Goal: Information Seeking & Learning: Learn about a topic

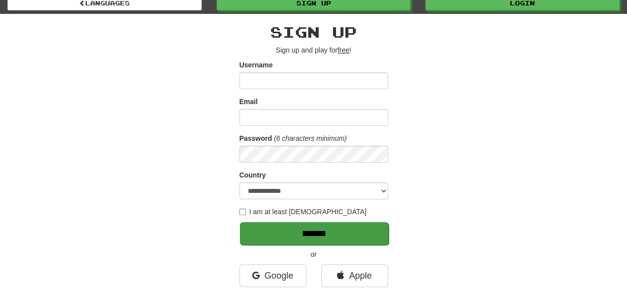
scroll to position [149, 0]
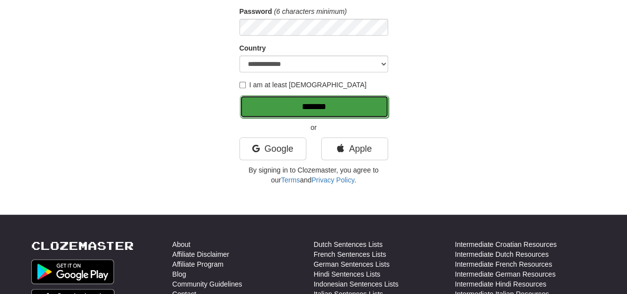
click at [270, 118] on input "*******" at bounding box center [314, 106] width 149 height 23
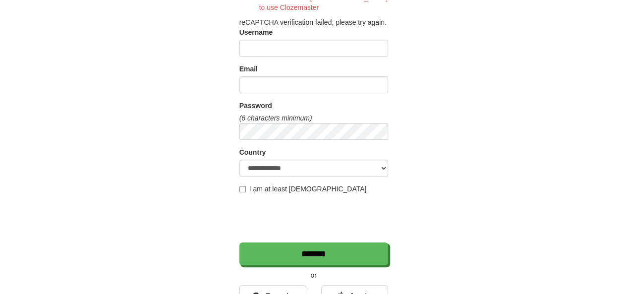
scroll to position [396, 0]
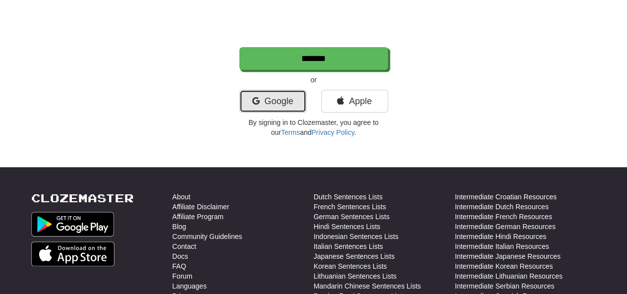
click at [270, 100] on link "Google" at bounding box center [272, 101] width 67 height 23
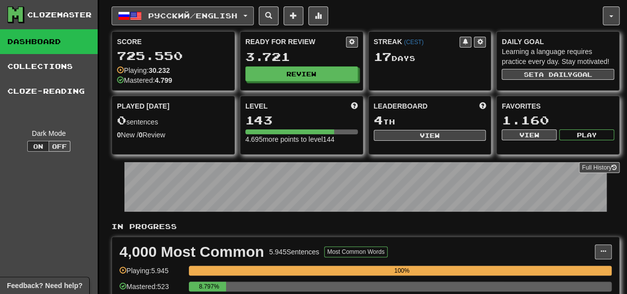
click at [191, 13] on span "Русский / English" at bounding box center [192, 15] width 89 height 8
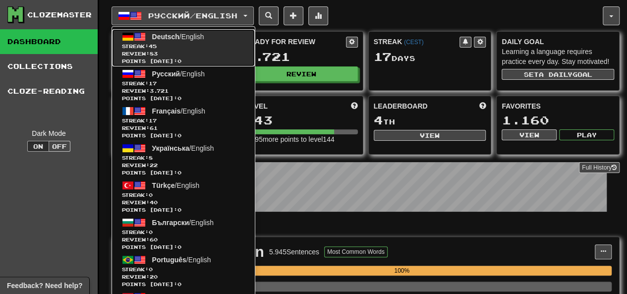
click at [183, 57] on span "Points [DATE]: 0" at bounding box center [183, 60] width 123 height 7
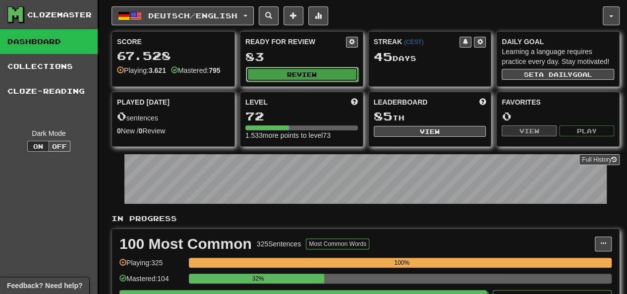
click at [274, 70] on button "Review" at bounding box center [302, 74] width 113 height 15
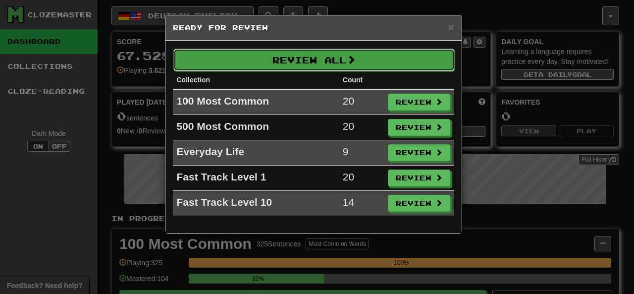
click at [286, 59] on button "Review All" at bounding box center [314, 60] width 282 height 23
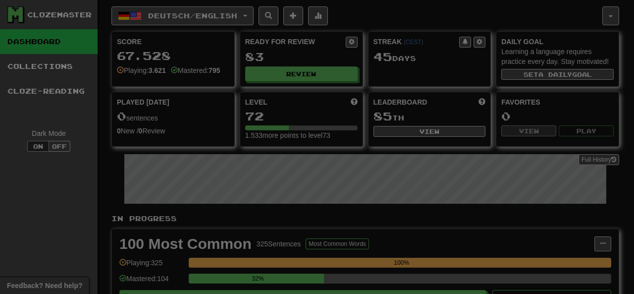
select select "********"
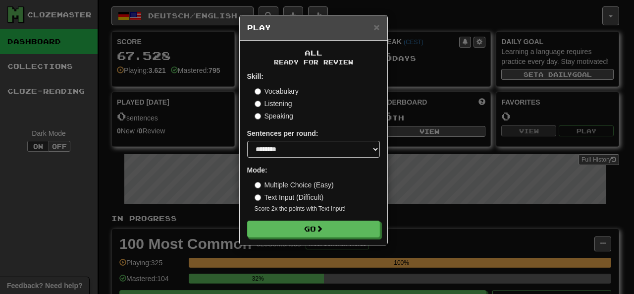
click at [297, 219] on form "Skill: Vocabulary Listening Speaking Sentences per round: * ** ** ** ** ** *** …" at bounding box center [313, 154] width 133 height 166
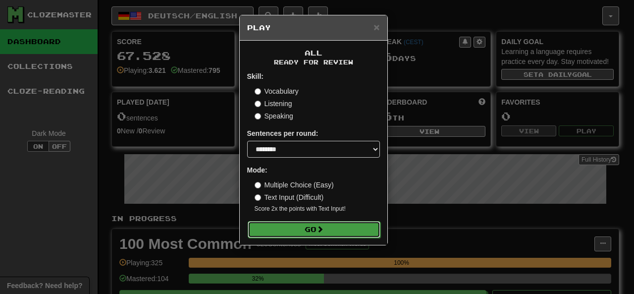
click at [295, 226] on button "Go" at bounding box center [314, 229] width 133 height 17
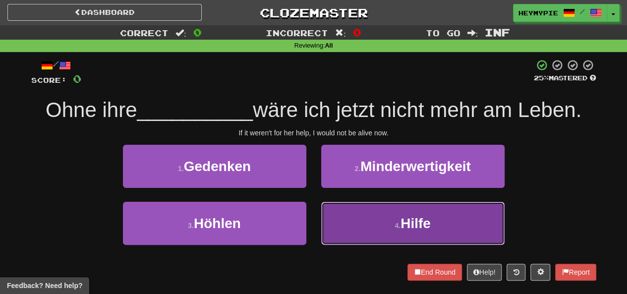
click at [354, 203] on button "4 . Hilfe" at bounding box center [412, 223] width 183 height 43
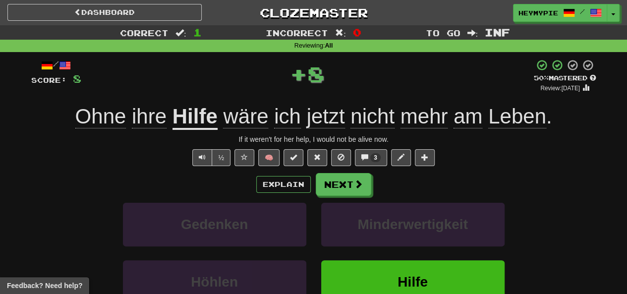
click at [343, 196] on div "Explain Next Gedenken Minderwertigkeit Höhlen Hilfe Learn more: Gedenken Minder…" at bounding box center [313, 252] width 565 height 159
click at [333, 185] on button "Next" at bounding box center [344, 184] width 56 height 23
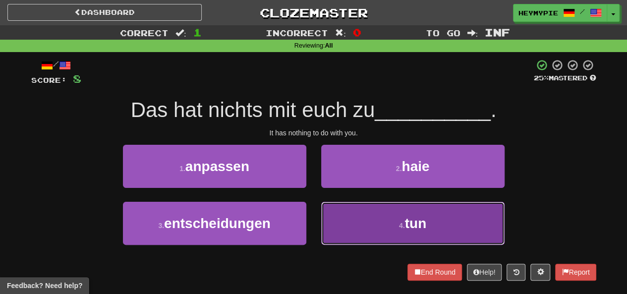
click at [329, 210] on button "4 . tun" at bounding box center [412, 223] width 183 height 43
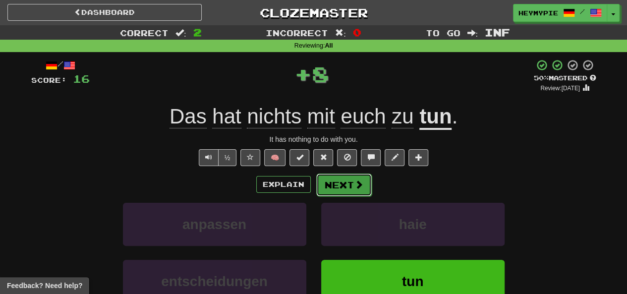
click at [333, 193] on button "Next" at bounding box center [344, 184] width 56 height 23
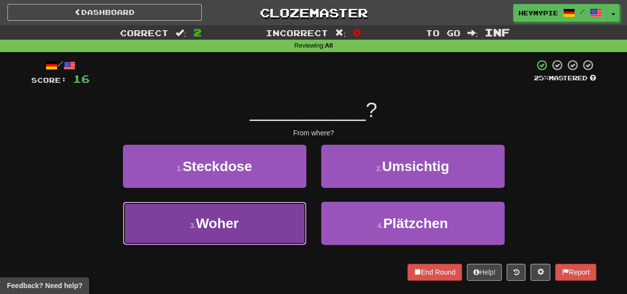
click at [273, 210] on button "3 . Woher" at bounding box center [214, 223] width 183 height 43
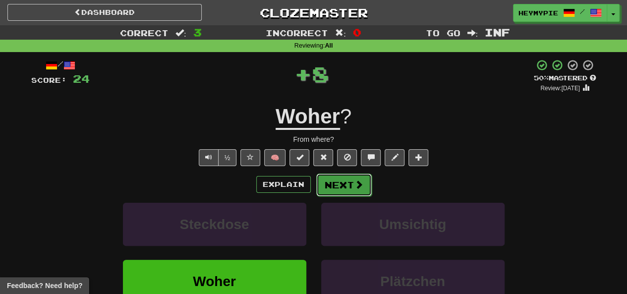
click at [327, 193] on button "Next" at bounding box center [344, 184] width 56 height 23
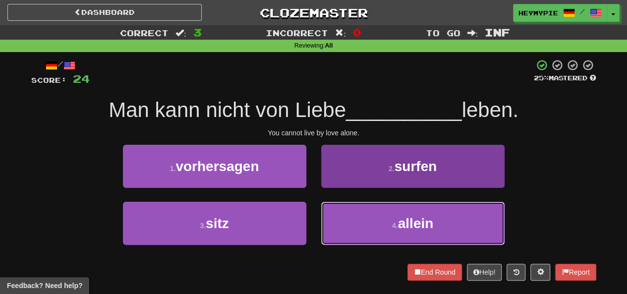
click at [336, 218] on button "4 . allein" at bounding box center [412, 223] width 183 height 43
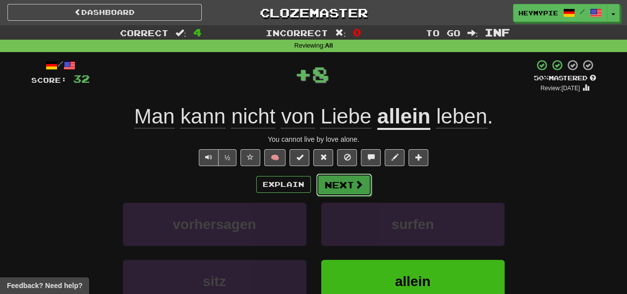
click at [329, 194] on button "Next" at bounding box center [344, 184] width 56 height 23
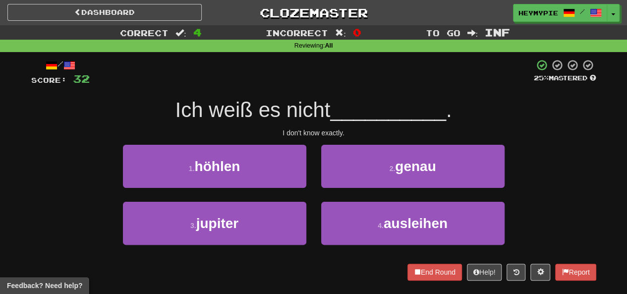
click at [333, 193] on div "2 . genau" at bounding box center [413, 173] width 198 height 57
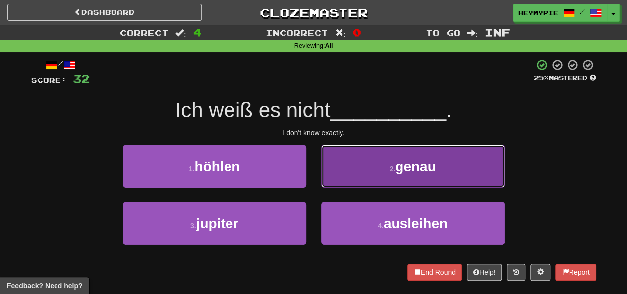
click at [346, 185] on button "2 . genau" at bounding box center [412, 166] width 183 height 43
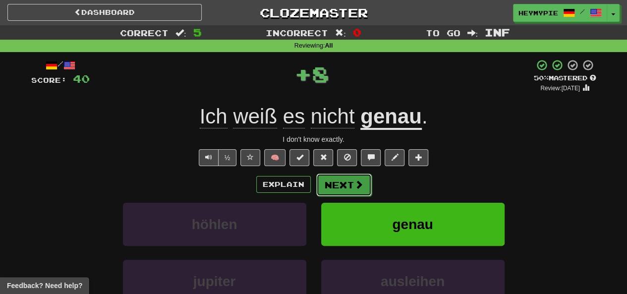
click at [340, 191] on button "Next" at bounding box center [344, 184] width 56 height 23
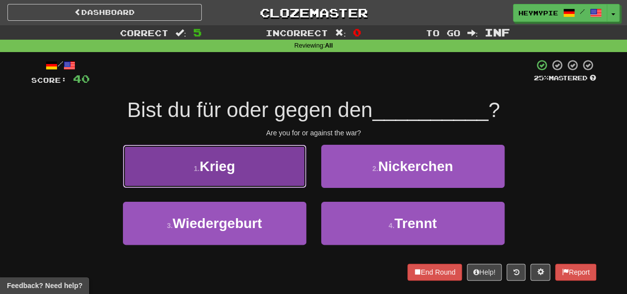
click at [221, 146] on button "1 . Krieg" at bounding box center [214, 166] width 183 height 43
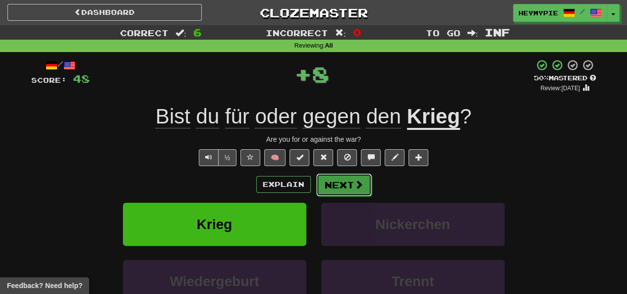
click at [321, 186] on button "Next" at bounding box center [344, 184] width 56 height 23
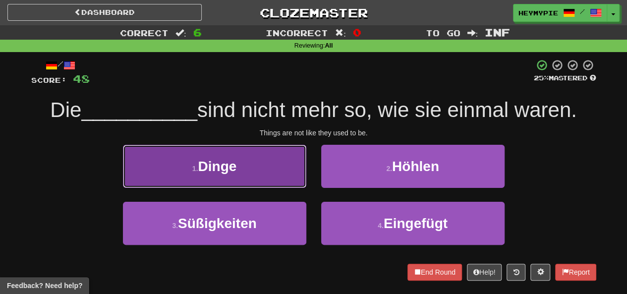
click at [259, 150] on button "1 . Dinge" at bounding box center [214, 166] width 183 height 43
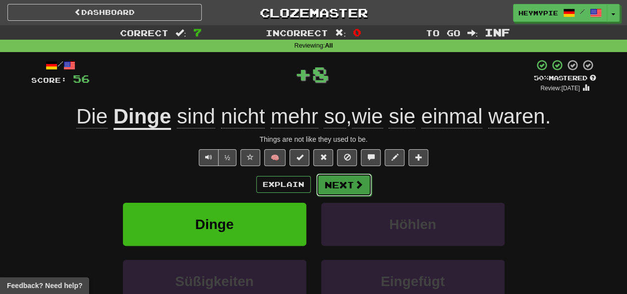
click at [338, 188] on button "Next" at bounding box center [344, 184] width 56 height 23
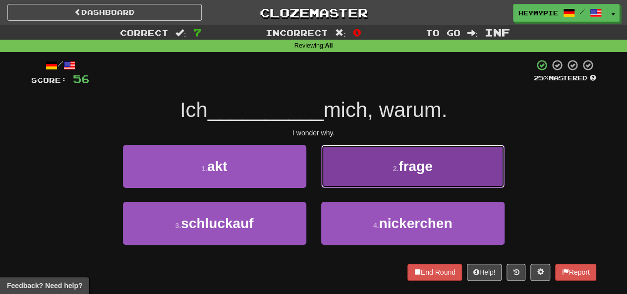
click at [341, 177] on button "2 . frage" at bounding box center [412, 166] width 183 height 43
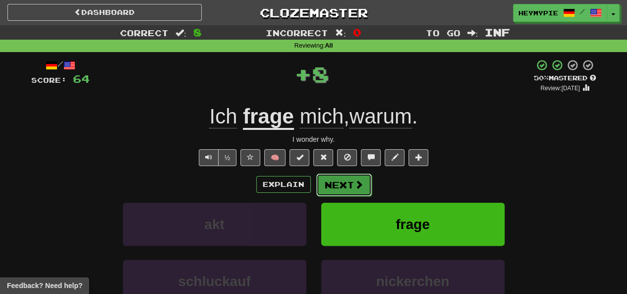
click at [340, 191] on button "Next" at bounding box center [344, 184] width 56 height 23
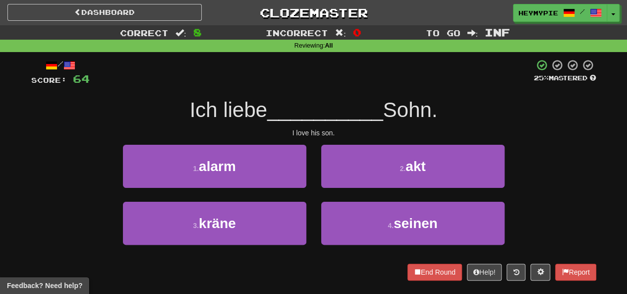
click at [331, 201] on div "2 . akt" at bounding box center [413, 173] width 198 height 57
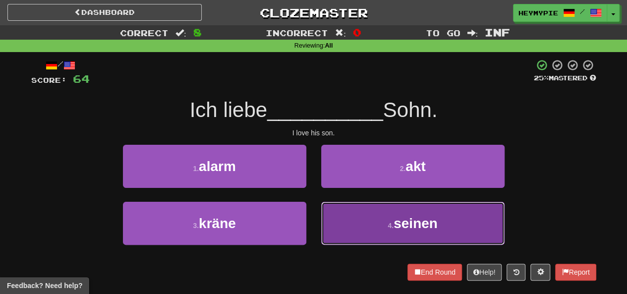
click at [338, 208] on button "4 . seinen" at bounding box center [412, 223] width 183 height 43
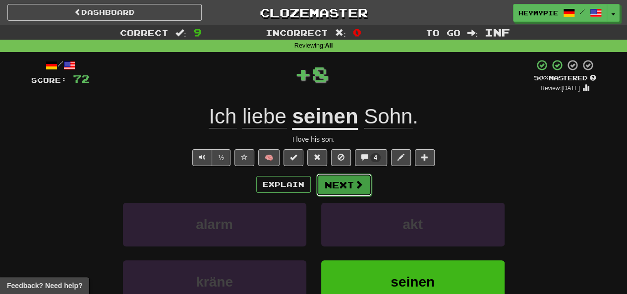
click at [326, 193] on button "Next" at bounding box center [344, 184] width 56 height 23
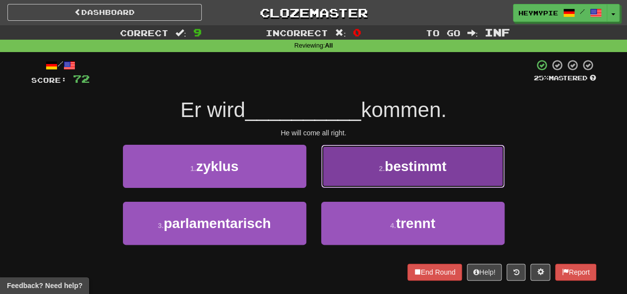
click at [363, 183] on button "2 . bestimmt" at bounding box center [412, 166] width 183 height 43
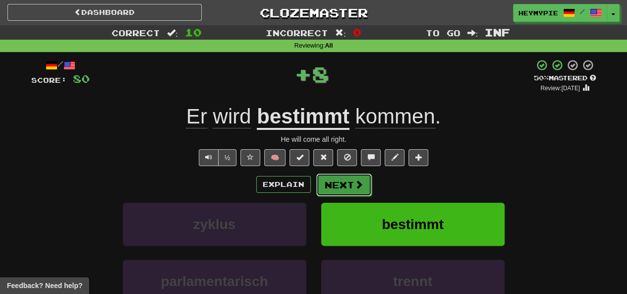
click at [341, 191] on button "Next" at bounding box center [344, 184] width 56 height 23
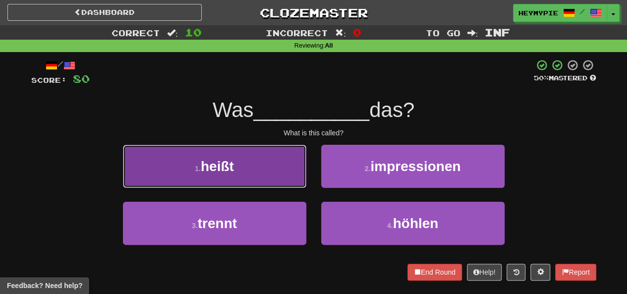
click at [290, 181] on button "1 . heißt" at bounding box center [214, 166] width 183 height 43
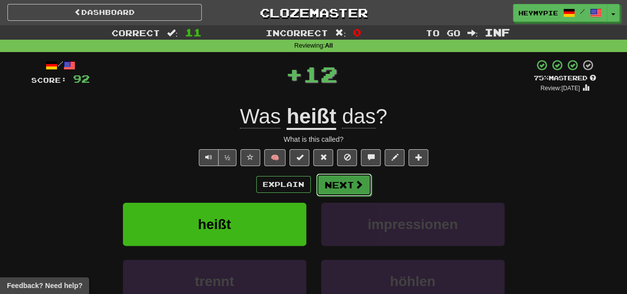
click at [333, 191] on button "Next" at bounding box center [344, 184] width 56 height 23
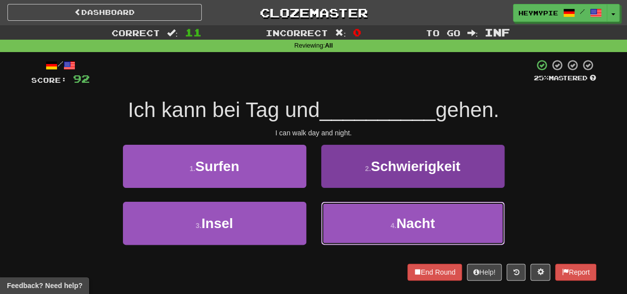
click at [357, 216] on button "4 . Nacht" at bounding box center [412, 223] width 183 height 43
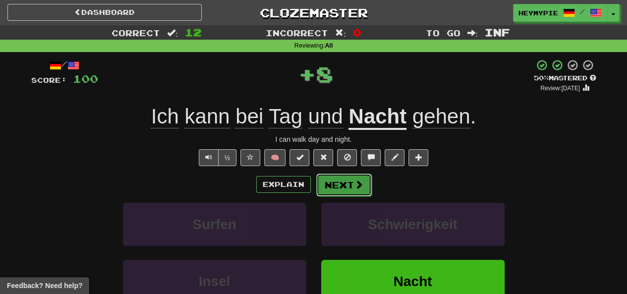
click at [326, 188] on button "Next" at bounding box center [344, 184] width 56 height 23
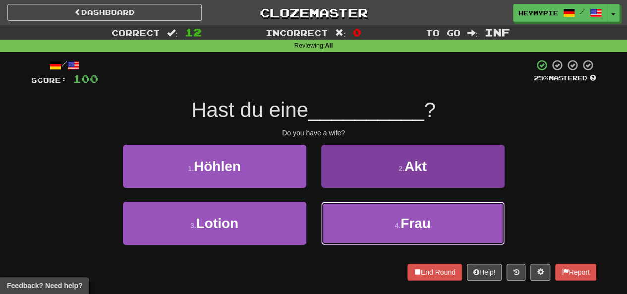
click at [343, 225] on button "4 . Frau" at bounding box center [412, 223] width 183 height 43
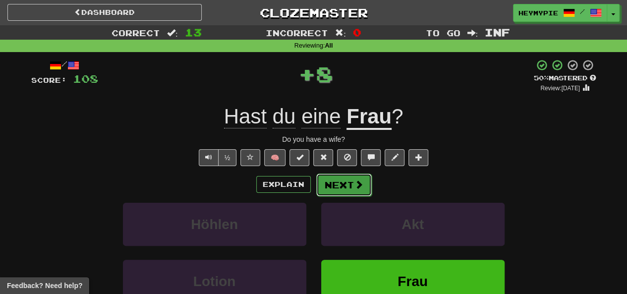
click at [334, 189] on button "Next" at bounding box center [344, 184] width 56 height 23
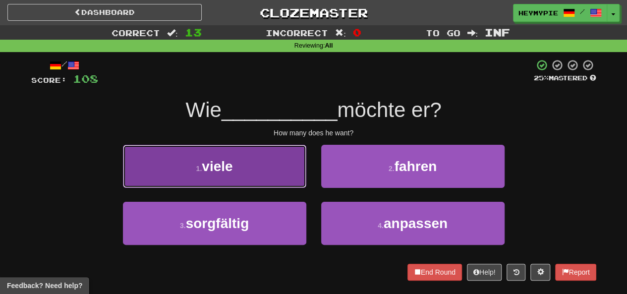
click at [288, 185] on button "1 . viele" at bounding box center [214, 166] width 183 height 43
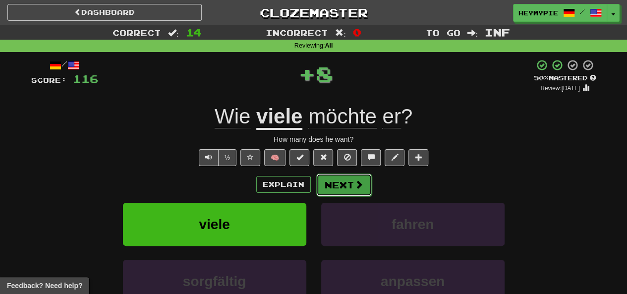
click at [338, 186] on button "Next" at bounding box center [344, 184] width 56 height 23
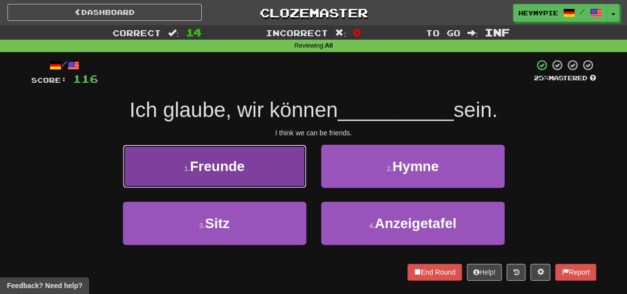
click at [281, 170] on button "1 . Freunde" at bounding box center [214, 166] width 183 height 43
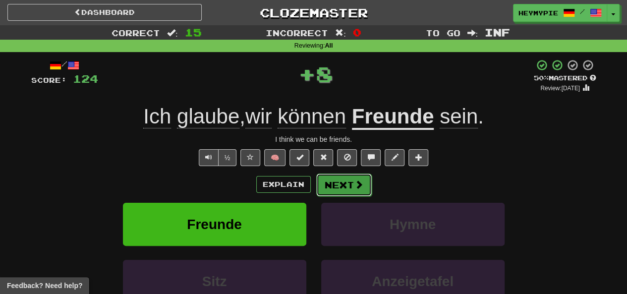
click at [344, 189] on button "Next" at bounding box center [344, 184] width 56 height 23
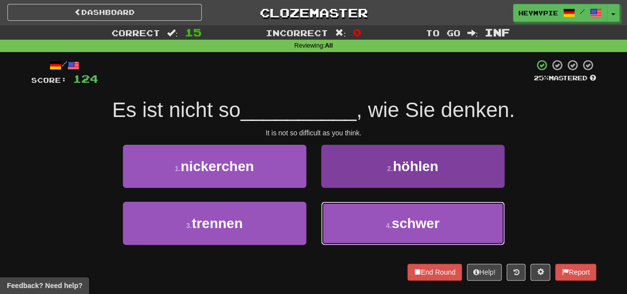
click at [337, 217] on button "4 . schwer" at bounding box center [412, 223] width 183 height 43
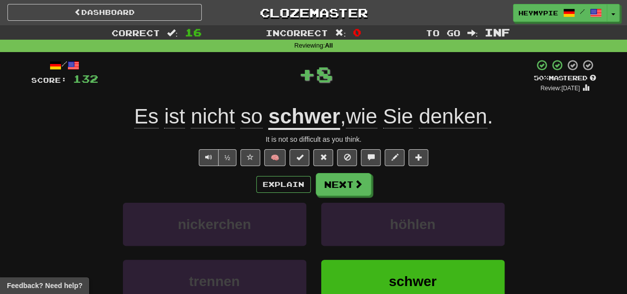
click at [333, 196] on div "Explain Next nickerchen höhlen trennen schwer Learn more: nickerchen höhlen tre…" at bounding box center [313, 252] width 565 height 159
click at [333, 189] on button "Next" at bounding box center [344, 184] width 56 height 23
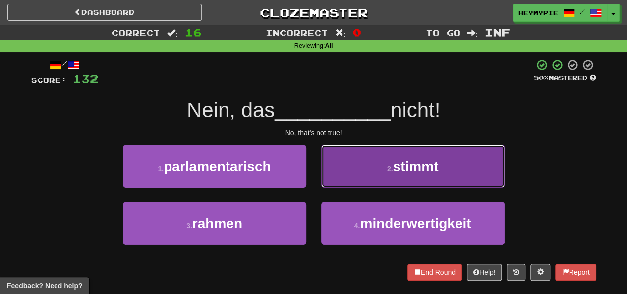
click at [347, 181] on button "2 . stimmt" at bounding box center [412, 166] width 183 height 43
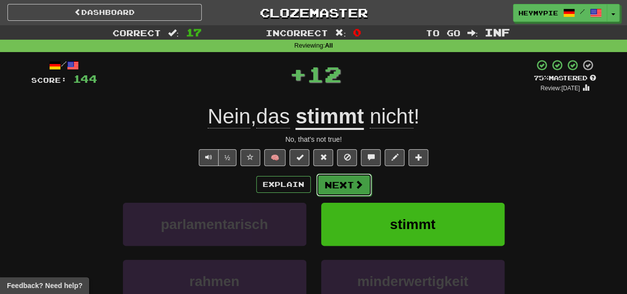
click at [336, 185] on button "Next" at bounding box center [344, 184] width 56 height 23
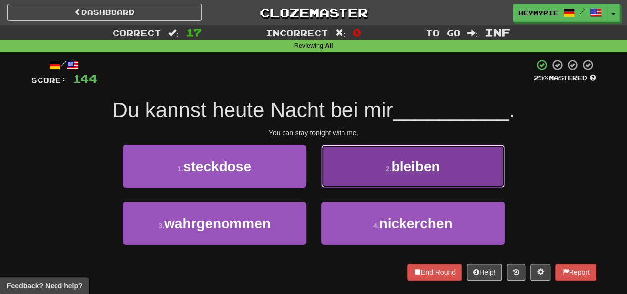
click at [341, 181] on button "2 . bleiben" at bounding box center [412, 166] width 183 height 43
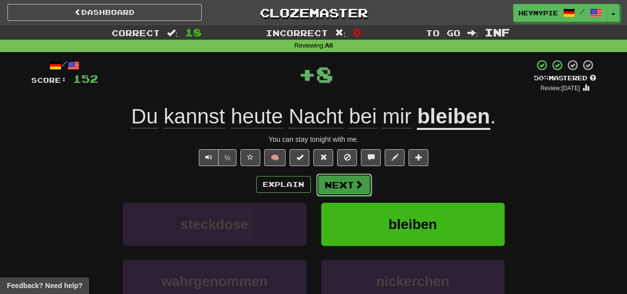
click at [334, 187] on button "Next" at bounding box center [344, 184] width 56 height 23
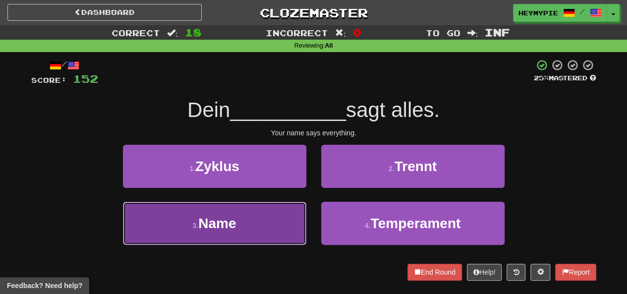
click at [273, 211] on button "3 . Name" at bounding box center [214, 223] width 183 height 43
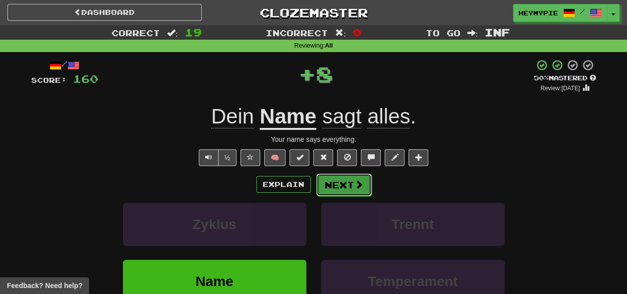
click at [324, 192] on button "Next" at bounding box center [344, 184] width 56 height 23
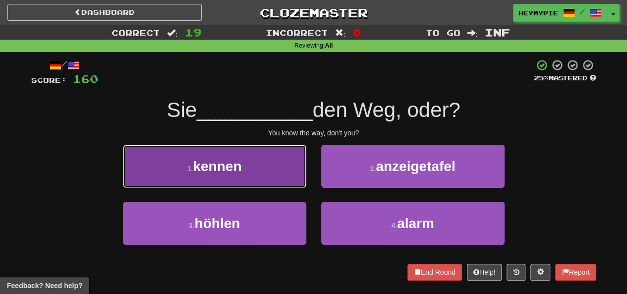
click at [275, 186] on button "1 . kennen" at bounding box center [214, 166] width 183 height 43
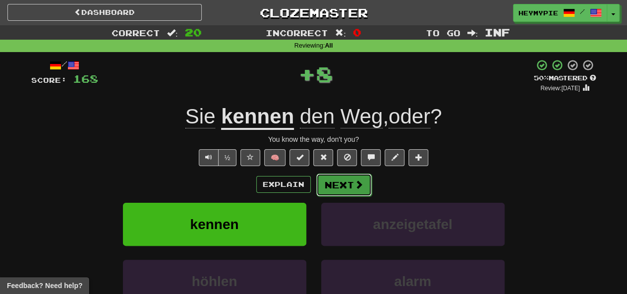
click at [321, 187] on button "Next" at bounding box center [344, 184] width 56 height 23
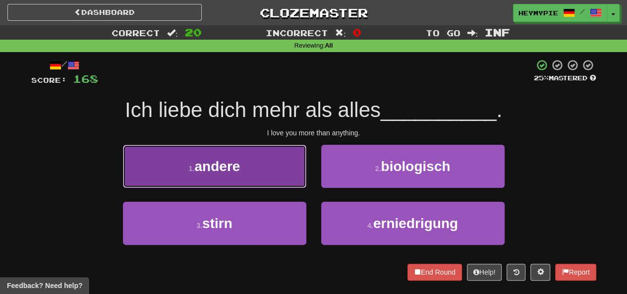
click at [266, 167] on button "1 . andere" at bounding box center [214, 166] width 183 height 43
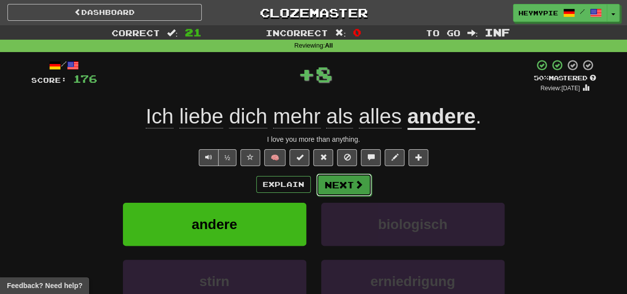
click at [351, 187] on button "Next" at bounding box center [344, 184] width 56 height 23
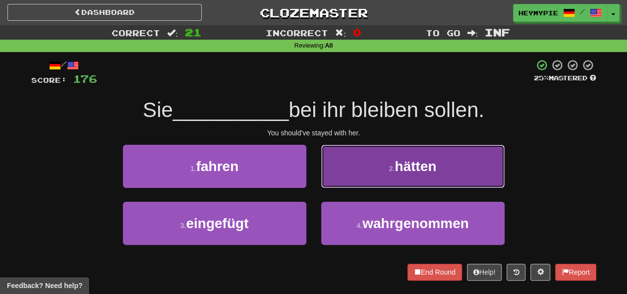
click at [365, 168] on button "2 . hätten" at bounding box center [412, 166] width 183 height 43
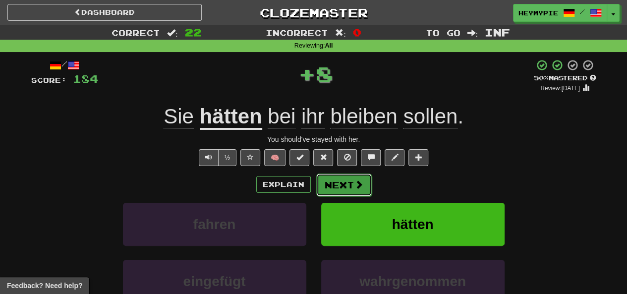
click at [352, 192] on button "Next" at bounding box center [344, 184] width 56 height 23
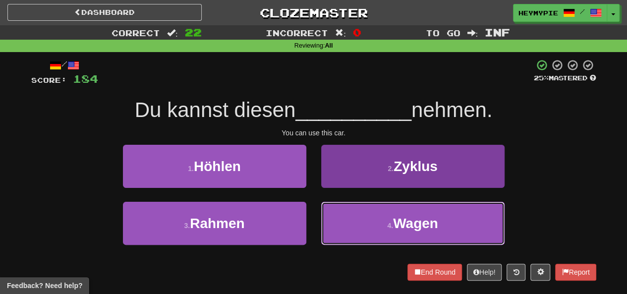
click at [360, 226] on button "4 . Wagen" at bounding box center [412, 223] width 183 height 43
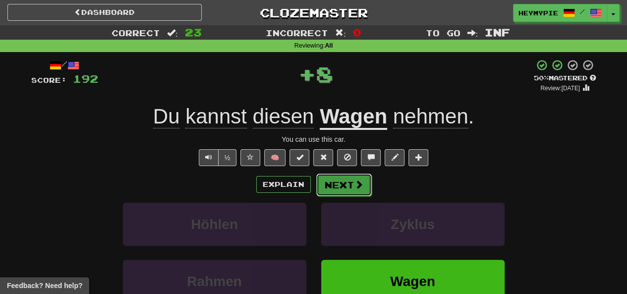
click at [348, 193] on button "Next" at bounding box center [344, 184] width 56 height 23
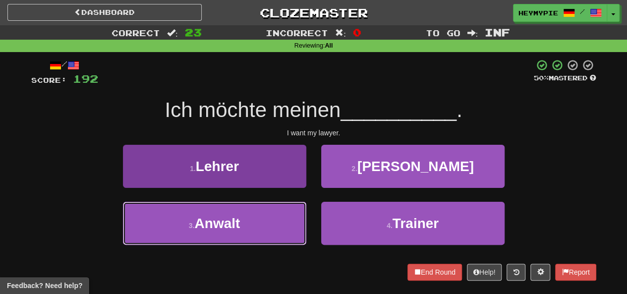
click at [271, 221] on button "3 . Anwalt" at bounding box center [214, 223] width 183 height 43
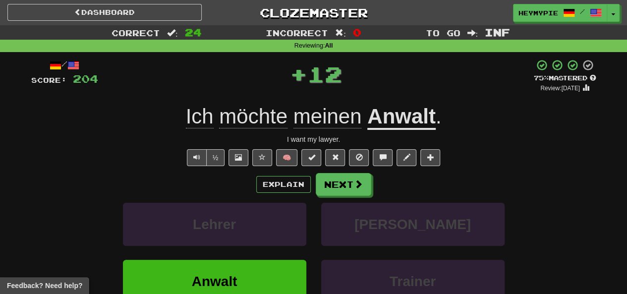
click at [342, 198] on div "Explain Next Lehrer Schneider Anwalt Trainer Learn more: Lehrer Schneider Anwal…" at bounding box center [313, 252] width 565 height 159
click at [342, 191] on button "Next" at bounding box center [344, 184] width 56 height 23
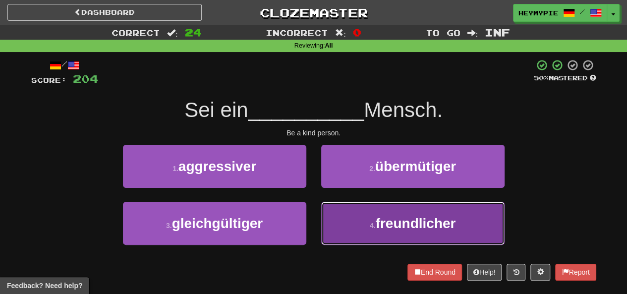
click at [345, 217] on button "4 . freundlicher" at bounding box center [412, 223] width 183 height 43
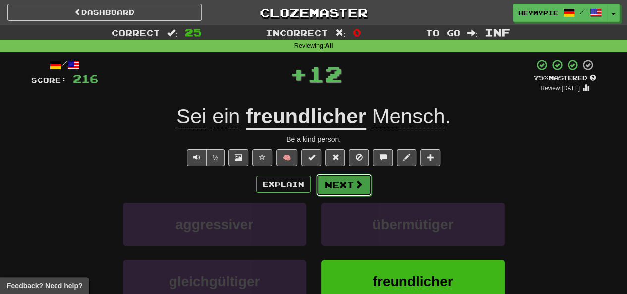
click at [329, 194] on button "Next" at bounding box center [344, 184] width 56 height 23
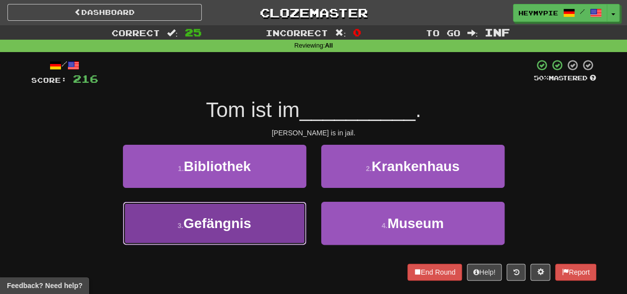
click at [248, 223] on span "Gefängnis" at bounding box center [217, 223] width 68 height 15
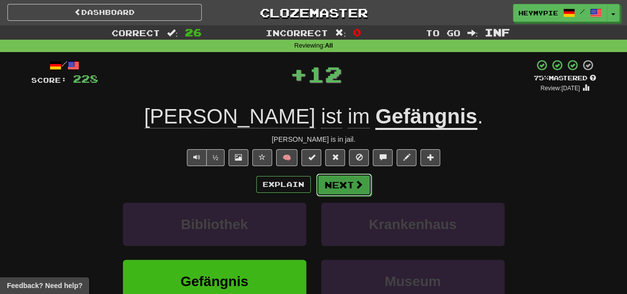
click at [344, 193] on button "Next" at bounding box center [344, 184] width 56 height 23
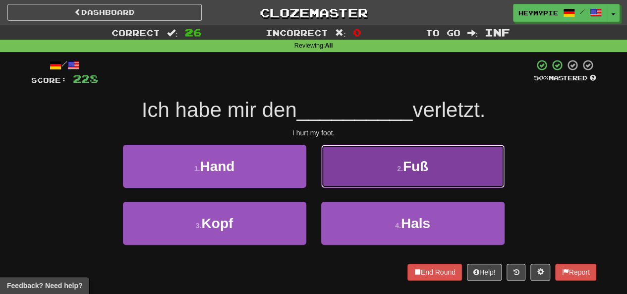
click at [360, 169] on button "2 . Fuß" at bounding box center [412, 166] width 183 height 43
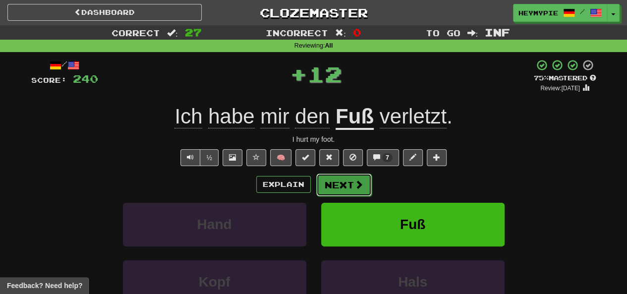
click at [347, 189] on button "Next" at bounding box center [344, 184] width 56 height 23
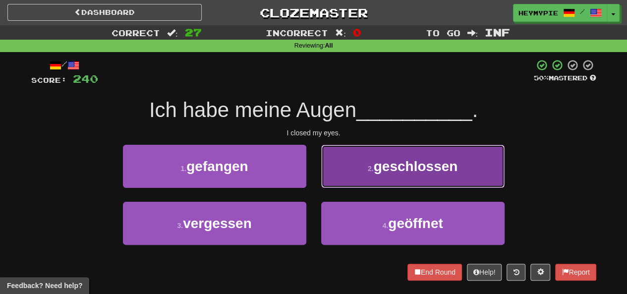
click at [365, 157] on button "2 . geschlossen" at bounding box center [412, 166] width 183 height 43
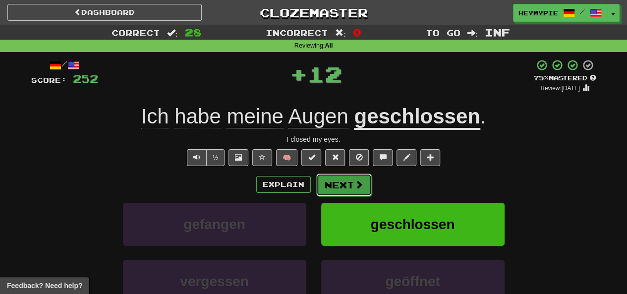
click at [338, 188] on button "Next" at bounding box center [344, 184] width 56 height 23
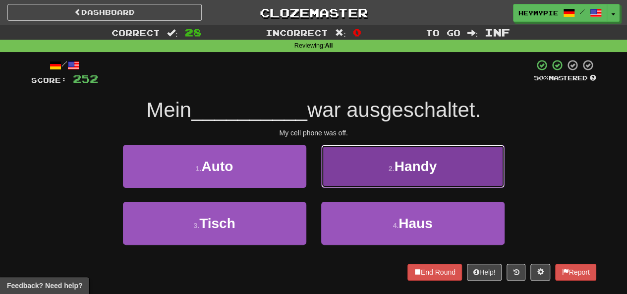
click at [332, 172] on button "2 . Handy" at bounding box center [412, 166] width 183 height 43
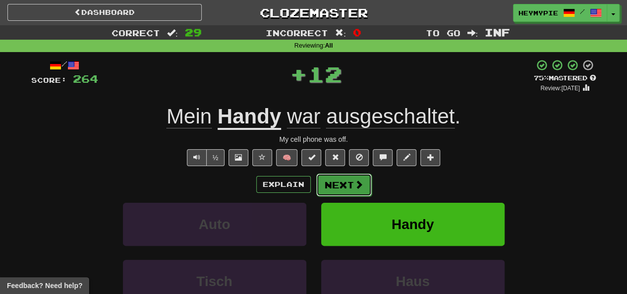
click at [339, 187] on button "Next" at bounding box center [344, 184] width 56 height 23
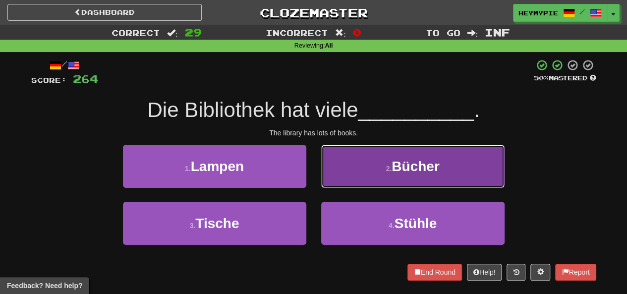
click at [357, 161] on button "2 . Bücher" at bounding box center [412, 166] width 183 height 43
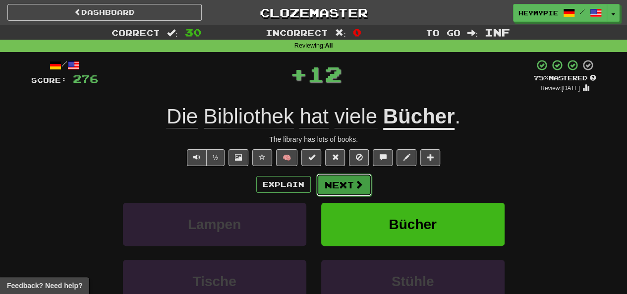
click at [345, 184] on button "Next" at bounding box center [344, 184] width 56 height 23
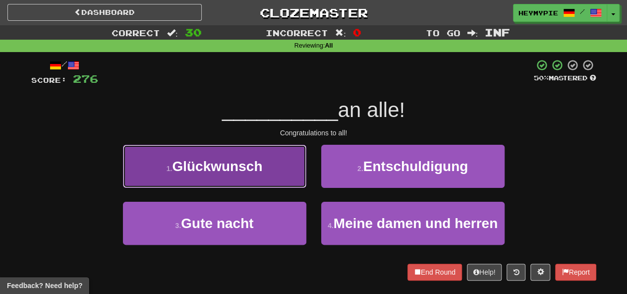
click at [253, 171] on span "Glückwunsch" at bounding box center [217, 166] width 90 height 15
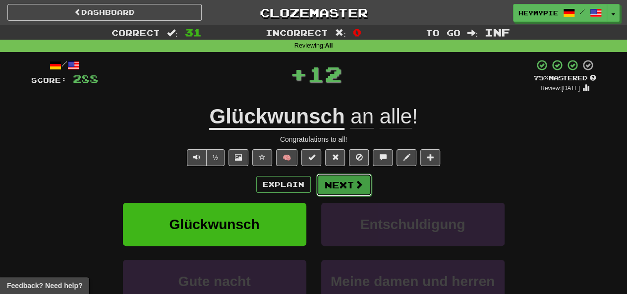
click at [331, 194] on button "Next" at bounding box center [344, 184] width 56 height 23
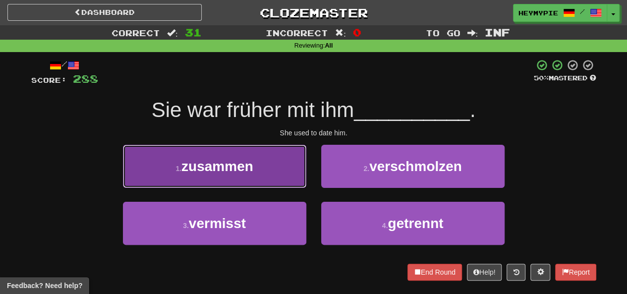
click at [265, 186] on button "1 . zusammen" at bounding box center [214, 166] width 183 height 43
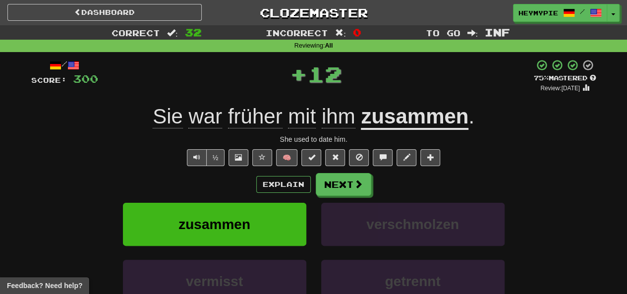
click at [354, 196] on div "Explain Next zusammen verschmolzen vermisst getrennt Learn more: zusammen versc…" at bounding box center [313, 252] width 565 height 159
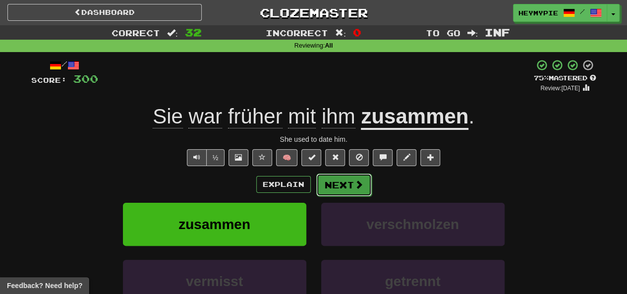
click at [353, 191] on button "Next" at bounding box center [344, 184] width 56 height 23
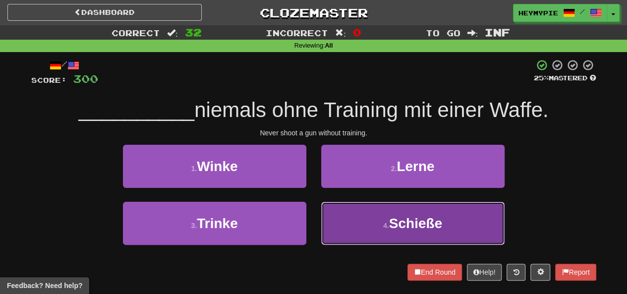
click at [349, 230] on button "4 . Schieße" at bounding box center [412, 223] width 183 height 43
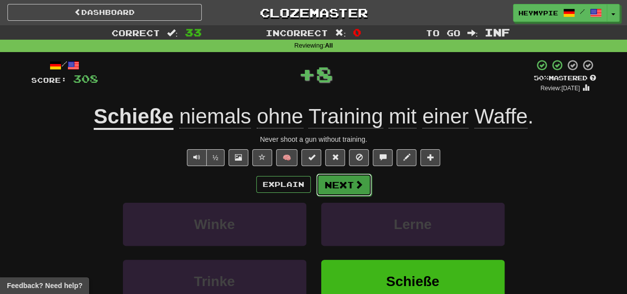
click at [331, 193] on button "Next" at bounding box center [344, 184] width 56 height 23
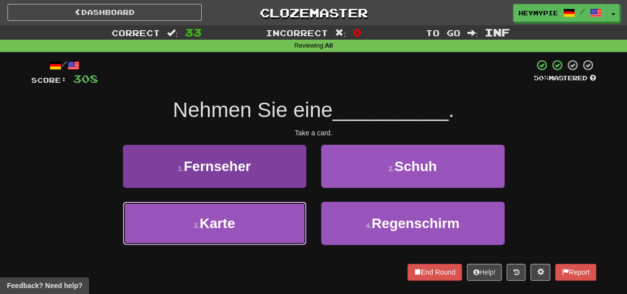
click at [266, 214] on button "3 . Karte" at bounding box center [214, 223] width 183 height 43
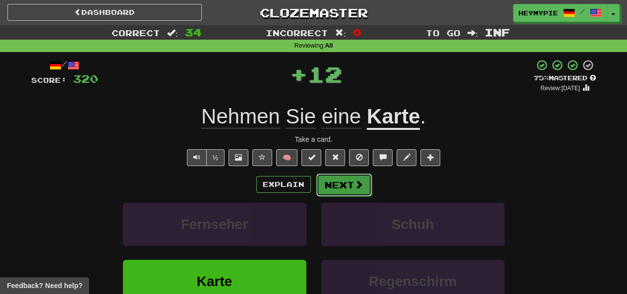
click at [349, 190] on button "Next" at bounding box center [344, 184] width 56 height 23
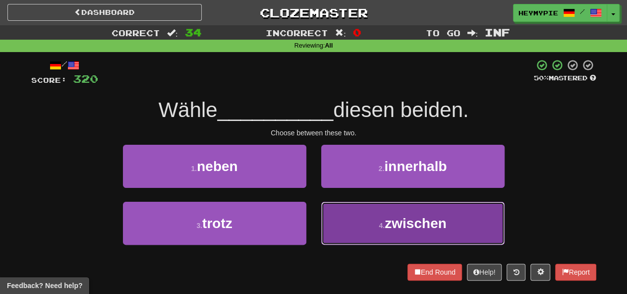
click at [351, 210] on button "4 . zwischen" at bounding box center [412, 223] width 183 height 43
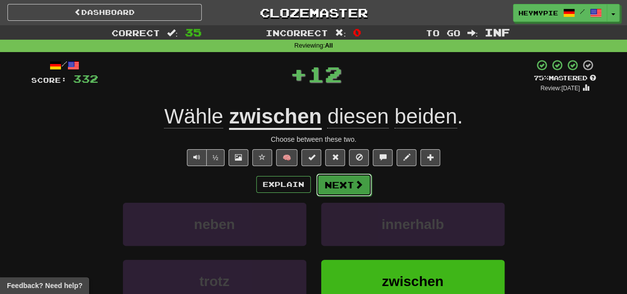
click at [335, 189] on button "Next" at bounding box center [344, 184] width 56 height 23
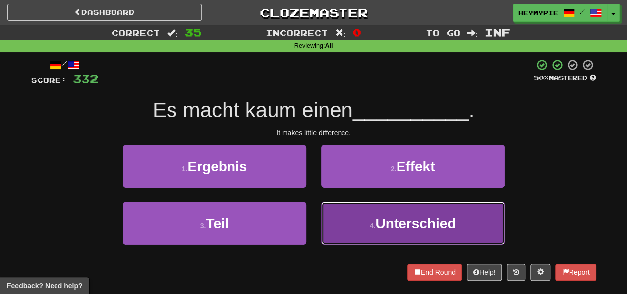
click at [367, 221] on button "4 . Unterschied" at bounding box center [412, 223] width 183 height 43
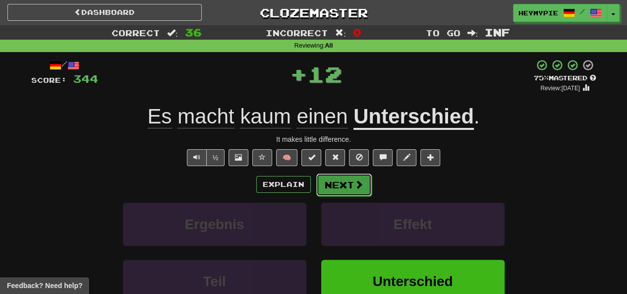
click at [333, 188] on button "Next" at bounding box center [344, 184] width 56 height 23
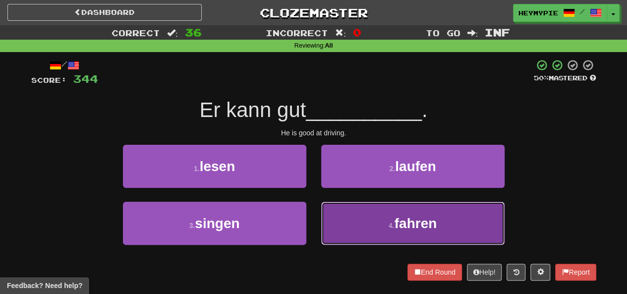
click at [349, 227] on button "4 . fahren" at bounding box center [412, 223] width 183 height 43
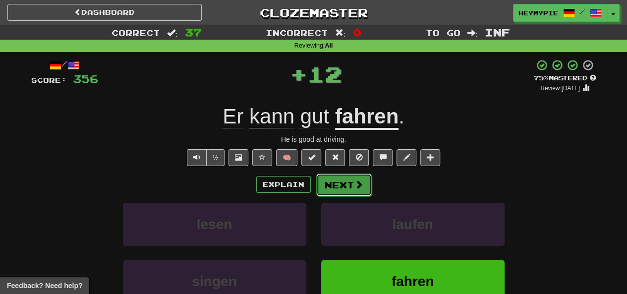
click at [332, 187] on button "Next" at bounding box center [344, 184] width 56 height 23
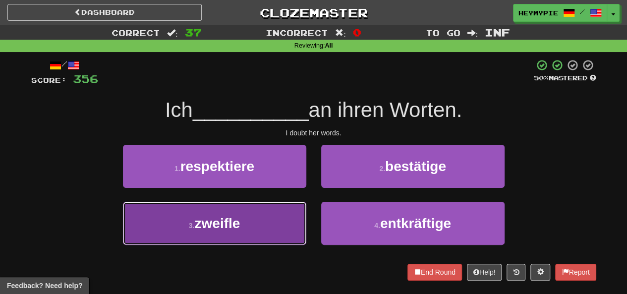
click at [270, 223] on button "3 . zweifle" at bounding box center [214, 223] width 183 height 43
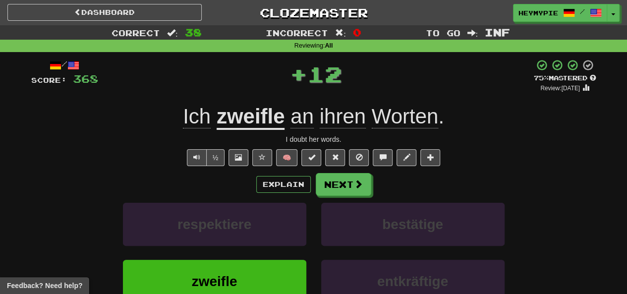
click at [313, 198] on div "Explain Next respektiere bestätige zweifle entkräftige Learn more: respektiere …" at bounding box center [313, 252] width 565 height 159
click at [332, 193] on button "Next" at bounding box center [344, 184] width 56 height 23
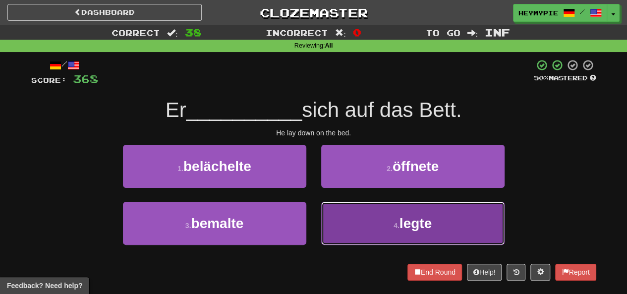
click at [353, 218] on button "4 . legte" at bounding box center [412, 223] width 183 height 43
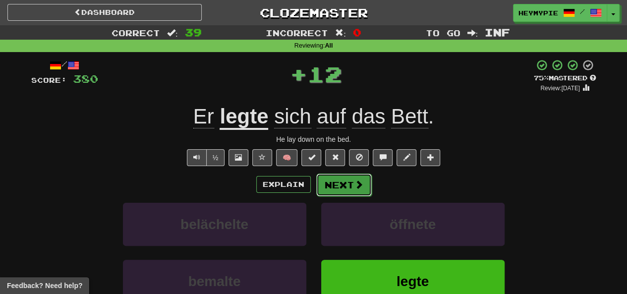
click at [332, 194] on button "Next" at bounding box center [344, 184] width 56 height 23
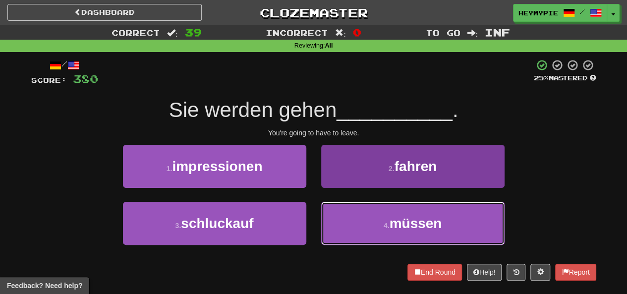
click at [354, 219] on button "4 . müssen" at bounding box center [412, 223] width 183 height 43
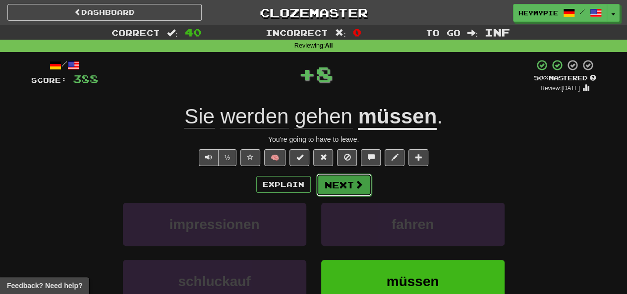
click at [357, 191] on button "Next" at bounding box center [344, 184] width 56 height 23
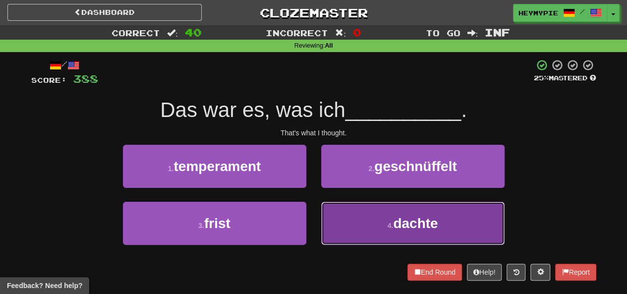
click at [372, 226] on button "4 . dachte" at bounding box center [412, 223] width 183 height 43
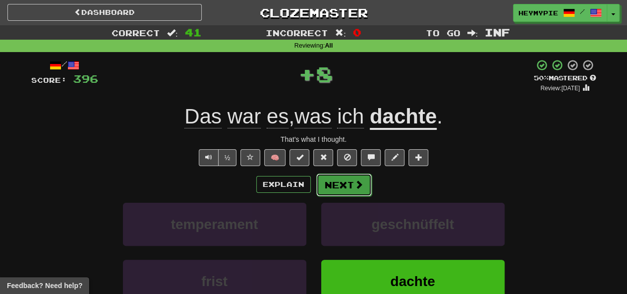
click at [333, 188] on button "Next" at bounding box center [344, 184] width 56 height 23
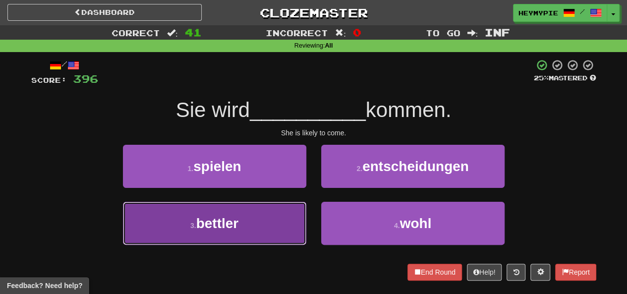
click at [271, 215] on button "3 . bettler" at bounding box center [214, 223] width 183 height 43
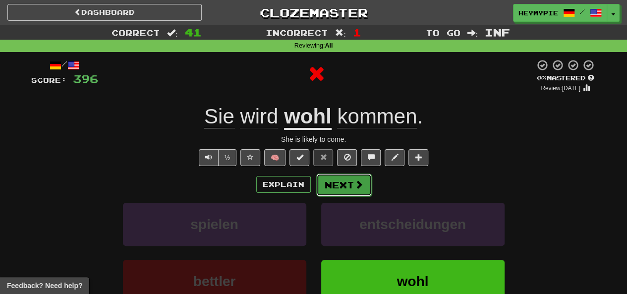
click at [332, 191] on button "Next" at bounding box center [344, 184] width 56 height 23
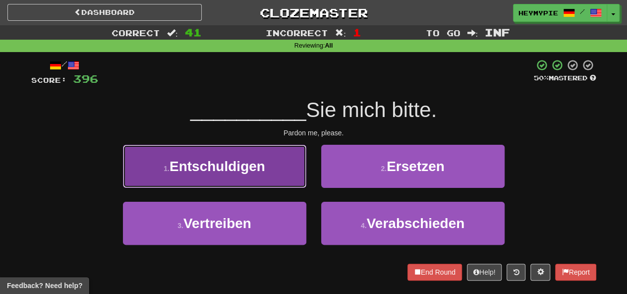
click at [253, 164] on span "Entschuldigen" at bounding box center [218, 166] width 96 height 15
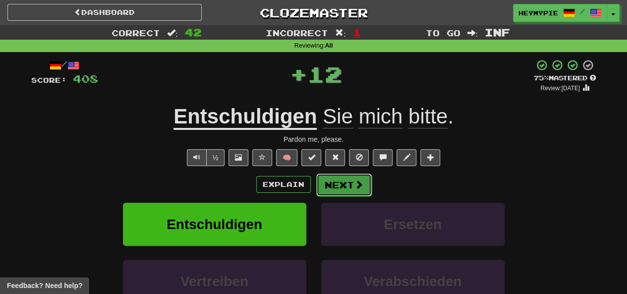
click at [347, 188] on button "Next" at bounding box center [344, 184] width 56 height 23
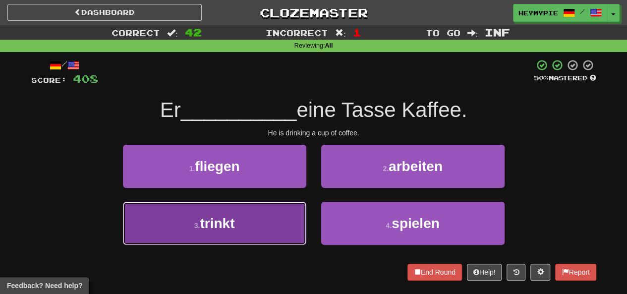
click at [274, 237] on button "3 . trinkt" at bounding box center [214, 223] width 183 height 43
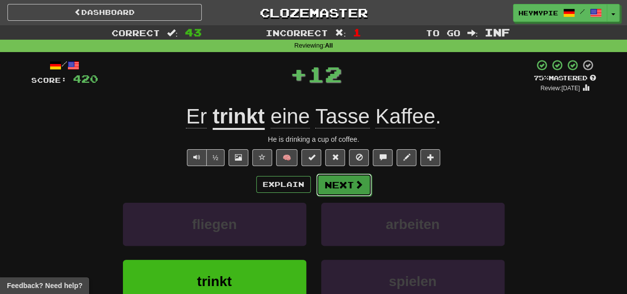
click at [345, 190] on button "Next" at bounding box center [344, 184] width 56 height 23
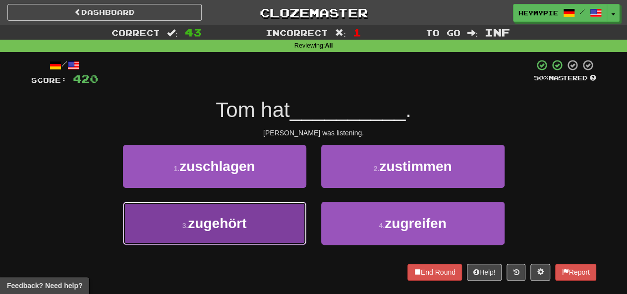
click at [259, 237] on button "3 . zugehört" at bounding box center [214, 223] width 183 height 43
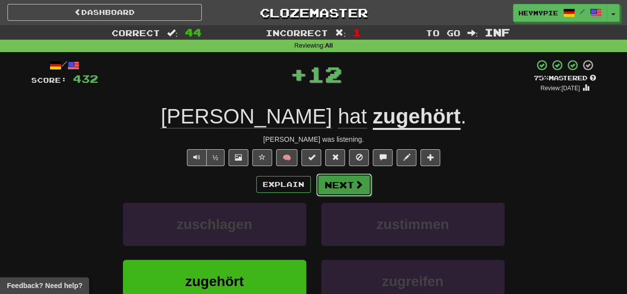
click at [344, 189] on button "Next" at bounding box center [344, 184] width 56 height 23
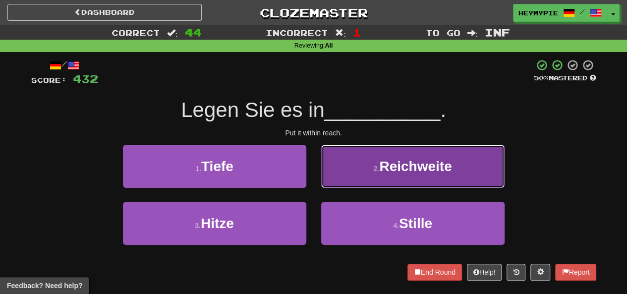
click at [352, 185] on button "2 . Reichweite" at bounding box center [412, 166] width 183 height 43
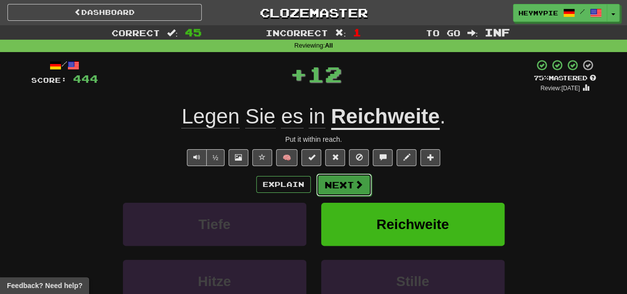
click at [340, 189] on button "Next" at bounding box center [344, 184] width 56 height 23
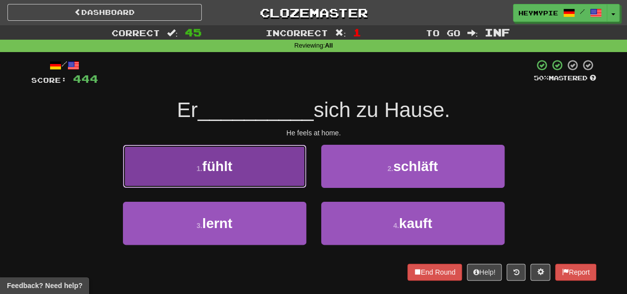
click at [243, 175] on button "1 . fühlt" at bounding box center [214, 166] width 183 height 43
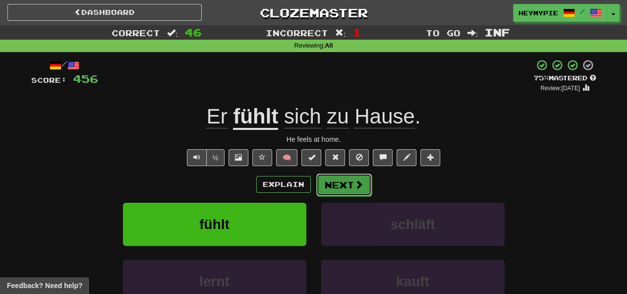
click at [337, 191] on button "Next" at bounding box center [344, 184] width 56 height 23
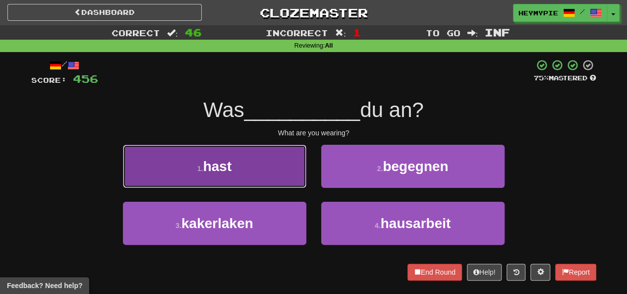
click at [219, 162] on span "hast" at bounding box center [217, 166] width 29 height 15
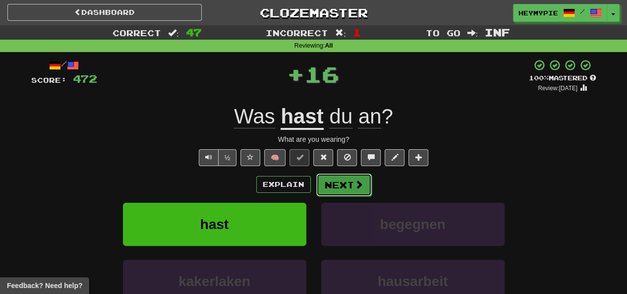
click at [345, 188] on button "Next" at bounding box center [344, 184] width 56 height 23
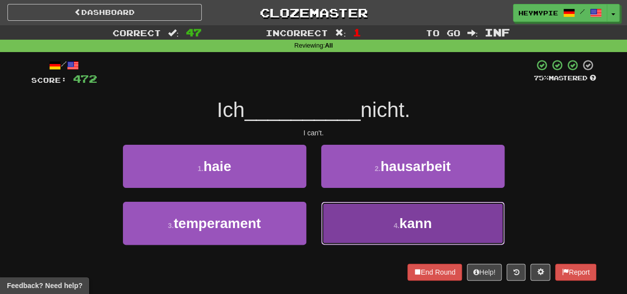
click at [340, 209] on button "4 . kann" at bounding box center [412, 223] width 183 height 43
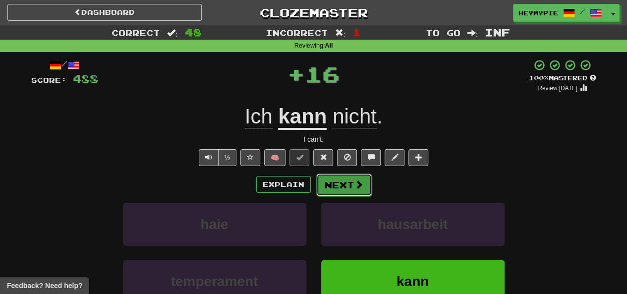
click at [328, 183] on button "Next" at bounding box center [344, 184] width 56 height 23
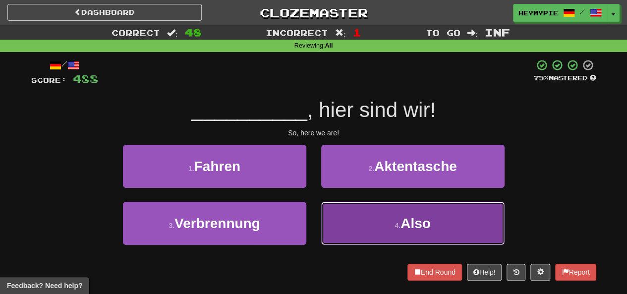
click at [361, 223] on button "4 . Also" at bounding box center [412, 223] width 183 height 43
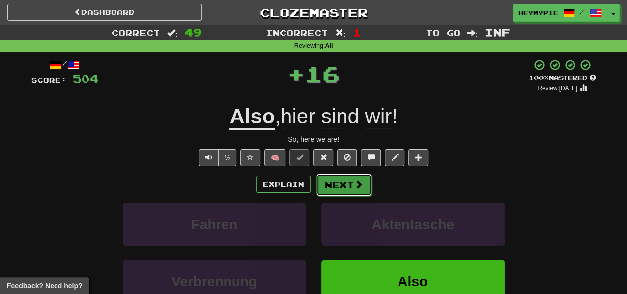
click at [329, 190] on button "Next" at bounding box center [344, 184] width 56 height 23
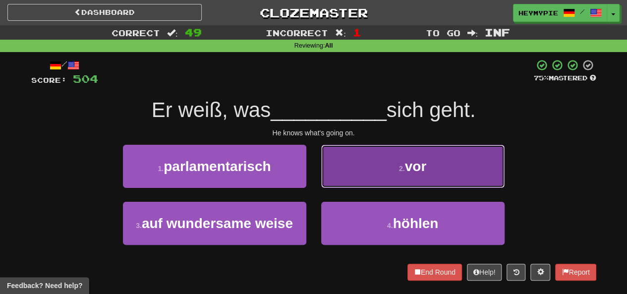
click at [349, 181] on button "2 . vor" at bounding box center [412, 166] width 183 height 43
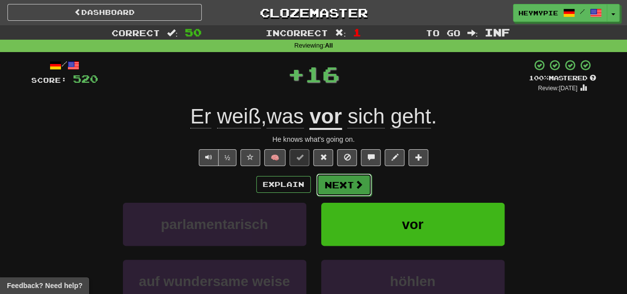
click at [328, 190] on button "Next" at bounding box center [344, 184] width 56 height 23
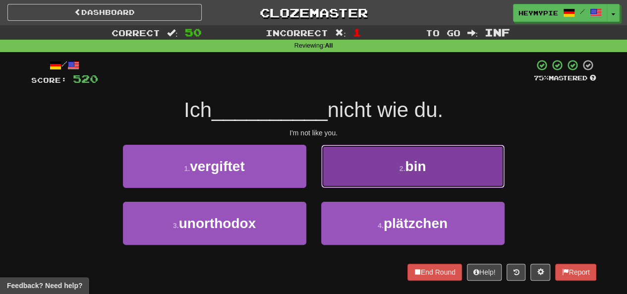
click at [355, 176] on button "2 . bin" at bounding box center [412, 166] width 183 height 43
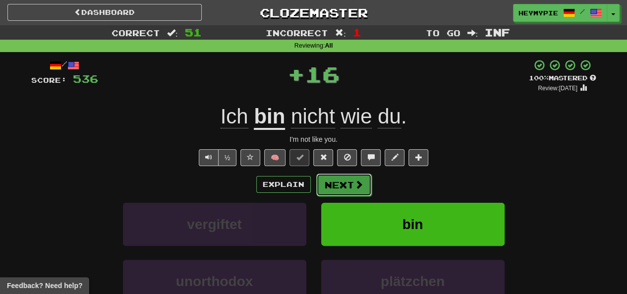
click at [340, 188] on button "Next" at bounding box center [344, 184] width 56 height 23
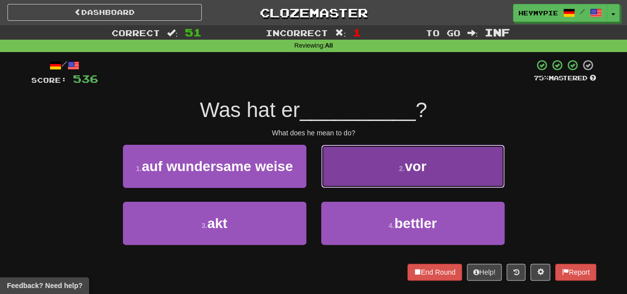
click at [355, 176] on button "2 . vor" at bounding box center [412, 166] width 183 height 43
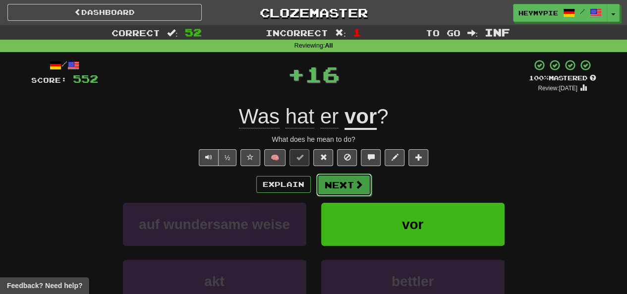
click at [340, 187] on button "Next" at bounding box center [344, 184] width 56 height 23
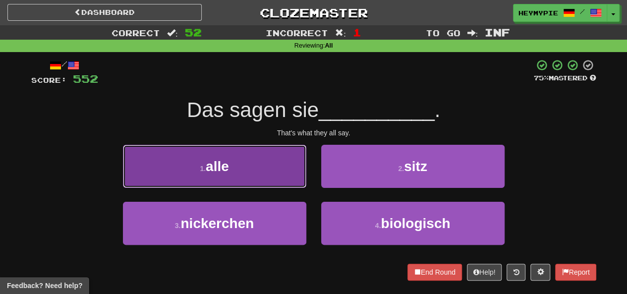
click at [297, 174] on button "1 . alle" at bounding box center [214, 166] width 183 height 43
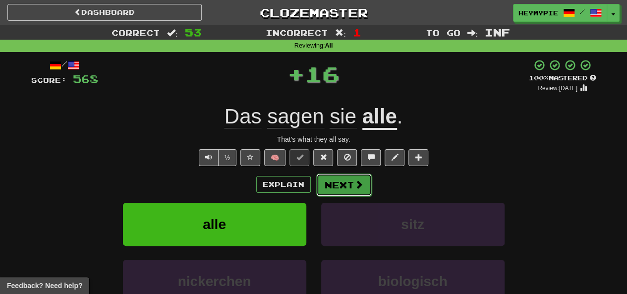
click at [337, 186] on button "Next" at bounding box center [344, 184] width 56 height 23
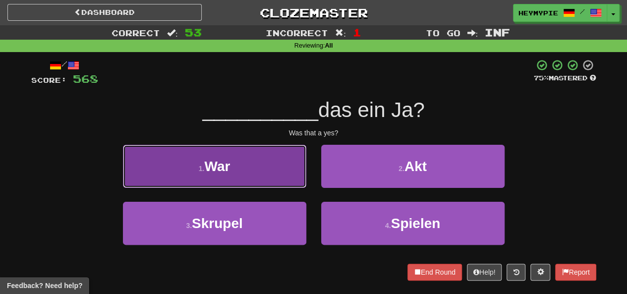
click at [263, 161] on button "1 . War" at bounding box center [214, 166] width 183 height 43
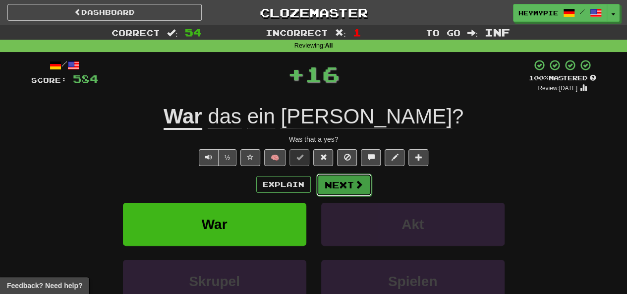
click at [357, 183] on span at bounding box center [358, 184] width 9 height 9
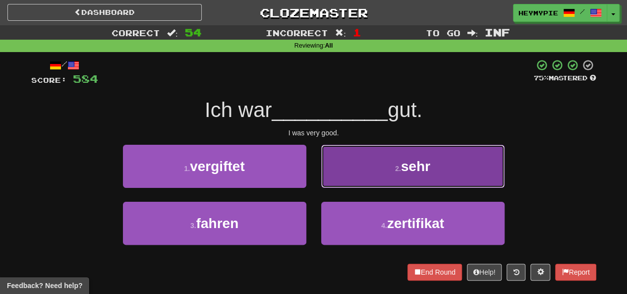
click at [367, 171] on button "2 . sehr" at bounding box center [412, 166] width 183 height 43
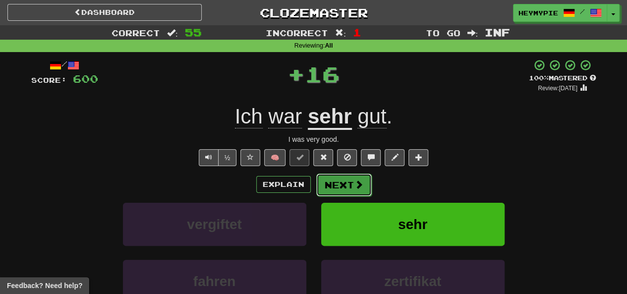
click at [343, 186] on button "Next" at bounding box center [344, 184] width 56 height 23
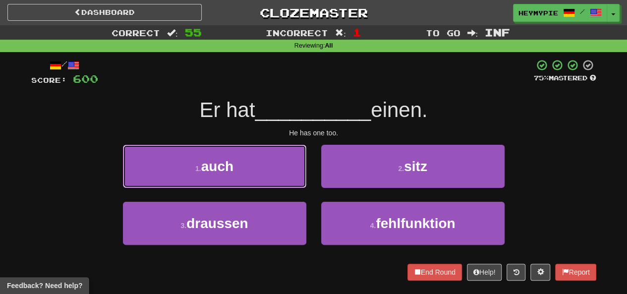
click at [265, 172] on button "1 . auch" at bounding box center [214, 166] width 183 height 43
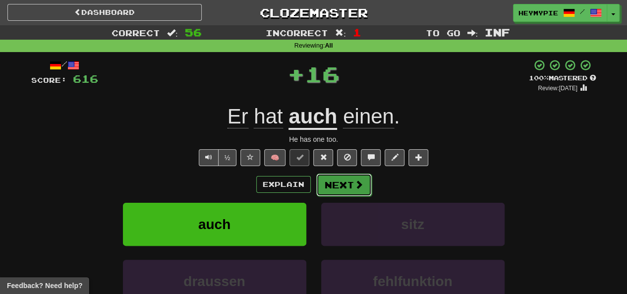
click at [343, 188] on button "Next" at bounding box center [344, 184] width 56 height 23
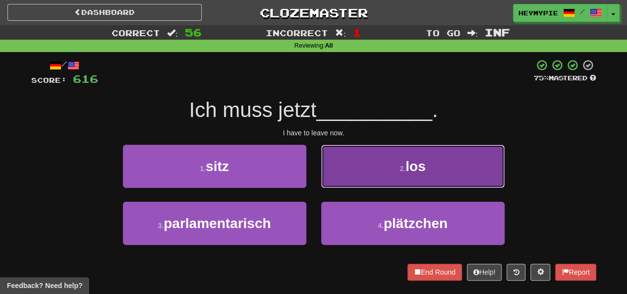
click at [370, 181] on button "2 . los" at bounding box center [412, 166] width 183 height 43
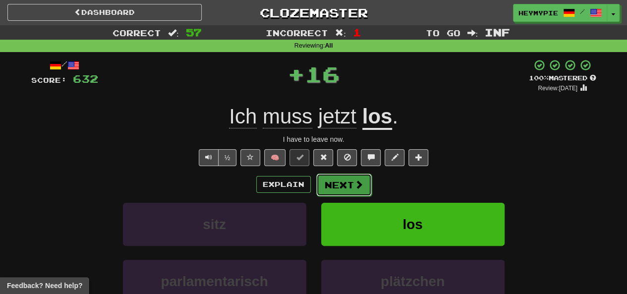
click at [340, 182] on button "Next" at bounding box center [344, 184] width 56 height 23
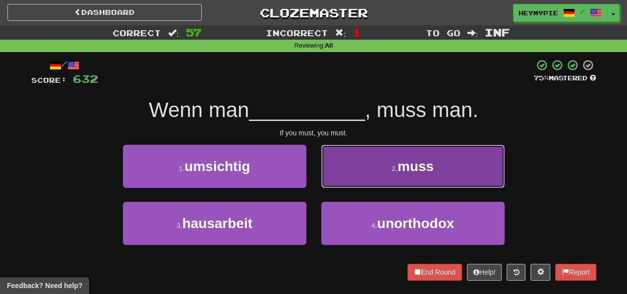
click at [356, 162] on button "2 . muss" at bounding box center [412, 166] width 183 height 43
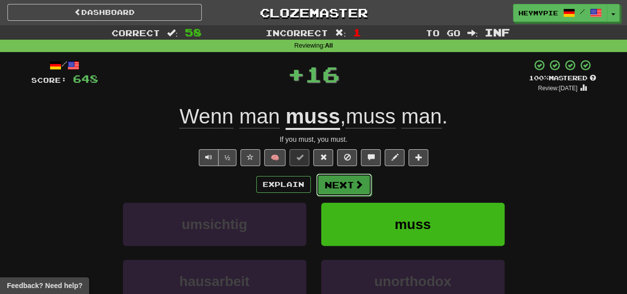
click at [343, 194] on button "Next" at bounding box center [344, 184] width 56 height 23
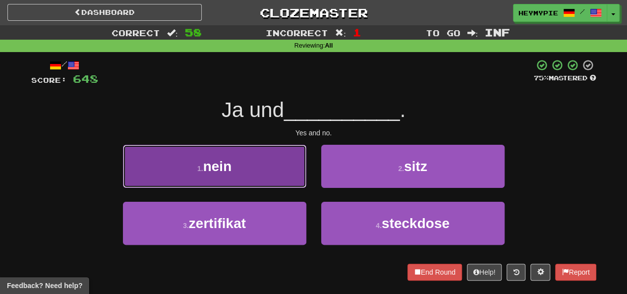
click at [261, 176] on button "1 . nein" at bounding box center [214, 166] width 183 height 43
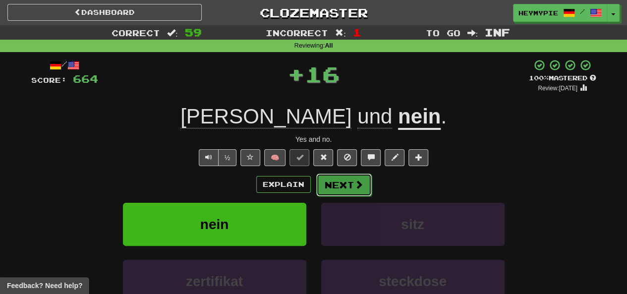
click at [357, 186] on span at bounding box center [358, 184] width 9 height 9
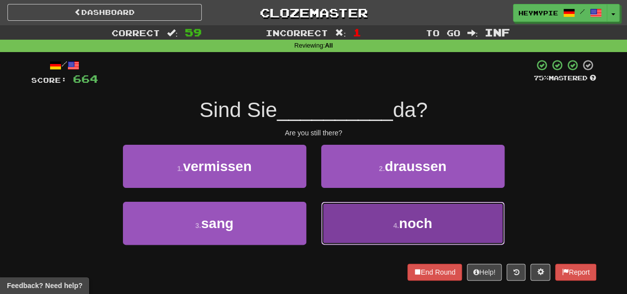
click at [353, 222] on button "4 . noch" at bounding box center [412, 223] width 183 height 43
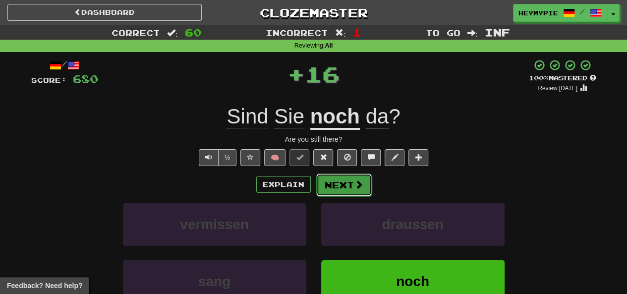
click at [343, 187] on button "Next" at bounding box center [344, 184] width 56 height 23
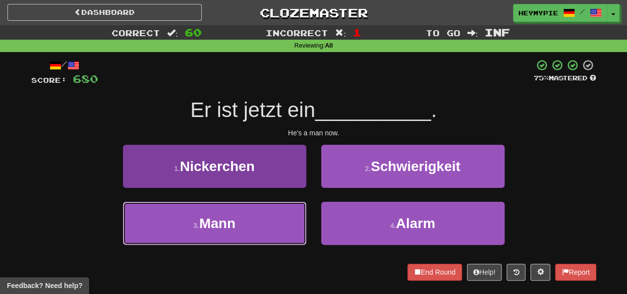
click at [263, 225] on button "3 . Mann" at bounding box center [214, 223] width 183 height 43
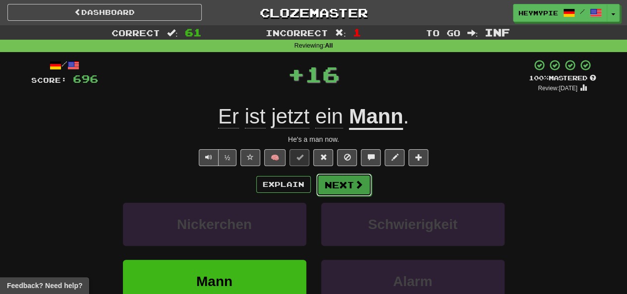
click at [355, 182] on span at bounding box center [358, 184] width 9 height 9
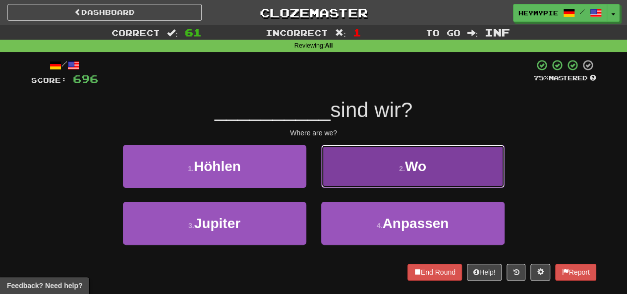
click at [350, 174] on button "2 . Wo" at bounding box center [412, 166] width 183 height 43
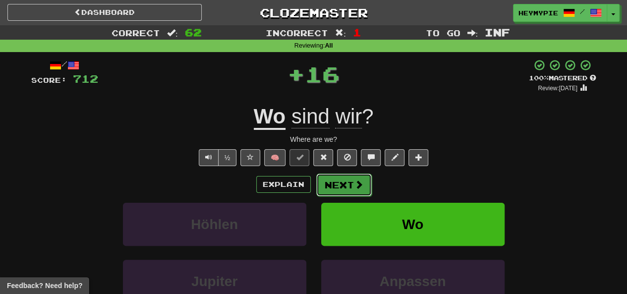
click at [338, 190] on button "Next" at bounding box center [344, 184] width 56 height 23
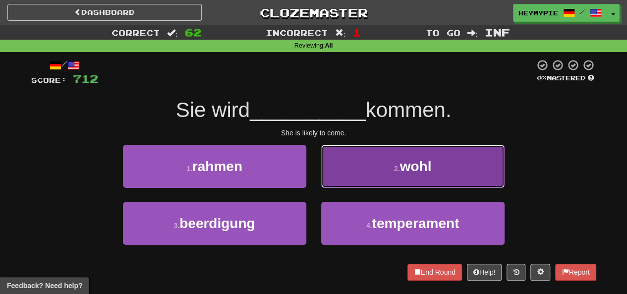
click at [357, 173] on button "2 . wohl" at bounding box center [412, 166] width 183 height 43
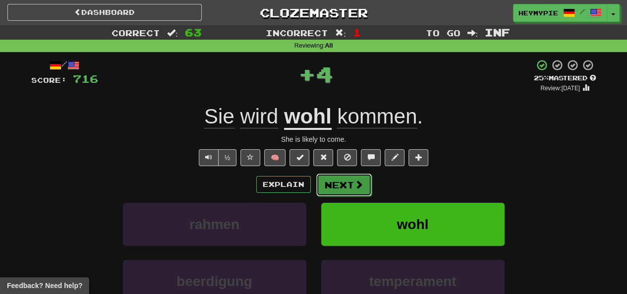
click at [354, 186] on span at bounding box center [358, 184] width 9 height 9
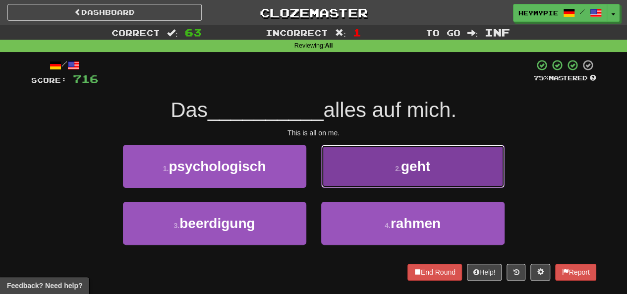
click at [347, 171] on button "2 . geht" at bounding box center [412, 166] width 183 height 43
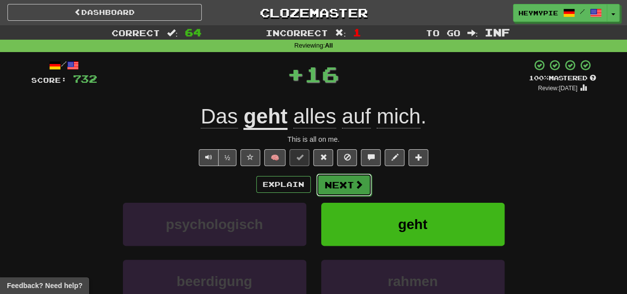
click at [333, 183] on button "Next" at bounding box center [344, 184] width 56 height 23
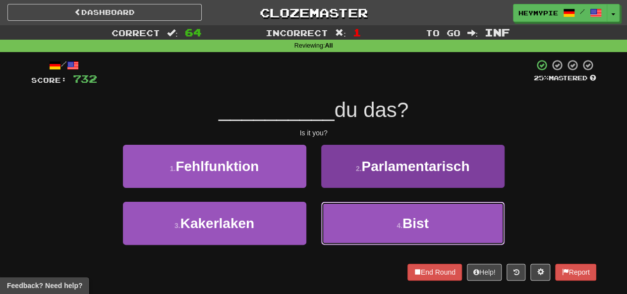
click at [378, 230] on button "4 . Bist" at bounding box center [412, 223] width 183 height 43
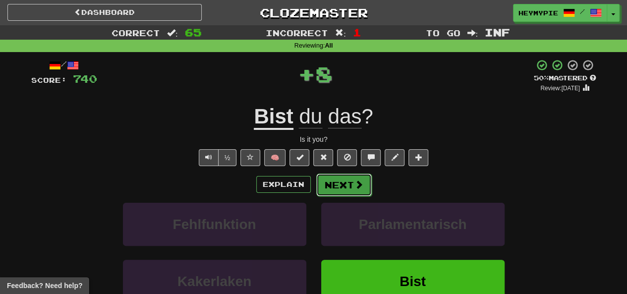
click at [331, 189] on button "Next" at bounding box center [344, 184] width 56 height 23
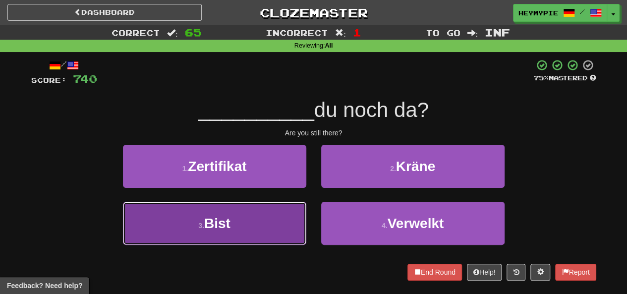
click at [246, 218] on button "3 . Bist" at bounding box center [214, 223] width 183 height 43
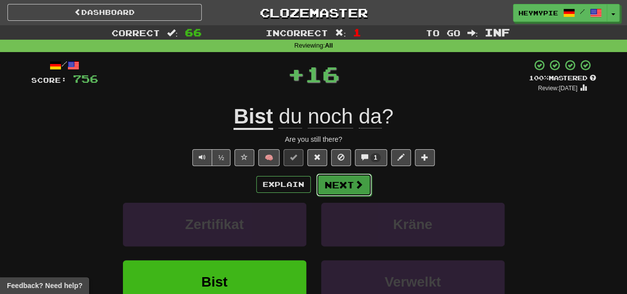
click at [344, 180] on button "Next" at bounding box center [344, 184] width 56 height 23
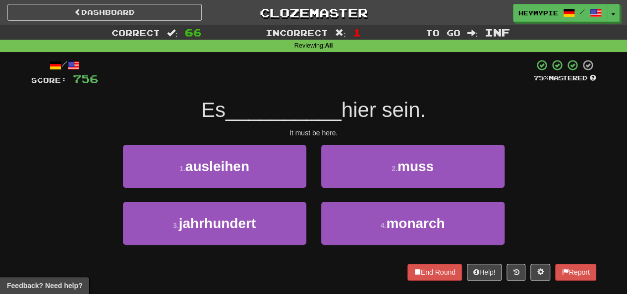
click at [368, 189] on div "2 . muss" at bounding box center [413, 173] width 198 height 57
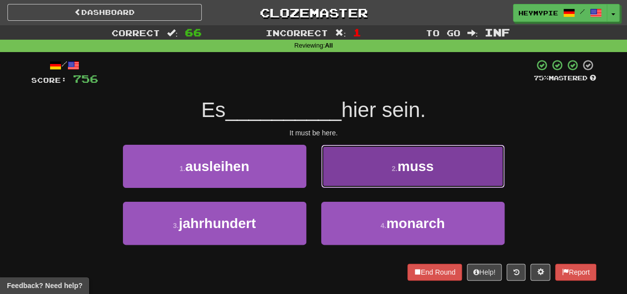
click at [362, 183] on button "2 . muss" at bounding box center [412, 166] width 183 height 43
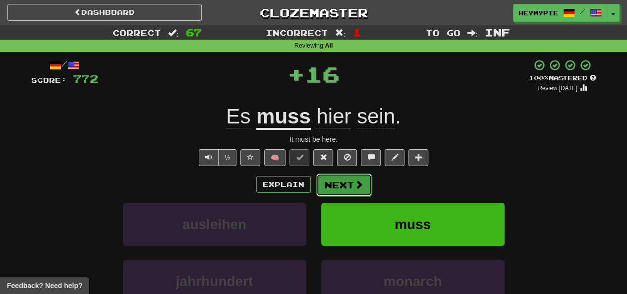
click at [350, 190] on button "Next" at bounding box center [344, 184] width 56 height 23
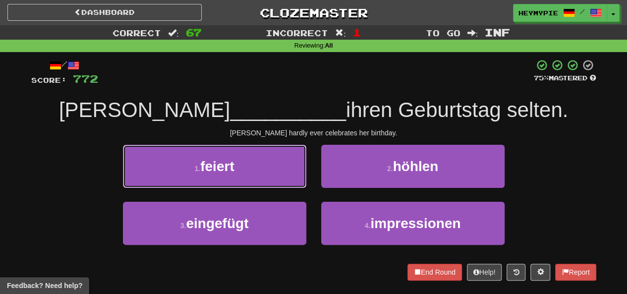
click at [257, 171] on button "1 . feiert" at bounding box center [214, 166] width 183 height 43
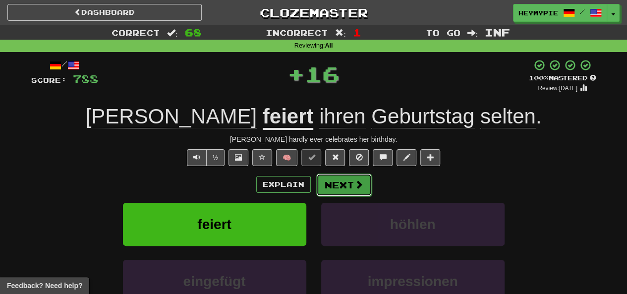
click at [333, 187] on button "Next" at bounding box center [344, 184] width 56 height 23
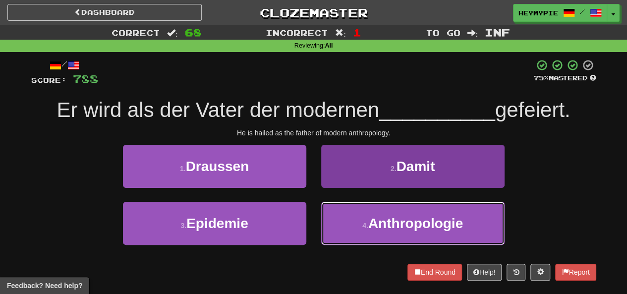
click at [375, 223] on span "Anthropologie" at bounding box center [415, 223] width 95 height 15
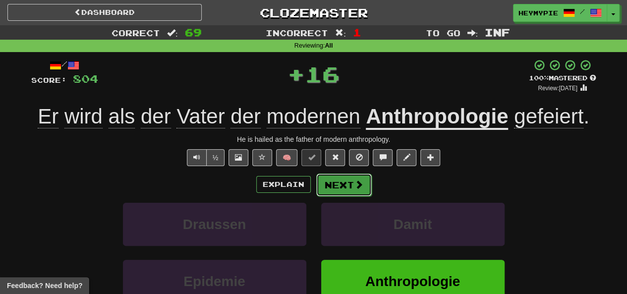
click at [335, 186] on button "Next" at bounding box center [344, 184] width 56 height 23
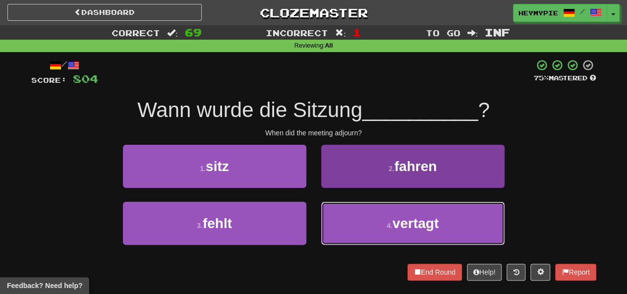
click at [334, 226] on button "4 . vertagt" at bounding box center [412, 223] width 183 height 43
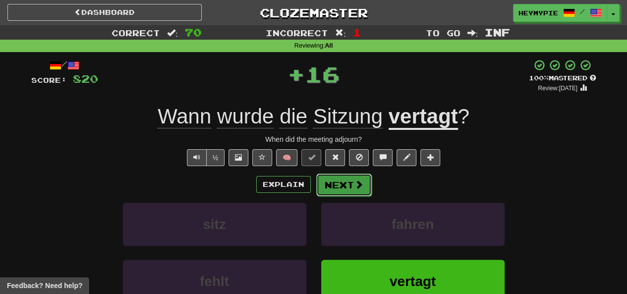
click at [332, 190] on button "Next" at bounding box center [344, 184] width 56 height 23
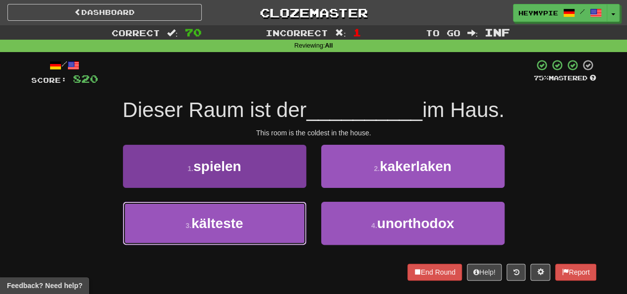
click at [263, 225] on button "3 . kälteste" at bounding box center [214, 223] width 183 height 43
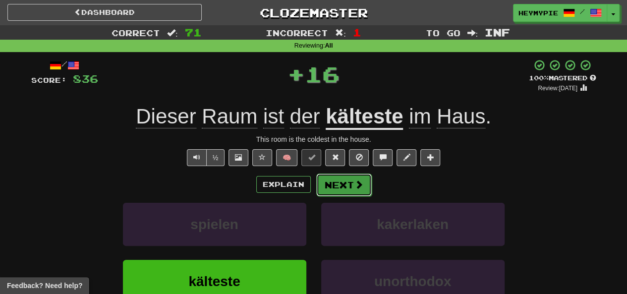
click at [344, 185] on button "Next" at bounding box center [344, 184] width 56 height 23
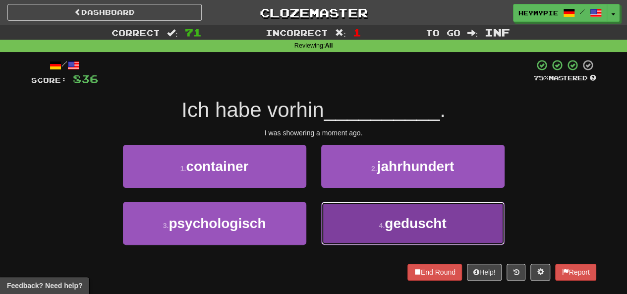
click at [341, 227] on button "4 . geduscht" at bounding box center [412, 223] width 183 height 43
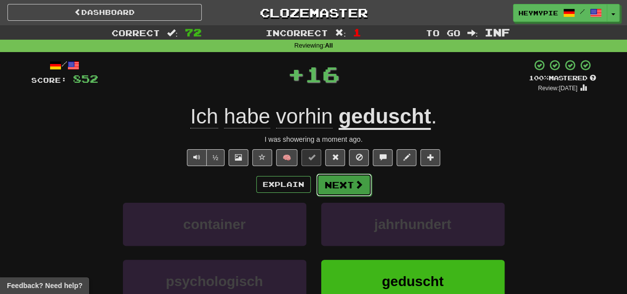
click at [342, 185] on button "Next" at bounding box center [344, 184] width 56 height 23
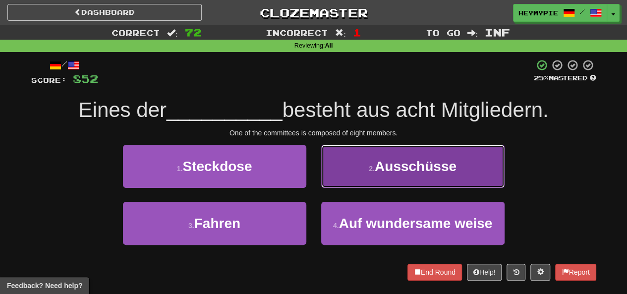
click at [353, 170] on button "2 . Ausschüsse" at bounding box center [412, 166] width 183 height 43
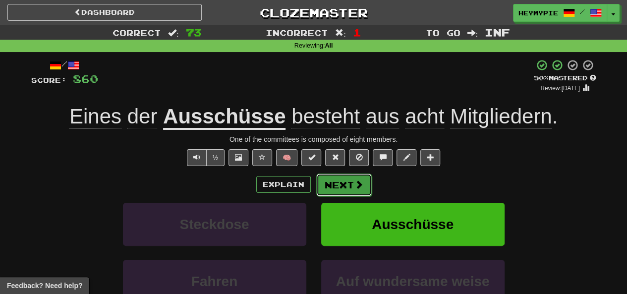
click at [337, 188] on button "Next" at bounding box center [344, 184] width 56 height 23
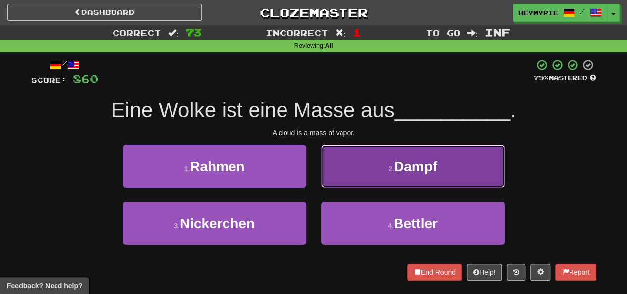
click at [346, 158] on button "2 . Dampf" at bounding box center [412, 166] width 183 height 43
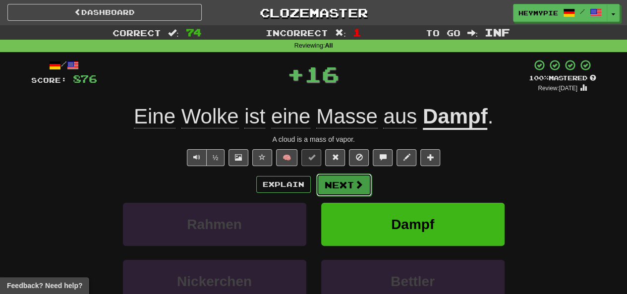
click at [342, 188] on button "Next" at bounding box center [344, 184] width 56 height 23
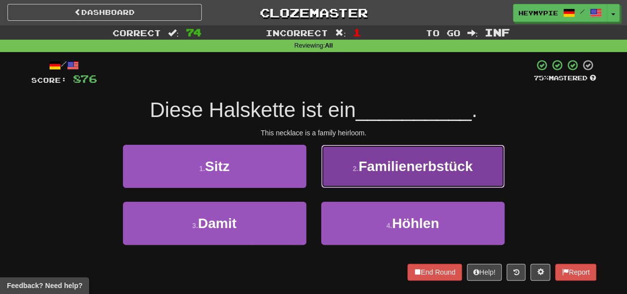
click at [353, 169] on small "2 ." at bounding box center [356, 169] width 6 height 8
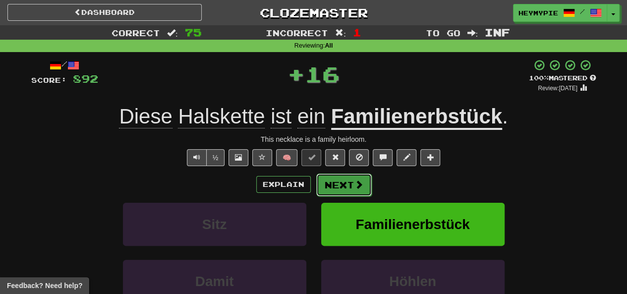
click at [350, 185] on button "Next" at bounding box center [344, 184] width 56 height 23
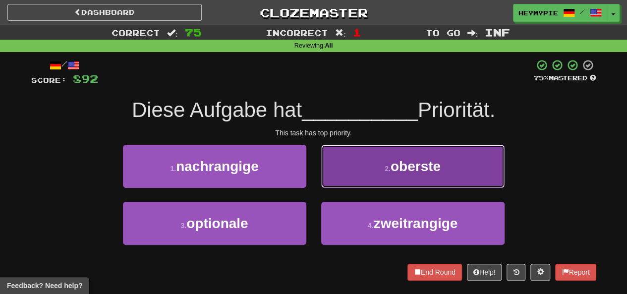
click at [328, 170] on button "2 . oberste" at bounding box center [412, 166] width 183 height 43
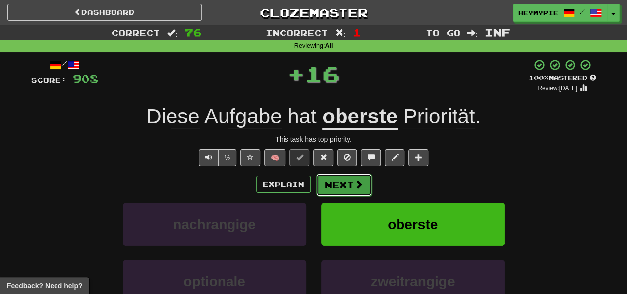
click at [332, 188] on button "Next" at bounding box center [344, 184] width 56 height 23
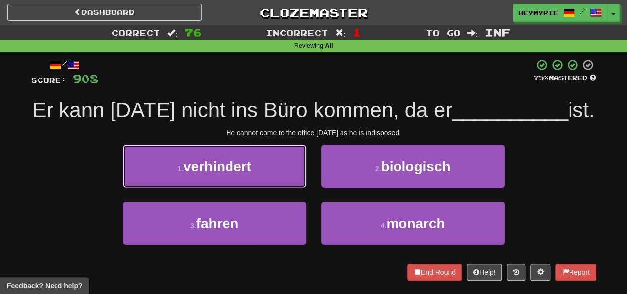
drag, startPoint x: 274, startPoint y: 165, endPoint x: 280, endPoint y: 168, distance: 6.4
click at [274, 166] on button "1 . verhindert" at bounding box center [214, 166] width 183 height 43
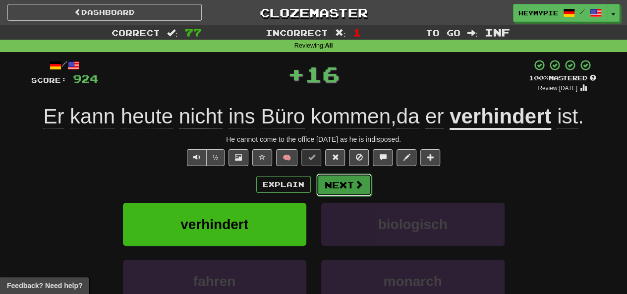
click at [335, 194] on button "Next" at bounding box center [344, 184] width 56 height 23
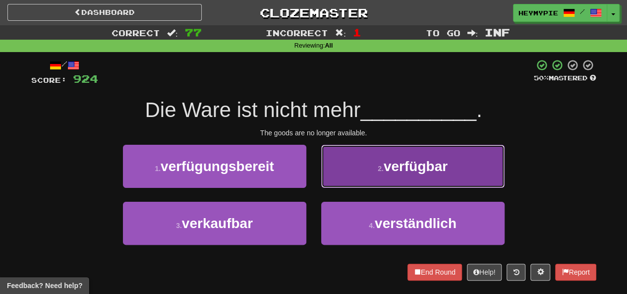
click at [345, 163] on button "2 . verfügbar" at bounding box center [412, 166] width 183 height 43
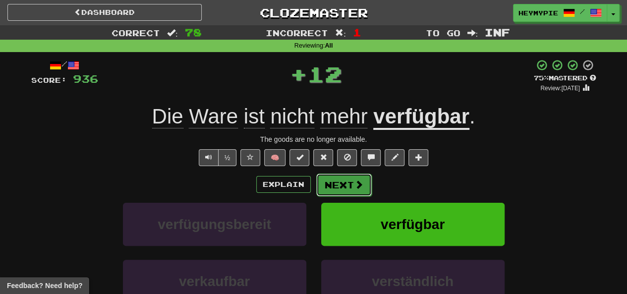
click at [349, 190] on button "Next" at bounding box center [344, 184] width 56 height 23
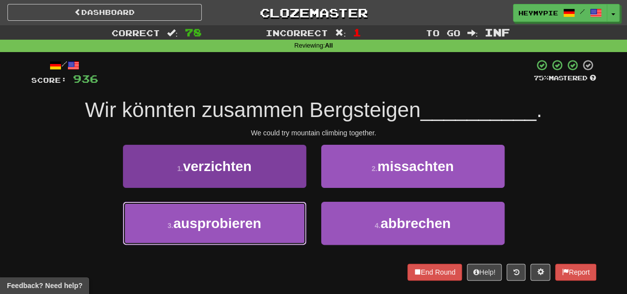
click at [263, 223] on button "3 . ausprobieren" at bounding box center [214, 223] width 183 height 43
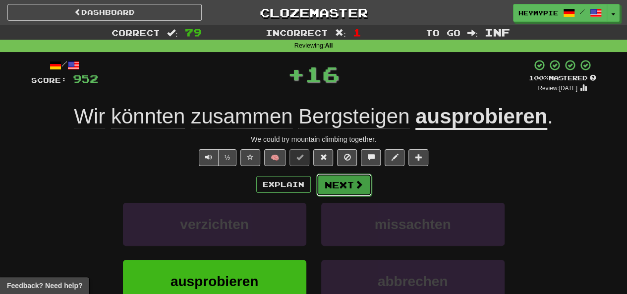
click at [337, 184] on button "Next" at bounding box center [344, 184] width 56 height 23
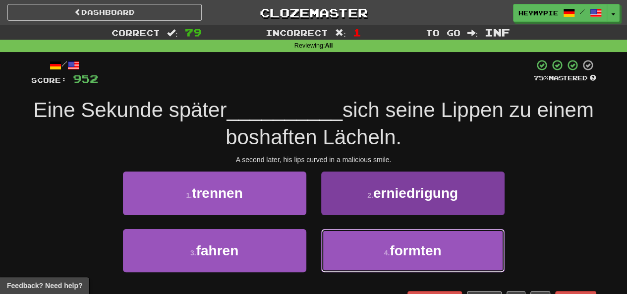
click at [362, 258] on button "4 . formten" at bounding box center [412, 250] width 183 height 43
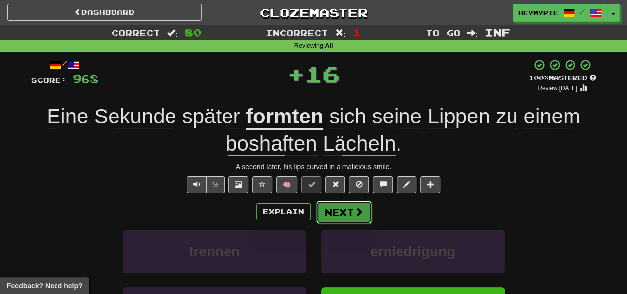
click at [341, 213] on button "Next" at bounding box center [344, 212] width 56 height 23
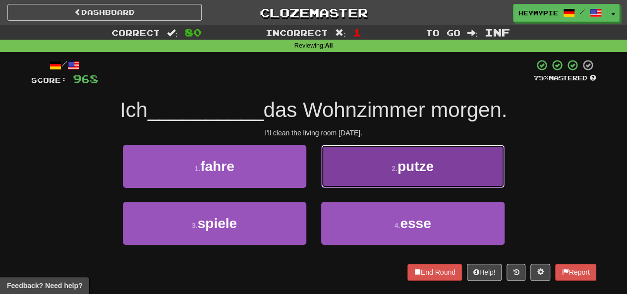
click at [370, 171] on button "2 . putze" at bounding box center [412, 166] width 183 height 43
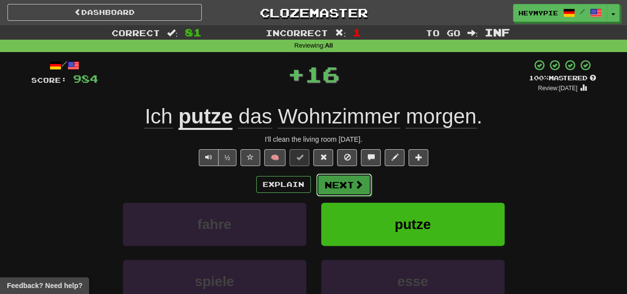
click at [348, 183] on button "Next" at bounding box center [344, 184] width 56 height 23
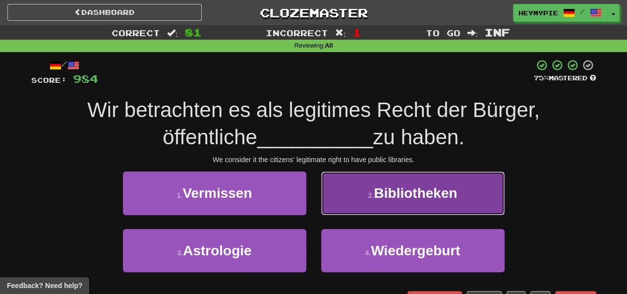
click at [385, 209] on button "2 . Bibliotheken" at bounding box center [412, 192] width 183 height 43
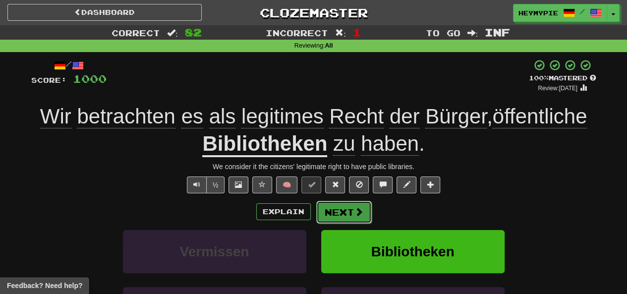
click at [336, 208] on button "Next" at bounding box center [344, 212] width 56 height 23
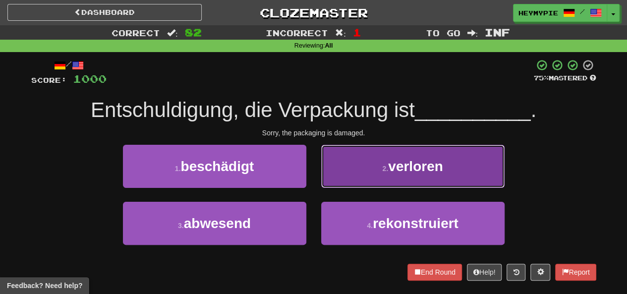
click at [355, 161] on button "2 . verloren" at bounding box center [412, 166] width 183 height 43
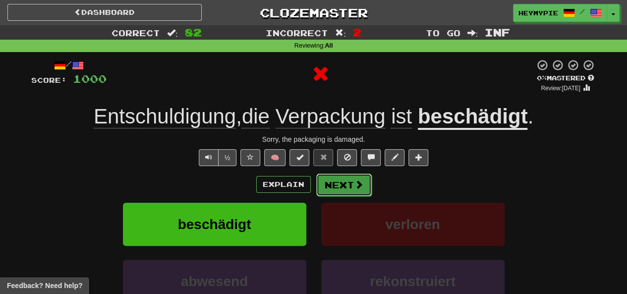
click at [324, 188] on button "Next" at bounding box center [344, 184] width 56 height 23
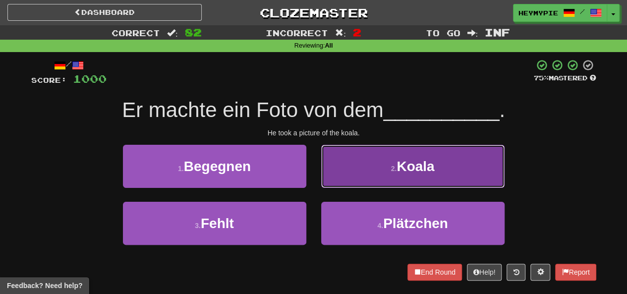
click at [348, 168] on button "2 . Koala" at bounding box center [412, 166] width 183 height 43
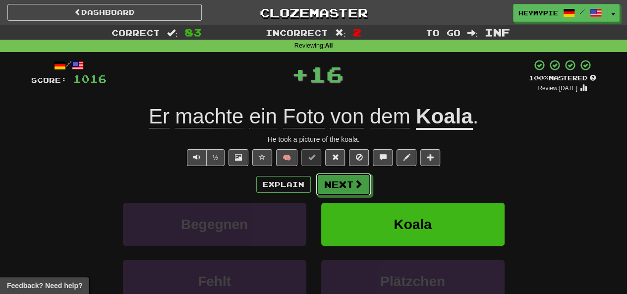
drag, startPoint x: 335, startPoint y: 187, endPoint x: 324, endPoint y: 138, distance: 50.3
click at [334, 187] on button "Next" at bounding box center [344, 184] width 56 height 23
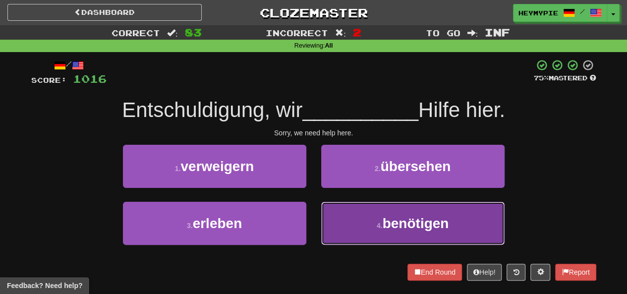
click at [370, 213] on button "4 . benötigen" at bounding box center [412, 223] width 183 height 43
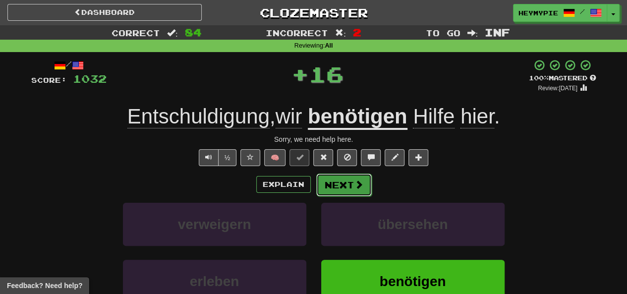
click at [340, 183] on button "Next" at bounding box center [344, 184] width 56 height 23
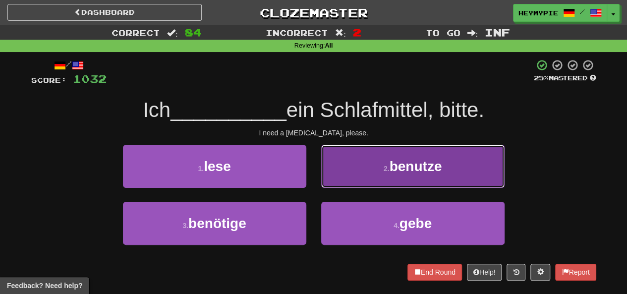
click at [357, 177] on button "2 . benutze" at bounding box center [412, 166] width 183 height 43
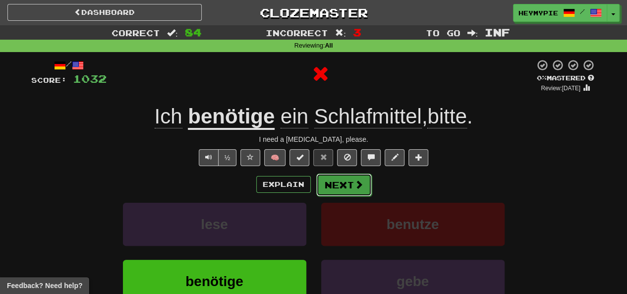
click at [345, 195] on button "Next" at bounding box center [344, 184] width 56 height 23
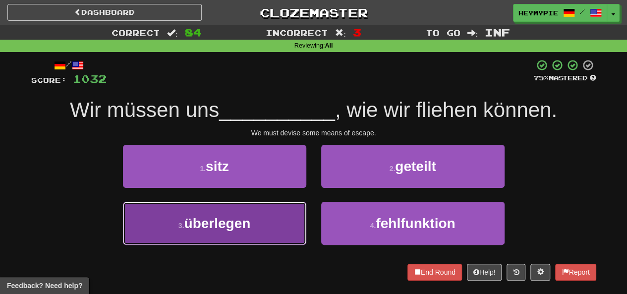
click at [251, 227] on button "3 . überlegen" at bounding box center [214, 223] width 183 height 43
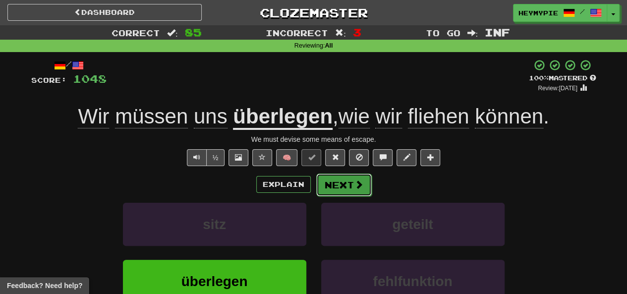
click at [334, 185] on button "Next" at bounding box center [344, 184] width 56 height 23
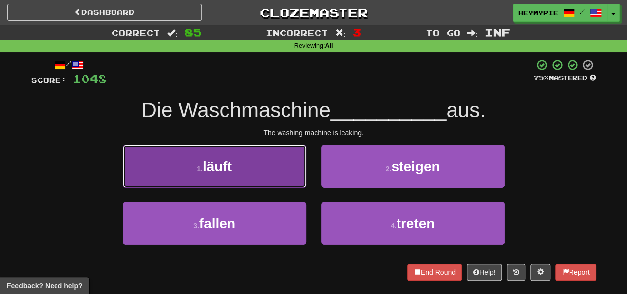
click at [279, 170] on button "1 . läuft" at bounding box center [214, 166] width 183 height 43
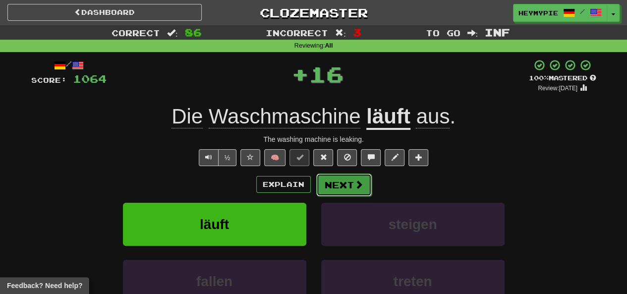
click at [345, 194] on button "Next" at bounding box center [344, 184] width 56 height 23
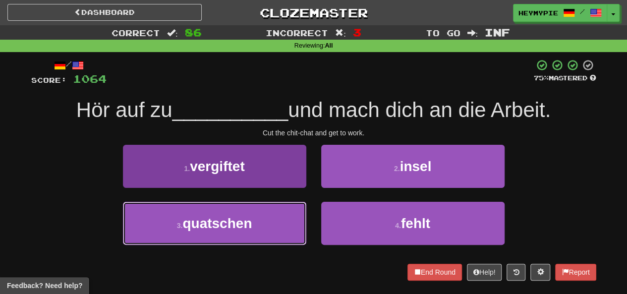
click at [256, 223] on button "3 . quatschen" at bounding box center [214, 223] width 183 height 43
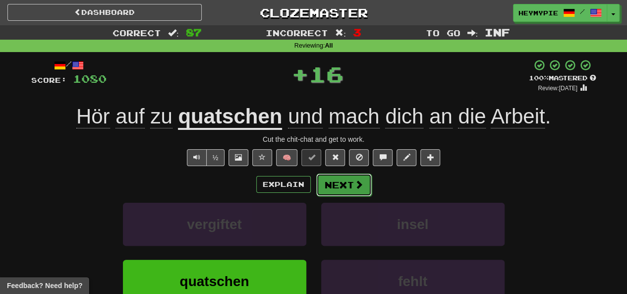
click at [341, 187] on button "Next" at bounding box center [344, 184] width 56 height 23
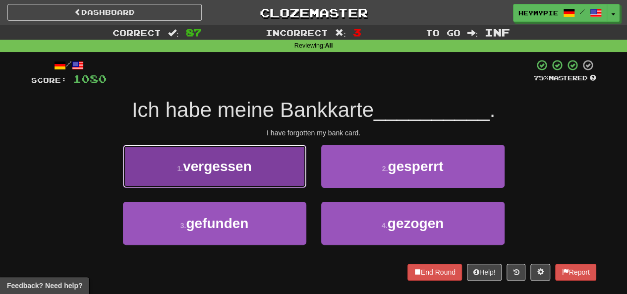
click at [219, 174] on button "1 . vergessen" at bounding box center [214, 166] width 183 height 43
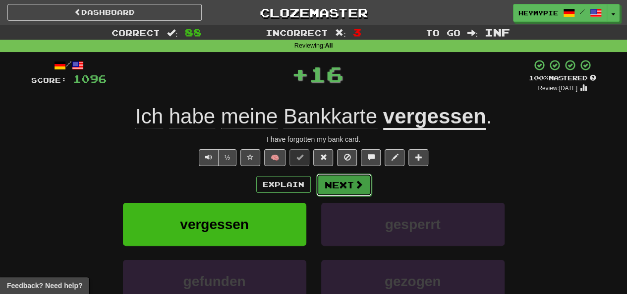
click at [336, 185] on button "Next" at bounding box center [344, 184] width 56 height 23
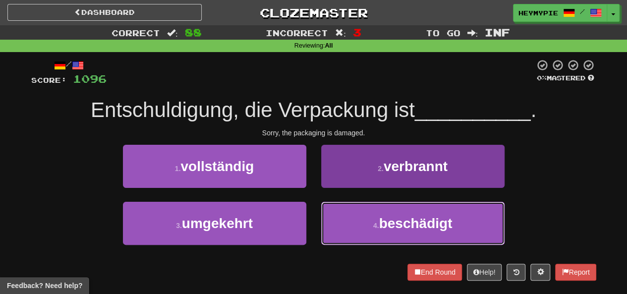
click at [343, 211] on button "4 . beschädigt" at bounding box center [412, 223] width 183 height 43
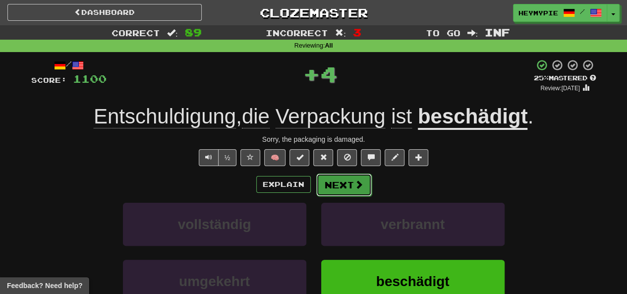
click at [334, 182] on button "Next" at bounding box center [344, 184] width 56 height 23
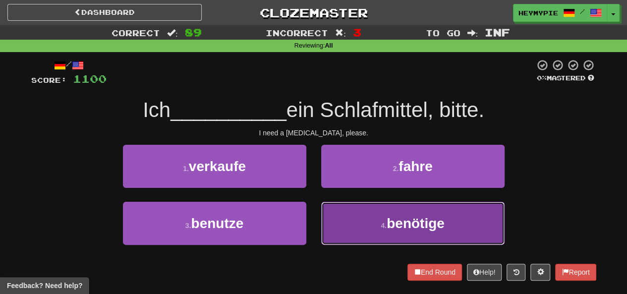
click at [354, 215] on button "4 . benötige" at bounding box center [412, 223] width 183 height 43
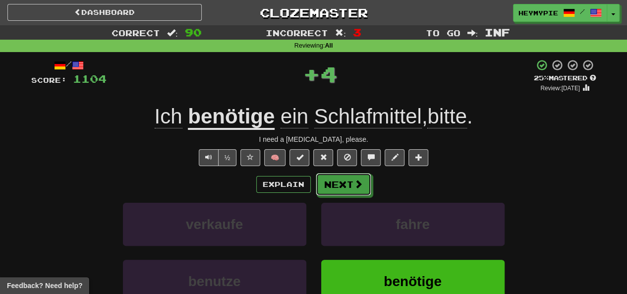
click at [331, 186] on button "Next" at bounding box center [344, 184] width 56 height 23
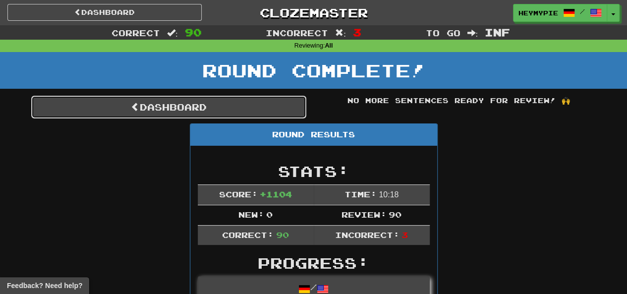
click at [191, 105] on link "Dashboard" at bounding box center [168, 107] width 275 height 23
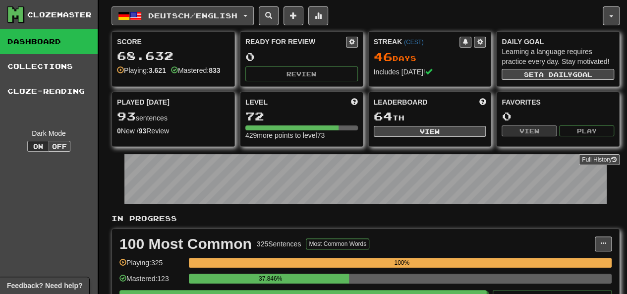
click at [179, 11] on span "Deutsch / English" at bounding box center [192, 15] width 89 height 8
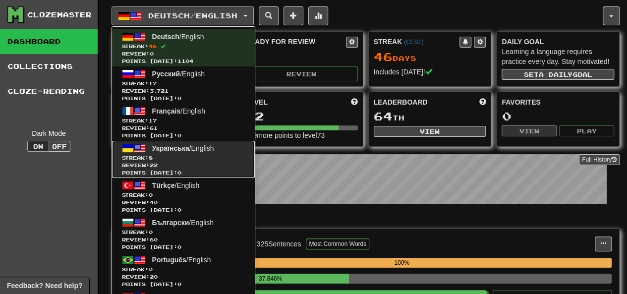
click at [180, 162] on span "Review: 22" at bounding box center [183, 165] width 123 height 7
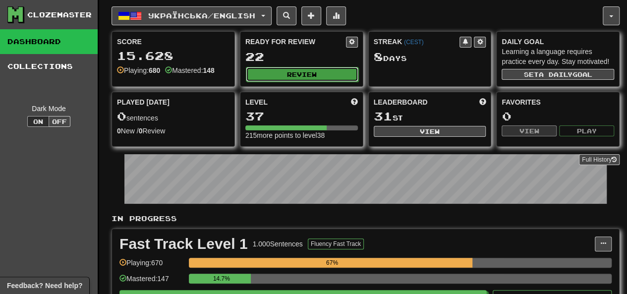
click at [275, 69] on button "Review" at bounding box center [302, 74] width 113 height 15
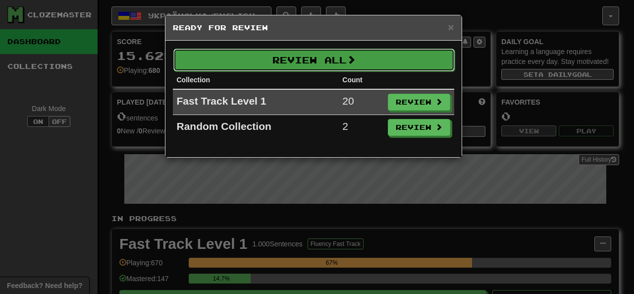
click at [281, 57] on button "Review All" at bounding box center [314, 60] width 282 height 23
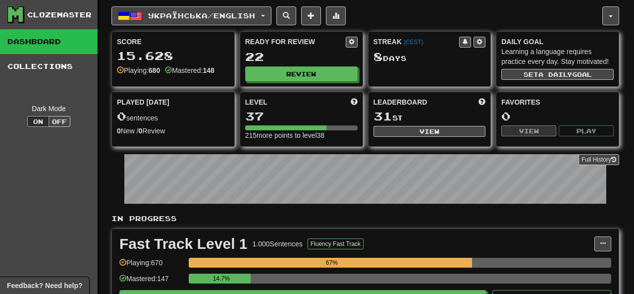
select select "********"
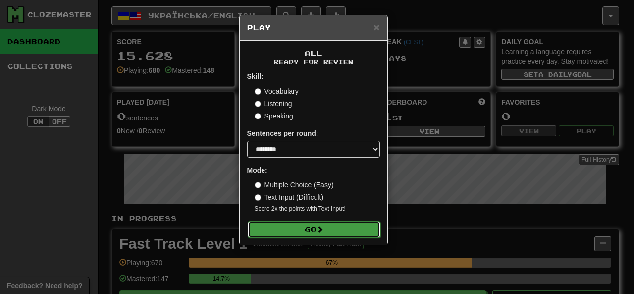
click at [308, 229] on button "Go" at bounding box center [314, 229] width 133 height 17
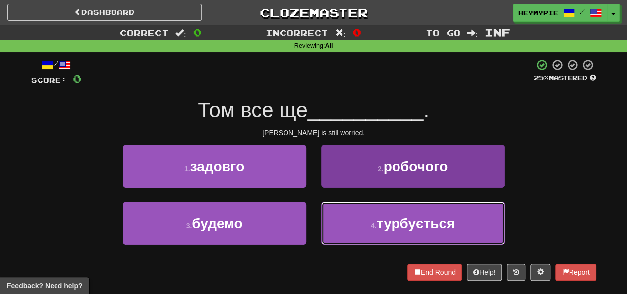
click at [338, 209] on button "4 . турбується" at bounding box center [412, 223] width 183 height 43
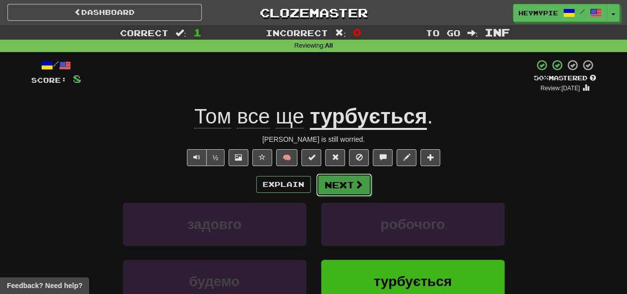
click at [350, 185] on button "Next" at bounding box center [344, 184] width 56 height 23
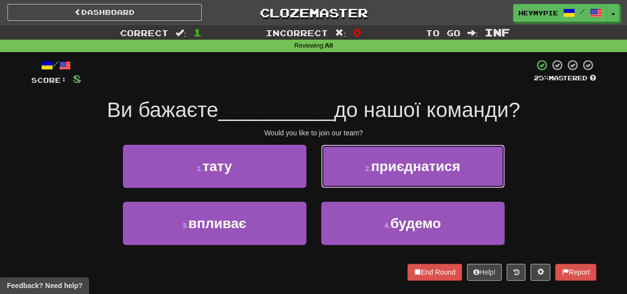
drag, startPoint x: 379, startPoint y: 169, endPoint x: 374, endPoint y: 172, distance: 6.0
click at [379, 169] on span "приєднатися" at bounding box center [415, 166] width 89 height 15
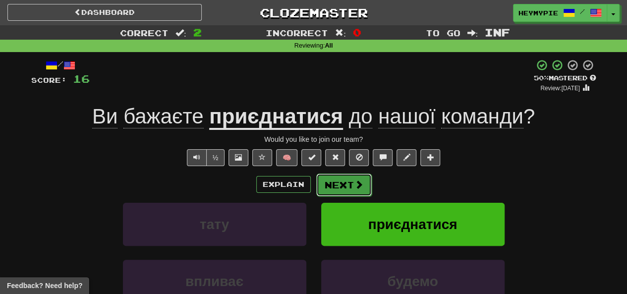
click at [345, 188] on button "Next" at bounding box center [344, 184] width 56 height 23
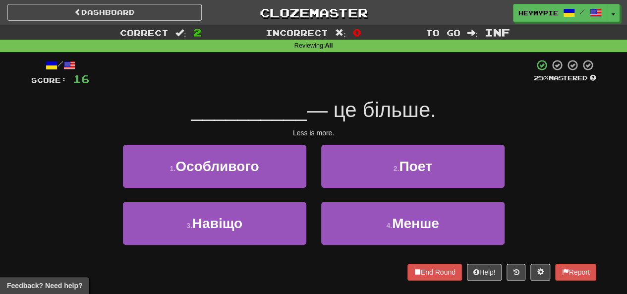
click at [340, 196] on div "2 . Поет" at bounding box center [413, 173] width 198 height 57
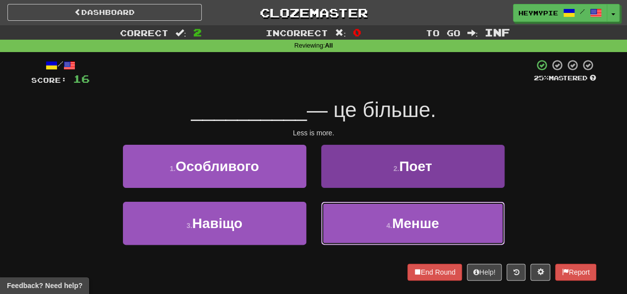
drag, startPoint x: 351, startPoint y: 213, endPoint x: 353, endPoint y: 219, distance: 6.4
click at [354, 219] on button "4 . Менше" at bounding box center [412, 223] width 183 height 43
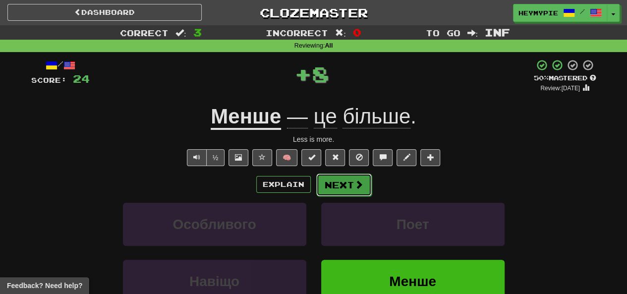
click at [343, 180] on button "Next" at bounding box center [344, 184] width 56 height 23
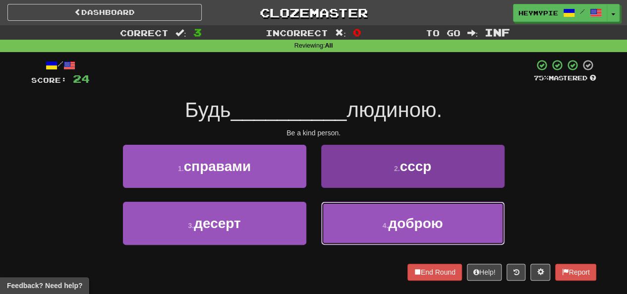
click at [349, 230] on button "4 . доброю" at bounding box center [412, 223] width 183 height 43
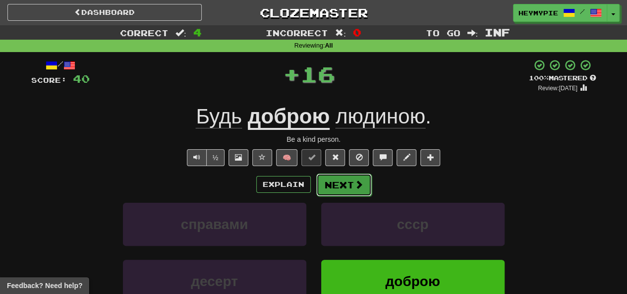
click at [341, 191] on button "Next" at bounding box center [344, 184] width 56 height 23
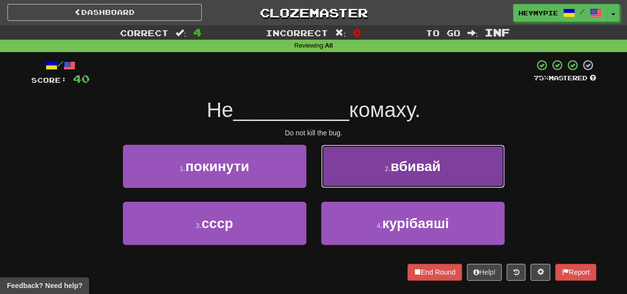
click at [334, 172] on button "2 . вбивай" at bounding box center [412, 166] width 183 height 43
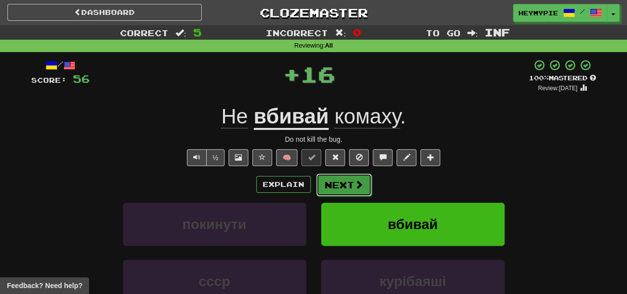
click at [327, 180] on button "Next" at bounding box center [344, 184] width 56 height 23
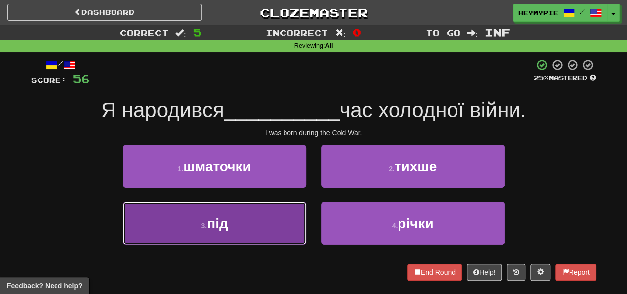
click at [274, 229] on button "3 . під" at bounding box center [214, 223] width 183 height 43
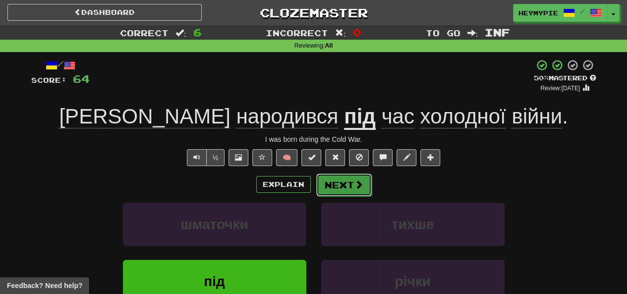
click at [345, 190] on button "Next" at bounding box center [344, 184] width 56 height 23
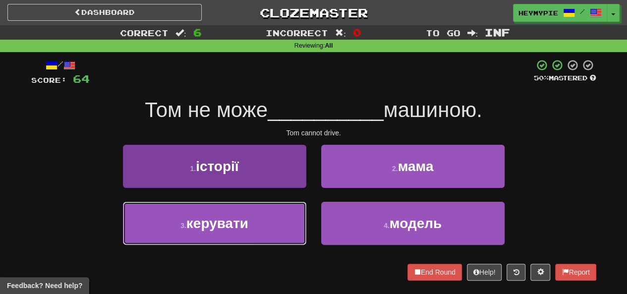
click at [273, 236] on button "3 . керувати" at bounding box center [214, 223] width 183 height 43
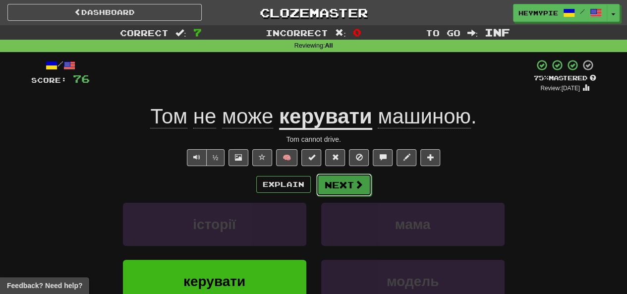
click at [332, 189] on button "Next" at bounding box center [344, 184] width 56 height 23
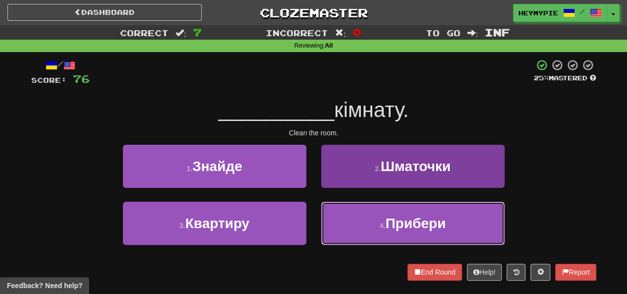
click at [363, 215] on button "4 . Прибери" at bounding box center [412, 223] width 183 height 43
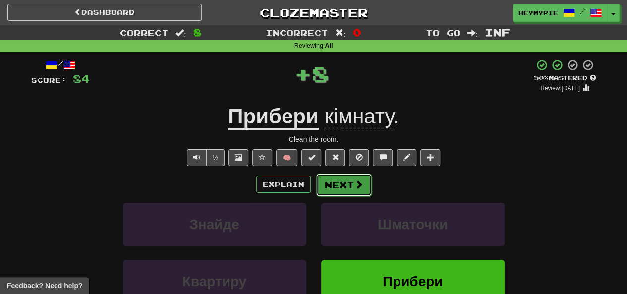
click at [334, 188] on button "Next" at bounding box center [344, 184] width 56 height 23
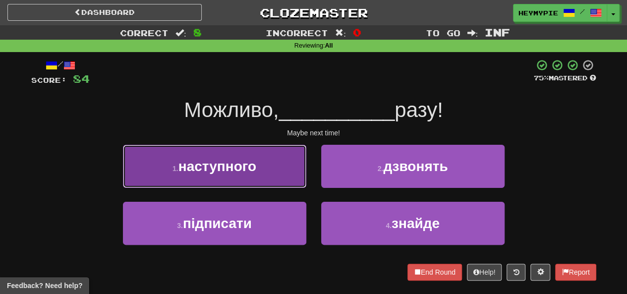
click at [263, 178] on button "1 . наступного" at bounding box center [214, 166] width 183 height 43
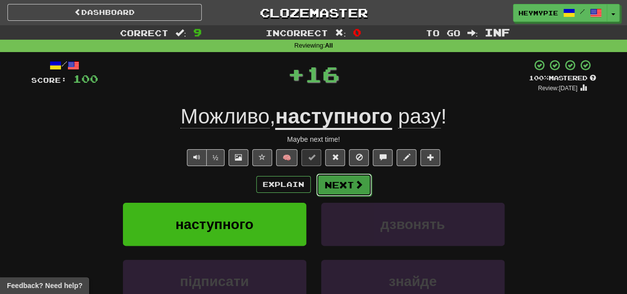
click at [353, 195] on button "Next" at bounding box center [344, 184] width 56 height 23
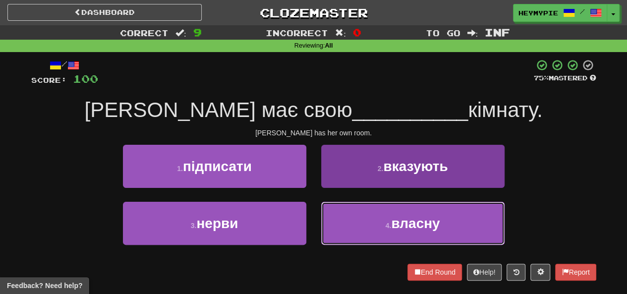
click at [371, 213] on button "4 . власну" at bounding box center [412, 223] width 183 height 43
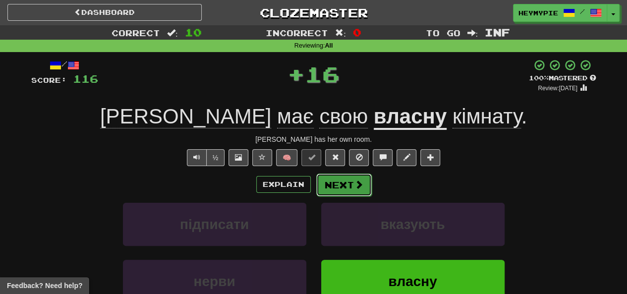
click at [342, 184] on button "Next" at bounding box center [344, 184] width 56 height 23
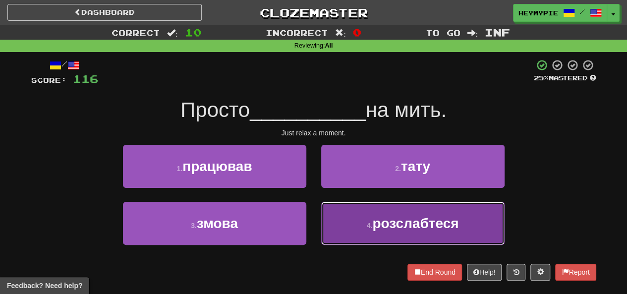
click at [365, 232] on button "4 . розслабтеся" at bounding box center [412, 223] width 183 height 43
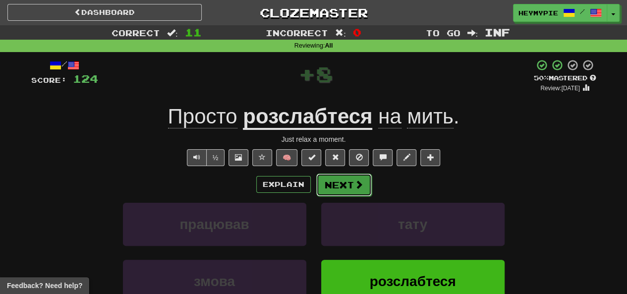
click at [337, 187] on button "Next" at bounding box center [344, 184] width 56 height 23
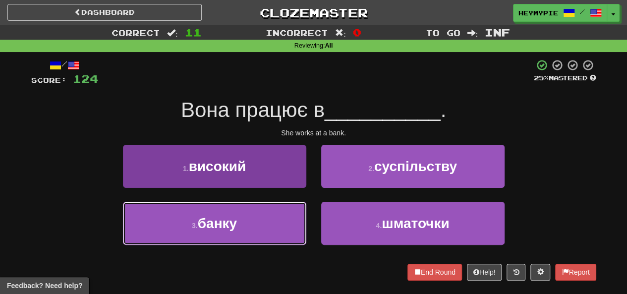
click at [263, 219] on button "3 . банку" at bounding box center [214, 223] width 183 height 43
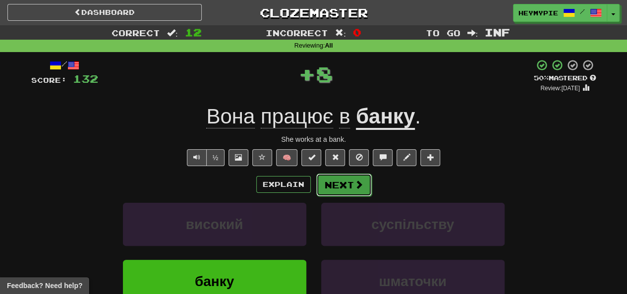
click at [331, 189] on button "Next" at bounding box center [344, 184] width 56 height 23
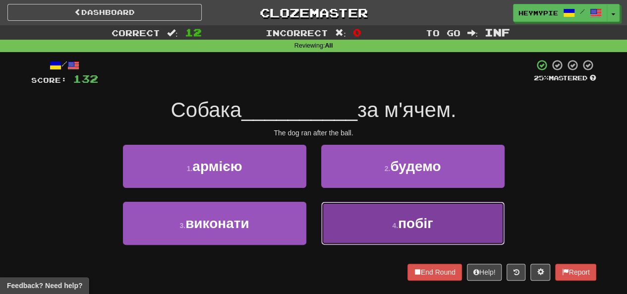
click at [355, 227] on button "4 . побіг" at bounding box center [412, 223] width 183 height 43
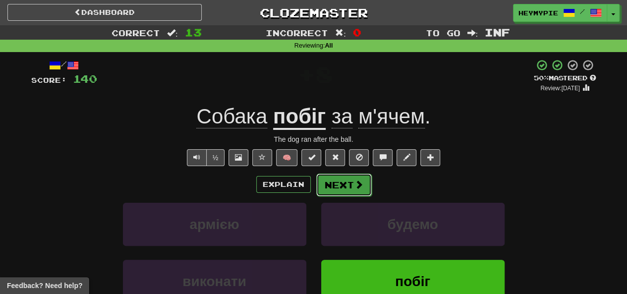
click at [339, 188] on button "Next" at bounding box center [344, 184] width 56 height 23
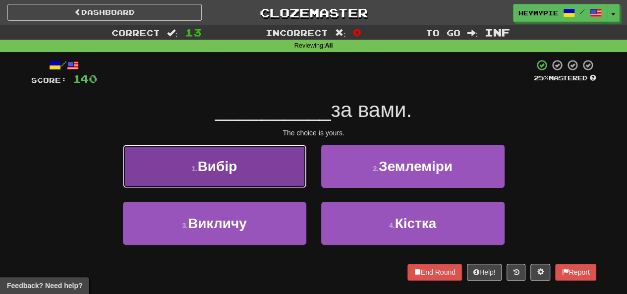
click at [250, 170] on button "1 . Вибір" at bounding box center [214, 166] width 183 height 43
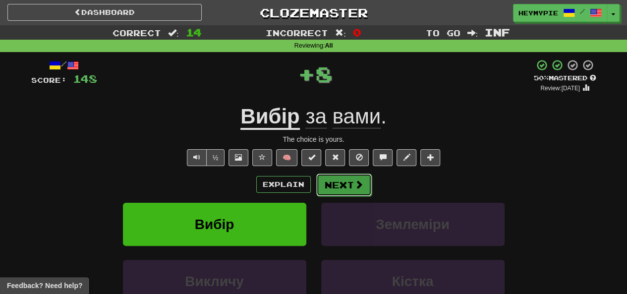
click at [367, 182] on button "Next" at bounding box center [344, 184] width 56 height 23
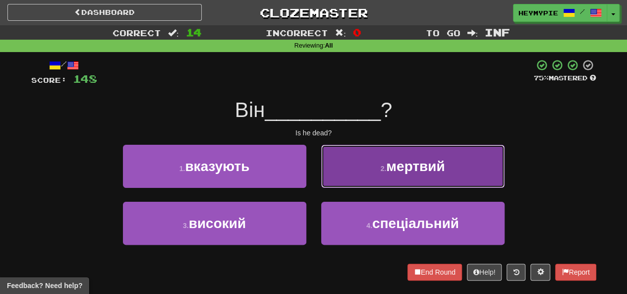
click at [367, 175] on button "2 . мертвий" at bounding box center [412, 166] width 183 height 43
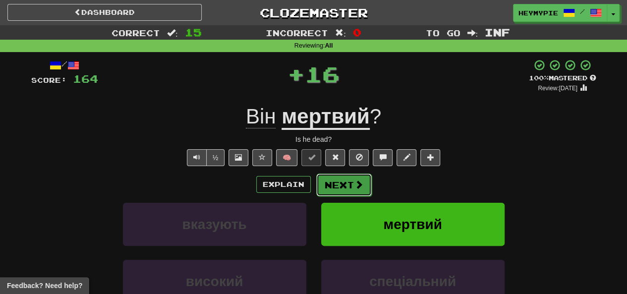
click at [344, 188] on button "Next" at bounding box center [344, 184] width 56 height 23
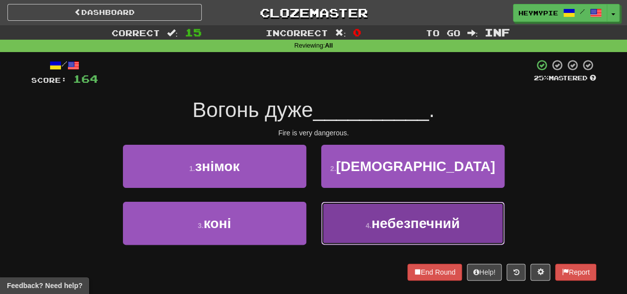
click at [348, 220] on button "4 . небезпечний" at bounding box center [412, 223] width 183 height 43
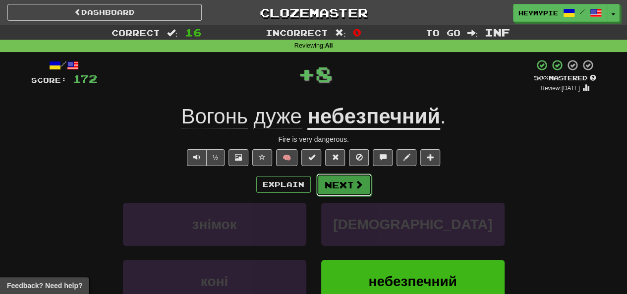
click at [339, 192] on button "Next" at bounding box center [344, 184] width 56 height 23
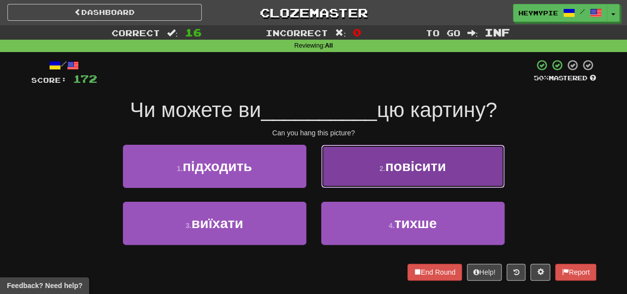
click at [349, 183] on button "2 . повісити" at bounding box center [412, 166] width 183 height 43
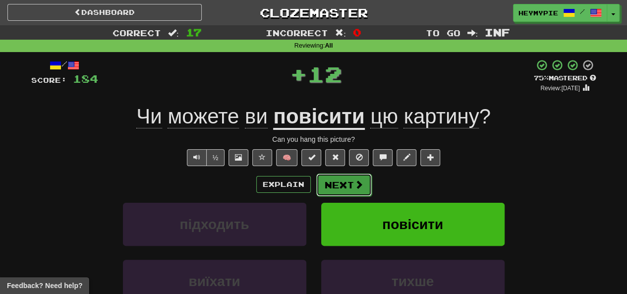
click at [338, 179] on button "Next" at bounding box center [344, 184] width 56 height 23
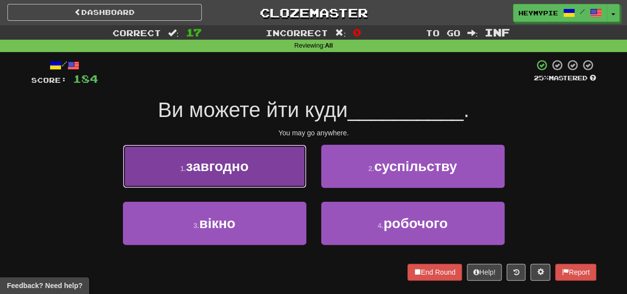
click at [236, 175] on button "1 . завгодно" at bounding box center [214, 166] width 183 height 43
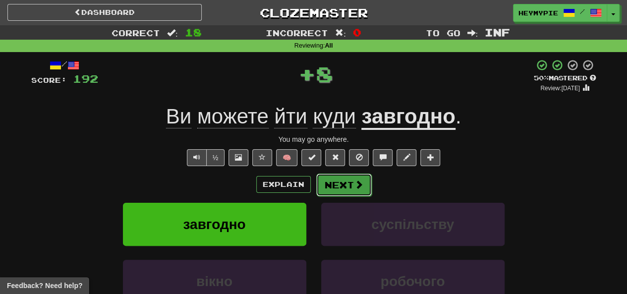
click at [340, 183] on button "Next" at bounding box center [344, 184] width 56 height 23
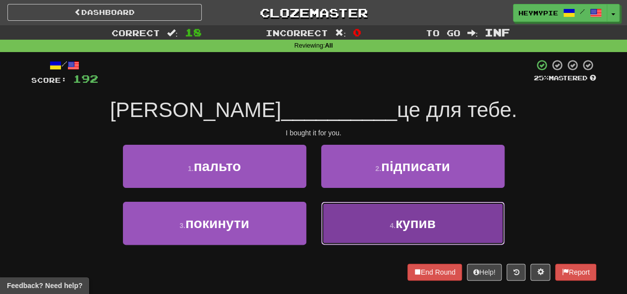
click at [370, 218] on button "4 . купив" at bounding box center [412, 223] width 183 height 43
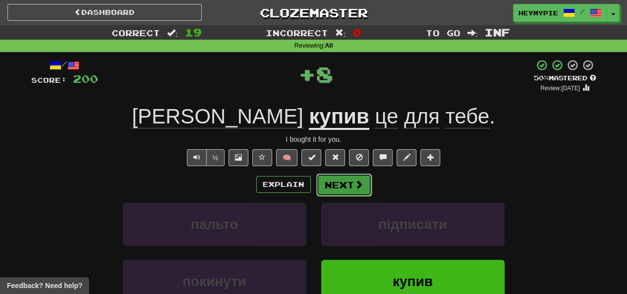
click at [337, 188] on button "Next" at bounding box center [344, 184] width 56 height 23
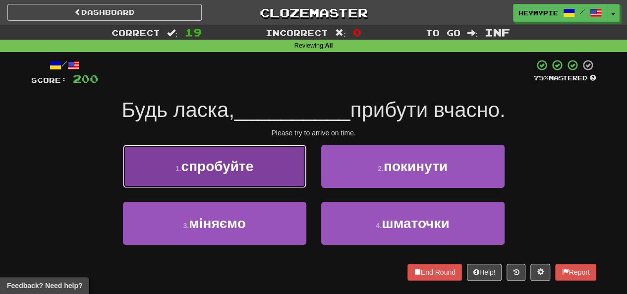
click at [246, 161] on span "спробуйте" at bounding box center [217, 166] width 72 height 15
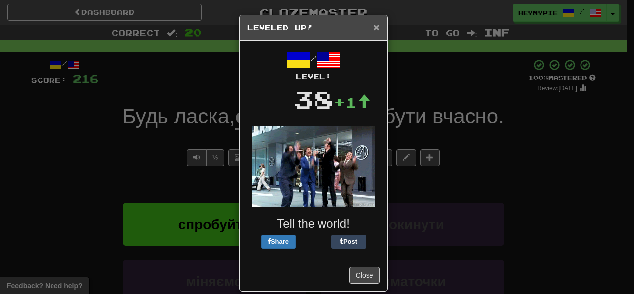
click at [371, 32] on div "× Leveled Up!" at bounding box center [314, 27] width 148 height 25
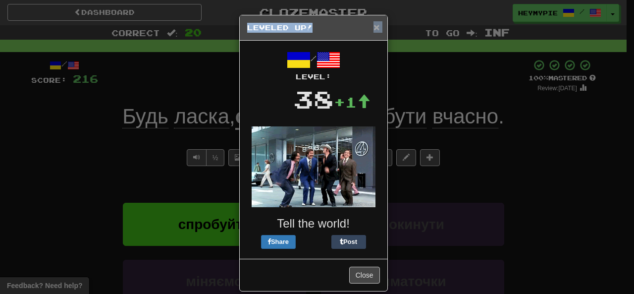
click at [371, 32] on div "× Leveled Up!" at bounding box center [314, 27] width 148 height 25
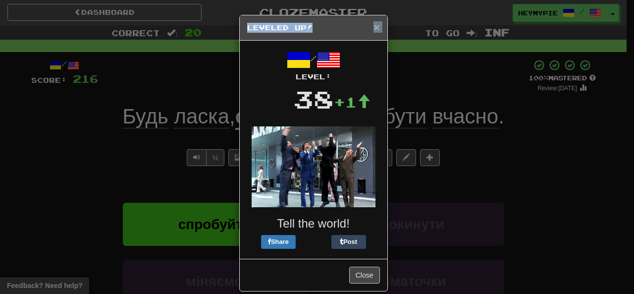
click at [374, 26] on span "×" at bounding box center [377, 26] width 6 height 11
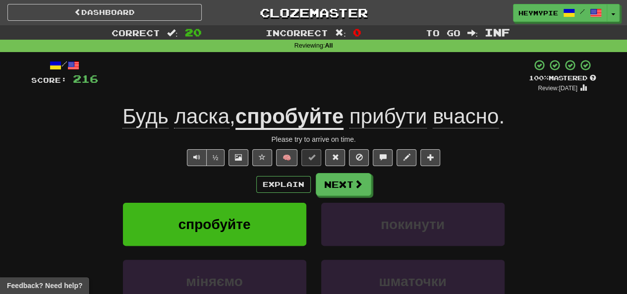
click at [401, 89] on div "+ 16" at bounding box center [313, 76] width 431 height 34
click at [335, 194] on button "Next" at bounding box center [344, 184] width 56 height 23
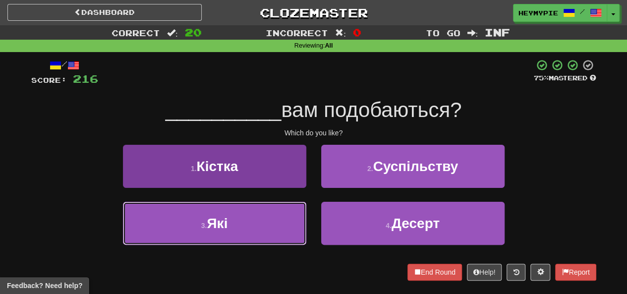
click at [251, 218] on button "3 . Які" at bounding box center [214, 223] width 183 height 43
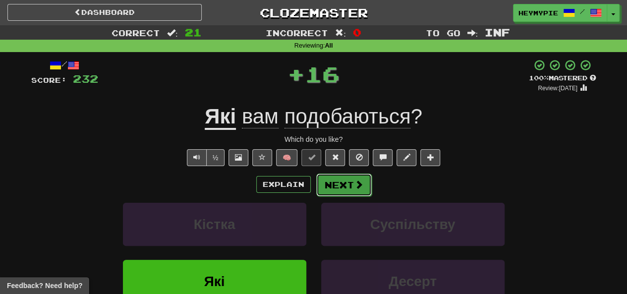
click at [335, 183] on button "Next" at bounding box center [344, 184] width 56 height 23
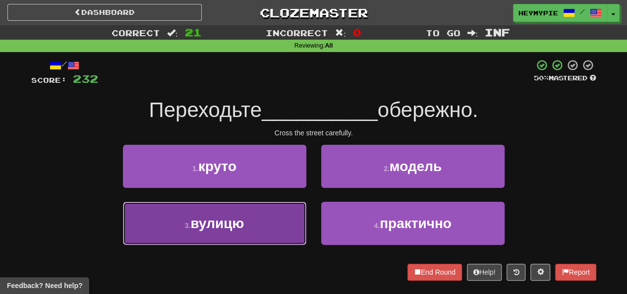
click at [268, 228] on button "3 . вулицю" at bounding box center [214, 223] width 183 height 43
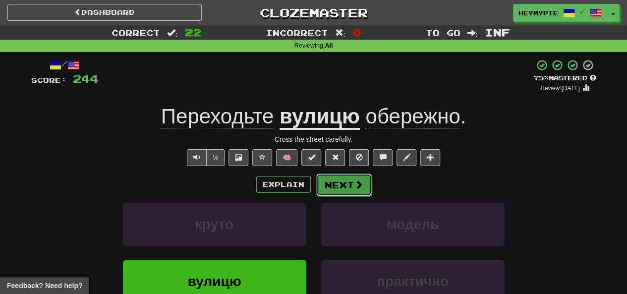
click at [333, 192] on button "Next" at bounding box center [344, 184] width 56 height 23
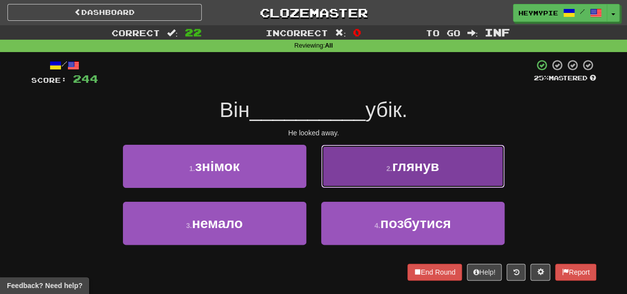
click at [361, 168] on button "2 . глянув" at bounding box center [412, 166] width 183 height 43
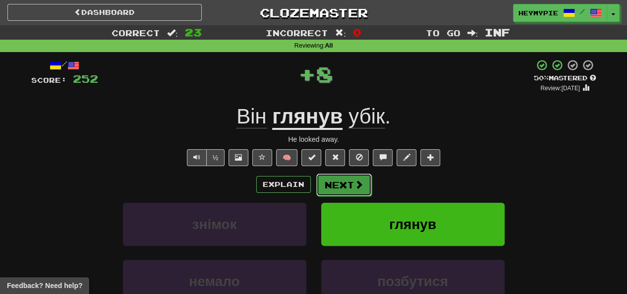
click at [350, 190] on button "Next" at bounding box center [344, 184] width 56 height 23
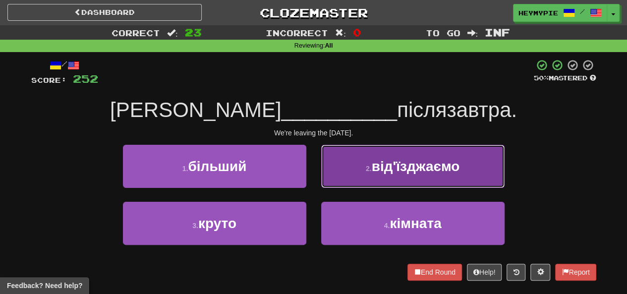
click at [354, 166] on button "2 . від'їзджаємо" at bounding box center [412, 166] width 183 height 43
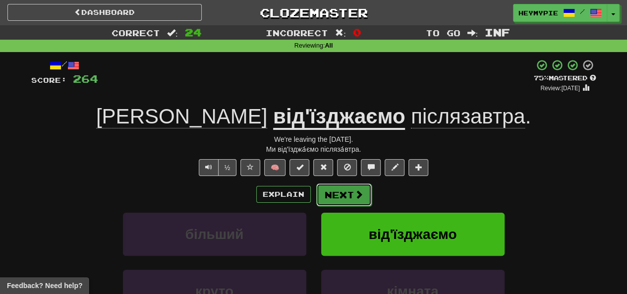
click at [339, 192] on button "Next" at bounding box center [344, 194] width 56 height 23
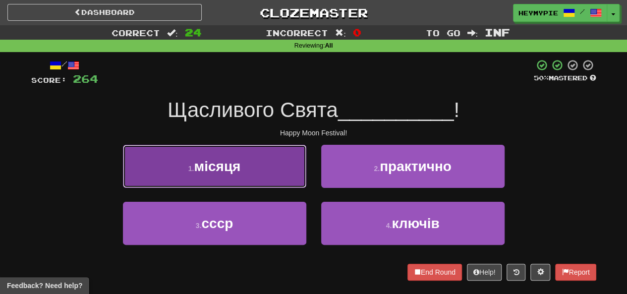
click at [269, 175] on button "1 . місяця" at bounding box center [214, 166] width 183 height 43
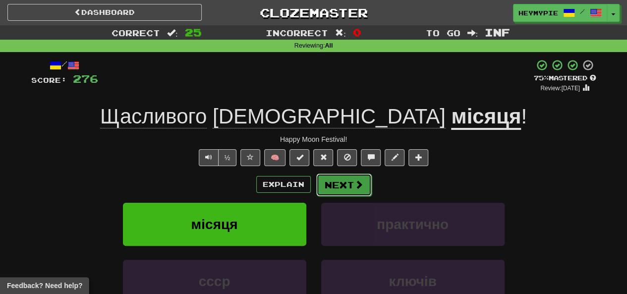
click at [336, 186] on button "Next" at bounding box center [344, 184] width 56 height 23
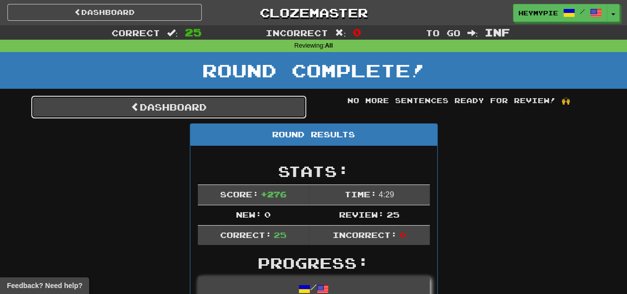
click at [159, 108] on link "Dashboard" at bounding box center [168, 107] width 275 height 23
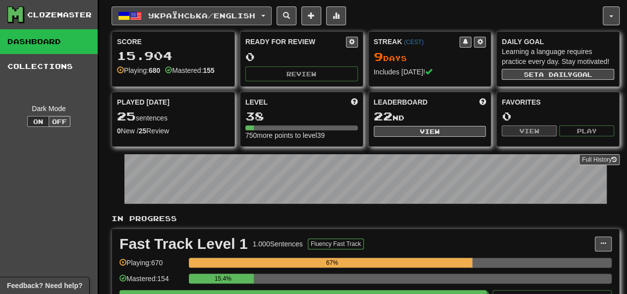
click at [180, 17] on span "Українська / English" at bounding box center [201, 15] width 107 height 8
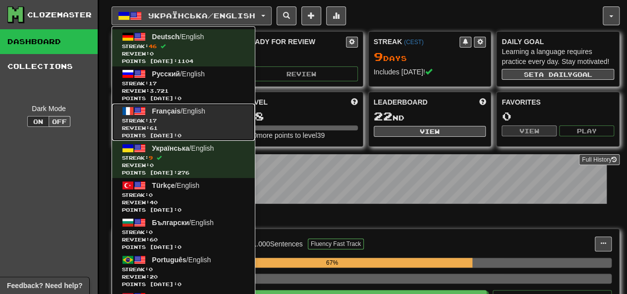
click at [210, 124] on span "Review: 61" at bounding box center [183, 127] width 123 height 7
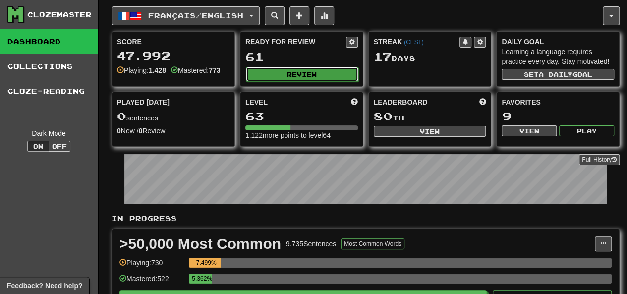
click at [262, 71] on button "Review" at bounding box center [302, 74] width 113 height 15
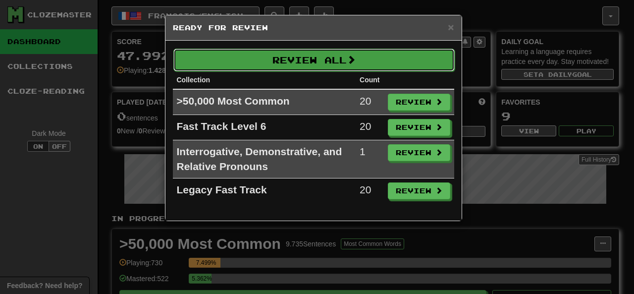
click at [294, 57] on button "Review All" at bounding box center [314, 60] width 282 height 23
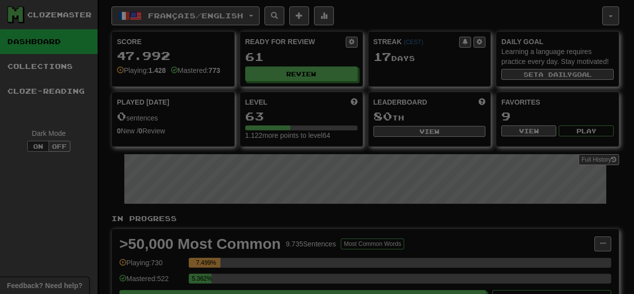
select select "********"
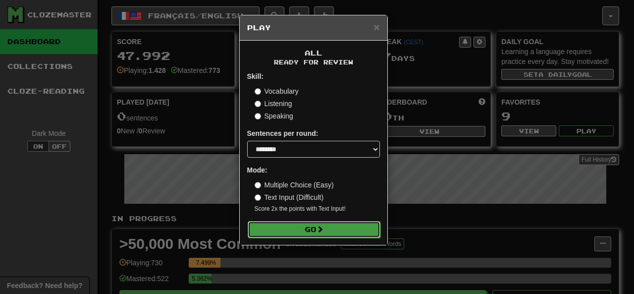
click at [301, 230] on button "Go" at bounding box center [314, 229] width 133 height 17
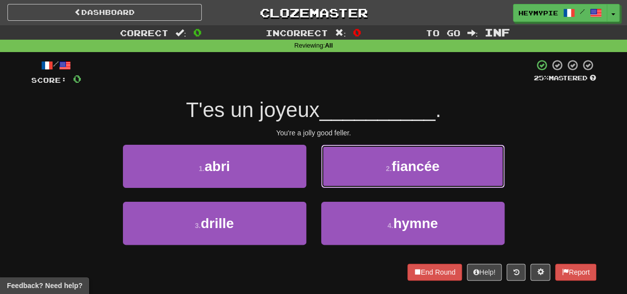
click at [352, 168] on button "2 . fiancée" at bounding box center [412, 166] width 183 height 43
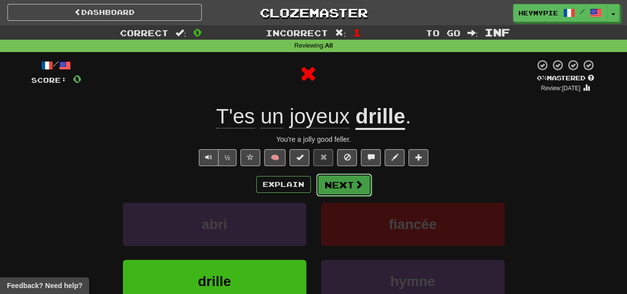
click at [340, 187] on button "Next" at bounding box center [344, 184] width 56 height 23
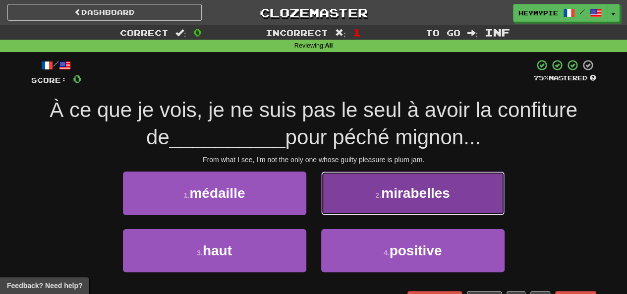
click at [345, 204] on button "2 . mirabelles" at bounding box center [412, 192] width 183 height 43
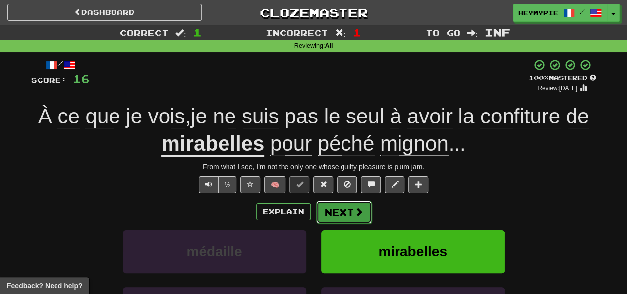
click at [359, 215] on span at bounding box center [358, 211] width 9 height 9
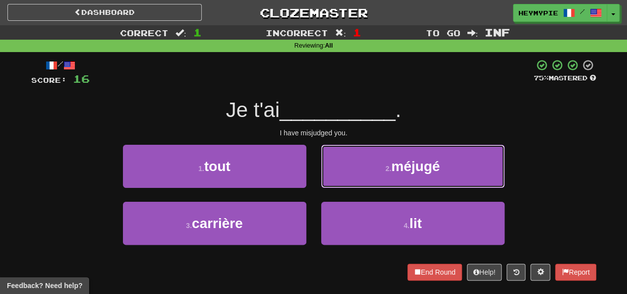
click at [357, 169] on button "2 . méjugé" at bounding box center [412, 166] width 183 height 43
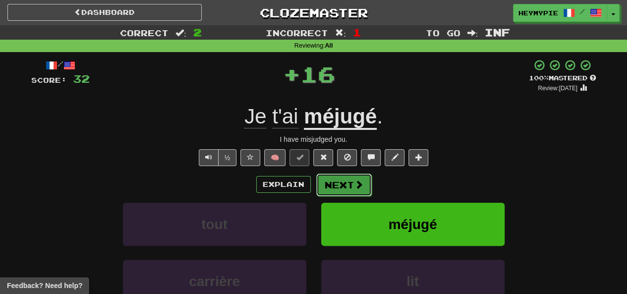
click at [331, 185] on button "Next" at bounding box center [344, 184] width 56 height 23
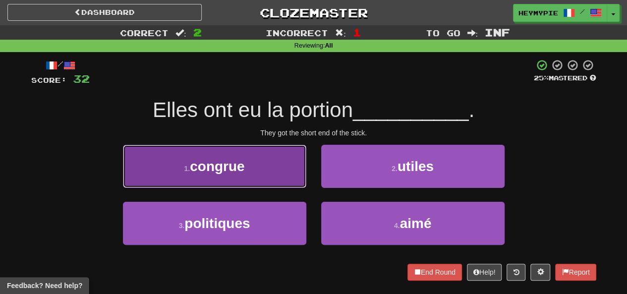
click at [264, 174] on button "1 . congrue" at bounding box center [214, 166] width 183 height 43
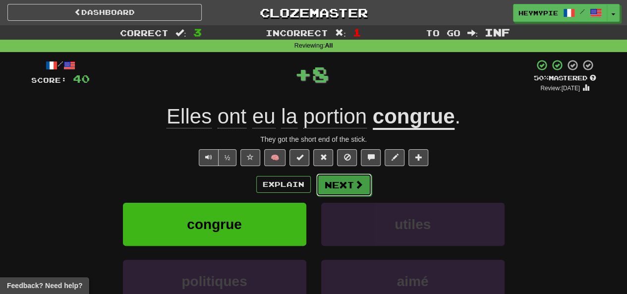
click at [344, 193] on button "Next" at bounding box center [344, 184] width 56 height 23
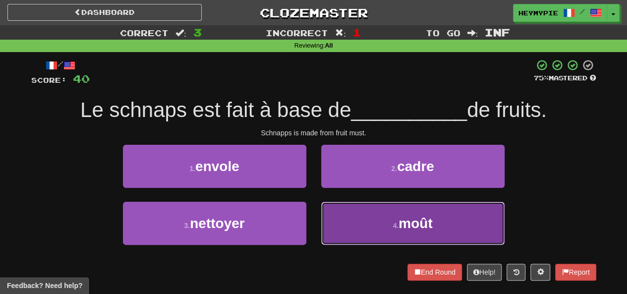
click at [368, 234] on button "4 . moût" at bounding box center [412, 223] width 183 height 43
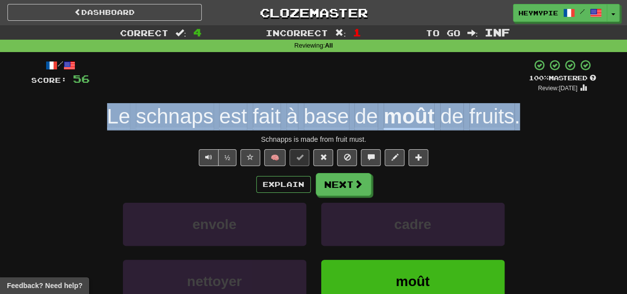
drag, startPoint x: 516, startPoint y: 118, endPoint x: 72, endPoint y: 112, distance: 444.6
click at [72, 112] on div "Le schnaps est fait à base de moût de fruits ." at bounding box center [313, 116] width 565 height 27
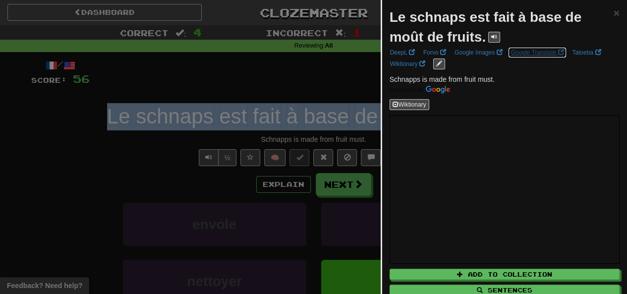
click at [526, 55] on link "Google Translate" at bounding box center [537, 52] width 59 height 11
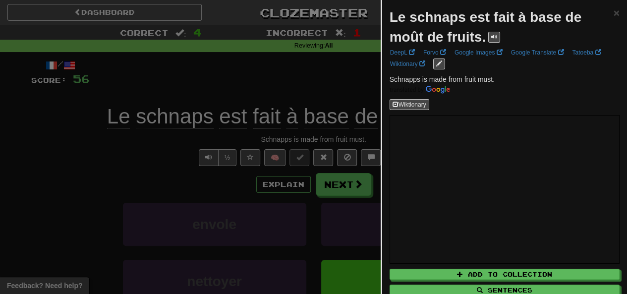
click at [210, 74] on div at bounding box center [313, 147] width 627 height 294
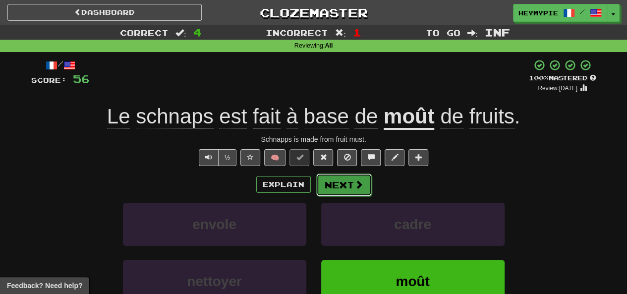
click at [336, 184] on button "Next" at bounding box center [344, 184] width 56 height 23
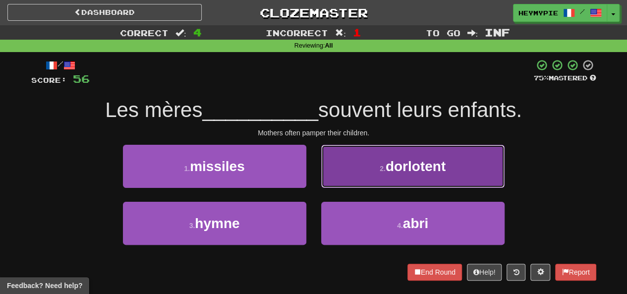
click at [326, 164] on button "2 . dorlotent" at bounding box center [412, 166] width 183 height 43
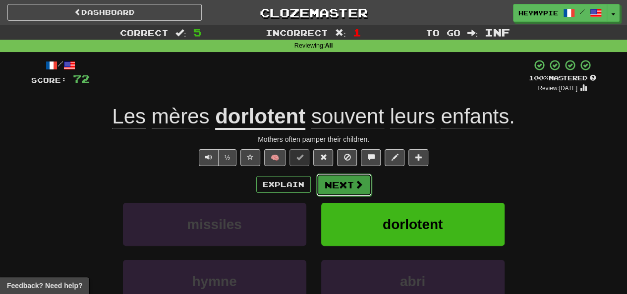
click at [317, 188] on button "Next" at bounding box center [344, 184] width 56 height 23
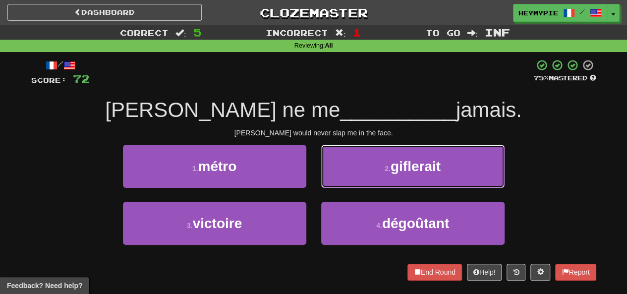
click at [368, 171] on button "2 . giflerait" at bounding box center [412, 166] width 183 height 43
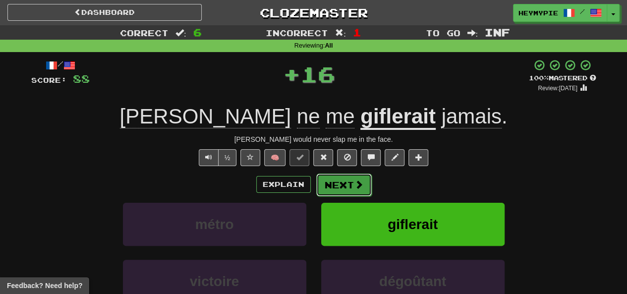
click at [341, 188] on button "Next" at bounding box center [344, 184] width 56 height 23
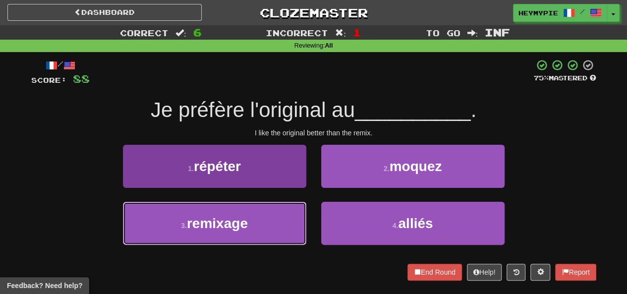
click at [260, 220] on button "3 . remixage" at bounding box center [214, 223] width 183 height 43
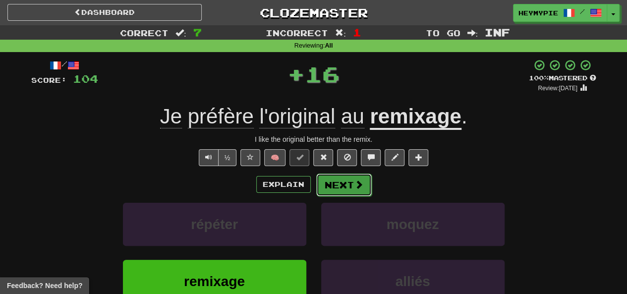
click at [351, 190] on button "Next" at bounding box center [344, 184] width 56 height 23
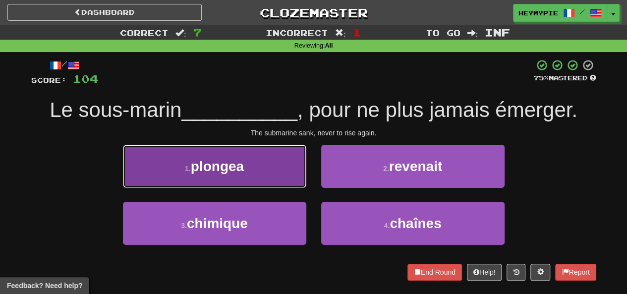
click at [262, 162] on button "1 . plongea" at bounding box center [214, 166] width 183 height 43
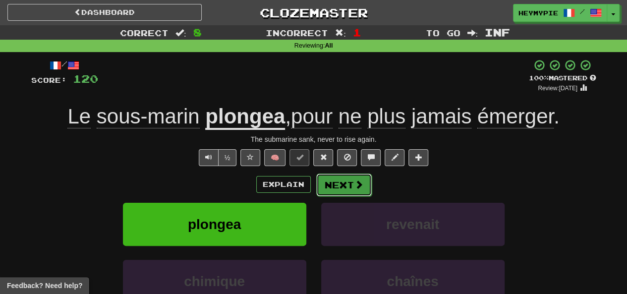
click at [338, 185] on button "Next" at bounding box center [344, 184] width 56 height 23
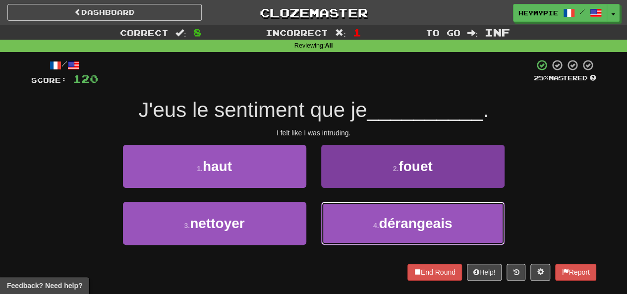
click at [356, 220] on button "4 . dérangeais" at bounding box center [412, 223] width 183 height 43
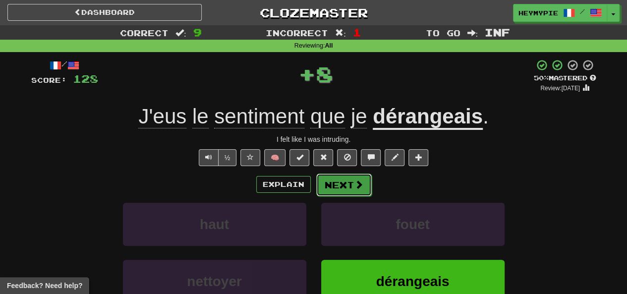
click at [346, 191] on button "Next" at bounding box center [344, 184] width 56 height 23
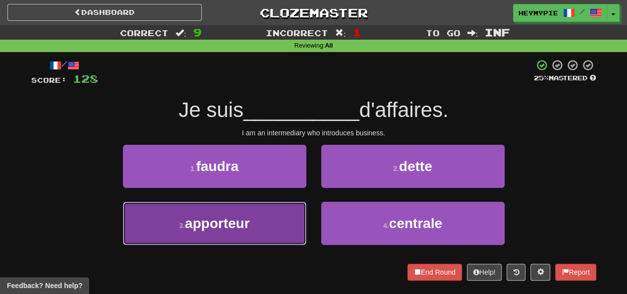
click at [260, 226] on button "3 . apporteur" at bounding box center [214, 223] width 183 height 43
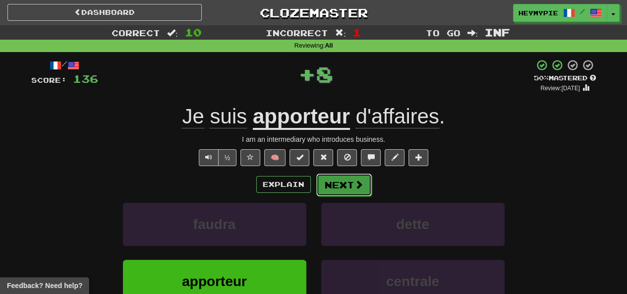
click at [334, 185] on button "Next" at bounding box center [344, 184] width 56 height 23
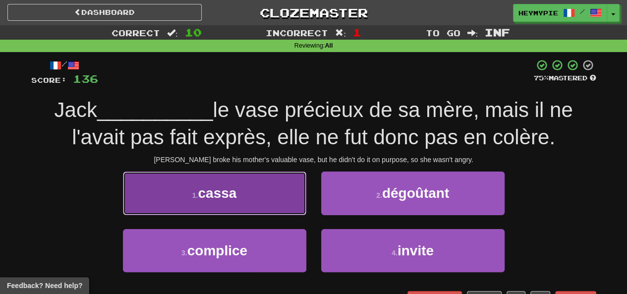
click at [261, 204] on button "1 . cassa" at bounding box center [214, 192] width 183 height 43
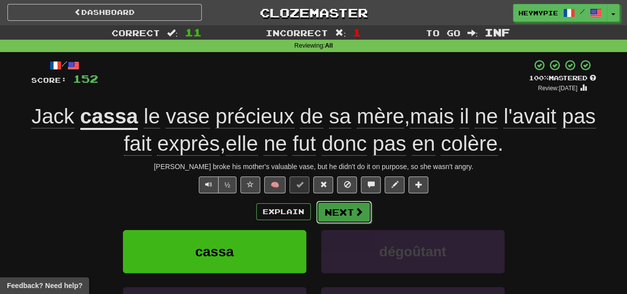
click at [340, 215] on button "Next" at bounding box center [344, 212] width 56 height 23
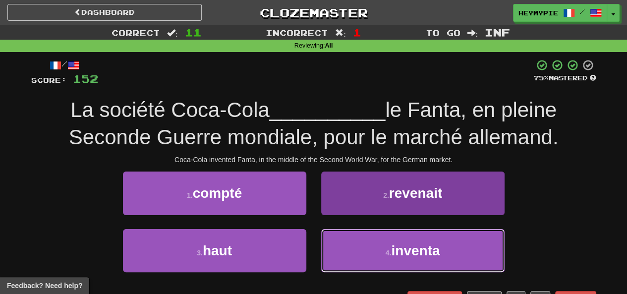
click at [360, 252] on button "4 . inventa" at bounding box center [412, 250] width 183 height 43
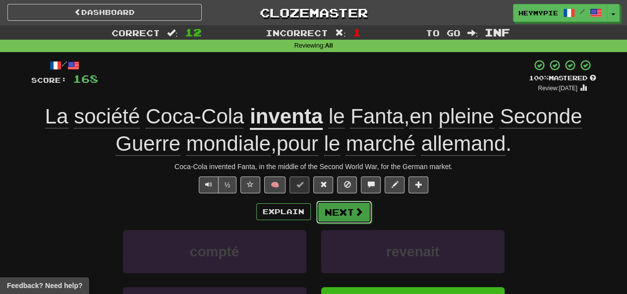
click at [333, 212] on button "Next" at bounding box center [344, 212] width 56 height 23
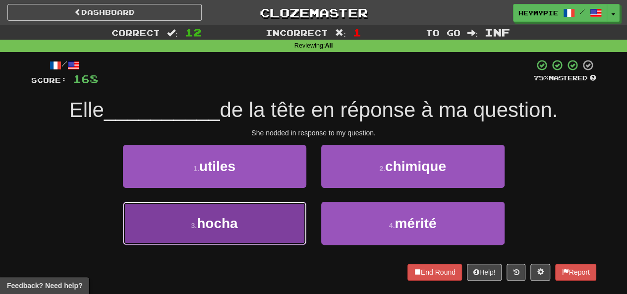
click at [245, 224] on button "3 . hocha" at bounding box center [214, 223] width 183 height 43
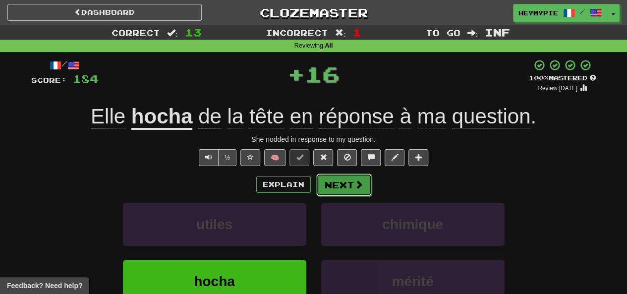
click at [352, 187] on button "Next" at bounding box center [344, 184] width 56 height 23
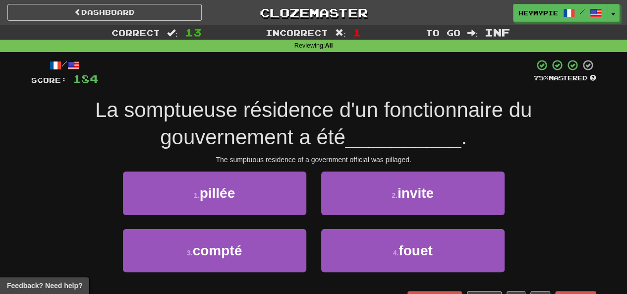
click at [246, 220] on div "1 . pillée" at bounding box center [214, 199] width 198 height 57
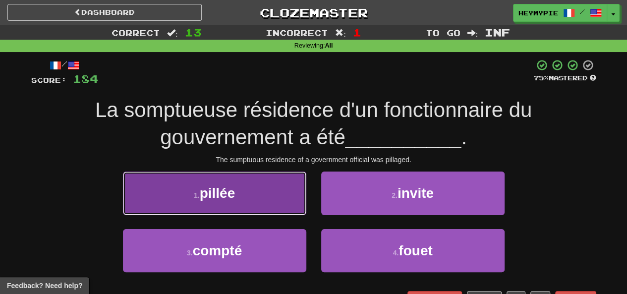
click at [246, 214] on button "1 . pillée" at bounding box center [214, 192] width 183 height 43
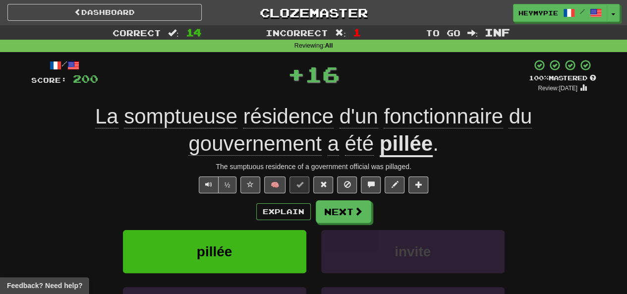
click at [189, 113] on span "somptueuse" at bounding box center [180, 117] width 113 height 24
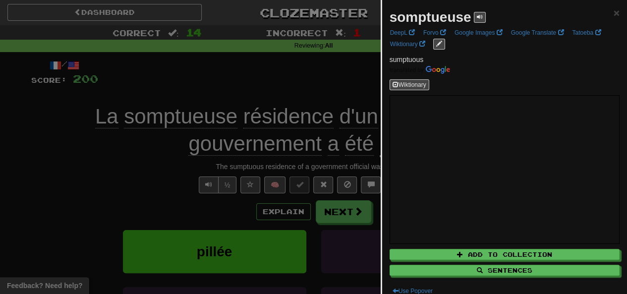
click at [264, 84] on div at bounding box center [313, 147] width 627 height 294
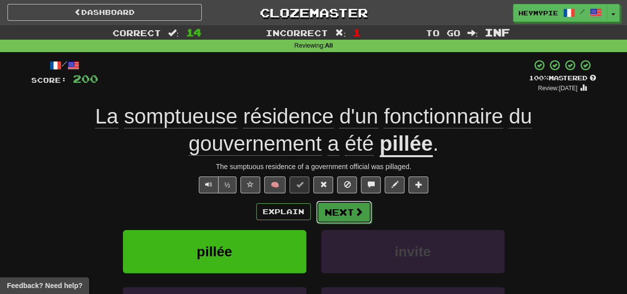
click at [333, 211] on button "Next" at bounding box center [344, 212] width 56 height 23
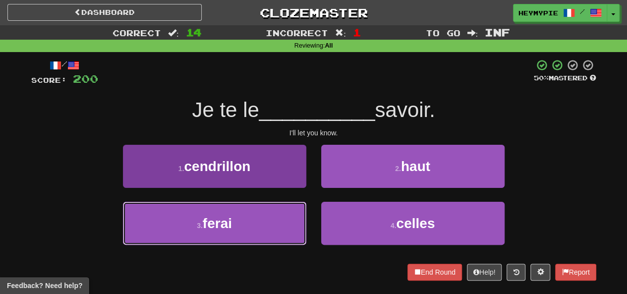
click at [239, 220] on button "3 . ferai" at bounding box center [214, 223] width 183 height 43
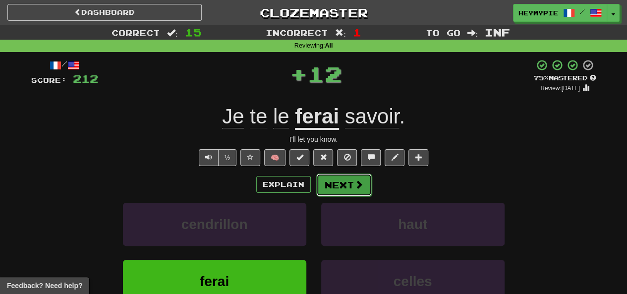
click at [344, 189] on button "Next" at bounding box center [344, 184] width 56 height 23
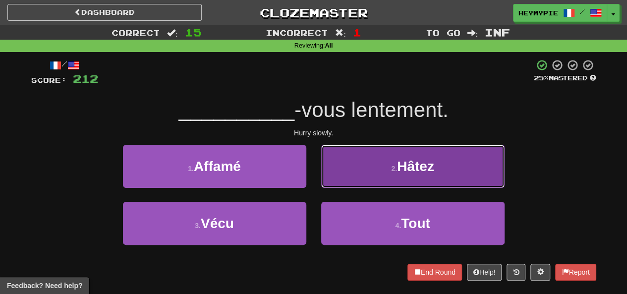
click at [338, 180] on button "2 . Hâtez" at bounding box center [412, 166] width 183 height 43
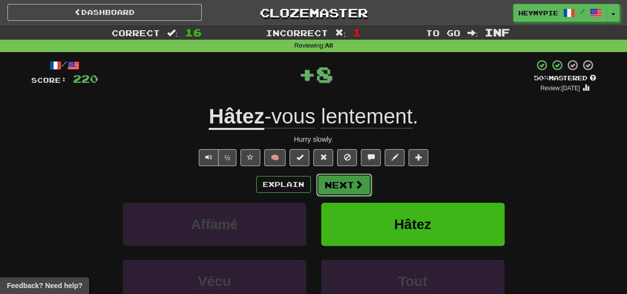
click at [341, 189] on button "Next" at bounding box center [344, 184] width 56 height 23
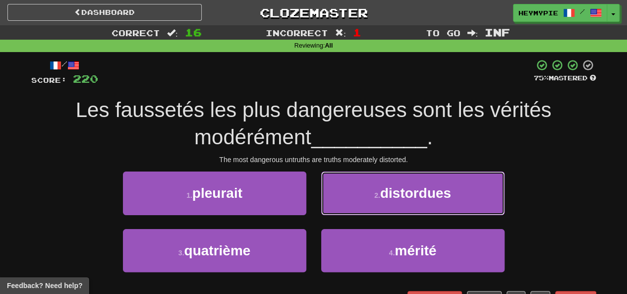
click at [357, 199] on button "2 . distordues" at bounding box center [412, 192] width 183 height 43
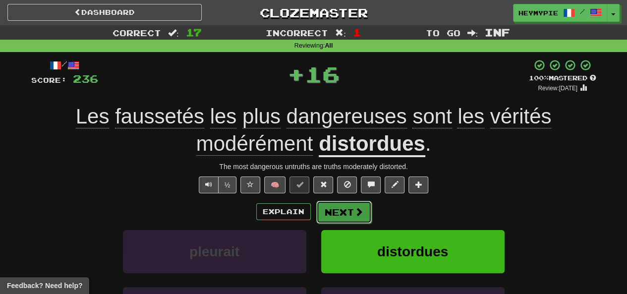
click at [338, 213] on button "Next" at bounding box center [344, 212] width 56 height 23
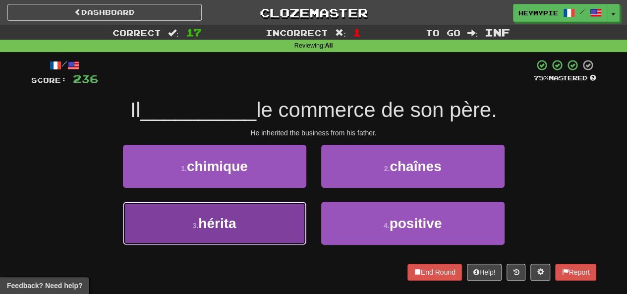
click at [266, 208] on button "3 . hérita" at bounding box center [214, 223] width 183 height 43
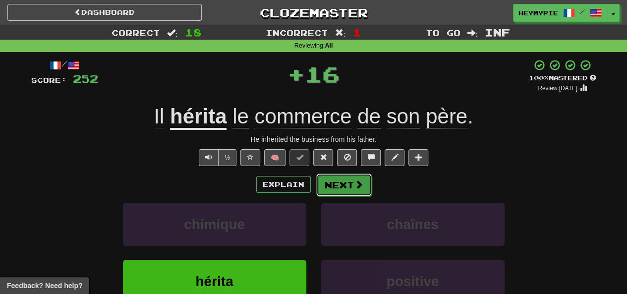
click at [333, 187] on button "Next" at bounding box center [344, 184] width 56 height 23
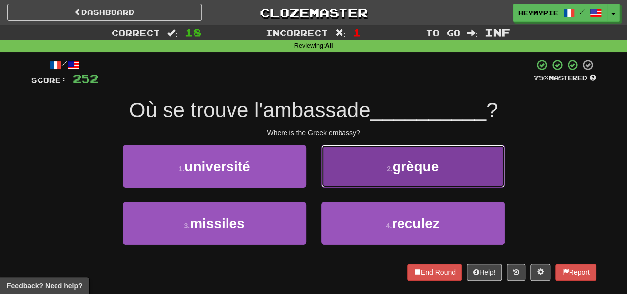
click at [347, 179] on button "2 . grèque" at bounding box center [412, 166] width 183 height 43
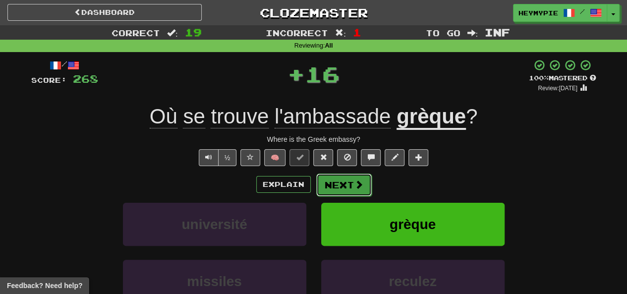
click at [341, 187] on button "Next" at bounding box center [344, 184] width 56 height 23
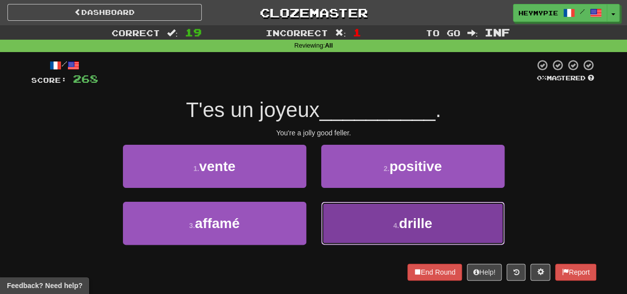
click at [339, 223] on button "4 . drille" at bounding box center [412, 223] width 183 height 43
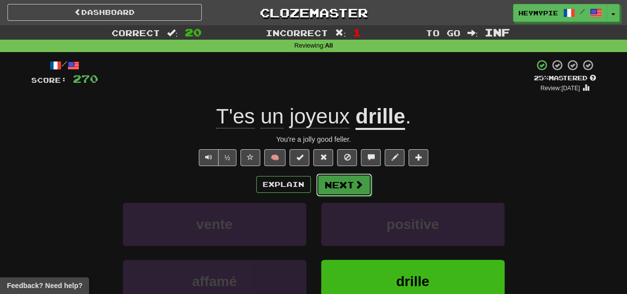
click at [332, 186] on button "Next" at bounding box center [344, 184] width 56 height 23
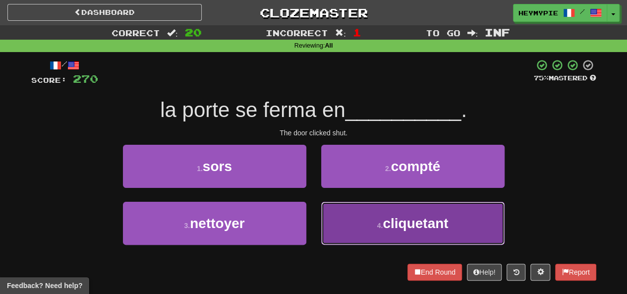
click at [369, 232] on button "4 . cliquetant" at bounding box center [412, 223] width 183 height 43
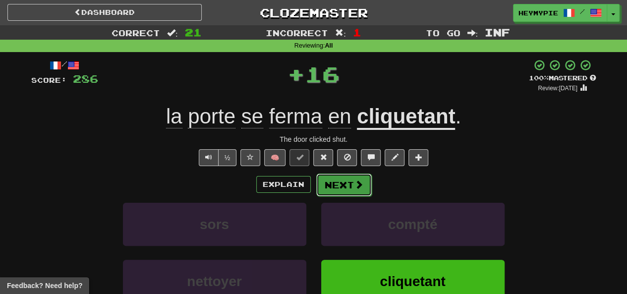
click at [332, 183] on button "Next" at bounding box center [344, 184] width 56 height 23
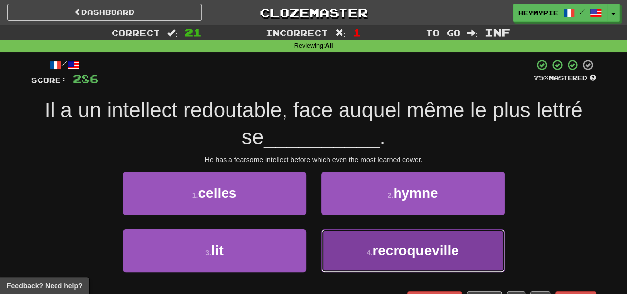
click at [330, 250] on button "4 . recroqueville" at bounding box center [412, 250] width 183 height 43
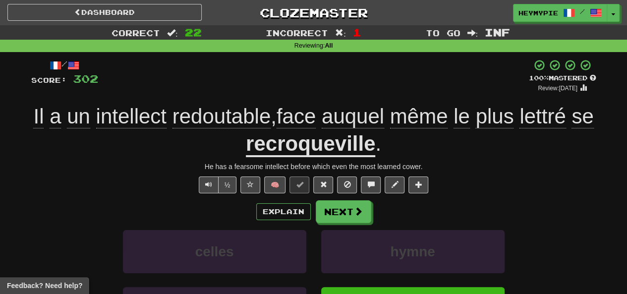
click at [218, 115] on span "redoutable" at bounding box center [221, 117] width 99 height 24
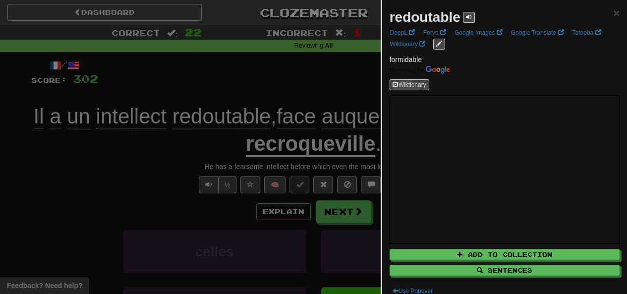
click at [246, 79] on div at bounding box center [313, 147] width 627 height 294
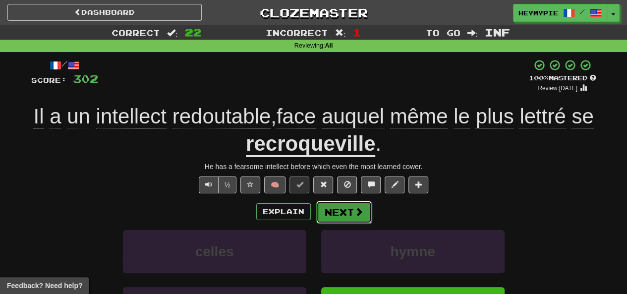
click at [345, 208] on button "Next" at bounding box center [344, 212] width 56 height 23
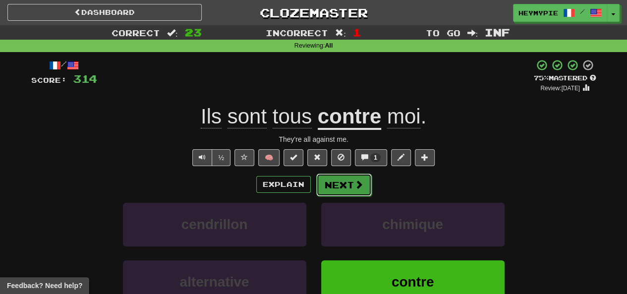
click at [324, 187] on button "Next" at bounding box center [344, 184] width 56 height 23
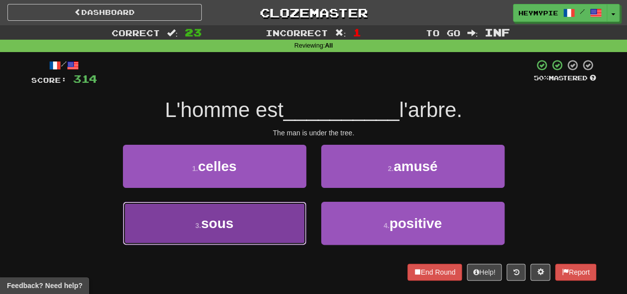
click at [253, 218] on button "3 . sous" at bounding box center [214, 223] width 183 height 43
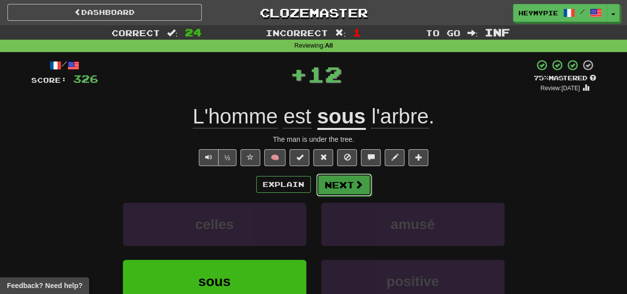
click at [319, 194] on button "Next" at bounding box center [344, 184] width 56 height 23
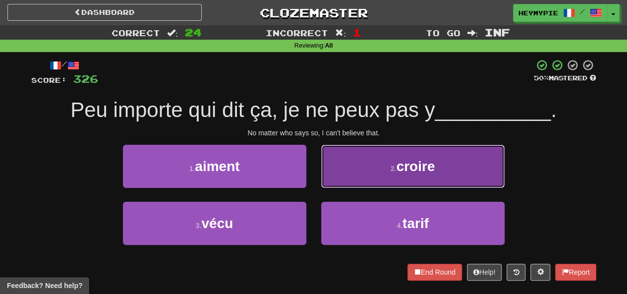
click at [365, 166] on button "2 . croire" at bounding box center [412, 166] width 183 height 43
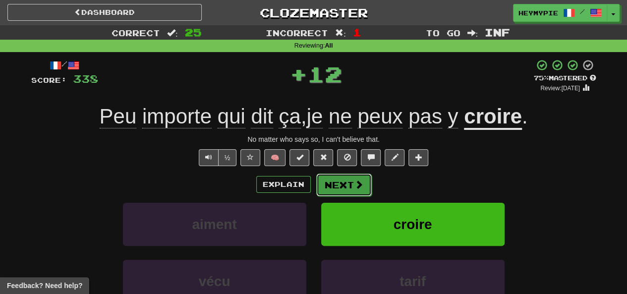
click at [344, 183] on button "Next" at bounding box center [344, 184] width 56 height 23
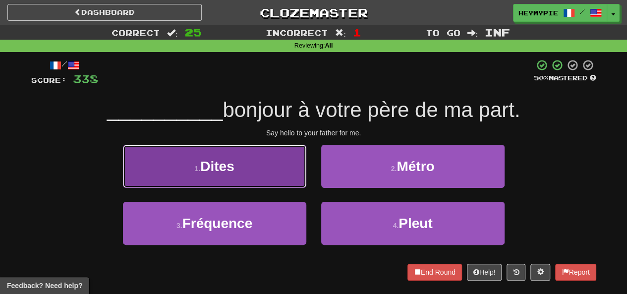
click at [239, 164] on button "1 . Dites" at bounding box center [214, 166] width 183 height 43
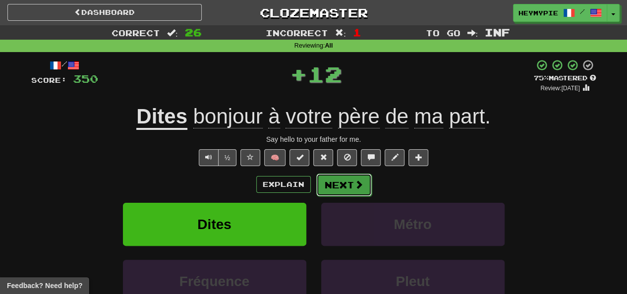
click at [337, 185] on button "Next" at bounding box center [344, 184] width 56 height 23
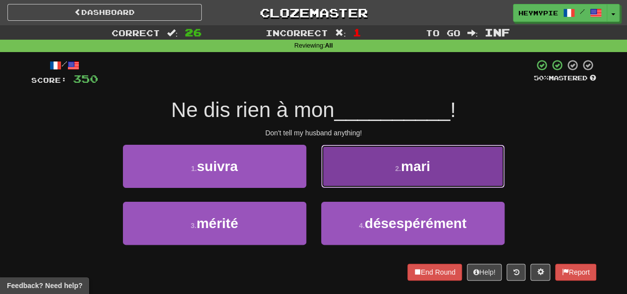
click at [365, 167] on button "2 . mari" at bounding box center [412, 166] width 183 height 43
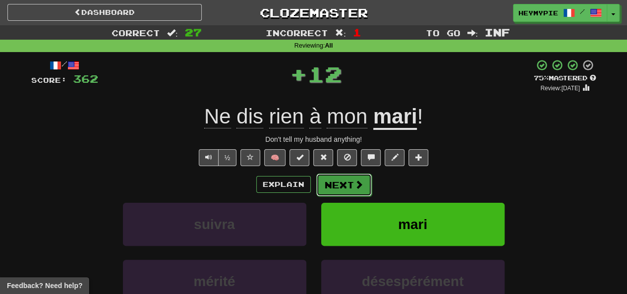
click at [354, 185] on span at bounding box center [358, 184] width 9 height 9
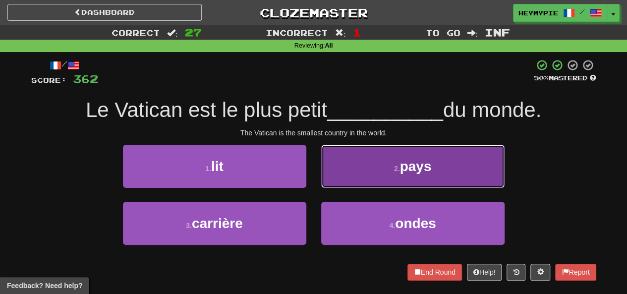
click at [348, 166] on button "2 . pays" at bounding box center [412, 166] width 183 height 43
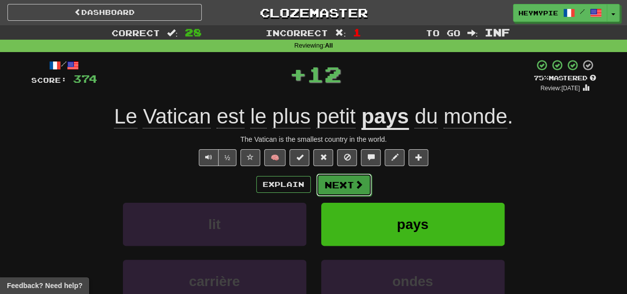
click at [344, 185] on button "Next" at bounding box center [344, 184] width 56 height 23
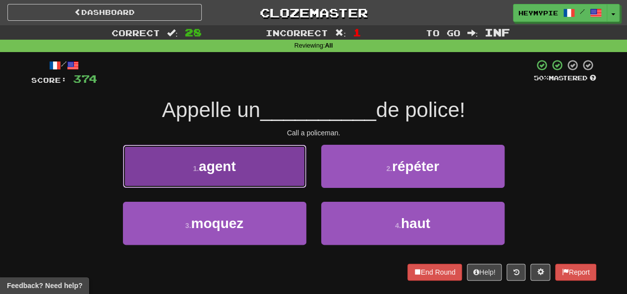
click at [265, 155] on button "1 . agent" at bounding box center [214, 166] width 183 height 43
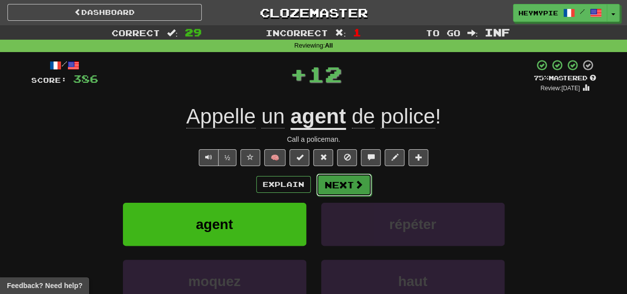
click at [342, 181] on button "Next" at bounding box center [344, 184] width 56 height 23
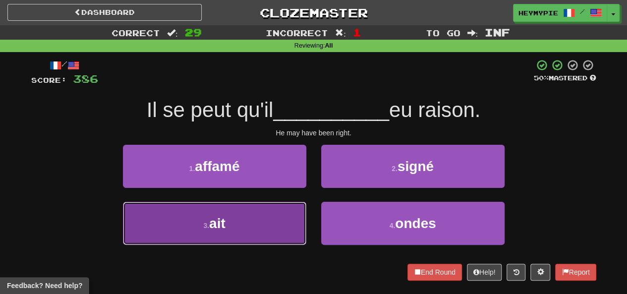
click at [260, 220] on button "3 . ait" at bounding box center [214, 223] width 183 height 43
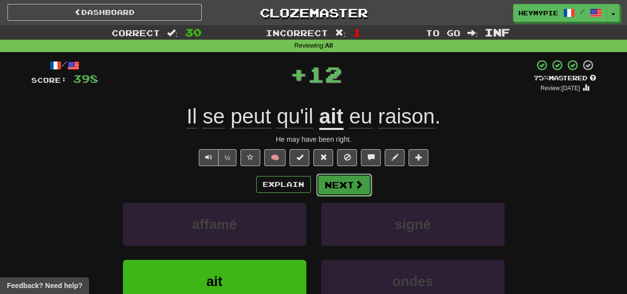
click at [334, 181] on button "Next" at bounding box center [344, 184] width 56 height 23
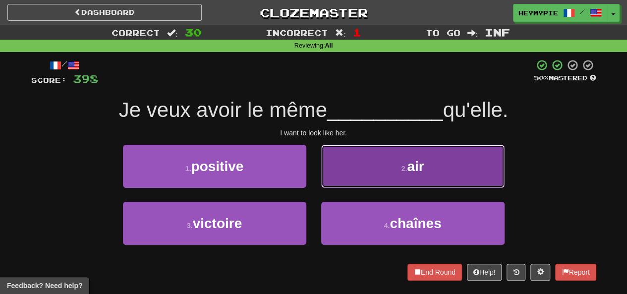
click at [356, 180] on button "2 . air" at bounding box center [412, 166] width 183 height 43
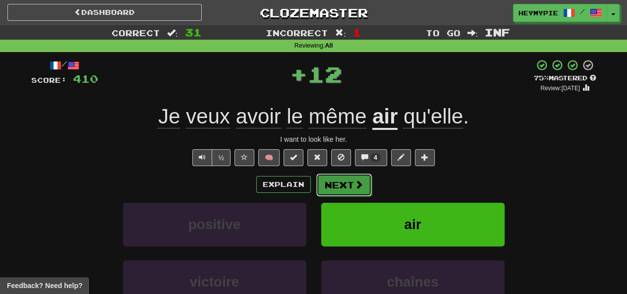
click at [342, 184] on button "Next" at bounding box center [344, 184] width 56 height 23
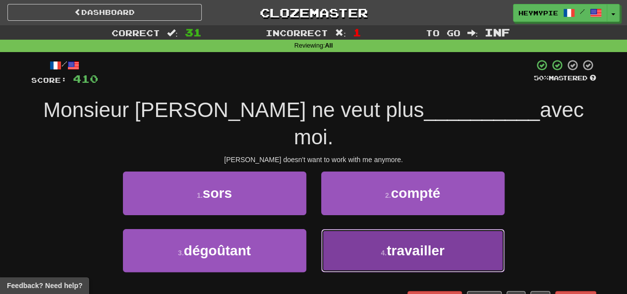
click at [347, 229] on button "4 . travailler" at bounding box center [412, 250] width 183 height 43
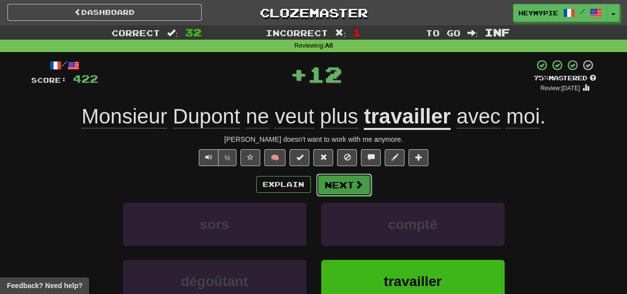
click at [341, 186] on button "Next" at bounding box center [344, 184] width 56 height 23
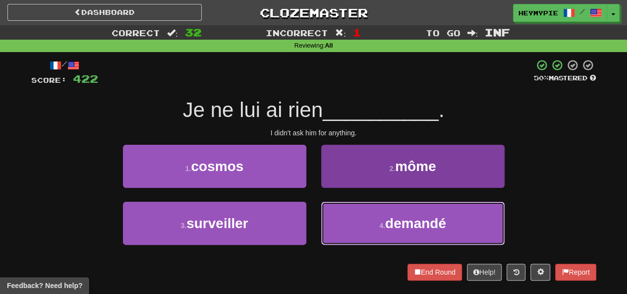
click at [343, 223] on button "4 . demandé" at bounding box center [412, 223] width 183 height 43
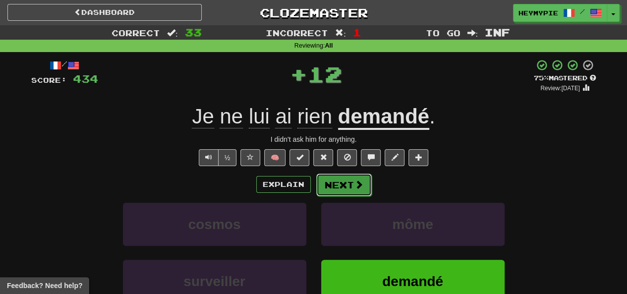
click at [338, 181] on button "Next" at bounding box center [344, 184] width 56 height 23
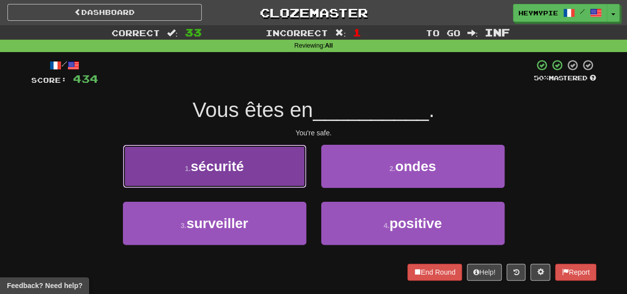
click at [253, 160] on button "1 . sécurité" at bounding box center [214, 166] width 183 height 43
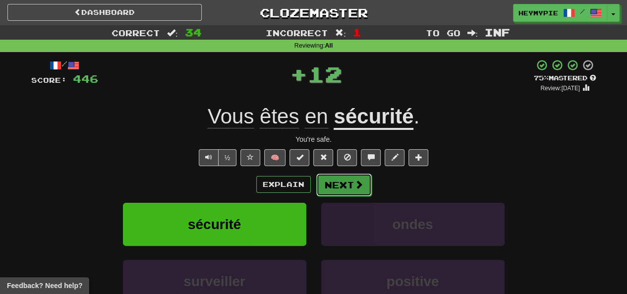
click at [338, 194] on button "Next" at bounding box center [344, 184] width 56 height 23
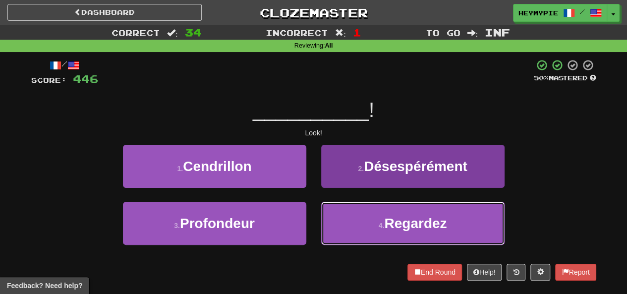
click at [351, 217] on button "4 . Regardez" at bounding box center [412, 223] width 183 height 43
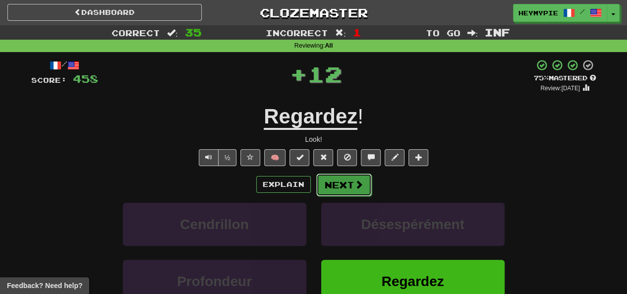
click at [338, 182] on button "Next" at bounding box center [344, 184] width 56 height 23
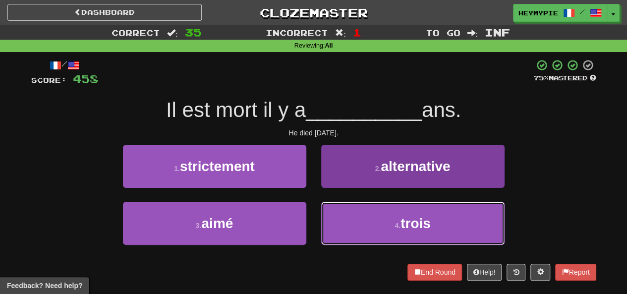
click at [359, 226] on button "4 . trois" at bounding box center [412, 223] width 183 height 43
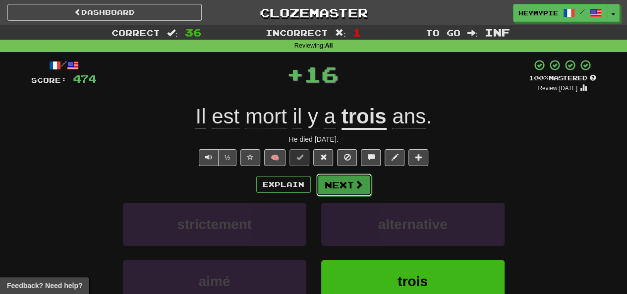
click at [321, 181] on button "Next" at bounding box center [344, 184] width 56 height 23
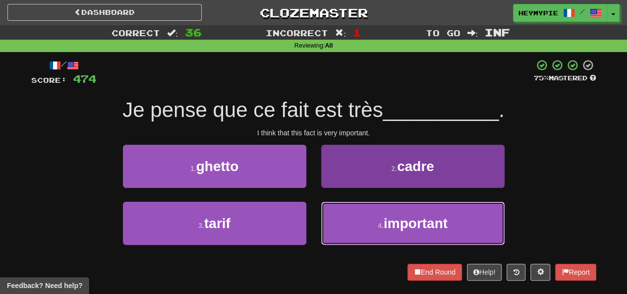
click at [340, 214] on button "4 . important" at bounding box center [412, 223] width 183 height 43
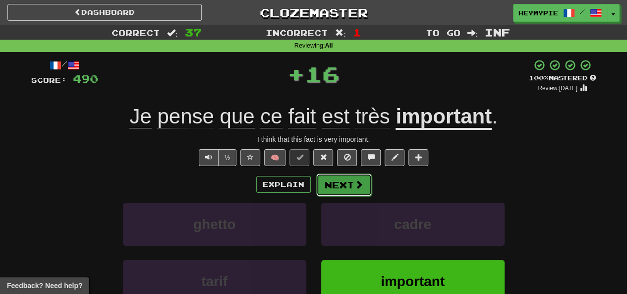
click at [326, 179] on button "Next" at bounding box center [344, 184] width 56 height 23
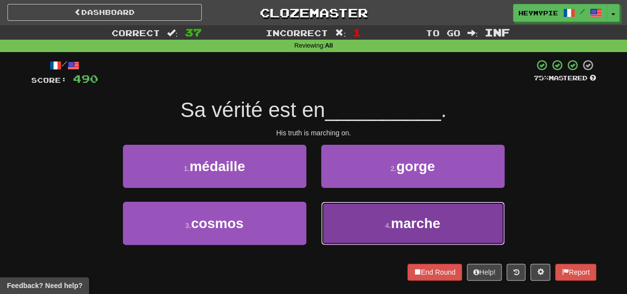
click at [359, 236] on button "4 . marche" at bounding box center [412, 223] width 183 height 43
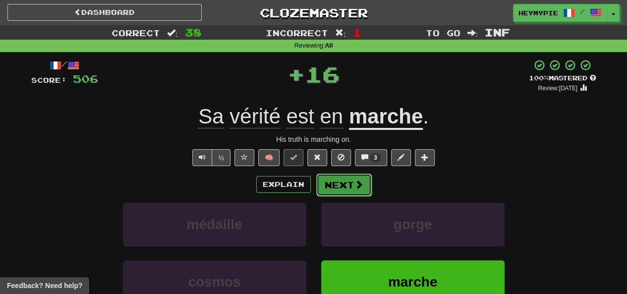
click at [338, 191] on button "Next" at bounding box center [344, 184] width 56 height 23
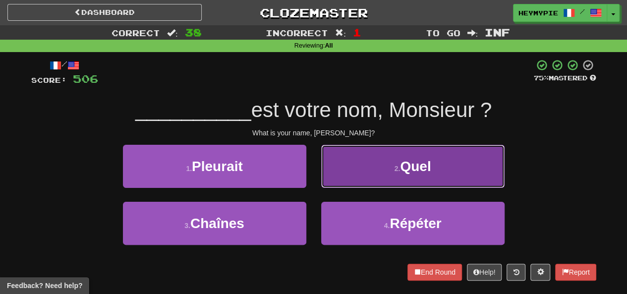
click at [382, 179] on button "2 . Quel" at bounding box center [412, 166] width 183 height 43
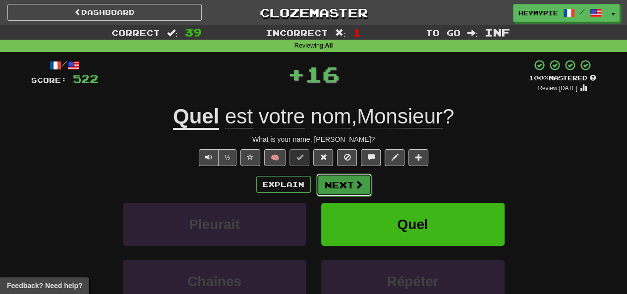
click at [345, 189] on button "Next" at bounding box center [344, 184] width 56 height 23
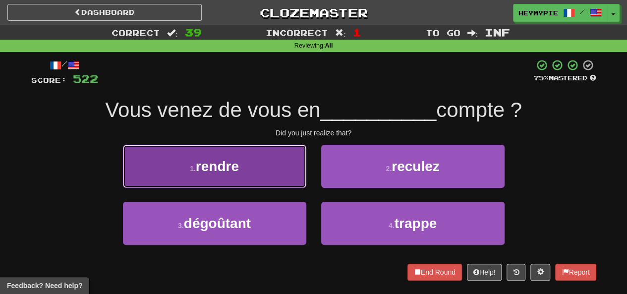
click at [269, 177] on button "1 . rendre" at bounding box center [214, 166] width 183 height 43
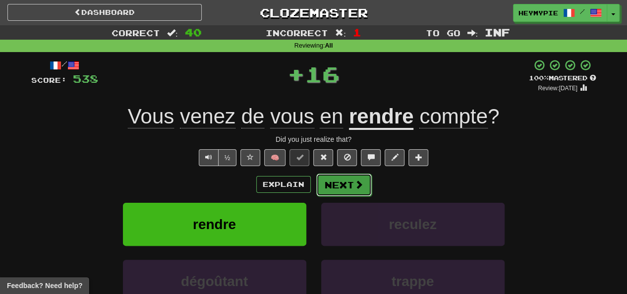
click at [347, 189] on button "Next" at bounding box center [344, 184] width 56 height 23
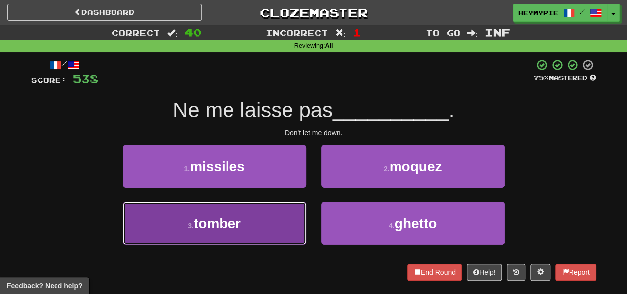
click at [261, 222] on button "3 . tomber" at bounding box center [214, 223] width 183 height 43
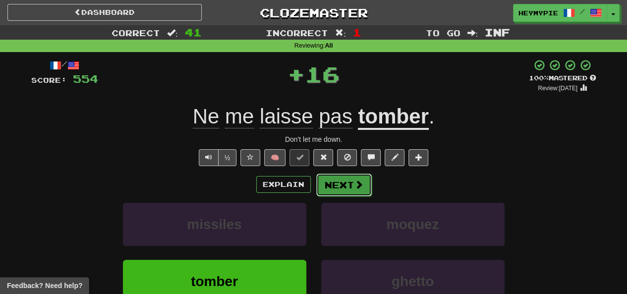
click at [342, 188] on button "Next" at bounding box center [344, 184] width 56 height 23
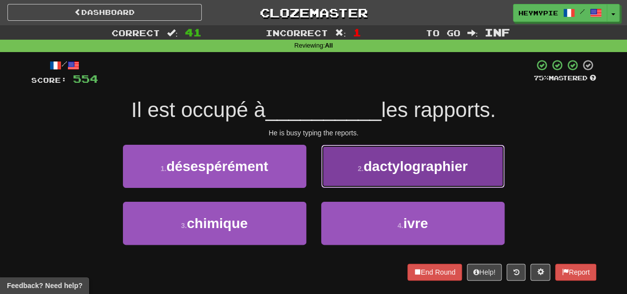
click at [346, 167] on button "2 . dactylographier" at bounding box center [412, 166] width 183 height 43
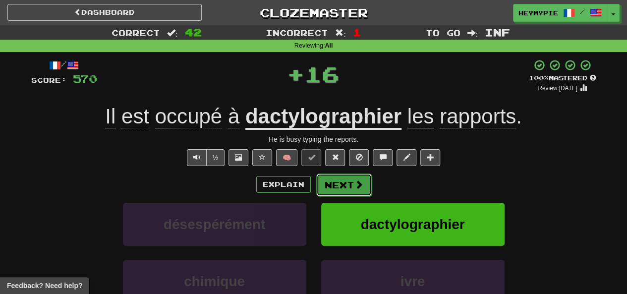
click at [342, 189] on button "Next" at bounding box center [344, 184] width 56 height 23
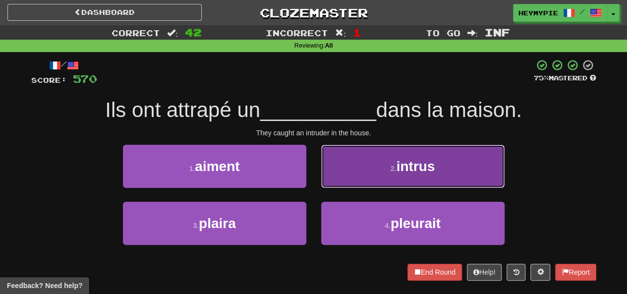
click at [387, 156] on button "2 . intrus" at bounding box center [412, 166] width 183 height 43
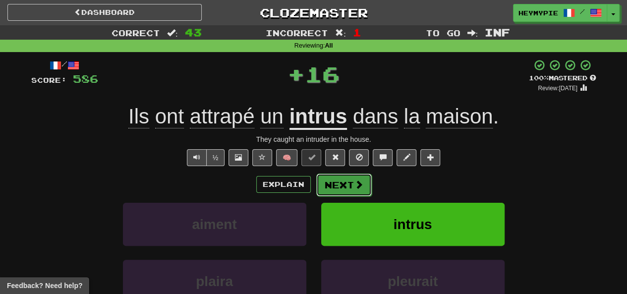
click at [349, 185] on button "Next" at bounding box center [344, 184] width 56 height 23
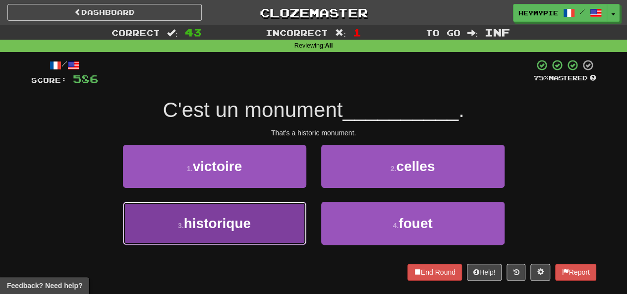
click at [270, 202] on button "3 . historique" at bounding box center [214, 223] width 183 height 43
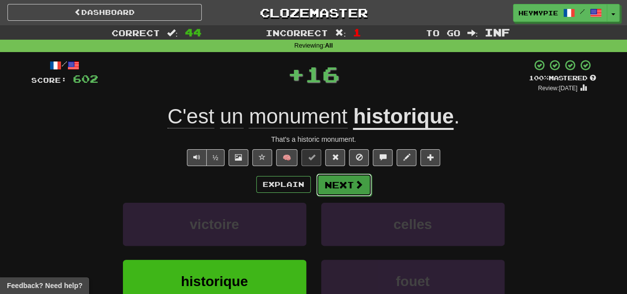
click at [356, 183] on span at bounding box center [358, 184] width 9 height 9
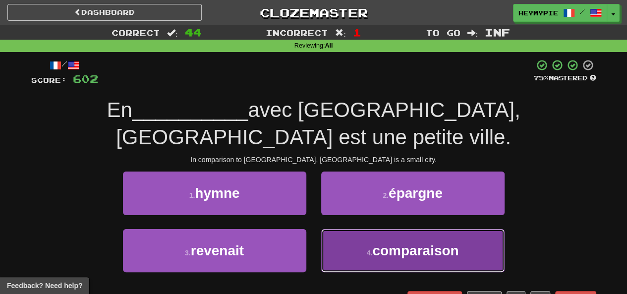
click at [355, 229] on button "4 . comparaison" at bounding box center [412, 250] width 183 height 43
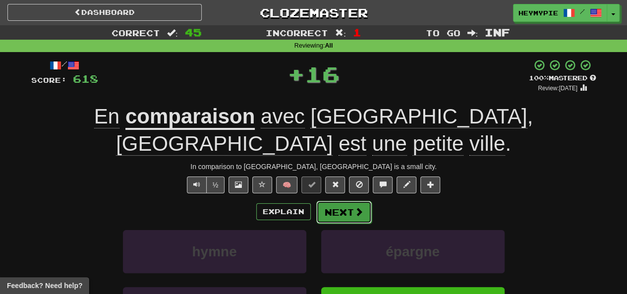
click at [355, 207] on span at bounding box center [358, 211] width 9 height 9
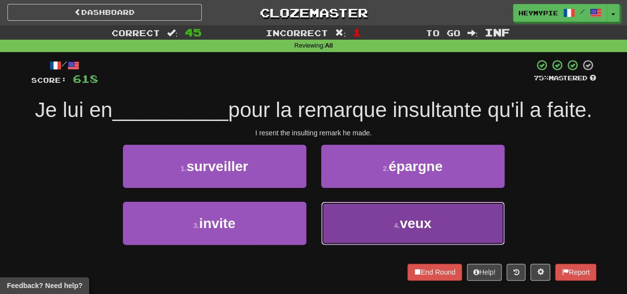
click at [355, 245] on button "4 . veux" at bounding box center [412, 223] width 183 height 43
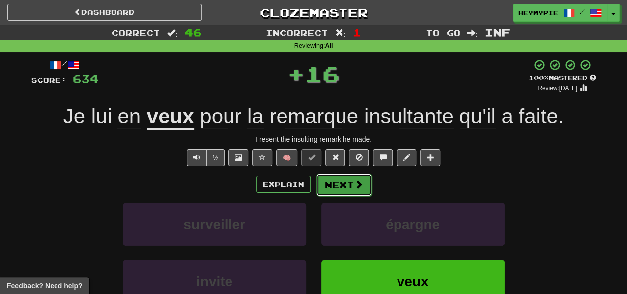
click at [348, 188] on button "Next" at bounding box center [344, 184] width 56 height 23
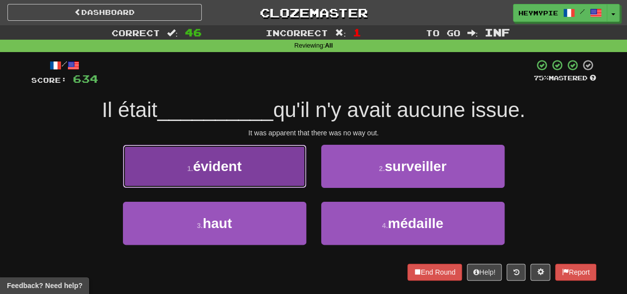
click at [239, 162] on span "évident" at bounding box center [217, 166] width 49 height 15
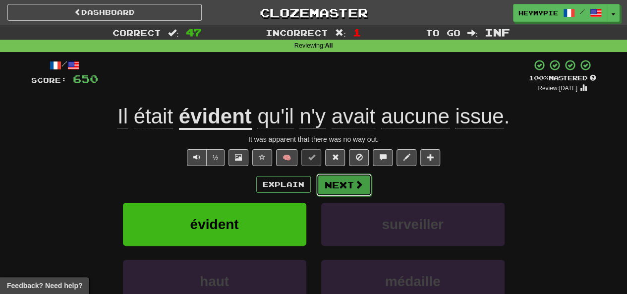
click at [341, 188] on button "Next" at bounding box center [344, 184] width 56 height 23
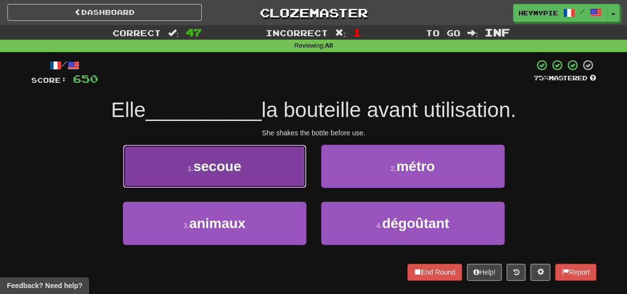
click at [267, 169] on button "1 . secoue" at bounding box center [214, 166] width 183 height 43
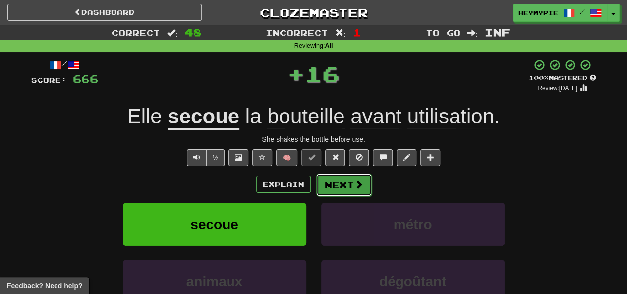
click at [339, 185] on button "Next" at bounding box center [344, 184] width 56 height 23
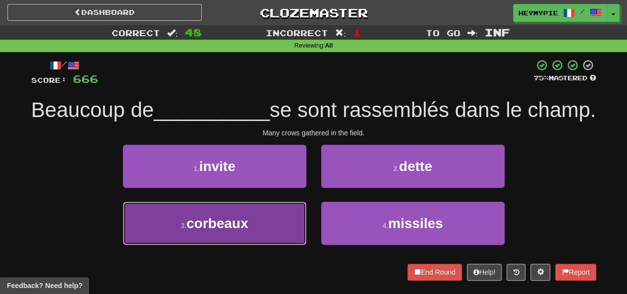
click at [236, 231] on span "corbeaux" at bounding box center [217, 223] width 62 height 15
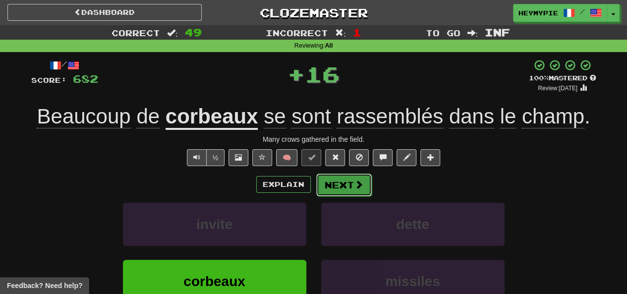
click at [344, 186] on button "Next" at bounding box center [344, 184] width 56 height 23
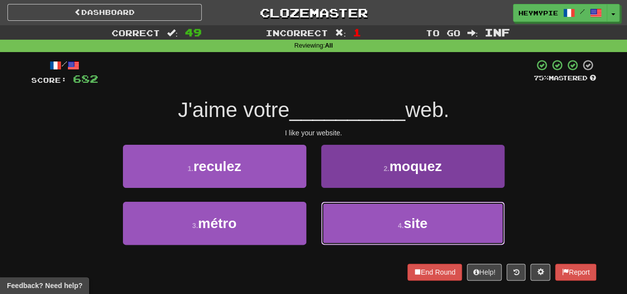
click at [354, 226] on button "4 . site" at bounding box center [412, 223] width 183 height 43
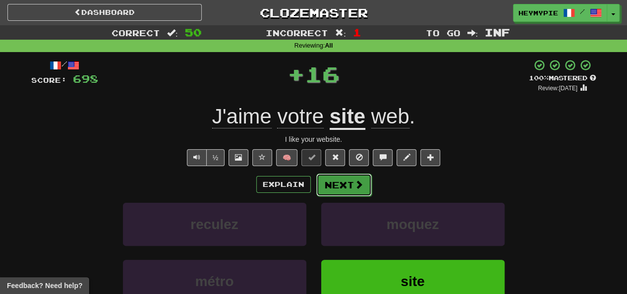
click at [338, 186] on button "Next" at bounding box center [344, 184] width 56 height 23
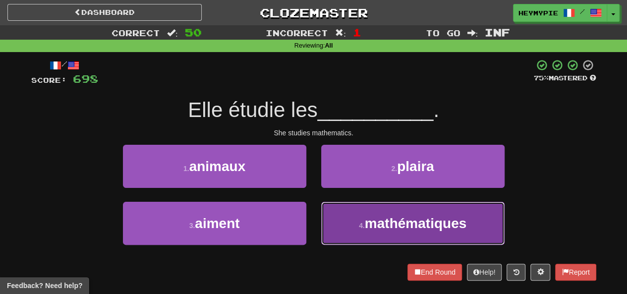
click at [365, 227] on small "4 ." at bounding box center [362, 226] width 6 height 8
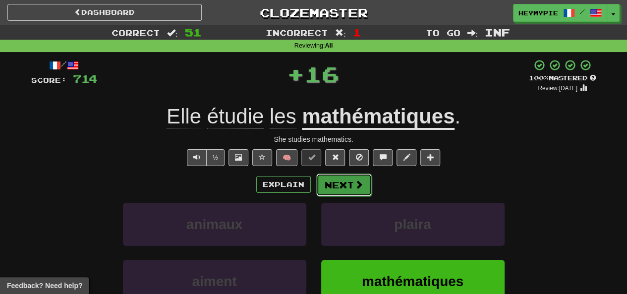
click at [354, 194] on button "Next" at bounding box center [344, 184] width 56 height 23
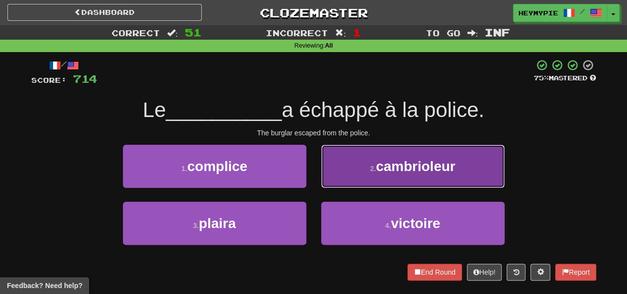
click at [352, 174] on button "2 . cambrioleur" at bounding box center [412, 166] width 183 height 43
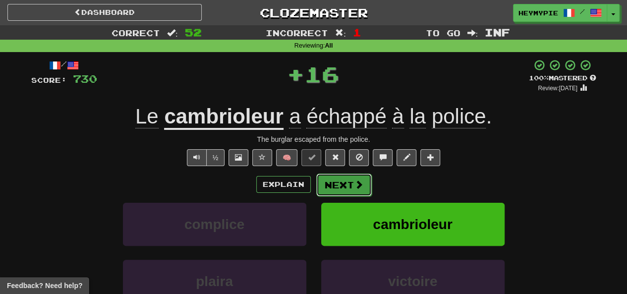
click at [339, 185] on button "Next" at bounding box center [344, 184] width 56 height 23
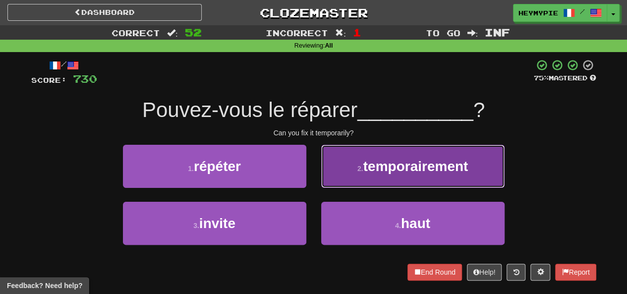
click at [375, 177] on button "2 . temporairement" at bounding box center [412, 166] width 183 height 43
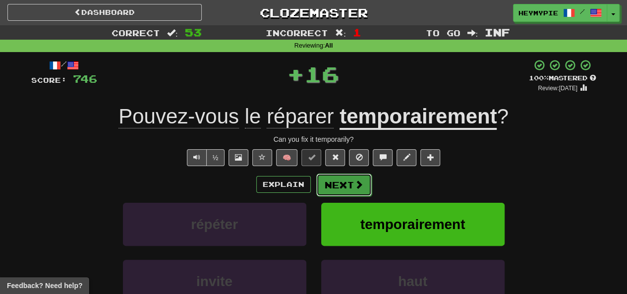
click at [348, 184] on button "Next" at bounding box center [344, 184] width 56 height 23
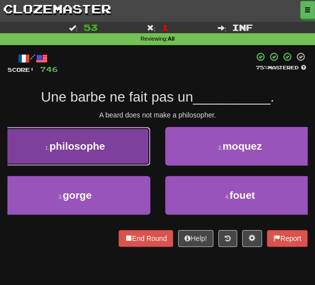
click at [110, 140] on button "1 . philosophe" at bounding box center [75, 146] width 150 height 39
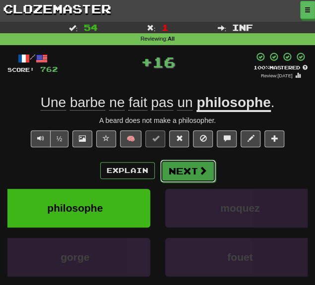
click at [179, 170] on button "Next" at bounding box center [188, 171] width 56 height 23
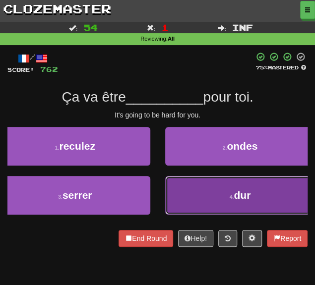
click at [195, 199] on button "4 . dur" at bounding box center [240, 195] width 150 height 39
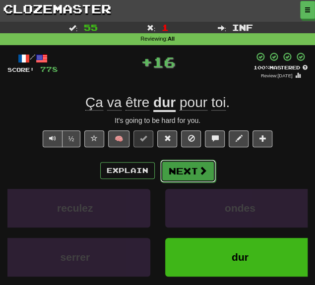
click at [181, 175] on button "Next" at bounding box center [188, 171] width 56 height 23
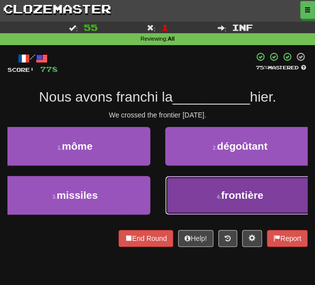
click at [191, 191] on button "4 . frontière" at bounding box center [240, 195] width 150 height 39
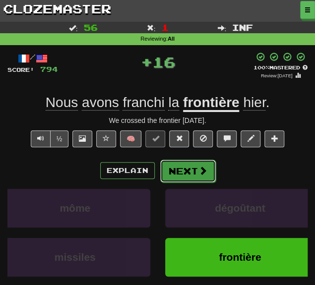
click at [179, 172] on button "Next" at bounding box center [188, 171] width 56 height 23
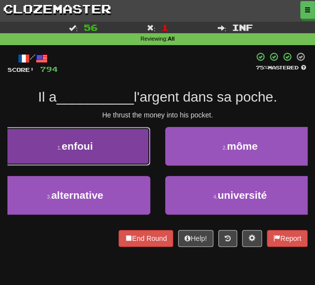
click at [114, 161] on button "1 . enfoui" at bounding box center [75, 146] width 150 height 39
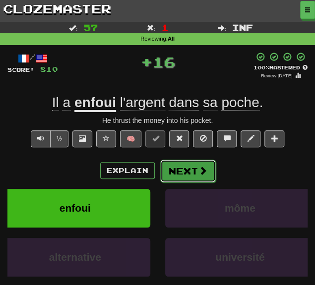
click at [182, 171] on button "Next" at bounding box center [188, 171] width 56 height 23
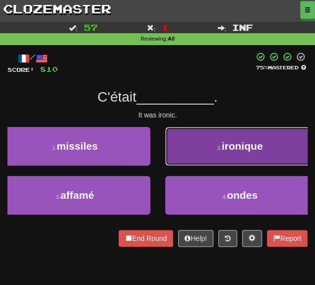
click at [215, 160] on button "2 . ironique" at bounding box center [240, 146] width 150 height 39
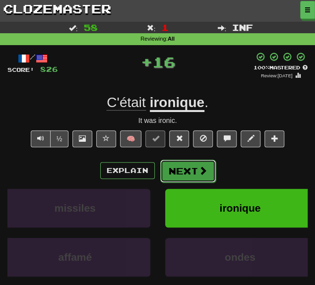
click at [171, 168] on button "Next" at bounding box center [188, 171] width 56 height 23
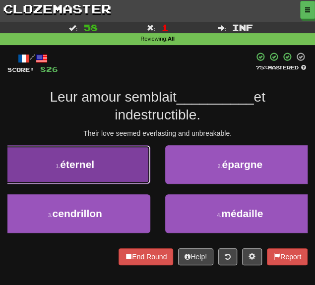
click at [115, 171] on button "1 . éternel" at bounding box center [75, 164] width 150 height 39
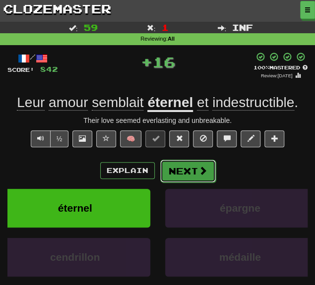
click at [175, 168] on button "Next" at bounding box center [188, 171] width 56 height 23
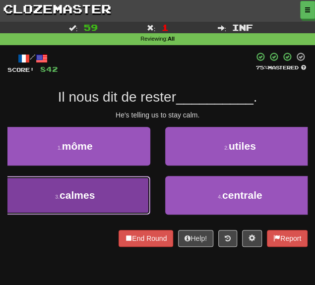
click at [100, 188] on button "3 . calmes" at bounding box center [75, 195] width 150 height 39
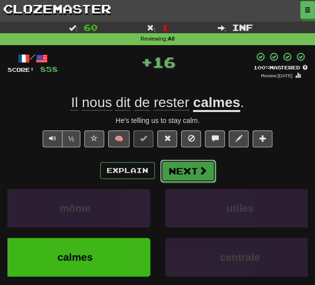
click at [173, 168] on button "Next" at bounding box center [188, 171] width 56 height 23
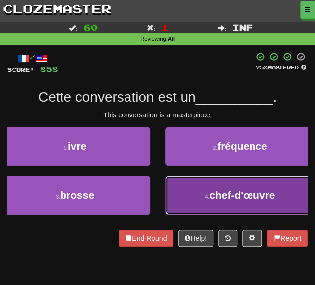
click at [192, 200] on button "4 . chef-d'œuvre" at bounding box center [240, 195] width 150 height 39
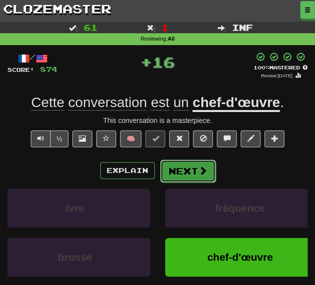
click at [173, 170] on button "Next" at bounding box center [188, 171] width 56 height 23
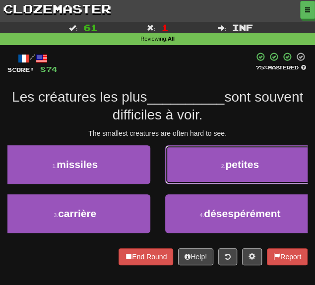
click at [209, 166] on button "2 . petites" at bounding box center [240, 164] width 150 height 39
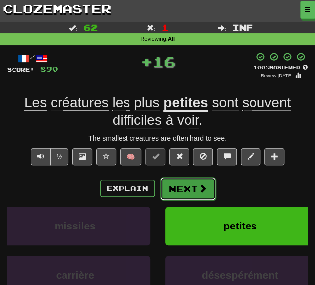
click at [196, 185] on button "Next" at bounding box center [188, 188] width 56 height 23
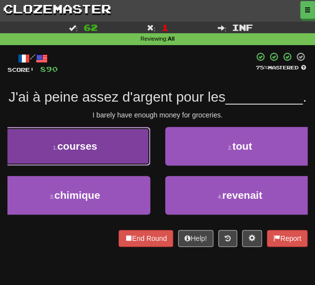
click at [106, 166] on button "1 . courses" at bounding box center [75, 146] width 150 height 39
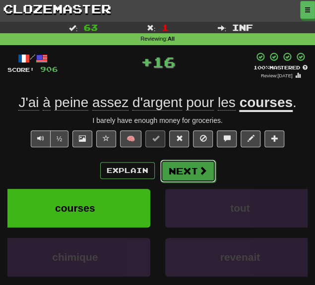
click at [179, 162] on button "Next" at bounding box center [188, 171] width 56 height 23
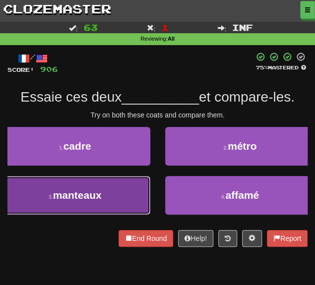
drag, startPoint x: 121, startPoint y: 184, endPoint x: 127, endPoint y: 183, distance: 6.0
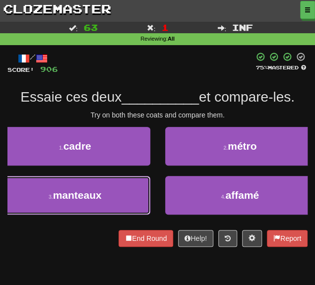
click at [121, 184] on button "3 . manteaux" at bounding box center [75, 195] width 150 height 39
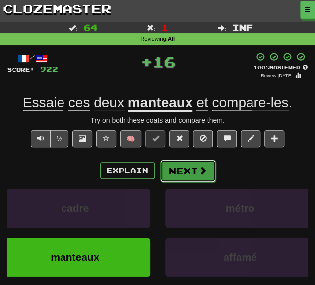
click at [180, 175] on button "Next" at bounding box center [188, 171] width 56 height 23
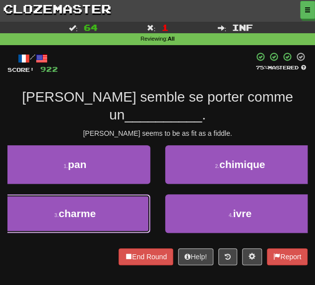
click at [106, 194] on button "3 . charme" at bounding box center [75, 213] width 150 height 39
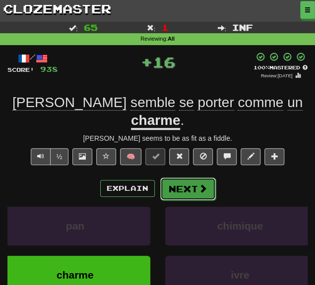
click at [177, 177] on button "Next" at bounding box center [188, 188] width 56 height 23
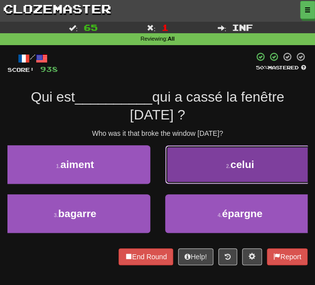
click at [189, 153] on button "2 . celui" at bounding box center [240, 164] width 150 height 39
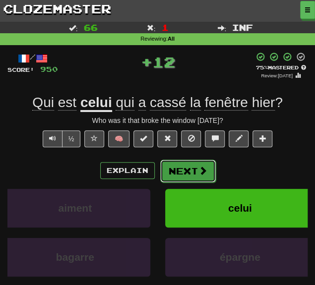
click at [170, 173] on button "Next" at bounding box center [188, 171] width 56 height 23
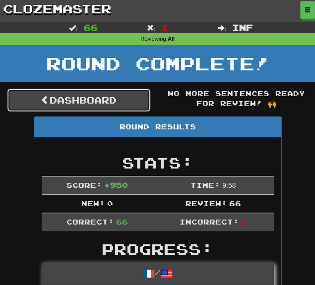
click at [42, 103] on span at bounding box center [45, 99] width 9 height 9
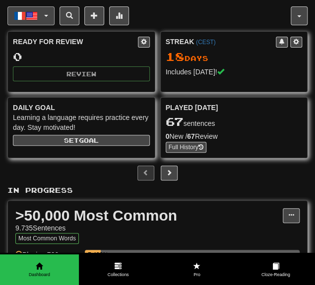
click at [43, 18] on button "Français / English" at bounding box center [30, 15] width 47 height 19
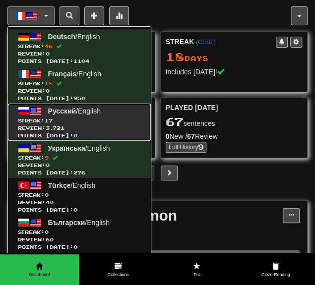
click at [82, 124] on span "Review: 3.721" at bounding box center [79, 127] width 123 height 7
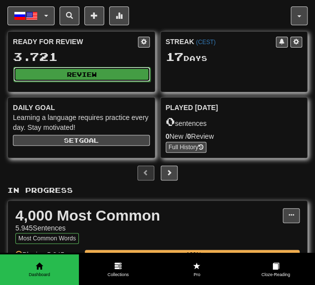
click at [74, 77] on button "Review" at bounding box center [81, 74] width 137 height 15
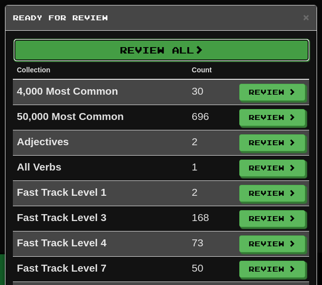
click at [116, 56] on button "Review All" at bounding box center [161, 50] width 296 height 23
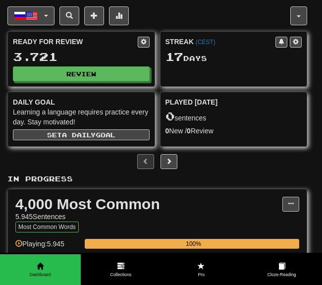
select select "********"
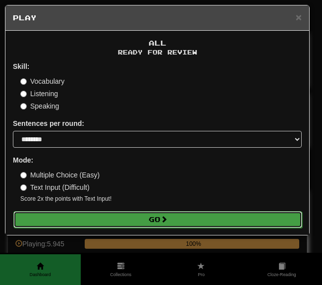
click at [62, 219] on button "Go" at bounding box center [157, 219] width 289 height 17
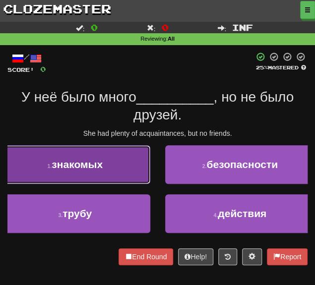
click at [95, 161] on span "знакомых" at bounding box center [77, 164] width 51 height 11
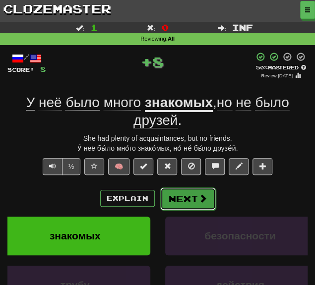
click at [173, 196] on button "Next" at bounding box center [188, 198] width 56 height 23
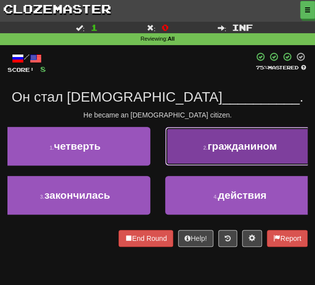
click at [197, 144] on button "2 . гражданином" at bounding box center [240, 146] width 150 height 39
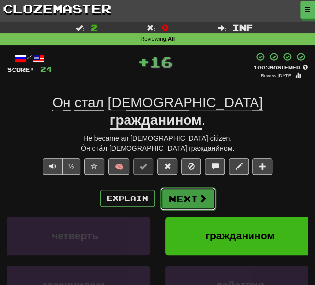
click at [167, 187] on button "Next" at bounding box center [188, 198] width 56 height 23
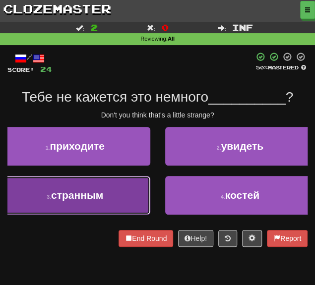
click at [106, 191] on button "3 . странным" at bounding box center [75, 195] width 150 height 39
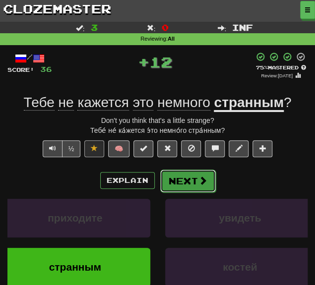
click at [166, 182] on button "Next" at bounding box center [188, 181] width 56 height 23
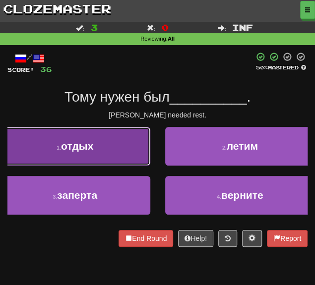
click at [96, 146] on button "1 . отдых" at bounding box center [75, 146] width 150 height 39
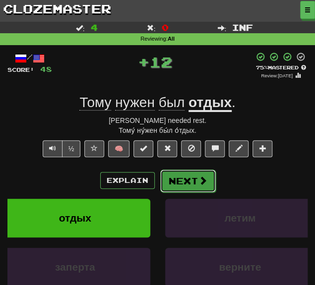
click at [177, 181] on button "Next" at bounding box center [188, 181] width 56 height 23
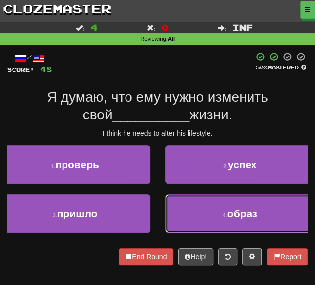
click at [190, 209] on button "4 . образ" at bounding box center [240, 213] width 150 height 39
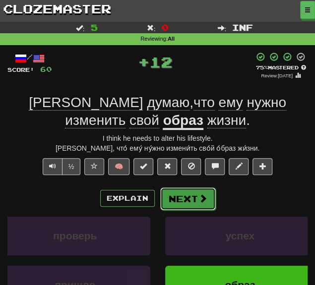
click at [181, 200] on button "Next" at bounding box center [188, 198] width 56 height 23
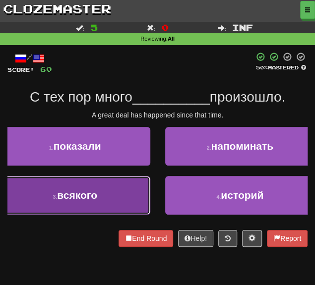
click at [124, 187] on button "3 . всякого" at bounding box center [75, 195] width 150 height 39
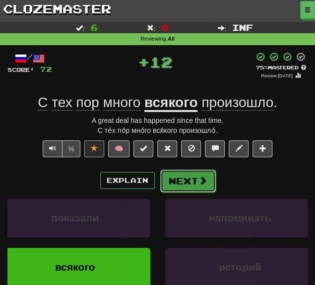
click at [196, 175] on button "Next" at bounding box center [188, 181] width 56 height 23
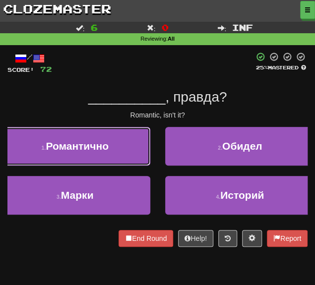
click at [118, 156] on button "1 . Романтично" at bounding box center [75, 146] width 150 height 39
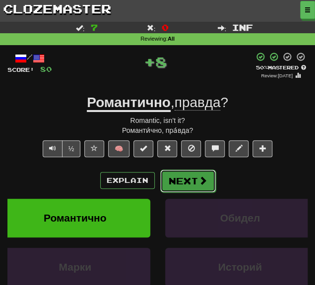
click at [171, 177] on button "Next" at bounding box center [188, 181] width 56 height 23
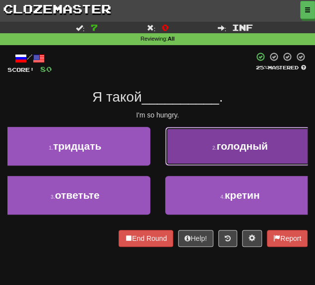
click at [194, 164] on button "2 . голодный" at bounding box center [240, 146] width 150 height 39
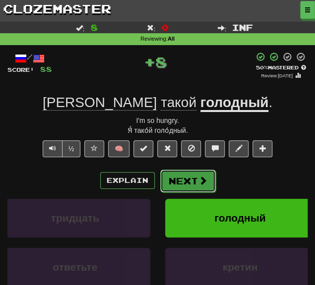
click at [178, 179] on button "Next" at bounding box center [188, 181] width 56 height 23
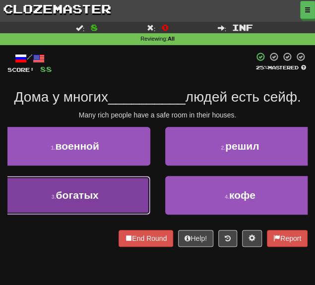
click at [122, 188] on button "3 . богатых" at bounding box center [75, 195] width 150 height 39
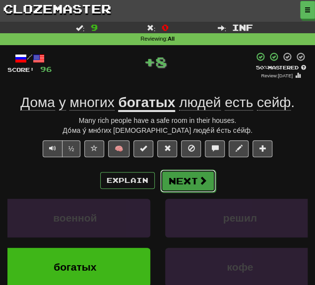
click at [184, 181] on button "Next" at bounding box center [188, 181] width 56 height 23
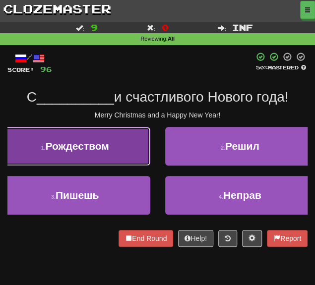
click at [112, 155] on button "1 . Рождеством" at bounding box center [75, 146] width 150 height 39
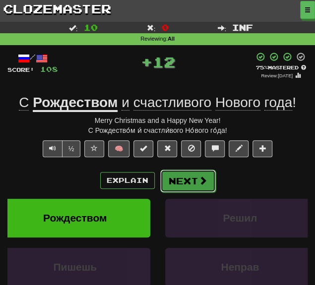
click at [167, 188] on button "Next" at bounding box center [188, 181] width 56 height 23
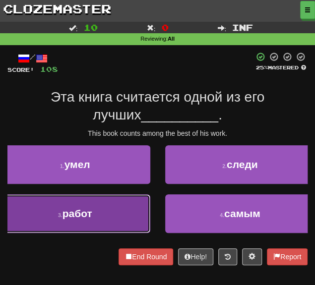
click at [100, 214] on button "3 . работ" at bounding box center [75, 213] width 150 height 39
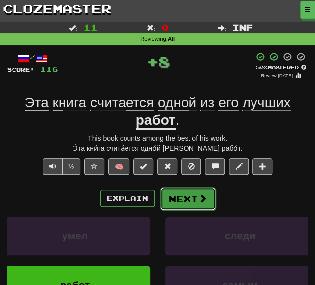
click at [190, 199] on button "Next" at bounding box center [188, 198] width 56 height 23
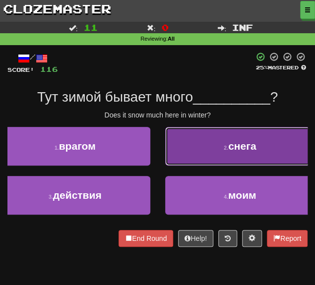
click at [211, 147] on button "2 . снега" at bounding box center [240, 146] width 150 height 39
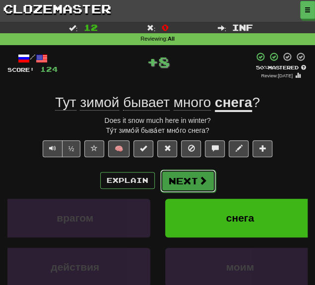
click at [165, 176] on button "Next" at bounding box center [188, 181] width 56 height 23
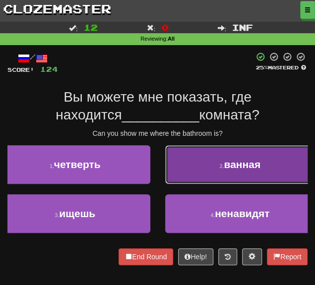
click at [186, 173] on button "2 . ванная" at bounding box center [240, 164] width 150 height 39
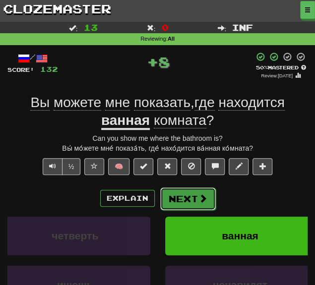
click at [177, 190] on button "Next" at bounding box center [188, 198] width 56 height 23
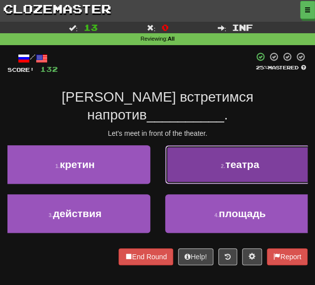
click at [195, 161] on button "2 . театра" at bounding box center [240, 164] width 150 height 39
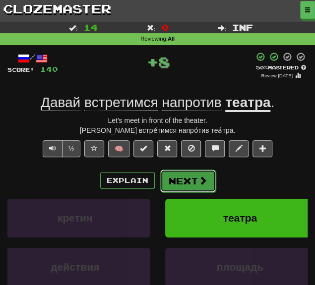
click at [173, 176] on button "Next" at bounding box center [188, 181] width 56 height 23
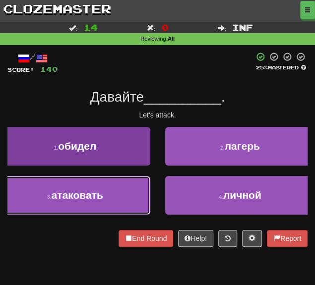
click at [85, 207] on button "3 . атаковать" at bounding box center [75, 195] width 150 height 39
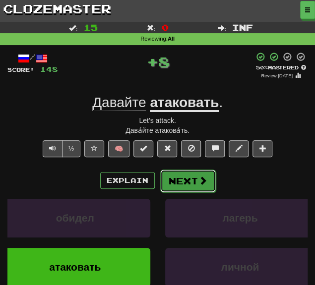
click at [187, 173] on button "Next" at bounding box center [188, 181] width 56 height 23
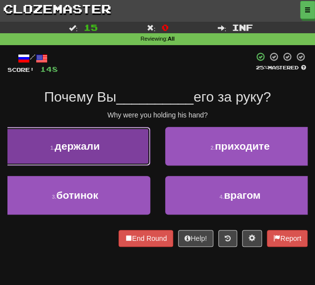
click at [115, 154] on button "1 . держали" at bounding box center [75, 146] width 150 height 39
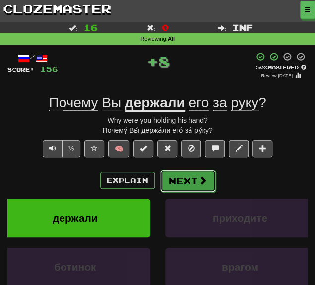
click at [183, 183] on button "Next" at bounding box center [188, 181] width 56 height 23
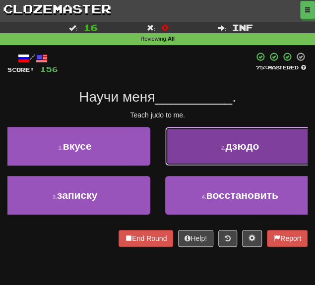
click at [196, 152] on button "2 . дзюдо" at bounding box center [240, 146] width 150 height 39
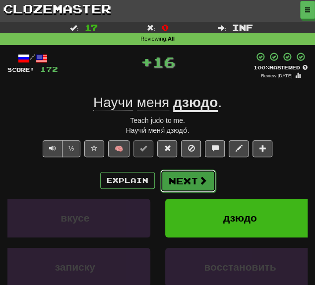
click at [175, 177] on button "Next" at bounding box center [188, 181] width 56 height 23
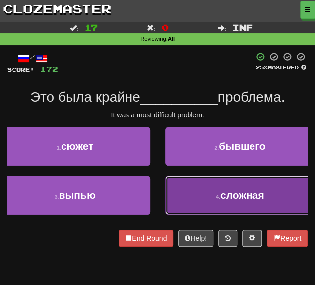
click at [210, 189] on button "4 . сложная" at bounding box center [240, 195] width 150 height 39
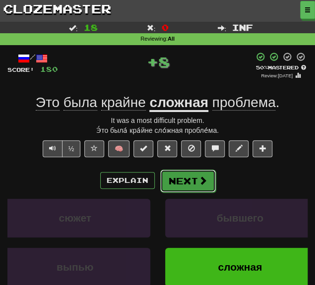
click at [173, 185] on button "Next" at bounding box center [188, 181] width 56 height 23
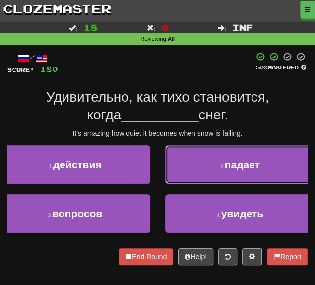
click at [171, 156] on button "2 . падает" at bounding box center [240, 164] width 150 height 39
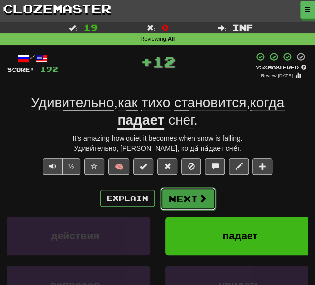
click at [168, 200] on button "Next" at bounding box center [188, 198] width 56 height 23
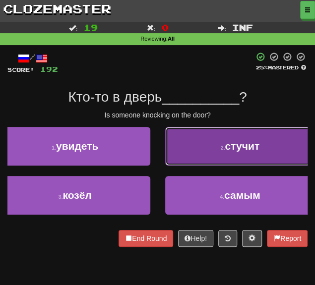
click at [182, 153] on button "2 . стучит" at bounding box center [240, 146] width 150 height 39
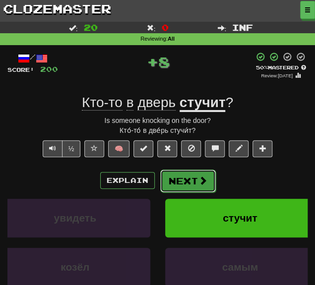
click at [178, 178] on button "Next" at bounding box center [188, 181] width 56 height 23
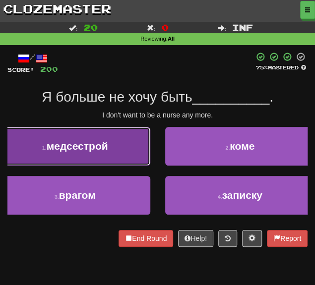
click at [100, 139] on button "1 . медсестрой" at bounding box center [75, 146] width 150 height 39
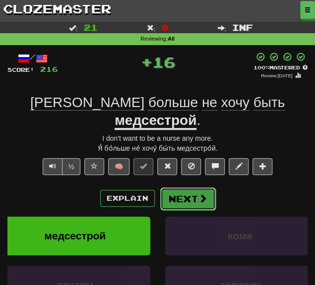
click at [187, 187] on button "Next" at bounding box center [188, 198] width 56 height 23
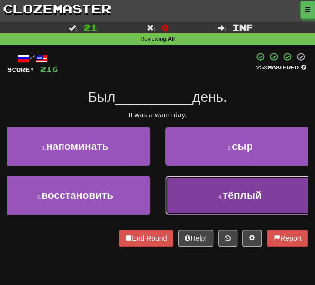
click at [197, 201] on button "4 . тёплый" at bounding box center [240, 195] width 150 height 39
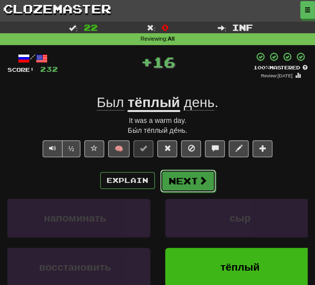
click at [182, 178] on button "Next" at bounding box center [188, 181] width 56 height 23
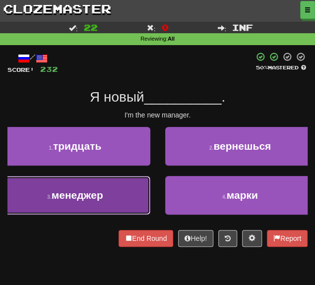
click at [62, 196] on span "менеджер" at bounding box center [78, 194] width 52 height 11
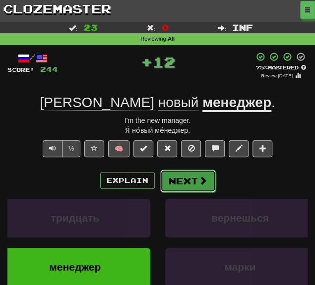
click at [179, 185] on button "Next" at bounding box center [188, 181] width 56 height 23
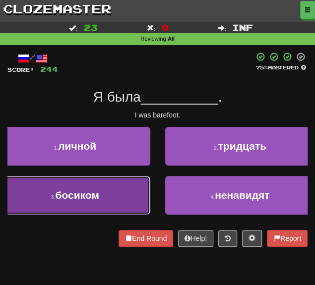
click at [100, 180] on button "3 . босиком" at bounding box center [75, 195] width 150 height 39
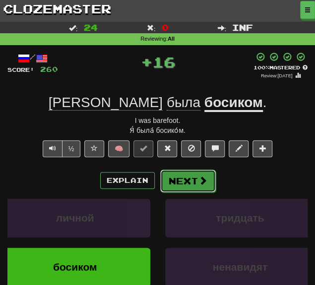
click at [186, 176] on button "Next" at bounding box center [188, 181] width 56 height 23
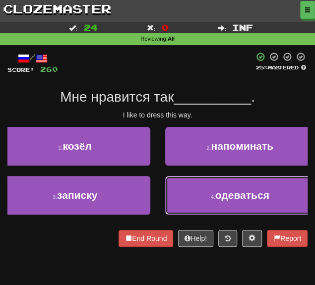
click at [211, 193] on button "4 . одеваться" at bounding box center [240, 195] width 150 height 39
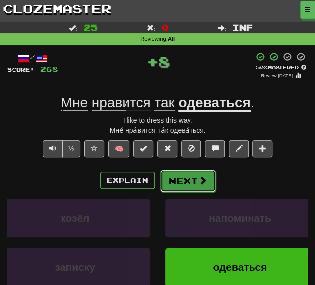
click at [177, 176] on button "Next" at bounding box center [188, 181] width 56 height 23
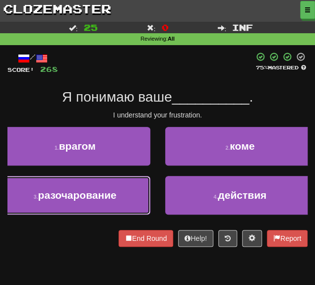
drag, startPoint x: 78, startPoint y: 196, endPoint x: 114, endPoint y: 193, distance: 36.3
click at [78, 196] on span "разочарование" at bounding box center [77, 194] width 78 height 11
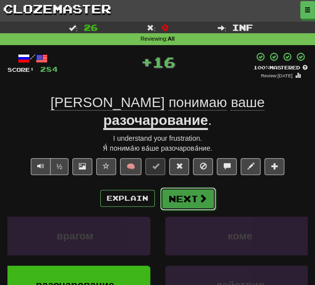
click at [178, 187] on button "Next" at bounding box center [188, 198] width 56 height 23
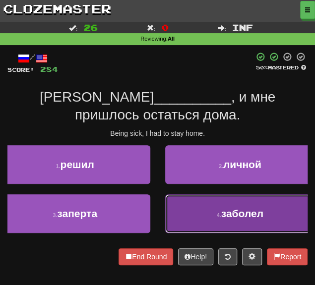
click at [225, 222] on button "4 . заболел" at bounding box center [240, 213] width 150 height 39
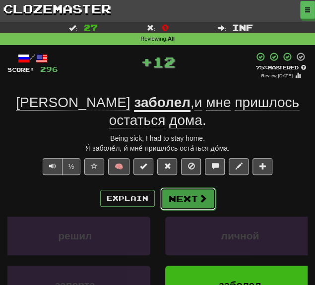
click at [182, 187] on button "Next" at bounding box center [188, 198] width 56 height 23
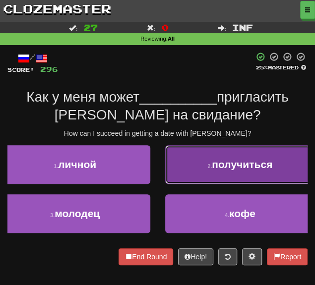
click at [232, 160] on button "2 . получиться" at bounding box center [240, 164] width 150 height 39
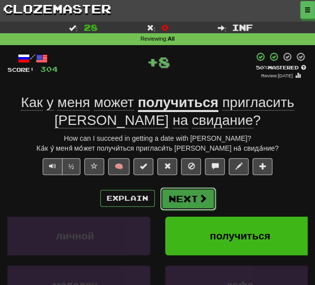
click at [174, 200] on button "Next" at bounding box center [188, 198] width 56 height 23
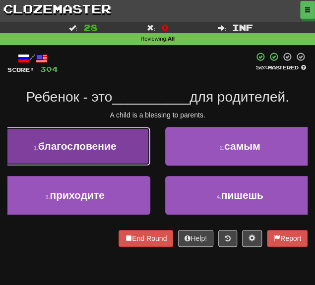
click at [66, 161] on button "1 . благословение" at bounding box center [75, 146] width 150 height 39
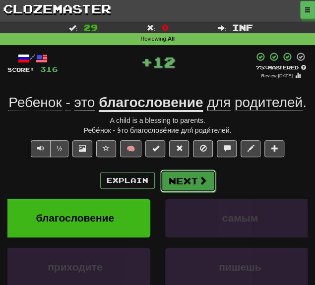
click at [185, 187] on button "Next" at bounding box center [188, 181] width 56 height 23
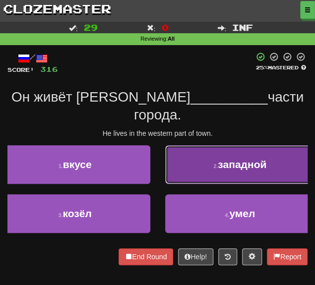
click at [214, 160] on button "2 . западной" at bounding box center [240, 164] width 150 height 39
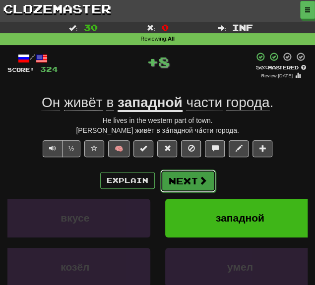
click at [184, 185] on button "Next" at bounding box center [188, 181] width 56 height 23
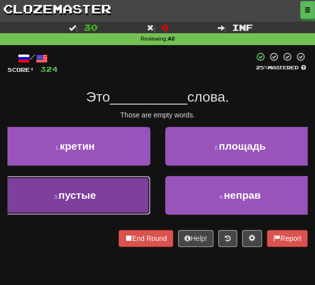
click at [120, 188] on button "3 . пустые" at bounding box center [75, 195] width 150 height 39
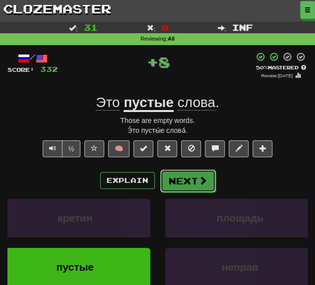
click at [169, 178] on button "Next" at bounding box center [188, 181] width 56 height 23
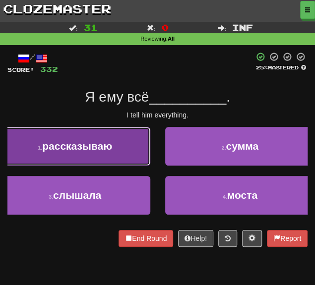
click at [119, 161] on button "1 . рассказываю" at bounding box center [75, 146] width 150 height 39
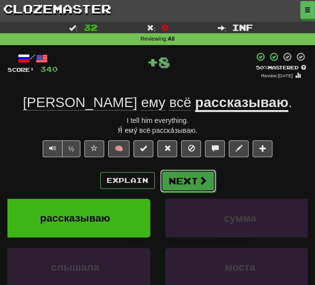
click at [183, 180] on button "Next" at bounding box center [188, 181] width 56 height 23
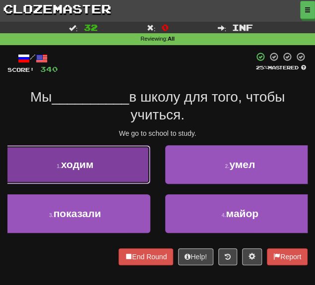
click at [101, 171] on button "1 . ходим" at bounding box center [75, 164] width 150 height 39
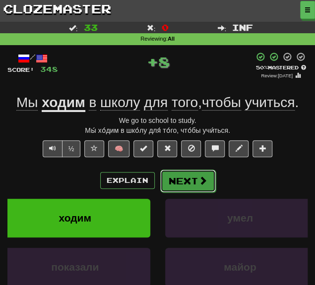
click at [196, 183] on button "Next" at bounding box center [188, 181] width 56 height 23
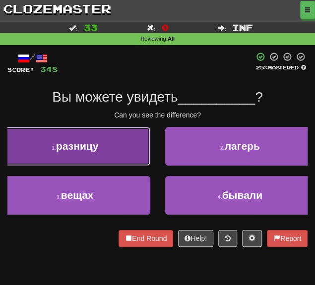
click at [113, 147] on button "1 . разницу" at bounding box center [75, 146] width 150 height 39
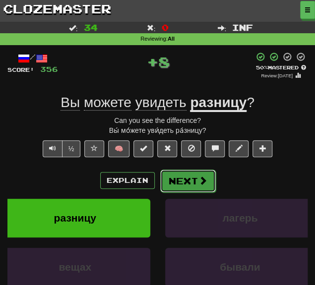
click at [183, 182] on button "Next" at bounding box center [188, 181] width 56 height 23
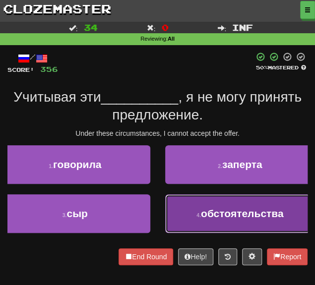
click at [196, 203] on button "4 . обстоятельства" at bounding box center [240, 213] width 150 height 39
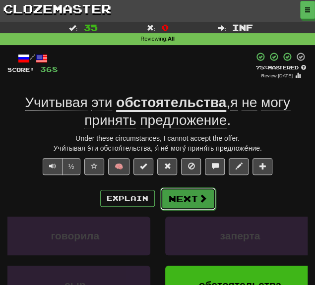
click at [175, 200] on button "Next" at bounding box center [188, 198] width 56 height 23
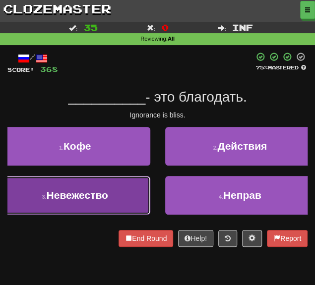
click at [108, 191] on span "Невежество" at bounding box center [76, 194] width 61 height 11
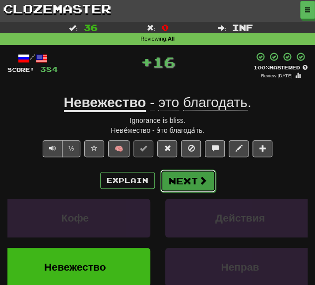
click at [179, 177] on button "Next" at bounding box center [188, 181] width 56 height 23
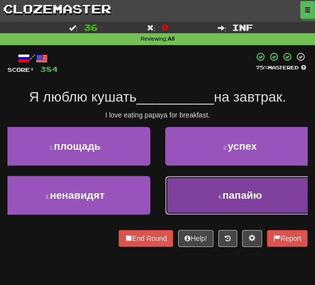
click at [188, 186] on button "4 . папайю" at bounding box center [240, 195] width 150 height 39
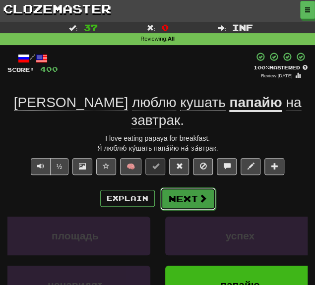
click at [180, 187] on button "Next" at bounding box center [188, 198] width 56 height 23
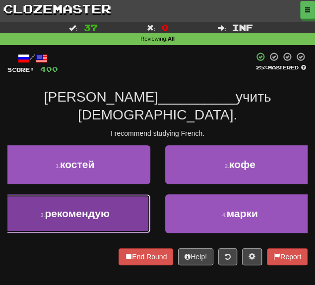
click at [120, 194] on button "3 . рекомендую" at bounding box center [75, 213] width 150 height 39
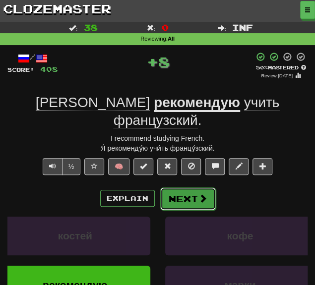
click at [184, 187] on button "Next" at bounding box center [188, 198] width 56 height 23
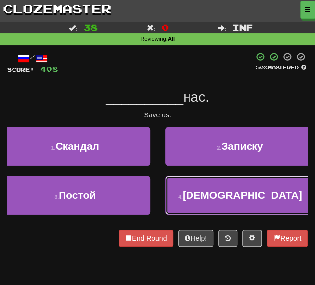
click at [194, 195] on button "4 . Спасите" at bounding box center [240, 195] width 150 height 39
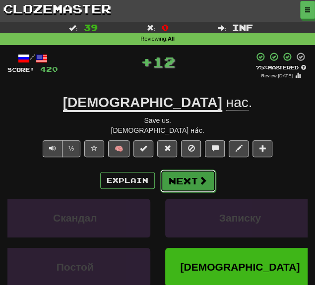
click at [177, 186] on button "Next" at bounding box center [188, 181] width 56 height 23
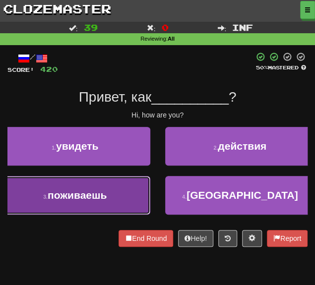
click at [122, 191] on button "3 . поживаешь" at bounding box center [75, 195] width 150 height 39
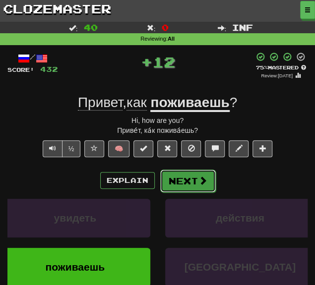
click at [174, 181] on button "Next" at bounding box center [188, 181] width 56 height 23
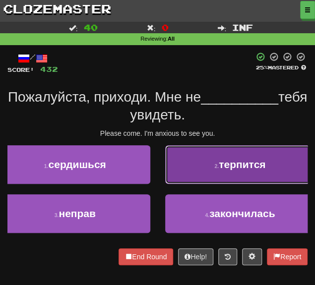
click at [203, 174] on button "2 . терпится" at bounding box center [240, 164] width 150 height 39
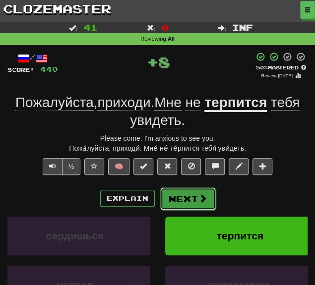
click at [183, 198] on button "Next" at bounding box center [188, 198] width 56 height 23
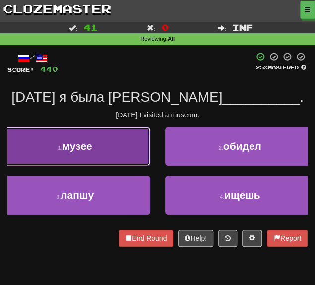
click at [95, 153] on button "1 . музее" at bounding box center [75, 146] width 150 height 39
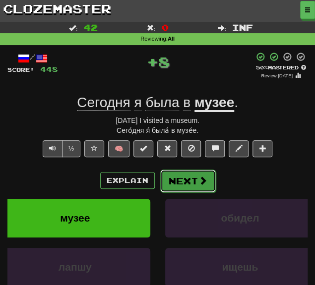
click at [174, 180] on button "Next" at bounding box center [188, 181] width 56 height 23
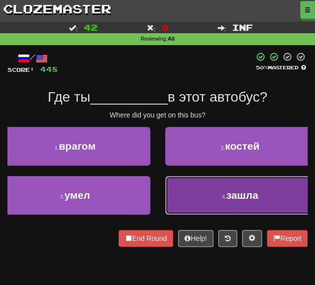
click at [193, 195] on button "4 . зашла" at bounding box center [240, 195] width 150 height 39
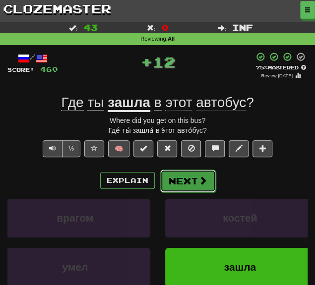
click at [183, 180] on button "Next" at bounding box center [188, 181] width 56 height 23
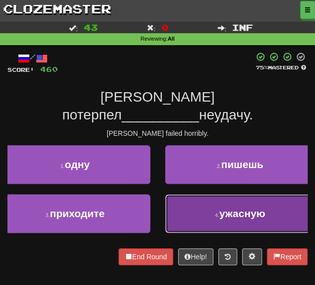
click at [192, 194] on button "4 . ужасную" at bounding box center [240, 213] width 150 height 39
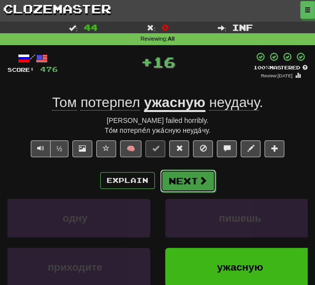
click at [177, 180] on button "Next" at bounding box center [188, 181] width 56 height 23
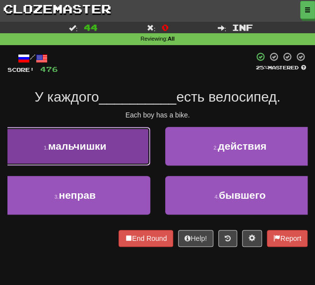
click at [85, 154] on button "1 . мальчишки" at bounding box center [75, 146] width 150 height 39
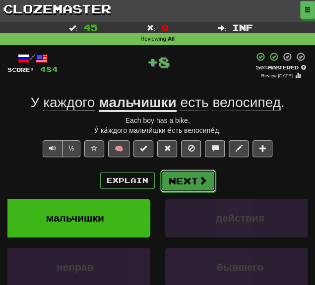
click at [198, 182] on span at bounding box center [202, 180] width 9 height 9
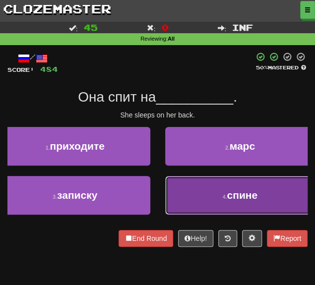
click at [174, 193] on button "4 . спине" at bounding box center [240, 195] width 150 height 39
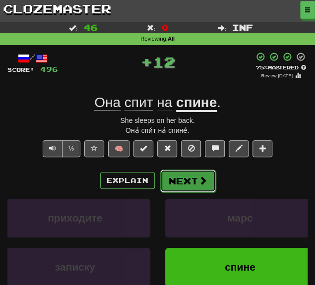
click at [171, 180] on button "Next" at bounding box center [188, 181] width 56 height 23
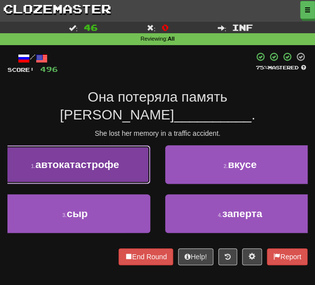
click at [75, 153] on button "1 . автокатастрофе" at bounding box center [75, 164] width 150 height 39
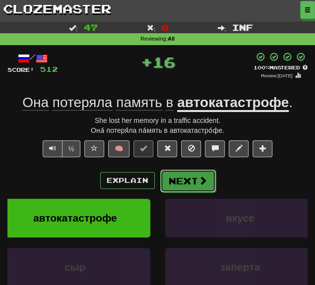
click at [187, 182] on button "Next" at bounding box center [188, 181] width 56 height 23
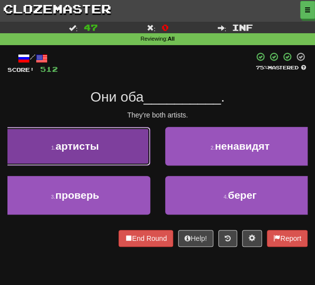
click at [93, 144] on span "артисты" at bounding box center [77, 145] width 43 height 11
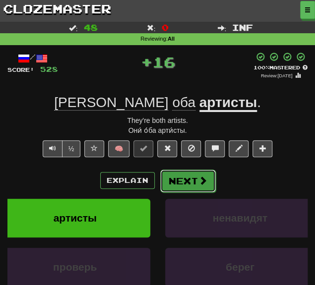
click at [170, 181] on button "Next" at bounding box center [188, 181] width 56 height 23
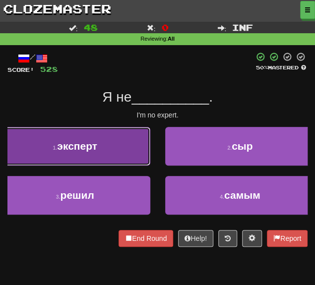
click at [89, 148] on span "эксперт" at bounding box center [77, 145] width 40 height 11
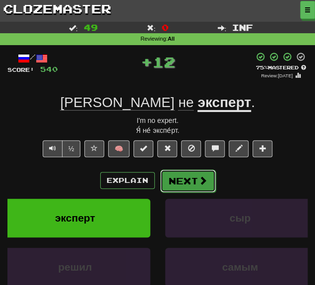
click at [176, 183] on button "Next" at bounding box center [188, 181] width 56 height 23
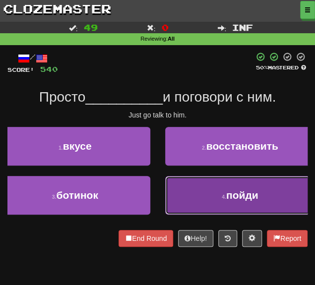
click at [213, 206] on button "4 . пойди" at bounding box center [240, 195] width 150 height 39
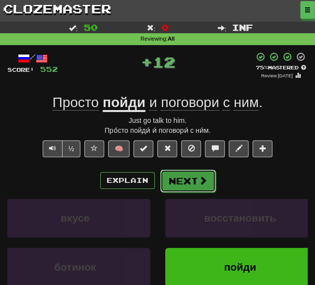
click at [174, 175] on button "Next" at bounding box center [188, 181] width 56 height 23
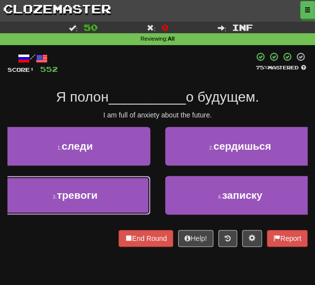
click at [99, 192] on button "3 . тревоги" at bounding box center [75, 195] width 150 height 39
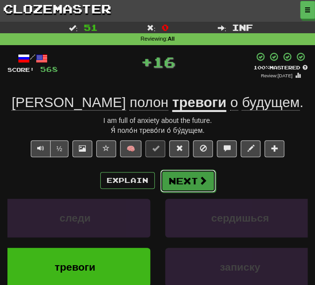
click at [180, 180] on button "Next" at bounding box center [188, 181] width 56 height 23
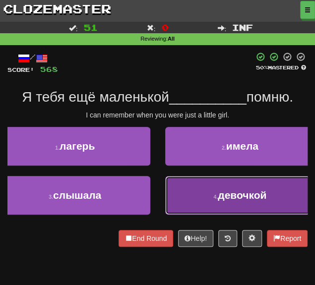
click at [209, 199] on button "4 . девочкой" at bounding box center [240, 195] width 150 height 39
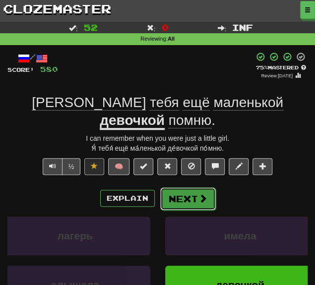
click at [173, 187] on button "Next" at bounding box center [188, 198] width 56 height 23
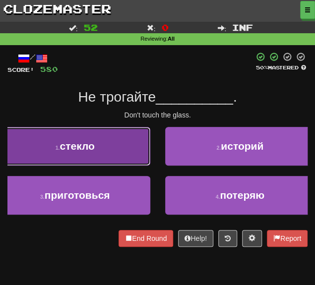
click at [112, 141] on button "1 . стекло" at bounding box center [75, 146] width 150 height 39
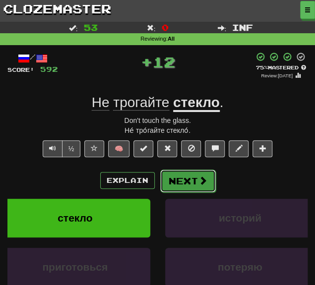
click at [178, 184] on button "Next" at bounding box center [188, 181] width 56 height 23
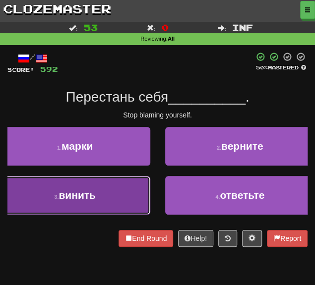
click at [103, 203] on button "3 . винить" at bounding box center [75, 195] width 150 height 39
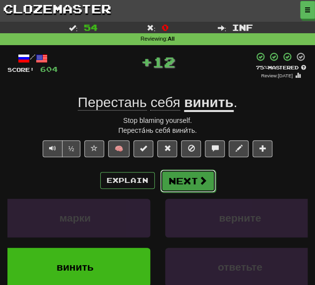
click at [181, 180] on button "Next" at bounding box center [188, 181] width 56 height 23
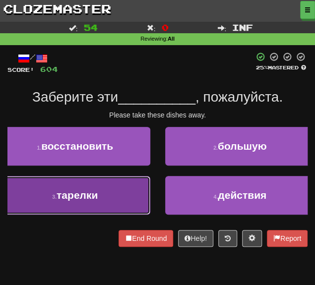
click at [86, 186] on button "3 . тарелки" at bounding box center [75, 195] width 150 height 39
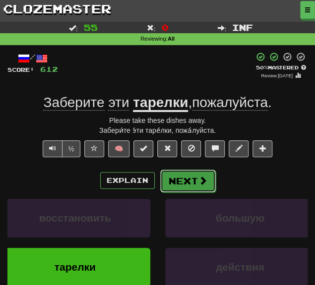
click at [174, 177] on button "Next" at bounding box center [188, 181] width 56 height 23
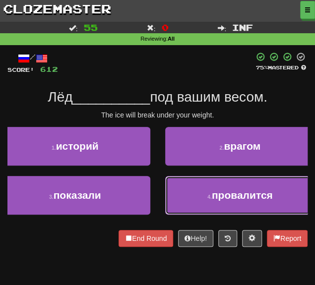
click at [204, 196] on button "4 . провалится" at bounding box center [240, 195] width 150 height 39
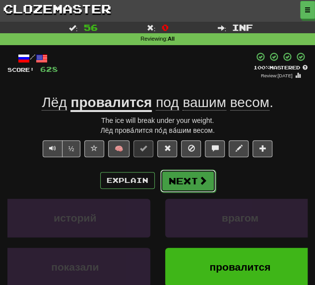
click at [177, 185] on button "Next" at bounding box center [188, 181] width 56 height 23
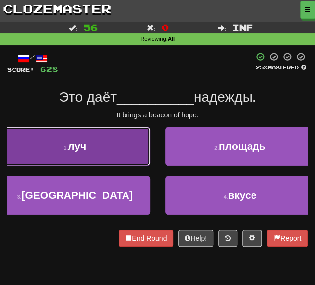
click at [103, 145] on button "1 . луч" at bounding box center [75, 146] width 150 height 39
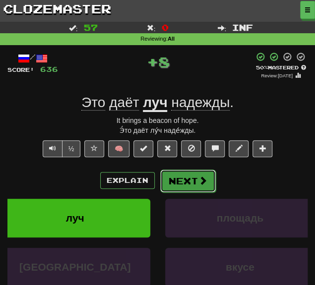
click at [176, 170] on button "Next" at bounding box center [188, 181] width 56 height 23
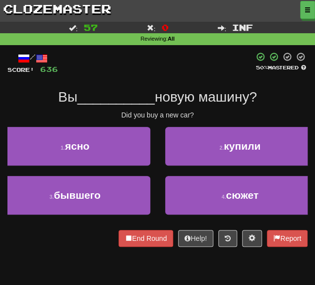
click at [176, 169] on div "2 . купили" at bounding box center [240, 151] width 165 height 49
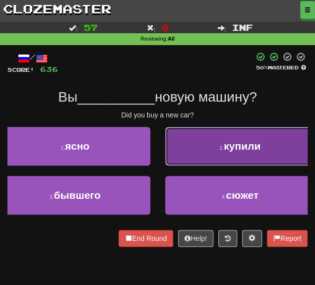
click at [238, 147] on span "купили" at bounding box center [242, 145] width 37 height 11
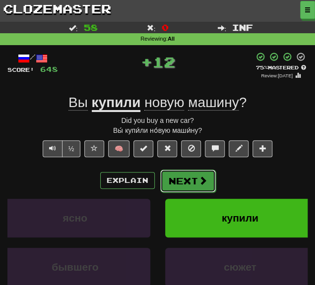
click at [177, 180] on button "Next" at bounding box center [188, 181] width 56 height 23
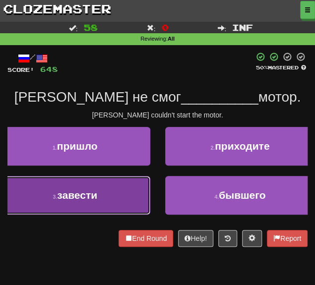
click at [94, 201] on span "завести" at bounding box center [77, 194] width 40 height 11
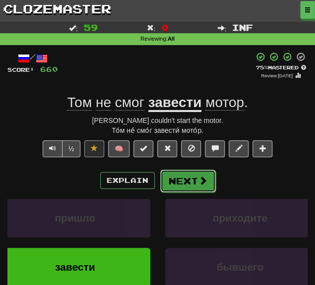
click at [174, 180] on button "Next" at bounding box center [188, 181] width 56 height 23
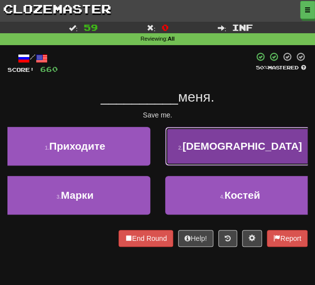
click at [229, 148] on span "[DEMOGRAPHIC_DATA]" at bounding box center [241, 145] width 119 height 11
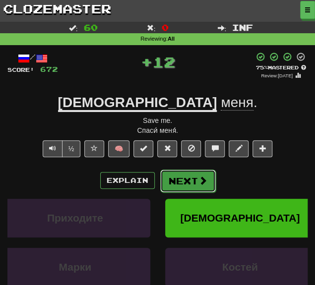
click at [174, 177] on button "Next" at bounding box center [188, 181] width 56 height 23
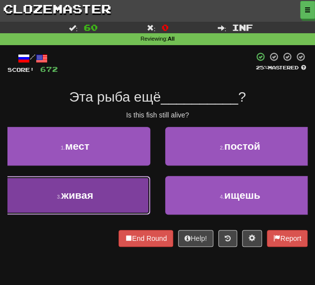
click at [85, 191] on span "живая" at bounding box center [77, 194] width 32 height 11
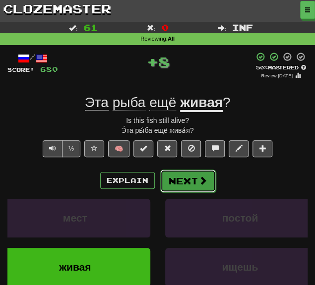
click at [172, 175] on button "Next" at bounding box center [188, 181] width 56 height 23
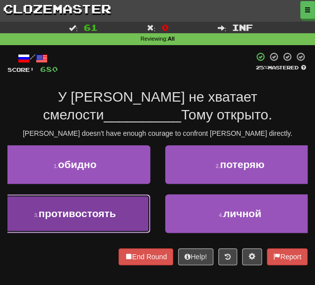
click at [97, 221] on button "3 . противостоять" at bounding box center [75, 213] width 150 height 39
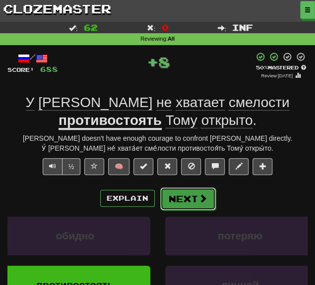
click at [186, 202] on button "Next" at bounding box center [188, 198] width 56 height 23
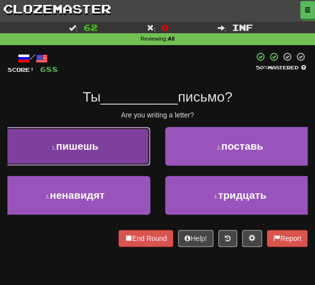
click at [82, 157] on button "1 . пишешь" at bounding box center [75, 146] width 150 height 39
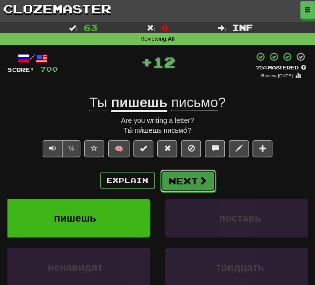
click at [194, 186] on button "Next" at bounding box center [188, 181] width 56 height 23
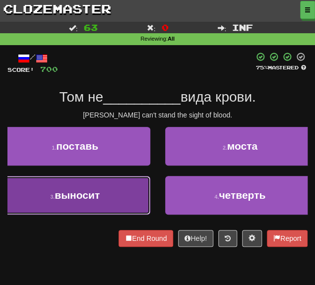
click at [89, 187] on button "3 . выносит" at bounding box center [75, 195] width 150 height 39
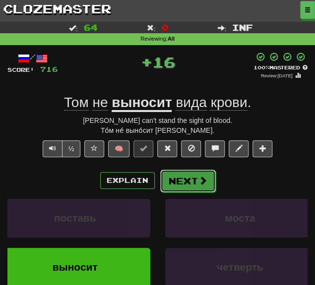
click at [179, 174] on button "Next" at bounding box center [188, 181] width 56 height 23
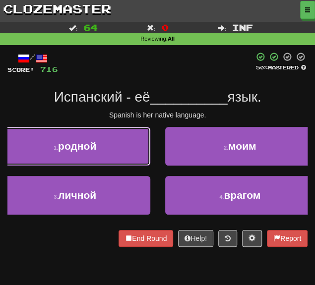
click at [80, 161] on button "1 . родной" at bounding box center [75, 146] width 150 height 39
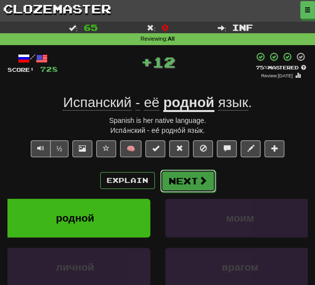
click at [174, 178] on button "Next" at bounding box center [188, 181] width 56 height 23
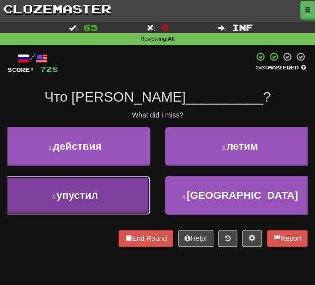
click at [90, 205] on button "3 . упустил" at bounding box center [75, 195] width 150 height 39
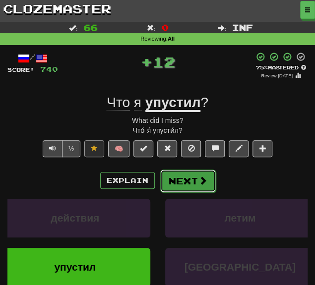
click at [177, 178] on button "Next" at bounding box center [188, 181] width 56 height 23
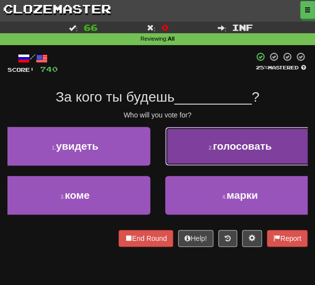
click at [198, 151] on button "2 . голосовать" at bounding box center [240, 146] width 150 height 39
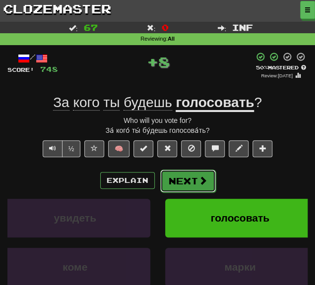
click at [174, 178] on button "Next" at bounding box center [188, 181] width 56 height 23
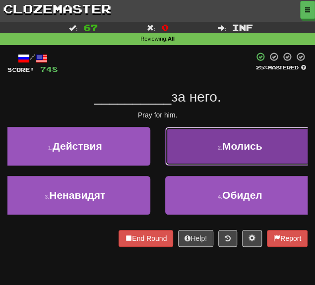
click at [196, 164] on button "2 . Молись" at bounding box center [240, 146] width 150 height 39
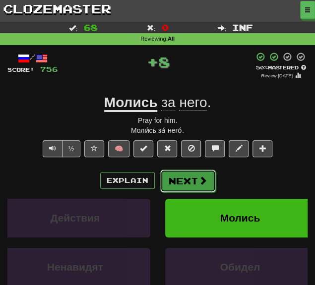
click at [178, 181] on button "Next" at bounding box center [188, 181] width 56 height 23
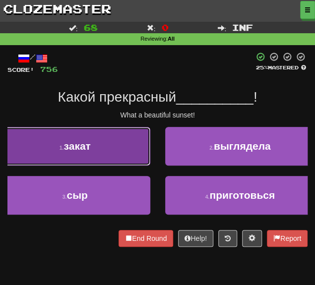
click at [112, 145] on button "1 . закат" at bounding box center [75, 146] width 150 height 39
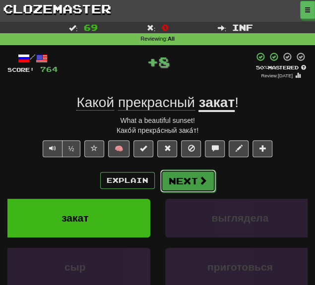
click at [180, 179] on button "Next" at bounding box center [188, 181] width 56 height 23
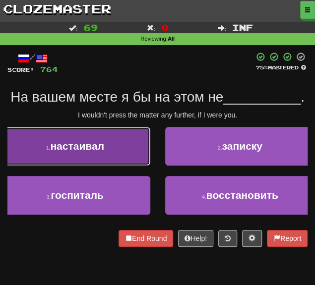
click at [80, 156] on button "1 . настаивал" at bounding box center [75, 146] width 150 height 39
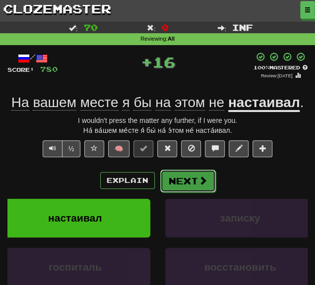
click at [180, 182] on button "Next" at bounding box center [188, 181] width 56 height 23
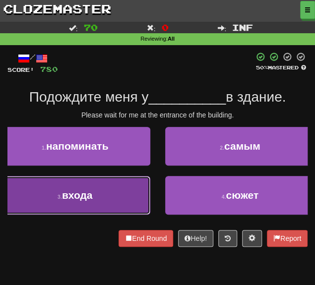
click at [90, 196] on span "входа" at bounding box center [77, 194] width 31 height 11
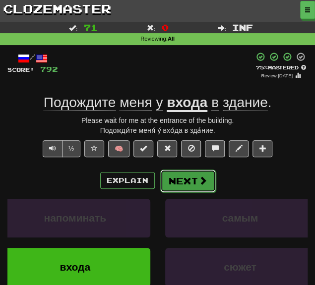
click at [183, 177] on button "Next" at bounding box center [188, 181] width 56 height 23
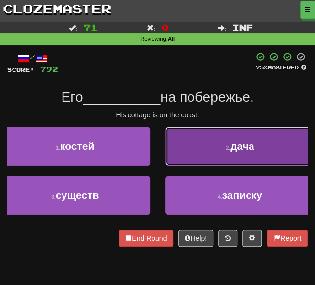
click at [200, 155] on button "2 . дача" at bounding box center [240, 146] width 150 height 39
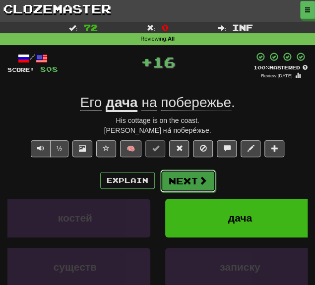
click at [178, 177] on button "Next" at bounding box center [188, 181] width 56 height 23
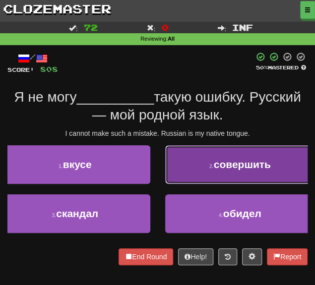
click at [177, 161] on button "2 . совершить" at bounding box center [240, 164] width 150 height 39
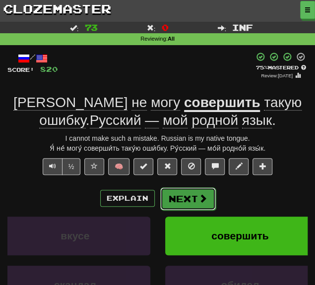
click at [189, 191] on button "Next" at bounding box center [188, 198] width 56 height 23
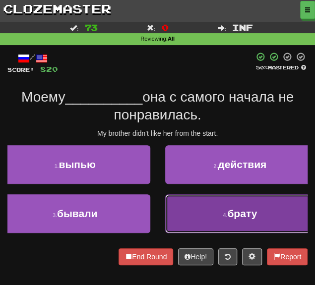
click at [214, 218] on button "4 . брату" at bounding box center [240, 213] width 150 height 39
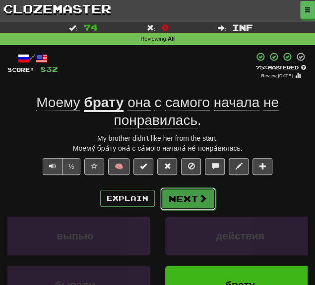
click at [194, 194] on button "Next" at bounding box center [188, 198] width 56 height 23
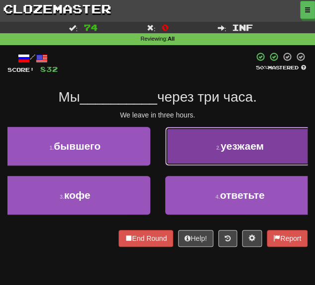
click at [188, 144] on button "2 . уезжаем" at bounding box center [240, 146] width 150 height 39
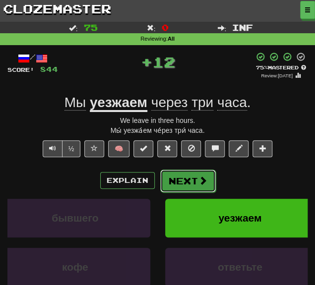
click at [166, 182] on button "Next" at bounding box center [188, 181] width 56 height 23
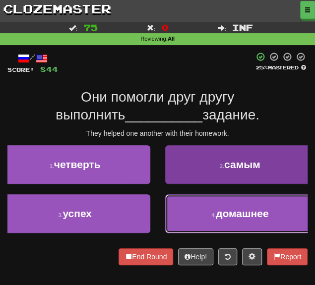
click at [214, 227] on button "4 . домашнее" at bounding box center [240, 213] width 150 height 39
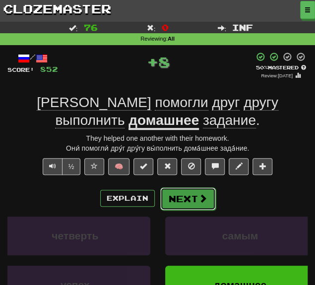
click at [185, 203] on button "Next" at bounding box center [188, 198] width 56 height 23
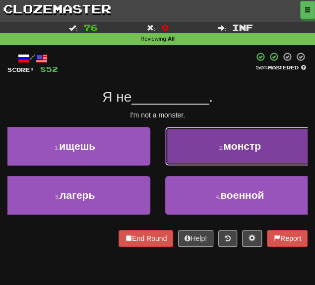
click at [199, 155] on button "2 . монстр" at bounding box center [240, 146] width 150 height 39
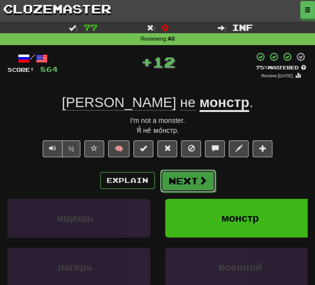
click at [173, 184] on button "Next" at bounding box center [188, 181] width 56 height 23
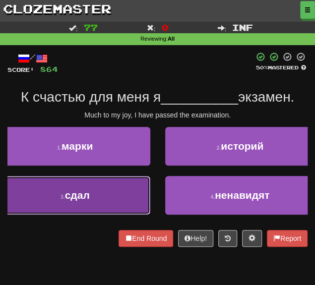
click at [93, 196] on button "3 . сдал" at bounding box center [75, 195] width 150 height 39
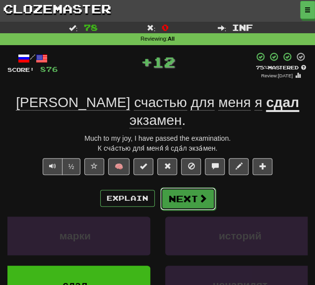
click at [174, 190] on button "Next" at bounding box center [188, 198] width 56 height 23
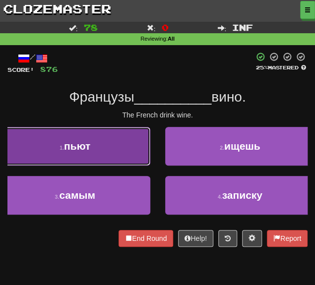
click at [120, 151] on button "1 . пьют" at bounding box center [75, 146] width 150 height 39
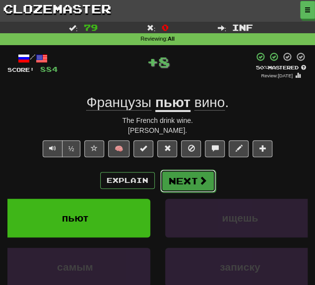
click at [173, 175] on button "Next" at bounding box center [188, 181] width 56 height 23
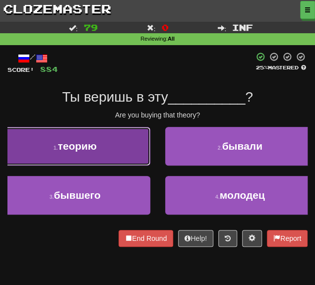
click at [103, 150] on button "1 . теорию" at bounding box center [75, 146] width 150 height 39
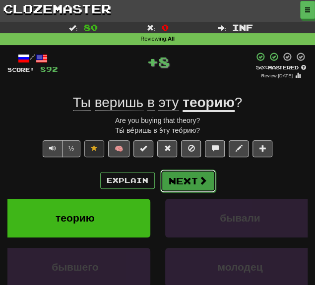
click at [181, 189] on button "Next" at bounding box center [188, 181] width 56 height 23
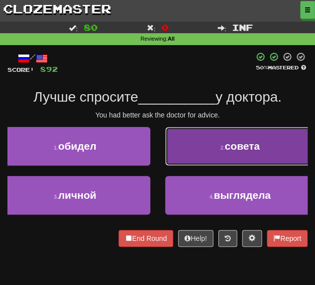
click at [186, 146] on button "2 . совета" at bounding box center [240, 146] width 150 height 39
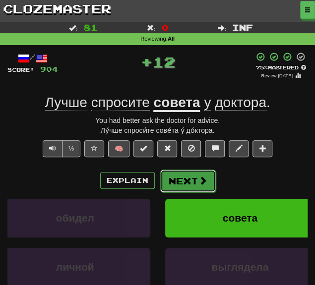
click at [172, 180] on button "Next" at bounding box center [188, 181] width 56 height 23
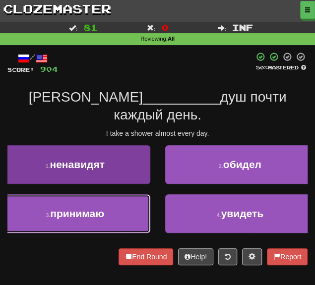
click at [123, 204] on button "3 . принимаю" at bounding box center [75, 213] width 150 height 39
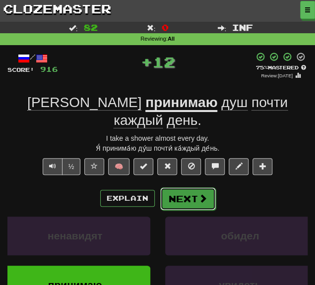
click at [174, 187] on button "Next" at bounding box center [188, 198] width 56 height 23
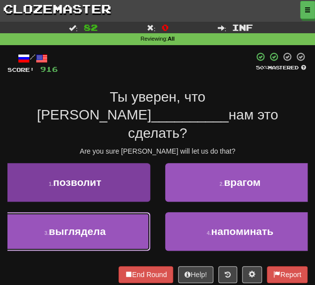
click at [81, 225] on button "3 . выглядела" at bounding box center [75, 231] width 150 height 39
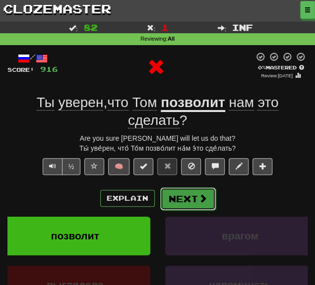
click at [171, 205] on button "Next" at bounding box center [188, 198] width 56 height 23
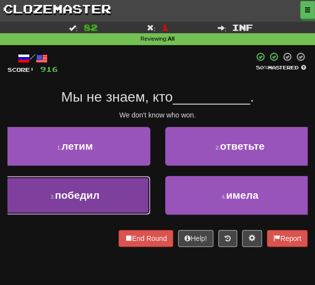
click at [119, 196] on button "3 . победил" at bounding box center [75, 195] width 150 height 39
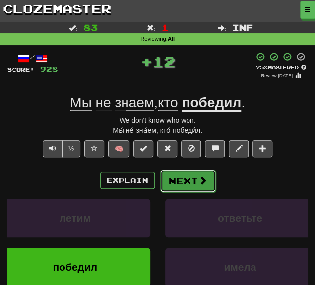
click at [170, 176] on button "Next" at bounding box center [188, 181] width 56 height 23
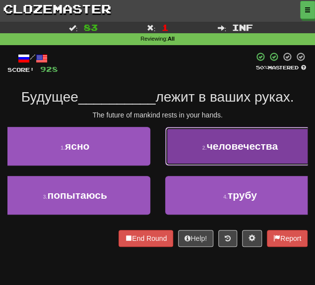
click at [184, 162] on button "2 . человечества" at bounding box center [240, 146] width 150 height 39
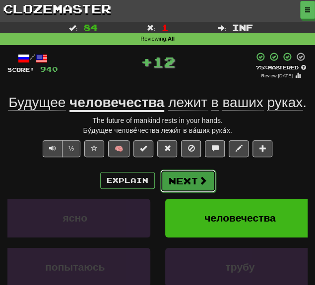
click at [176, 183] on button "Next" at bounding box center [188, 181] width 56 height 23
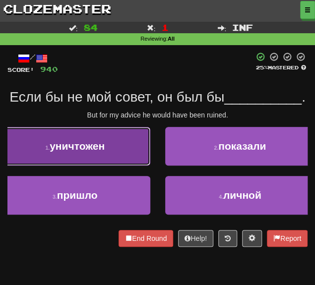
click at [95, 157] on button "1 . уничтожен" at bounding box center [75, 146] width 150 height 39
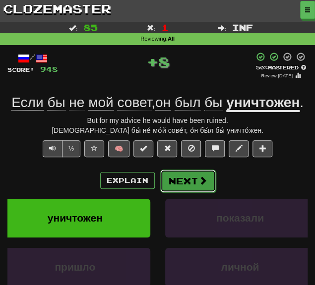
click at [185, 189] on button "Next" at bounding box center [188, 181] width 56 height 23
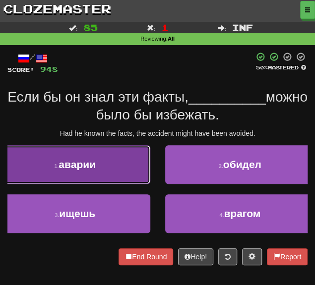
click at [114, 178] on button "1 . аварии" at bounding box center [75, 164] width 150 height 39
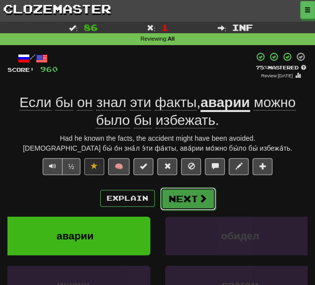
click at [182, 204] on button "Next" at bounding box center [188, 198] width 56 height 23
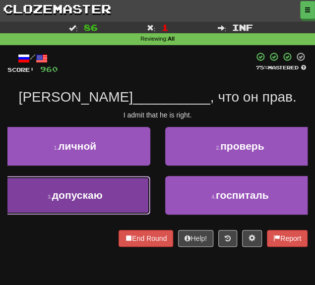
click at [96, 203] on button "3 . допускаю" at bounding box center [75, 195] width 150 height 39
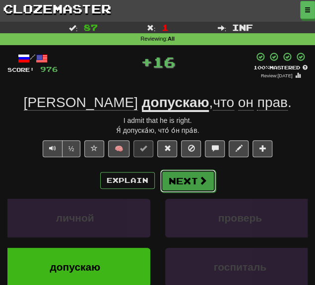
click at [196, 173] on button "Next" at bounding box center [188, 181] width 56 height 23
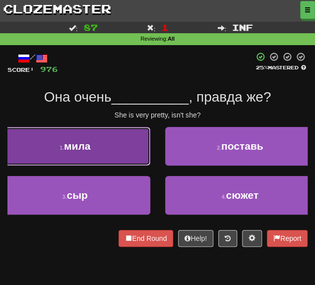
click at [99, 153] on button "1 . мила" at bounding box center [75, 146] width 150 height 39
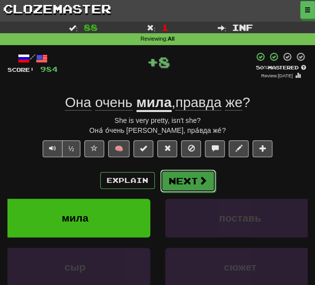
click at [181, 188] on button "Next" at bounding box center [188, 181] width 56 height 23
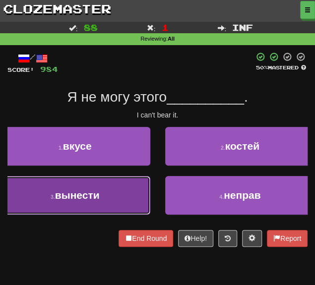
click at [110, 195] on button "3 . вынести" at bounding box center [75, 195] width 150 height 39
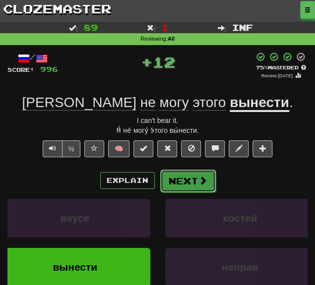
click at [173, 180] on button "Next" at bounding box center [188, 181] width 56 height 23
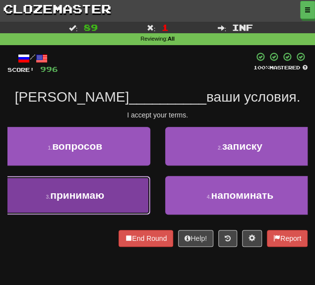
click at [111, 202] on button "3 . принимаю" at bounding box center [75, 195] width 150 height 39
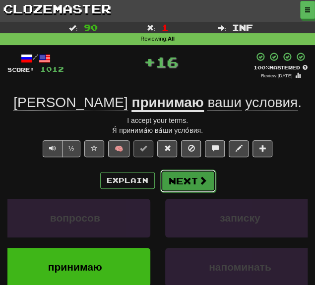
click at [184, 184] on button "Next" at bounding box center [188, 181] width 56 height 23
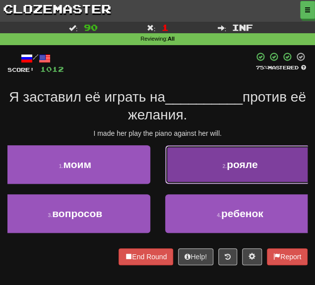
click at [213, 170] on button "2 . рояле" at bounding box center [240, 164] width 150 height 39
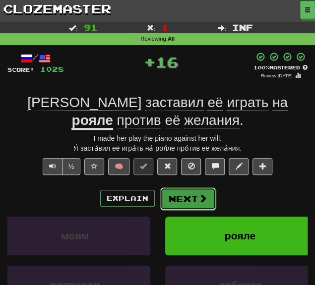
click at [180, 201] on button "Next" at bounding box center [188, 198] width 56 height 23
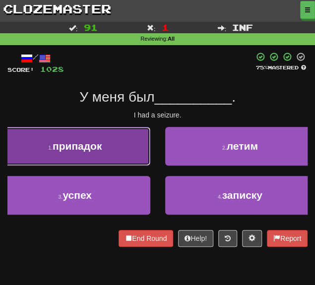
click at [75, 156] on button "1 . припадок" at bounding box center [75, 146] width 150 height 39
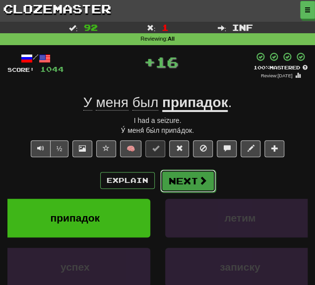
click at [185, 179] on button "Next" at bounding box center [188, 181] width 56 height 23
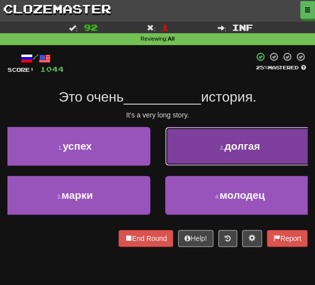
click at [194, 141] on button "2 . долгая" at bounding box center [240, 146] width 150 height 39
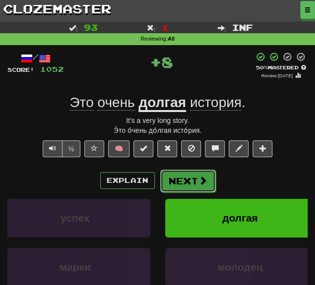
click at [181, 175] on button "Next" at bounding box center [188, 181] width 56 height 23
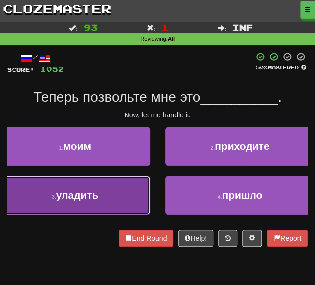
click at [110, 195] on button "3 . уладить" at bounding box center [75, 195] width 150 height 39
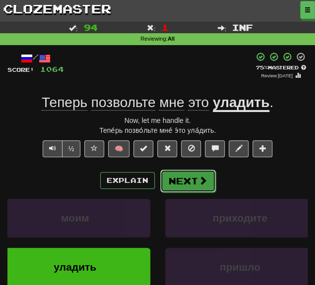
click at [187, 178] on button "Next" at bounding box center [188, 181] width 56 height 23
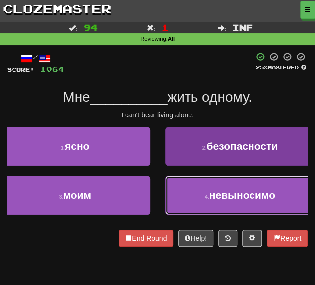
click at [210, 200] on span "невыносимо" at bounding box center [242, 194] width 66 height 11
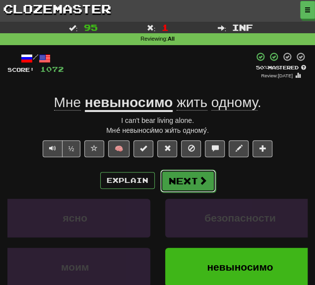
click at [183, 187] on button "Next" at bounding box center [188, 181] width 56 height 23
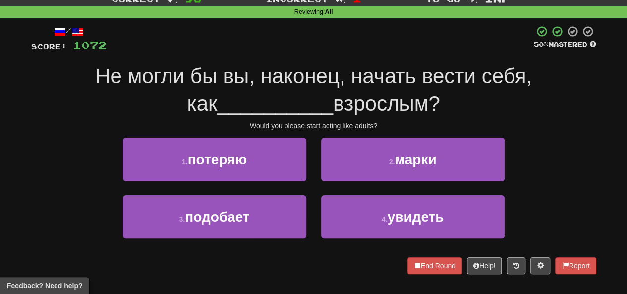
scroll to position [50, 0]
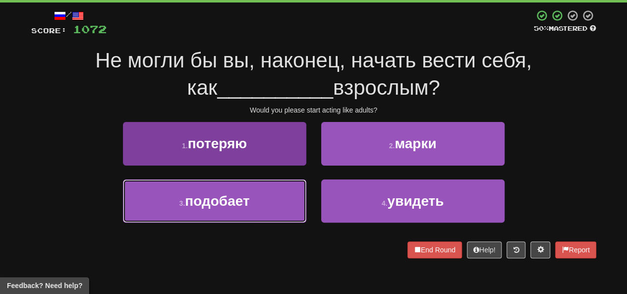
click at [238, 198] on span "подобает" at bounding box center [217, 200] width 64 height 15
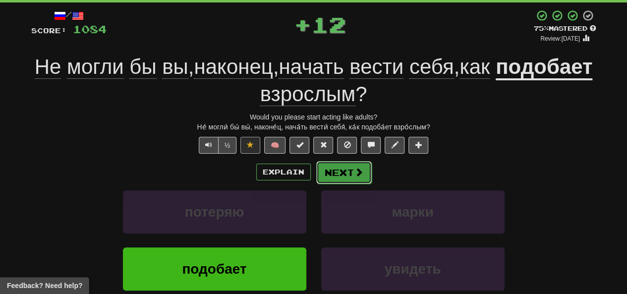
click at [314, 172] on button "Next" at bounding box center [344, 172] width 56 height 23
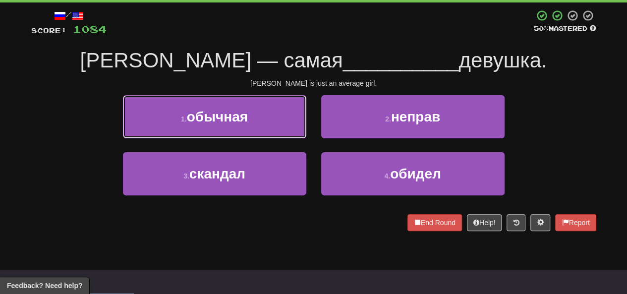
drag, startPoint x: 185, startPoint y: 102, endPoint x: 192, endPoint y: 110, distance: 10.5
click at [186, 105] on button "1 . обычная" at bounding box center [214, 116] width 183 height 43
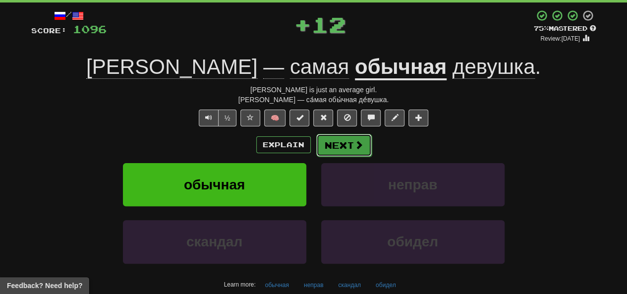
click at [314, 140] on button "Next" at bounding box center [344, 145] width 56 height 23
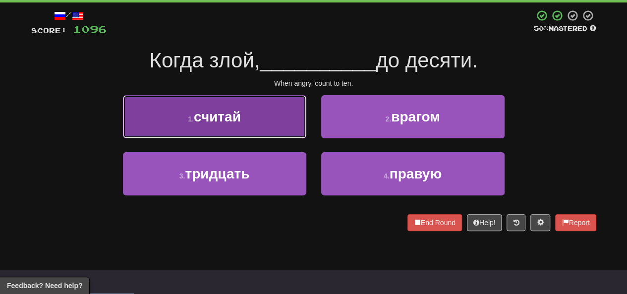
click at [269, 125] on button "1 . считай" at bounding box center [214, 116] width 183 height 43
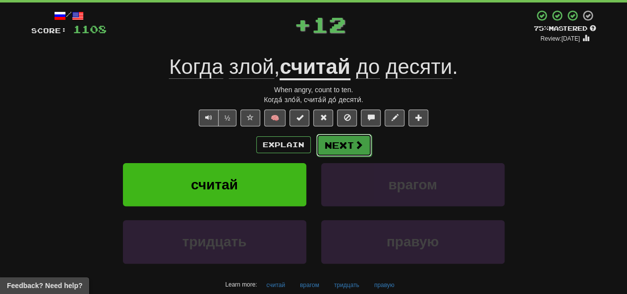
click at [314, 148] on span at bounding box center [358, 144] width 9 height 9
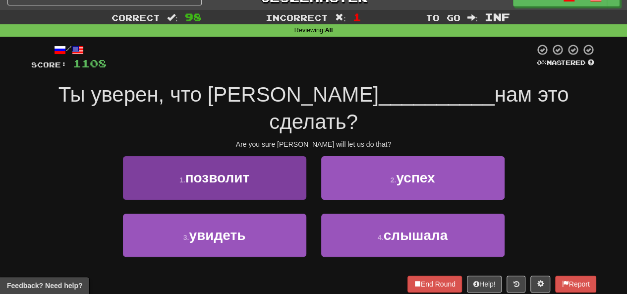
scroll to position [0, 0]
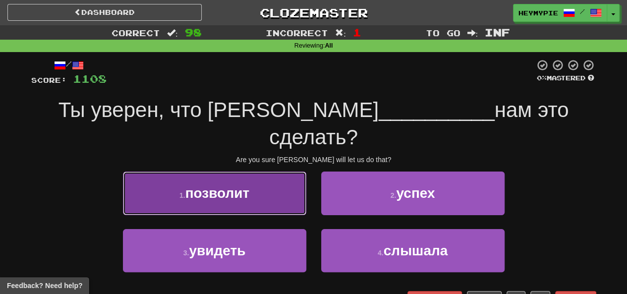
click at [259, 172] on button "1 . позволит" at bounding box center [214, 192] width 183 height 43
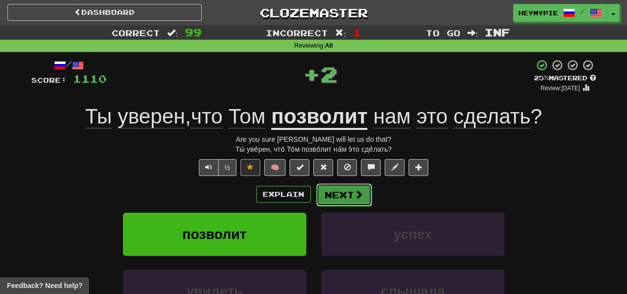
click at [314, 195] on button "Next" at bounding box center [344, 194] width 56 height 23
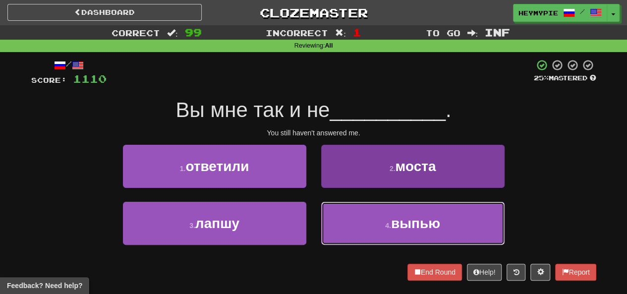
click at [314, 226] on button "4 . выпью" at bounding box center [412, 223] width 183 height 43
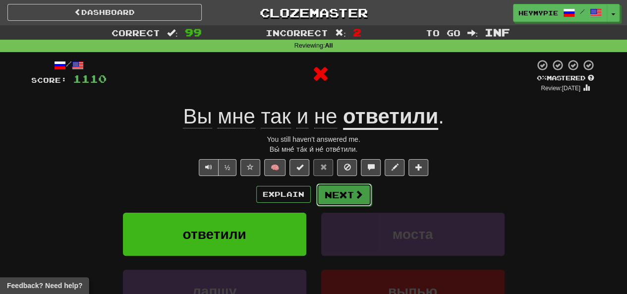
click at [314, 200] on button "Next" at bounding box center [344, 194] width 56 height 23
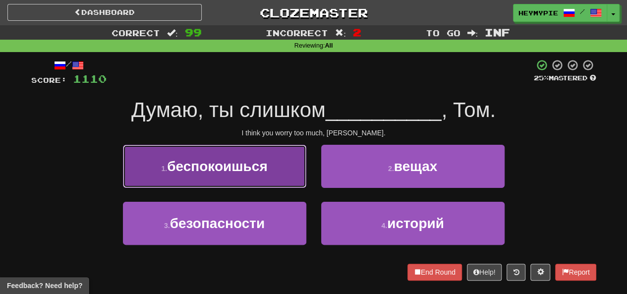
click at [246, 177] on button "1 . беспокоишься" at bounding box center [214, 166] width 183 height 43
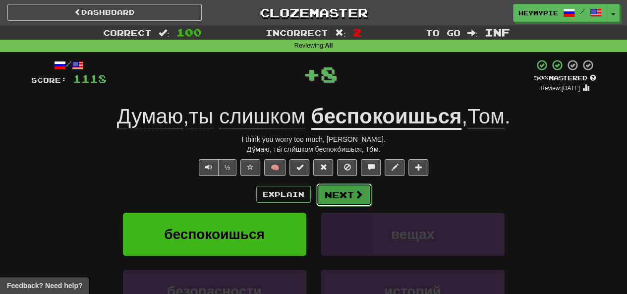
click at [314, 200] on button "Next" at bounding box center [344, 194] width 56 height 23
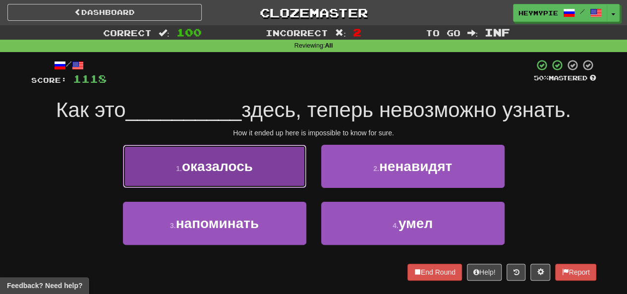
click at [278, 167] on button "1 . оказалось" at bounding box center [214, 166] width 183 height 43
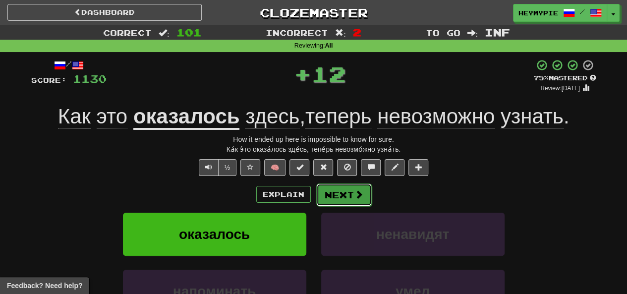
click at [314, 200] on button "Next" at bounding box center [344, 194] width 56 height 23
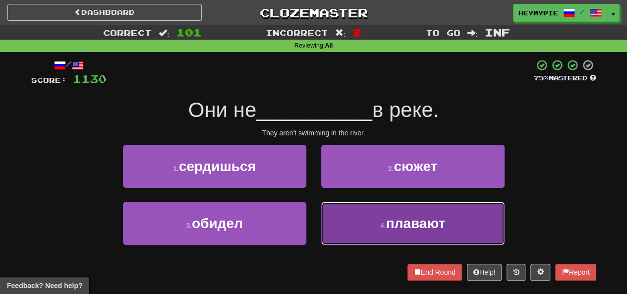
click at [314, 217] on button "4 . плавают" at bounding box center [412, 223] width 183 height 43
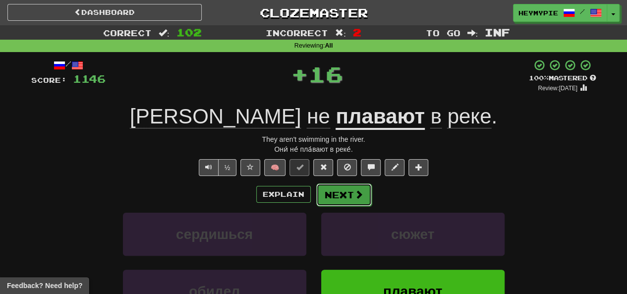
click at [314, 196] on button "Next" at bounding box center [344, 194] width 56 height 23
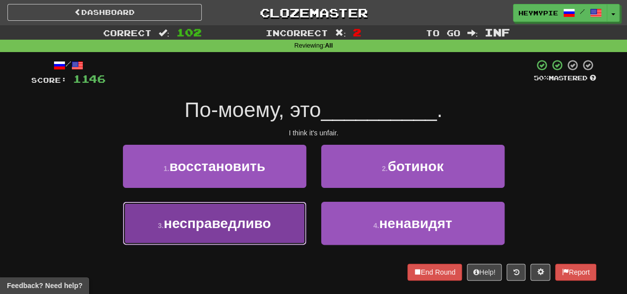
click at [279, 224] on button "3 . несправедливо" at bounding box center [214, 223] width 183 height 43
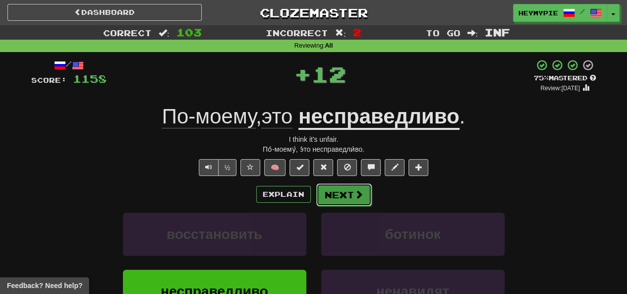
click at [314, 195] on button "Next" at bounding box center [344, 194] width 56 height 23
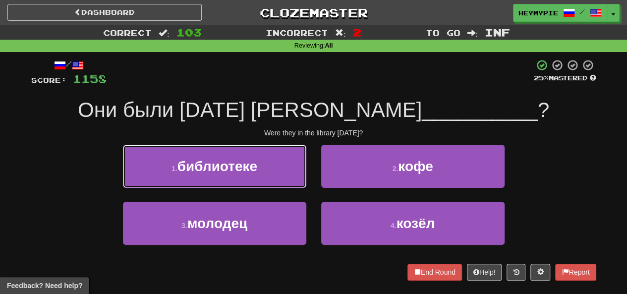
click at [276, 173] on button "1 . библиотеке" at bounding box center [214, 166] width 183 height 43
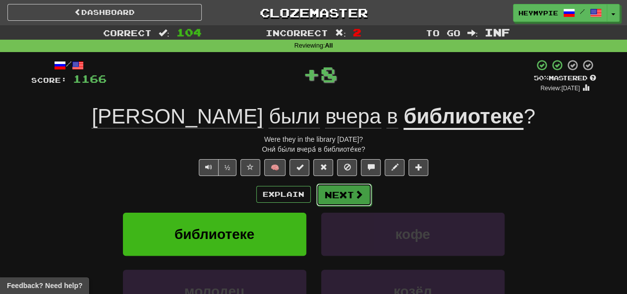
click at [314, 193] on button "Next" at bounding box center [344, 194] width 56 height 23
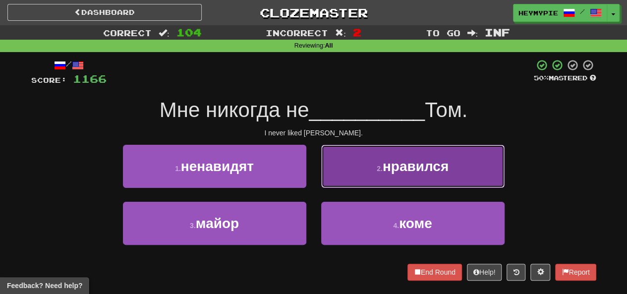
click at [314, 165] on button "2 . нравился" at bounding box center [412, 166] width 183 height 43
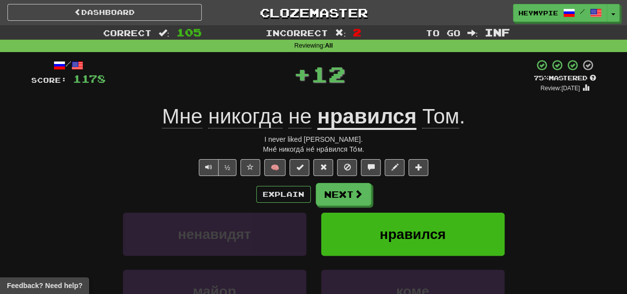
click at [314, 206] on div "Explain Next ненавидят нравился майор коме Learn more: ненавидят нравился майор…" at bounding box center [313, 262] width 565 height 159
click at [314, 195] on button "Next" at bounding box center [344, 194] width 56 height 23
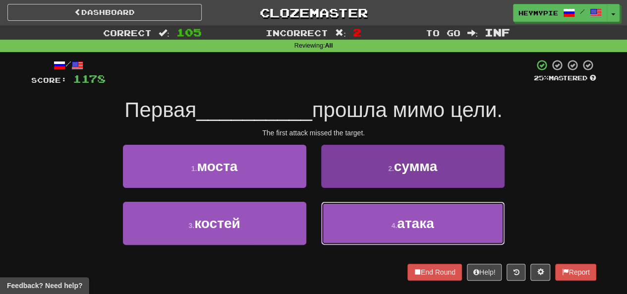
click at [314, 221] on button "4 . атака" at bounding box center [412, 223] width 183 height 43
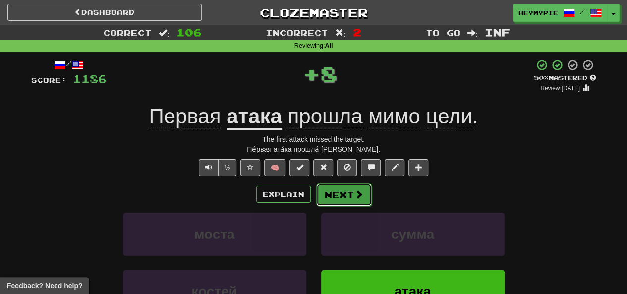
click at [314, 198] on button "Next" at bounding box center [344, 194] width 56 height 23
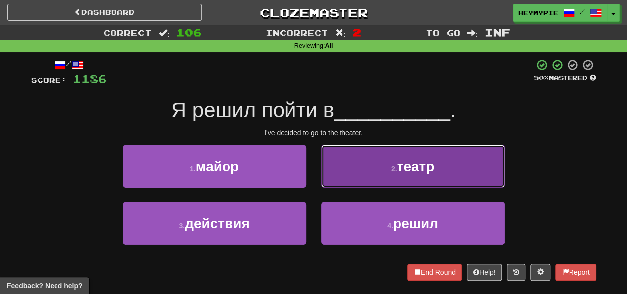
click at [314, 183] on button "2 . театр" at bounding box center [412, 166] width 183 height 43
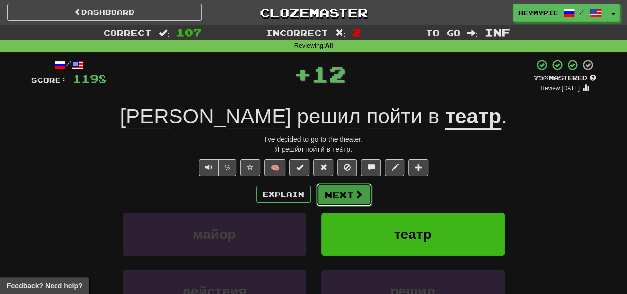
click at [314, 197] on button "Next" at bounding box center [344, 194] width 56 height 23
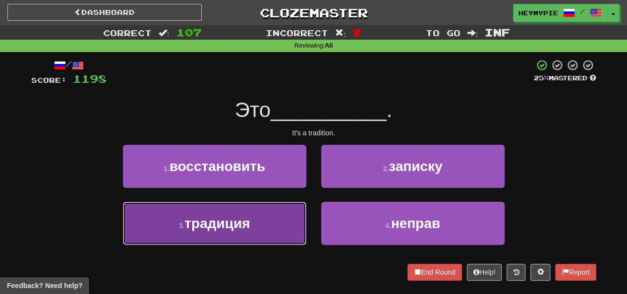
click at [249, 226] on span "традиция" at bounding box center [216, 223] width 65 height 15
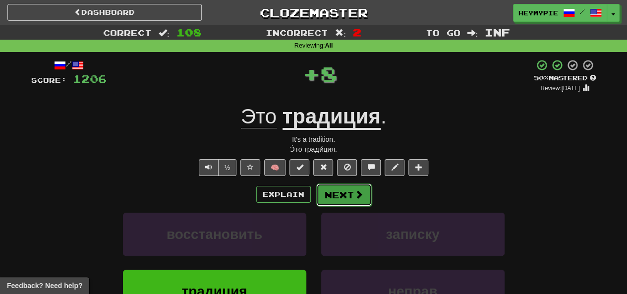
click at [314, 203] on button "Next" at bounding box center [344, 194] width 56 height 23
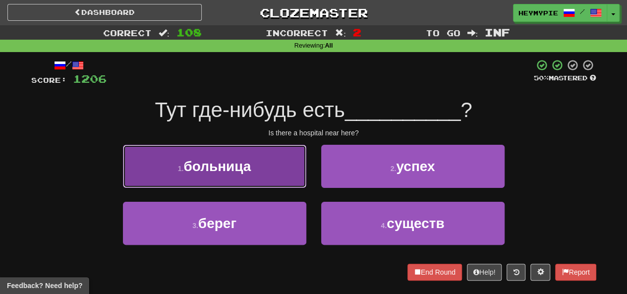
click at [256, 165] on button "1 . больница" at bounding box center [214, 166] width 183 height 43
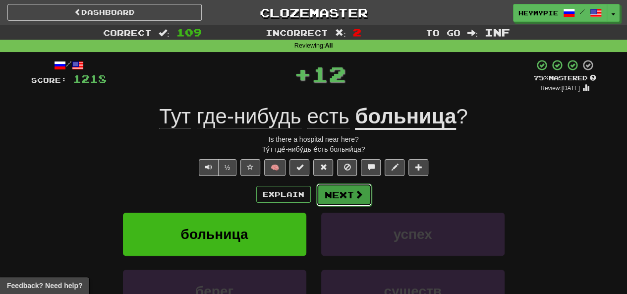
click at [314, 197] on button "Next" at bounding box center [344, 194] width 56 height 23
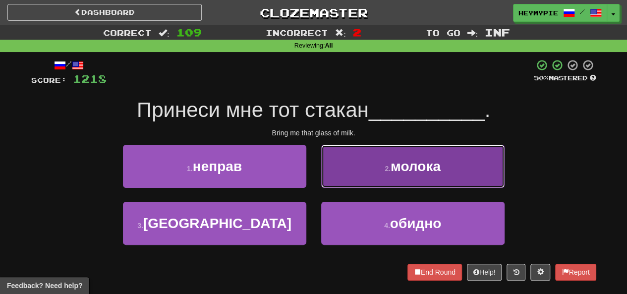
click at [314, 166] on button "2 . молока" at bounding box center [412, 166] width 183 height 43
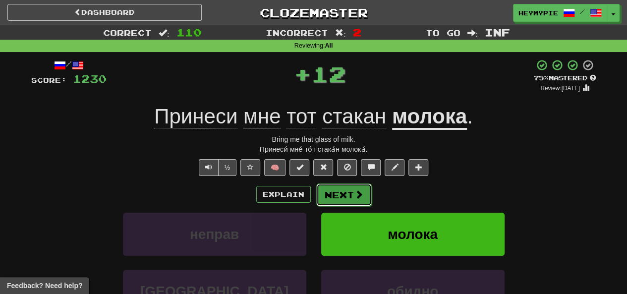
click at [314, 202] on button "Next" at bounding box center [344, 194] width 56 height 23
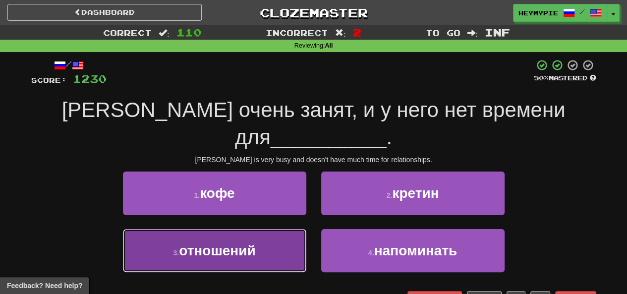
click at [261, 229] on button "3 . отношений" at bounding box center [214, 250] width 183 height 43
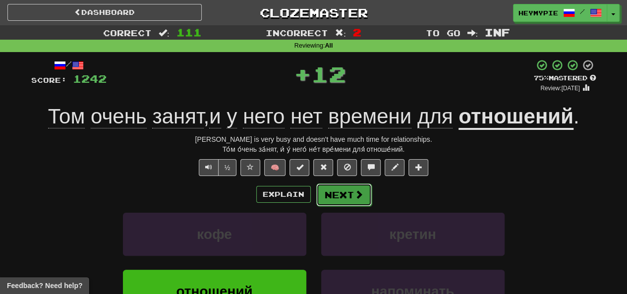
click at [314, 202] on button "Next" at bounding box center [344, 194] width 56 height 23
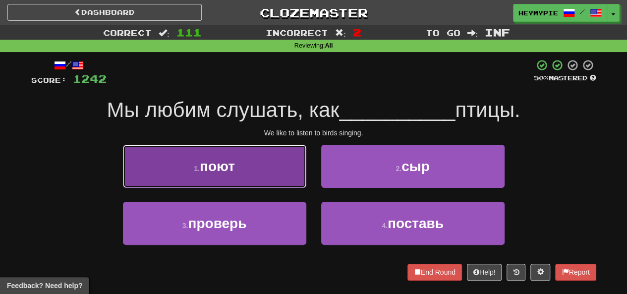
click at [263, 184] on button "1 . поют" at bounding box center [214, 166] width 183 height 43
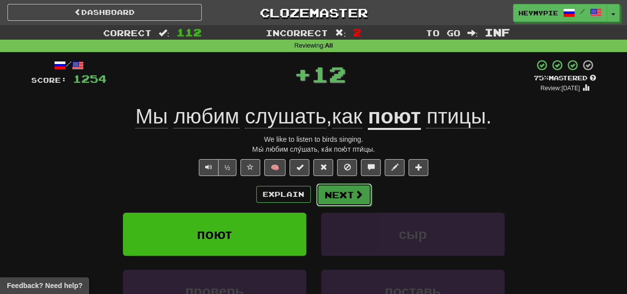
click at [314, 195] on button "Next" at bounding box center [344, 194] width 56 height 23
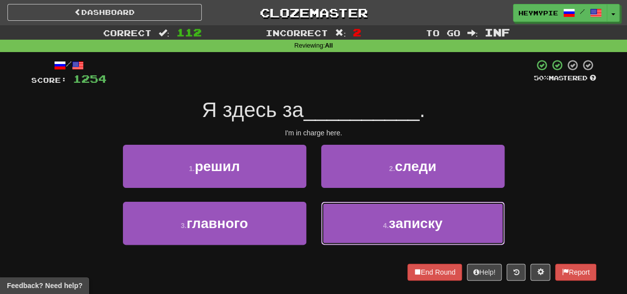
click at [314, 211] on button "4 . записку" at bounding box center [412, 223] width 183 height 43
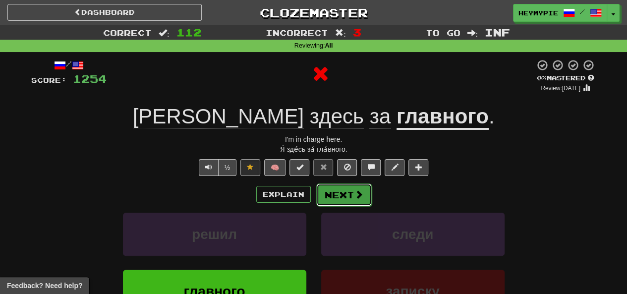
click at [314, 202] on button "Next" at bounding box center [344, 194] width 56 height 23
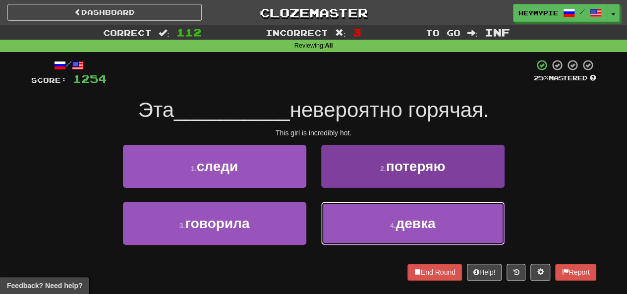
click at [314, 230] on button "4 . девка" at bounding box center [412, 223] width 183 height 43
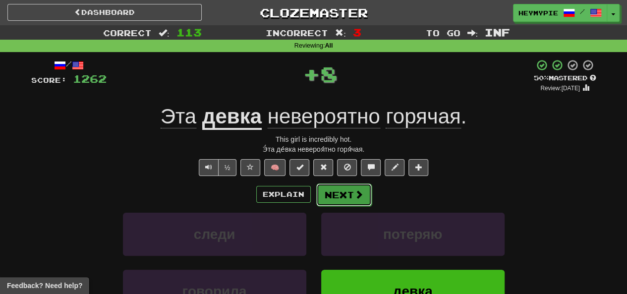
click at [314, 199] on button "Next" at bounding box center [344, 194] width 56 height 23
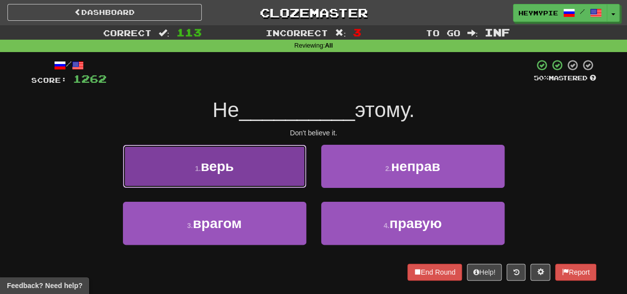
click at [250, 163] on button "1 . верь" at bounding box center [214, 166] width 183 height 43
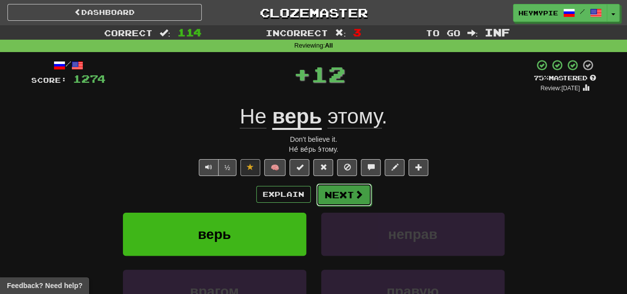
click at [314, 194] on button "Next" at bounding box center [344, 194] width 56 height 23
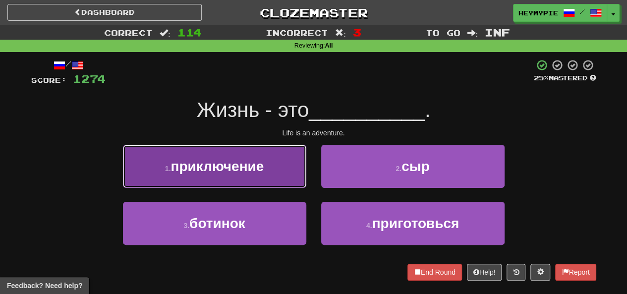
click at [243, 176] on button "1 . приключение" at bounding box center [214, 166] width 183 height 43
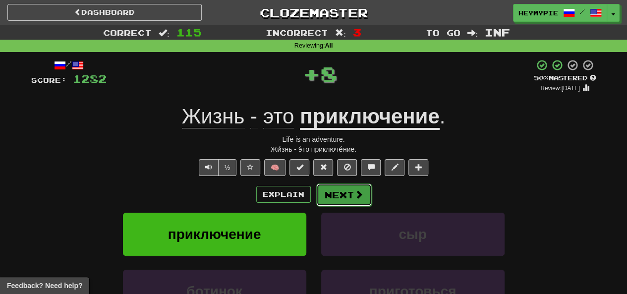
click at [314, 201] on button "Next" at bounding box center [344, 194] width 56 height 23
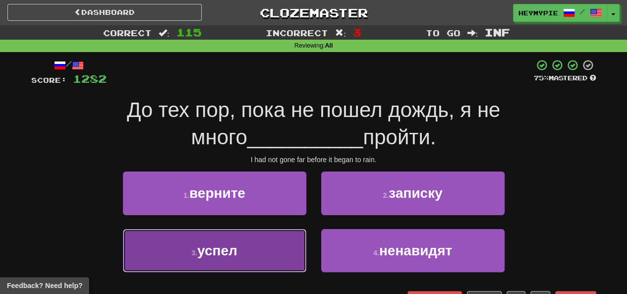
click at [259, 241] on button "3 . успел" at bounding box center [214, 250] width 183 height 43
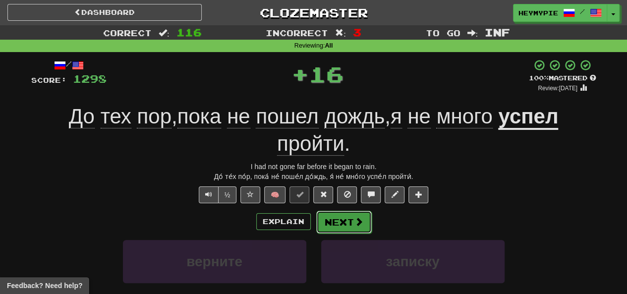
click at [314, 226] on button "Next" at bounding box center [344, 222] width 56 height 23
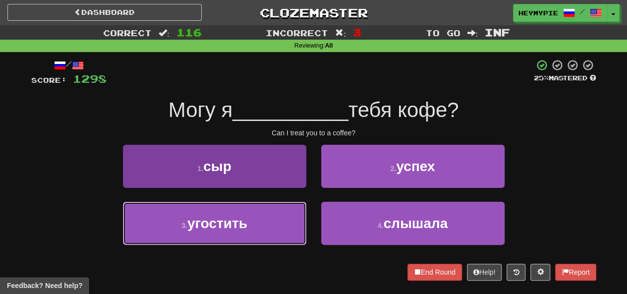
click at [259, 223] on button "3 . угостить" at bounding box center [214, 223] width 183 height 43
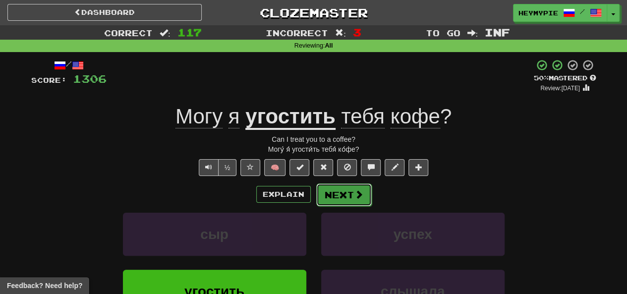
click at [314, 198] on button "Next" at bounding box center [344, 194] width 56 height 23
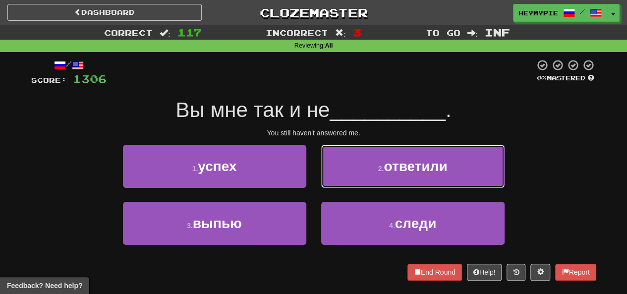
click at [314, 165] on button "2 . ответили" at bounding box center [412, 166] width 183 height 43
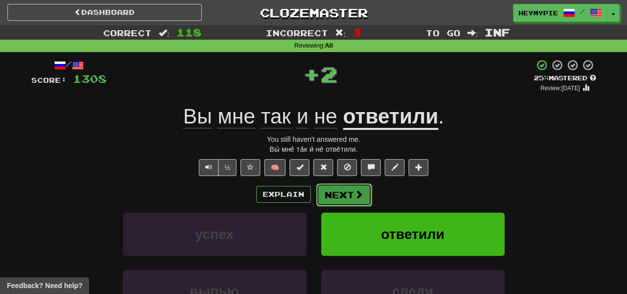
click at [314, 196] on button "Next" at bounding box center [344, 194] width 56 height 23
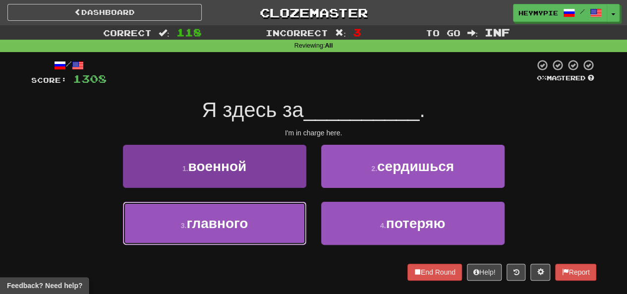
click at [272, 233] on button "3 . главного" at bounding box center [214, 223] width 183 height 43
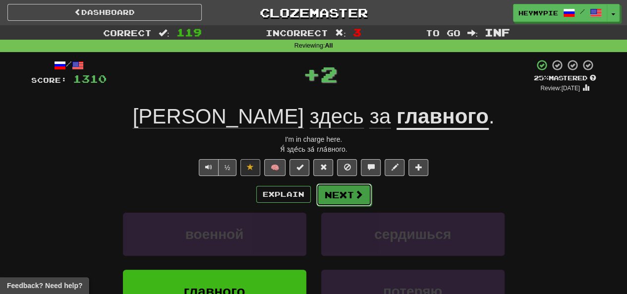
click at [314, 195] on button "Next" at bounding box center [344, 194] width 56 height 23
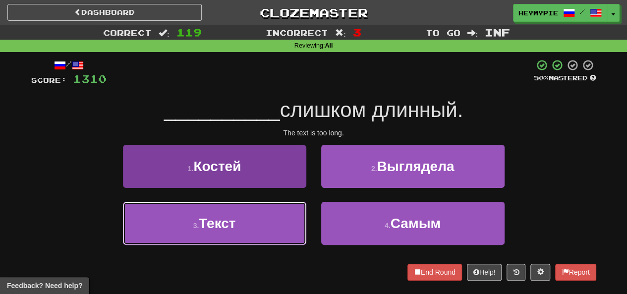
click at [249, 220] on button "3 . Текст" at bounding box center [214, 223] width 183 height 43
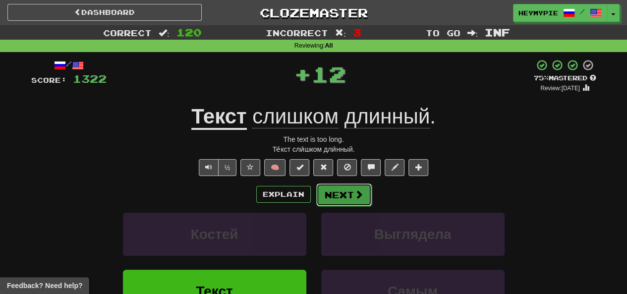
click at [314, 195] on button "Next" at bounding box center [344, 194] width 56 height 23
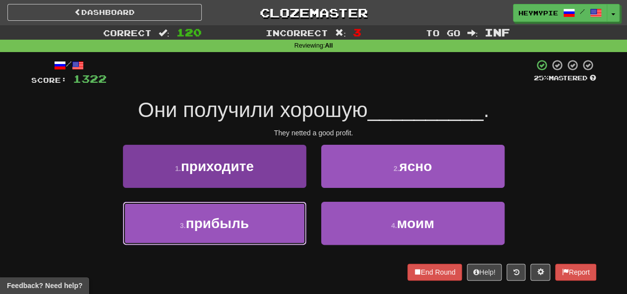
click at [251, 225] on button "3 . прибыль" at bounding box center [214, 223] width 183 height 43
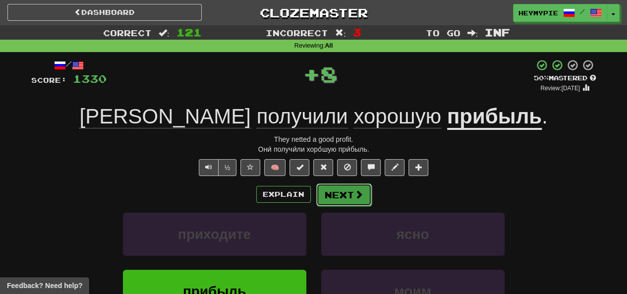
click at [314, 191] on button "Next" at bounding box center [344, 194] width 56 height 23
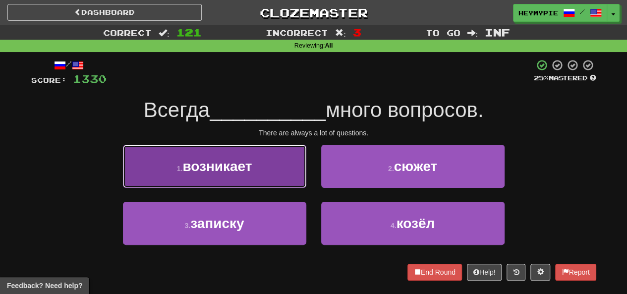
click at [290, 172] on button "1 . возникает" at bounding box center [214, 166] width 183 height 43
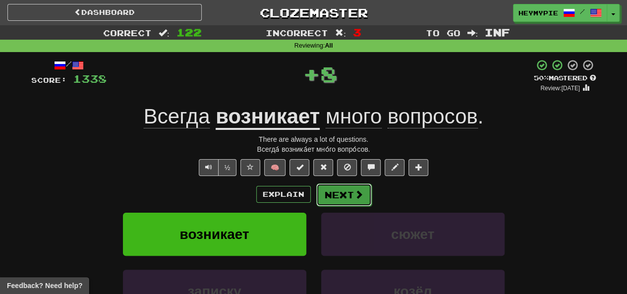
click at [314, 198] on button "Next" at bounding box center [344, 194] width 56 height 23
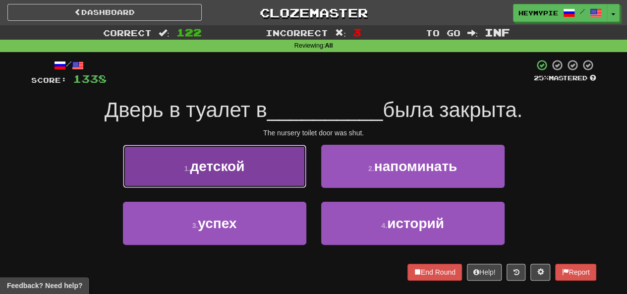
click at [257, 178] on button "1 . детской" at bounding box center [214, 166] width 183 height 43
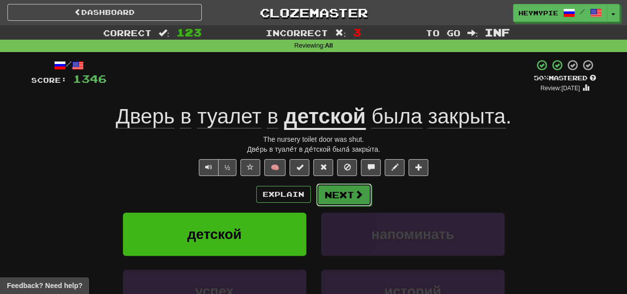
click at [314, 198] on button "Next" at bounding box center [344, 194] width 56 height 23
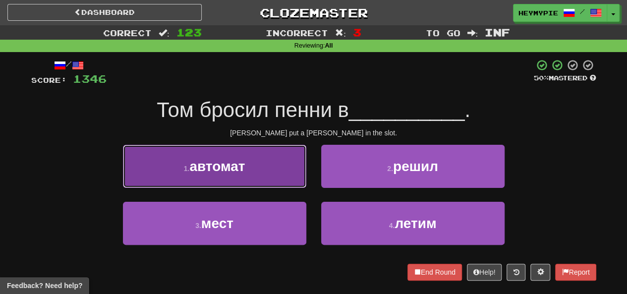
click at [283, 169] on button "1 . автомат" at bounding box center [214, 166] width 183 height 43
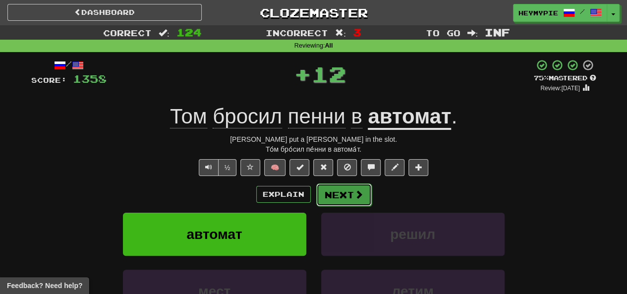
click at [314, 198] on button "Next" at bounding box center [344, 194] width 56 height 23
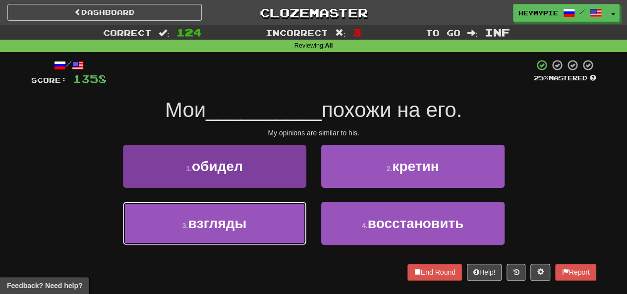
click at [241, 228] on span "взгляды" at bounding box center [217, 223] width 58 height 15
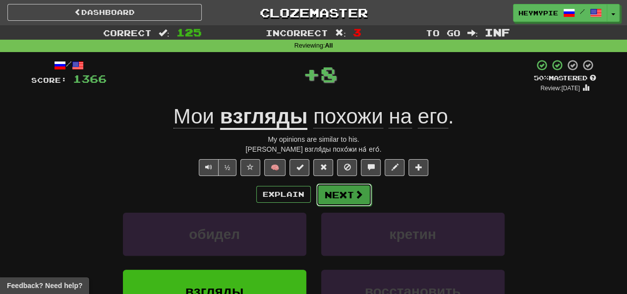
click at [314, 194] on button "Next" at bounding box center [344, 194] width 56 height 23
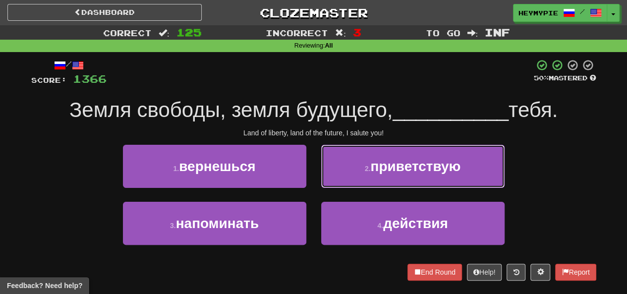
click at [314, 157] on button "2 . приветствую" at bounding box center [412, 166] width 183 height 43
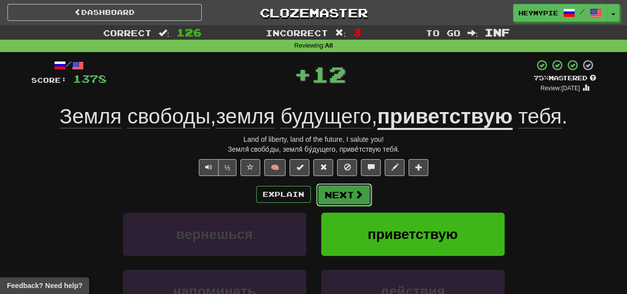
click at [314, 198] on button "Next" at bounding box center [344, 194] width 56 height 23
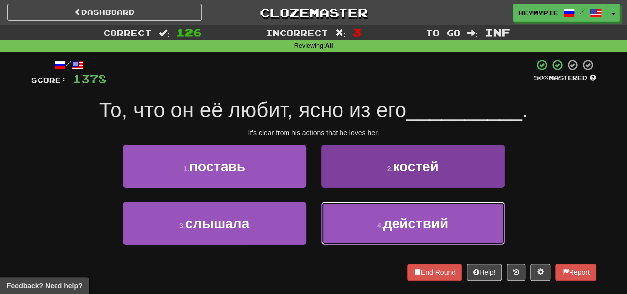
click at [314, 212] on button "4 . действий" at bounding box center [412, 223] width 183 height 43
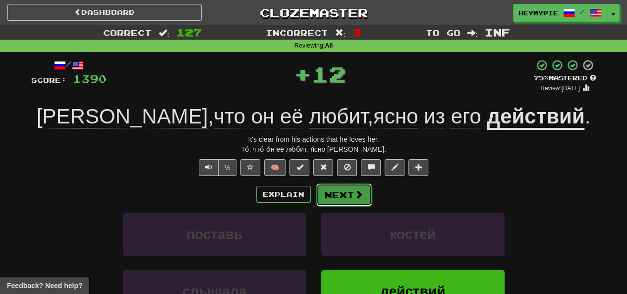
click at [314, 195] on button "Next" at bounding box center [344, 194] width 56 height 23
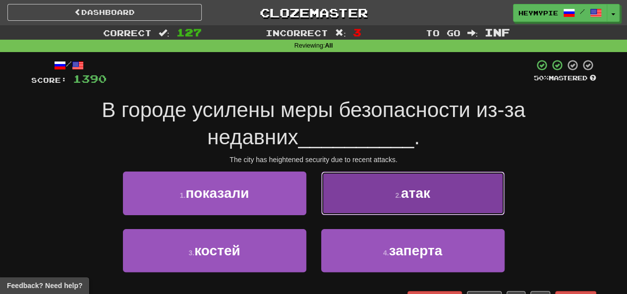
click at [314, 197] on button "2 . атак" at bounding box center [412, 192] width 183 height 43
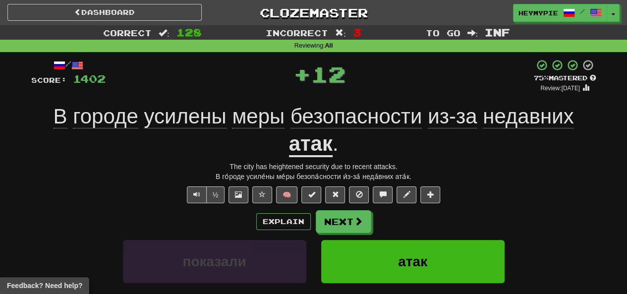
click at [195, 117] on span "усилены" at bounding box center [185, 117] width 82 height 24
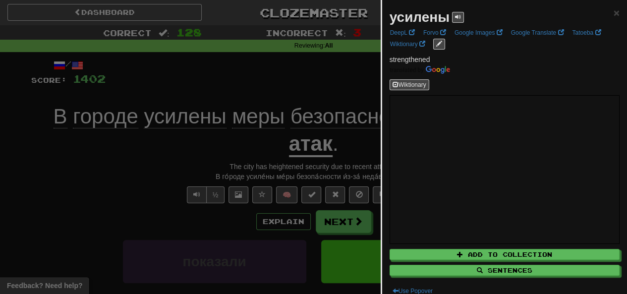
click at [309, 87] on div at bounding box center [313, 147] width 627 height 294
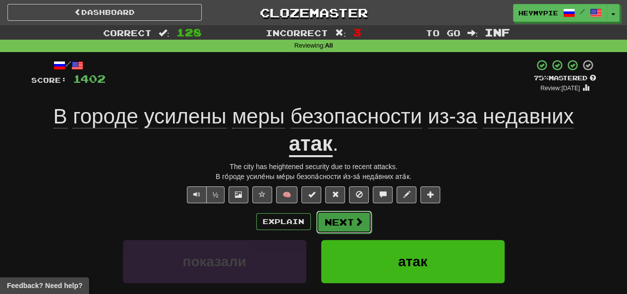
click at [314, 225] on button "Next" at bounding box center [344, 222] width 56 height 23
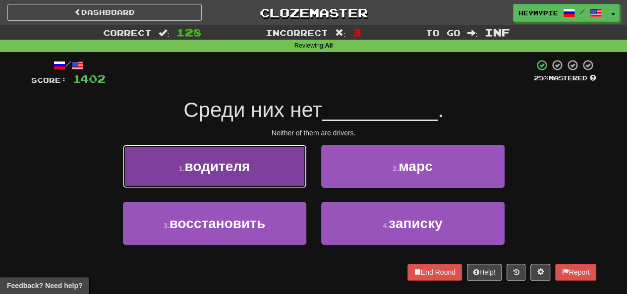
click at [234, 181] on button "1 . водителя" at bounding box center [214, 166] width 183 height 43
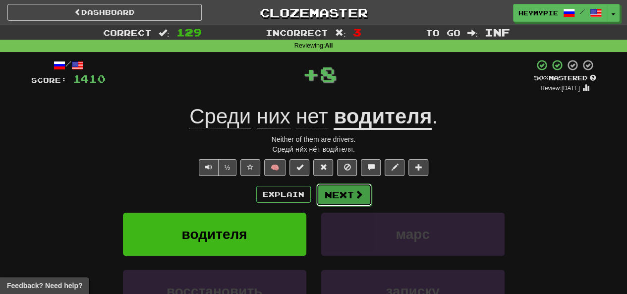
click at [314, 196] on button "Next" at bounding box center [344, 194] width 56 height 23
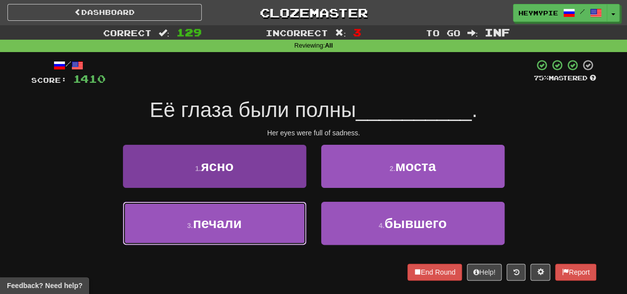
click at [258, 217] on button "3 . печали" at bounding box center [214, 223] width 183 height 43
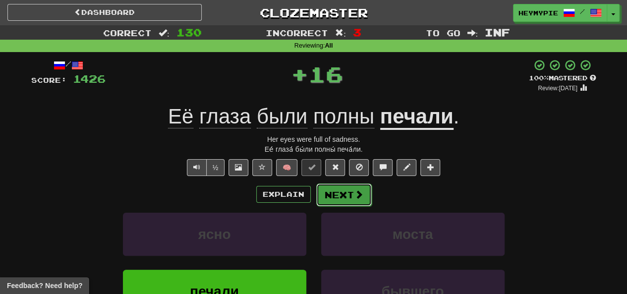
click at [314, 197] on button "Next" at bounding box center [344, 194] width 56 height 23
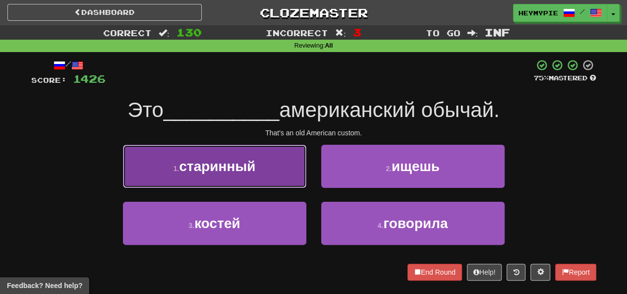
click at [230, 155] on button "1 . старинный" at bounding box center [214, 166] width 183 height 43
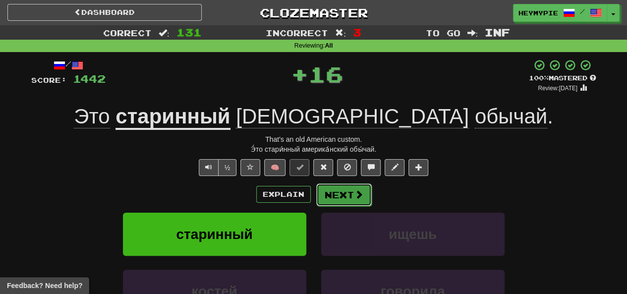
click at [314, 192] on button "Next" at bounding box center [344, 194] width 56 height 23
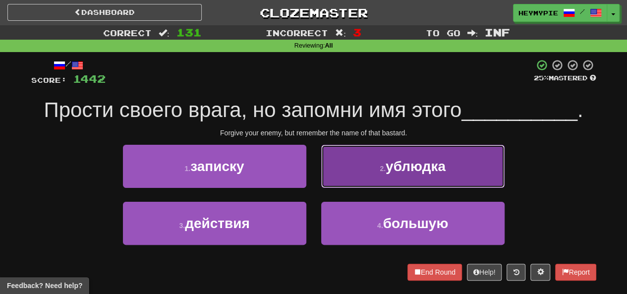
click at [314, 159] on button "2 . ублюдка" at bounding box center [412, 166] width 183 height 43
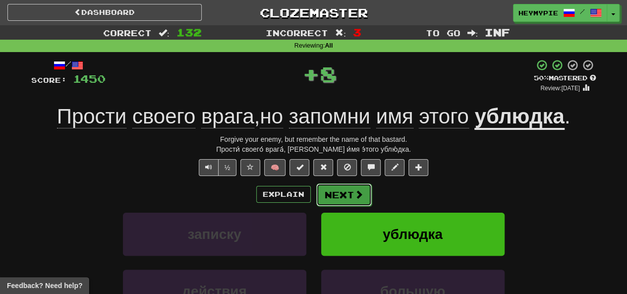
click at [314, 198] on button "Next" at bounding box center [344, 194] width 56 height 23
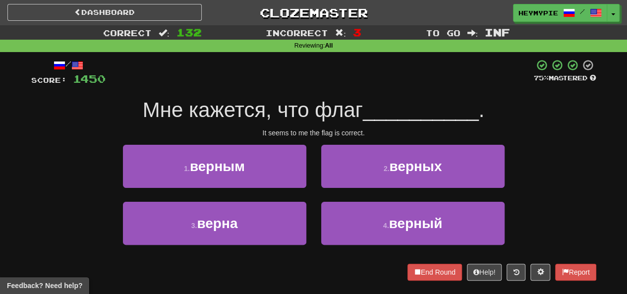
click at [314, 198] on div "2 . верных" at bounding box center [413, 173] width 198 height 57
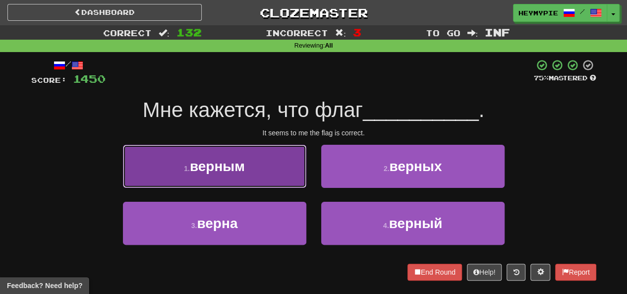
click at [271, 173] on button "1 . верным" at bounding box center [214, 166] width 183 height 43
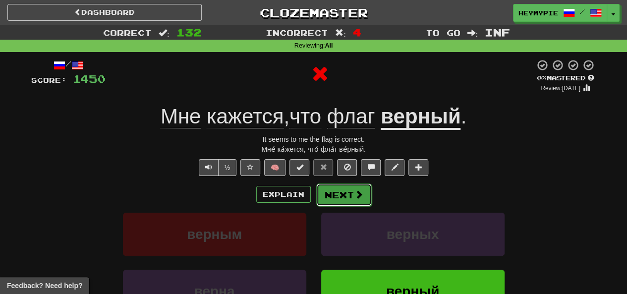
click at [314, 195] on button "Next" at bounding box center [344, 194] width 56 height 23
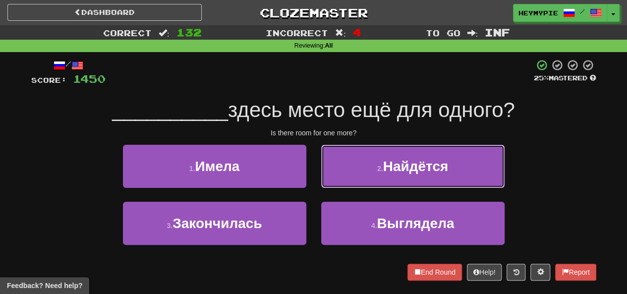
click at [314, 181] on button "2 . Найдётся" at bounding box center [412, 166] width 183 height 43
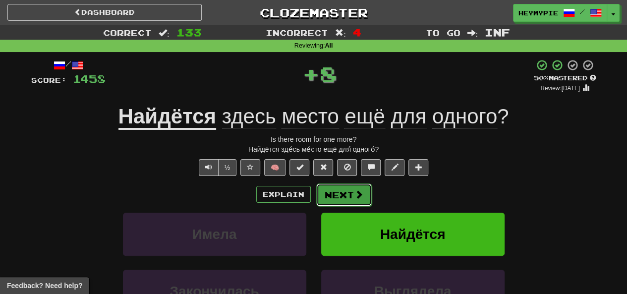
click at [314, 197] on button "Next" at bounding box center [344, 194] width 56 height 23
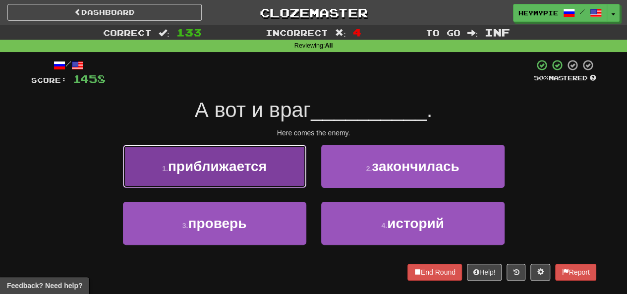
click at [277, 159] on button "1 . приближается" at bounding box center [214, 166] width 183 height 43
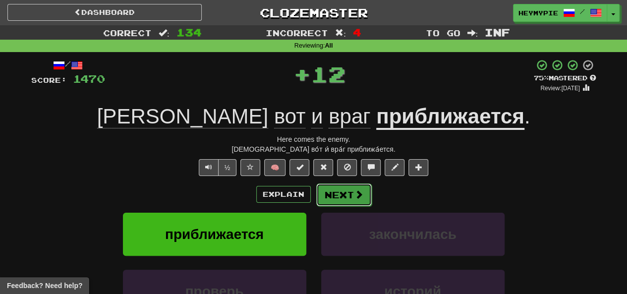
click at [314, 192] on button "Next" at bounding box center [344, 194] width 56 height 23
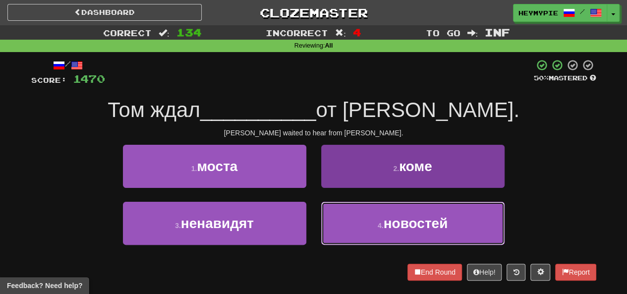
click at [314, 228] on button "4 . новостей" at bounding box center [412, 223] width 183 height 43
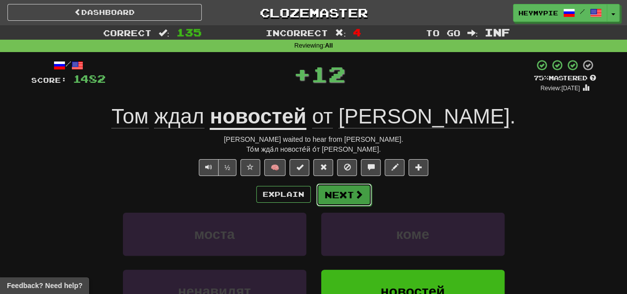
click at [314, 190] on span at bounding box center [358, 194] width 9 height 9
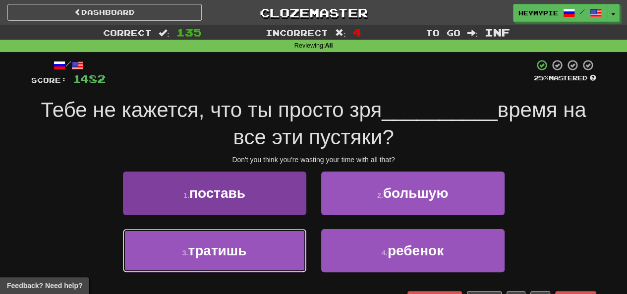
click at [283, 243] on button "3 . тратишь" at bounding box center [214, 250] width 183 height 43
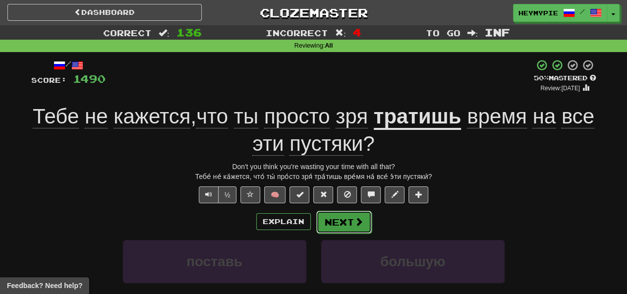
click at [314, 226] on button "Next" at bounding box center [344, 222] width 56 height 23
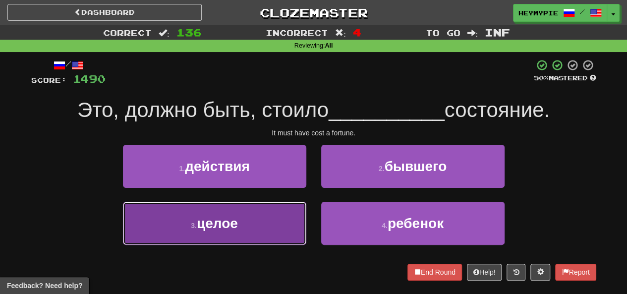
click at [284, 235] on button "3 . целое" at bounding box center [214, 223] width 183 height 43
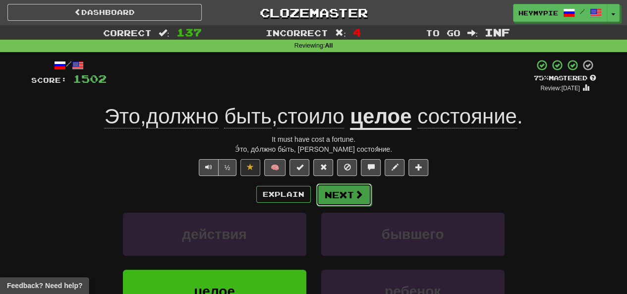
click at [314, 192] on button "Next" at bounding box center [344, 194] width 56 height 23
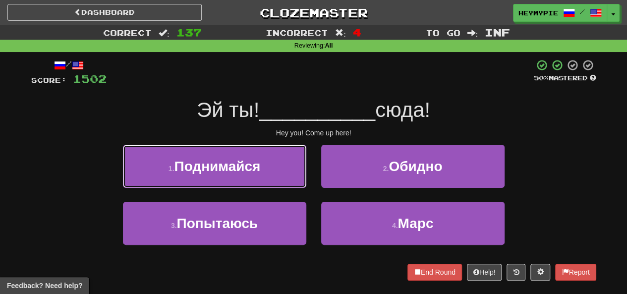
click at [293, 156] on button "1 . Поднимайся" at bounding box center [214, 166] width 183 height 43
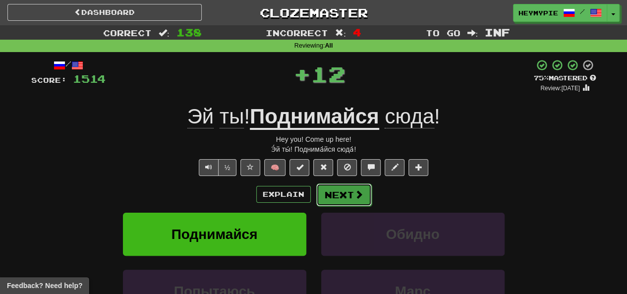
click at [314, 202] on button "Next" at bounding box center [344, 194] width 56 height 23
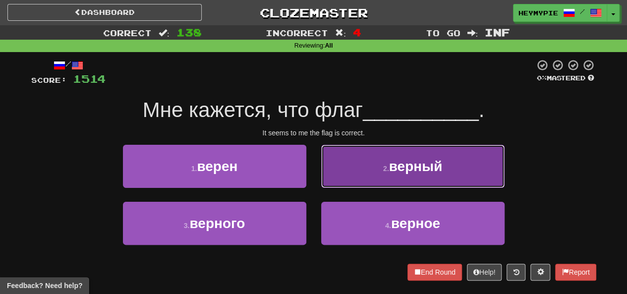
click at [314, 165] on span "верный" at bounding box center [416, 166] width 54 height 15
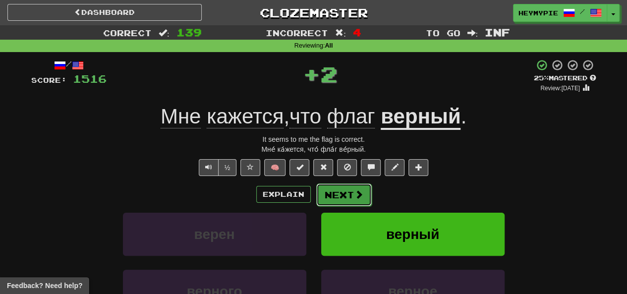
click at [314, 190] on button "Next" at bounding box center [344, 194] width 56 height 23
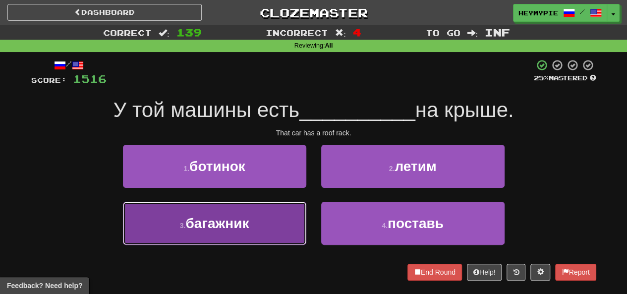
click at [287, 226] on button "3 . багажник" at bounding box center [214, 223] width 183 height 43
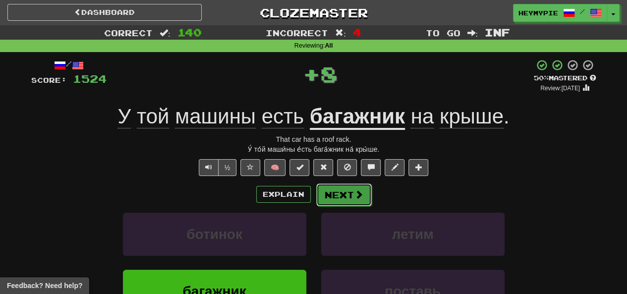
click at [314, 200] on button "Next" at bounding box center [344, 194] width 56 height 23
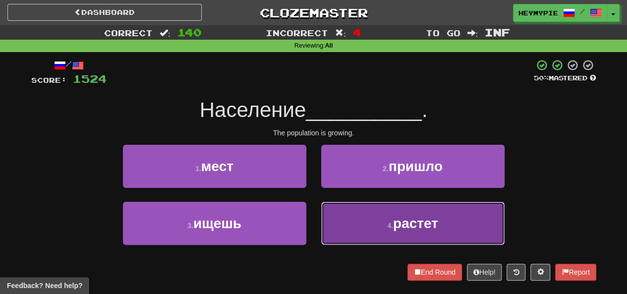
click at [314, 218] on button "4 . растет" at bounding box center [412, 223] width 183 height 43
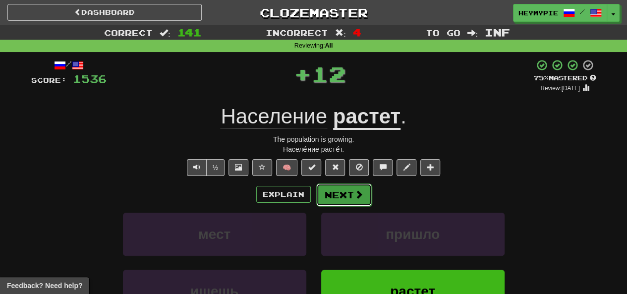
click at [314, 201] on button "Next" at bounding box center [344, 194] width 56 height 23
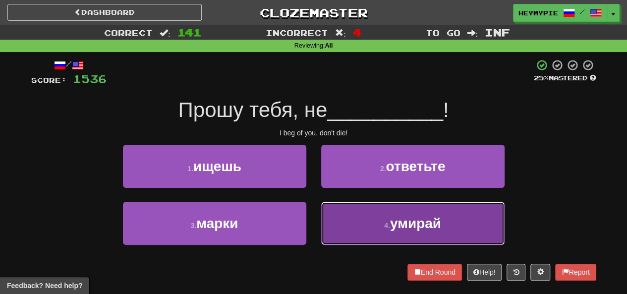
click at [314, 230] on button "4 . умирай" at bounding box center [412, 223] width 183 height 43
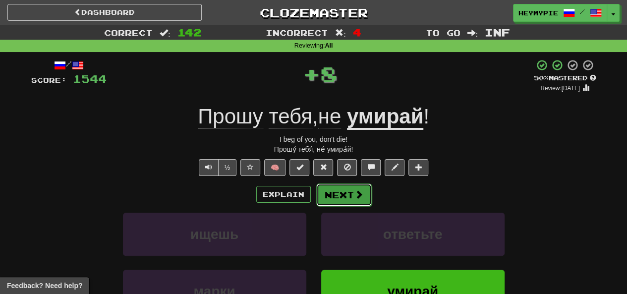
click at [314, 200] on button "Next" at bounding box center [344, 194] width 56 height 23
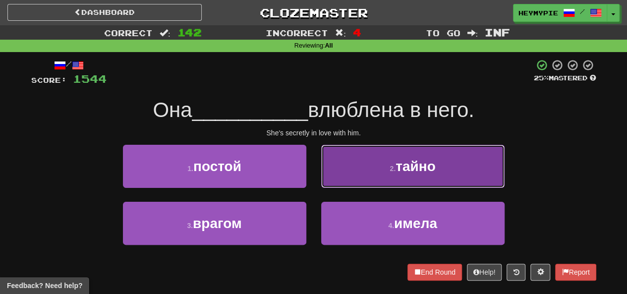
click at [314, 163] on button "2 . тайно" at bounding box center [412, 166] width 183 height 43
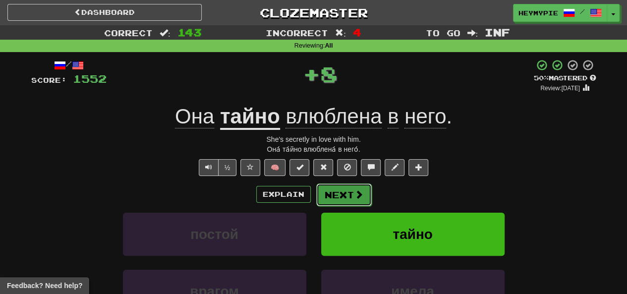
click at [314, 200] on button "Next" at bounding box center [344, 194] width 56 height 23
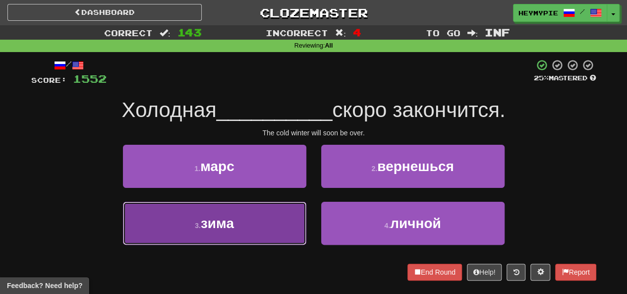
click at [257, 211] on button "3 . зима" at bounding box center [214, 223] width 183 height 43
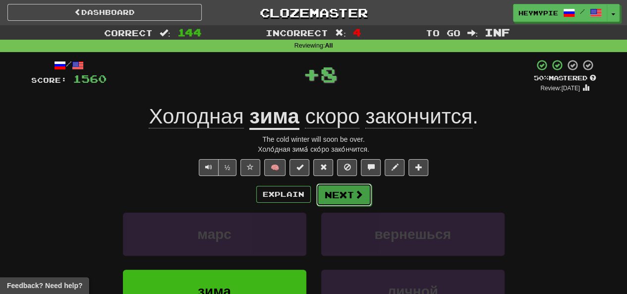
click at [314, 200] on button "Next" at bounding box center [344, 194] width 56 height 23
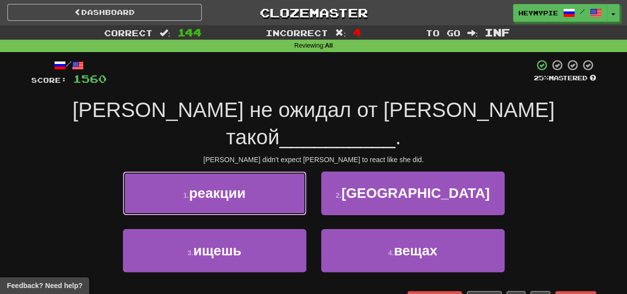
click at [275, 171] on button "1 . реакции" at bounding box center [214, 192] width 183 height 43
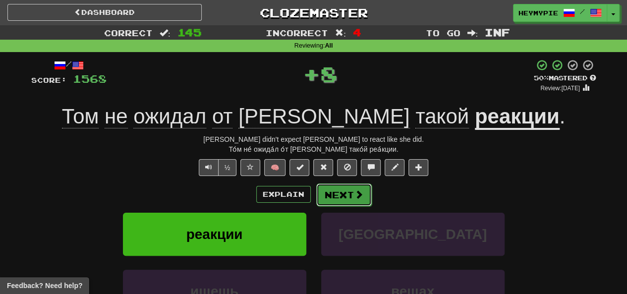
click at [314, 192] on span at bounding box center [358, 194] width 9 height 9
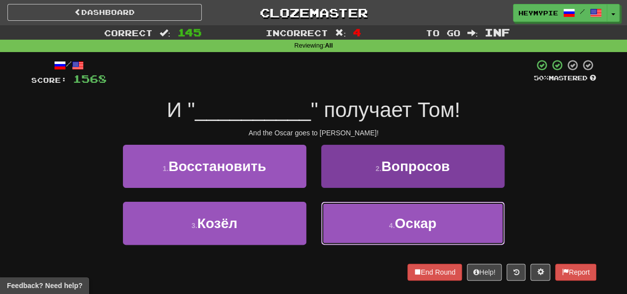
click at [314, 229] on button "4 . [PERSON_NAME]" at bounding box center [412, 223] width 183 height 43
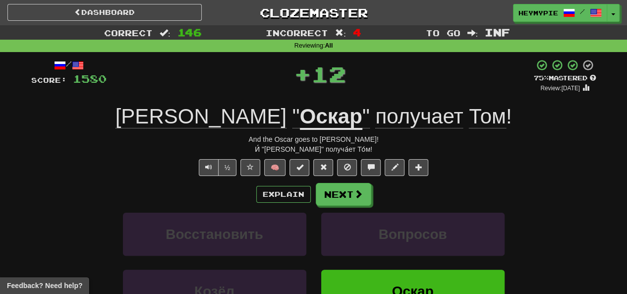
drag, startPoint x: 340, startPoint y: 205, endPoint x: 346, endPoint y: 193, distance: 13.7
click at [314, 205] on div "Explain Next Восстановить Вопросов [PERSON_NAME] Learn more: Восстановить Вопро…" at bounding box center [313, 262] width 565 height 159
click at [314, 187] on button "Next" at bounding box center [344, 194] width 56 height 23
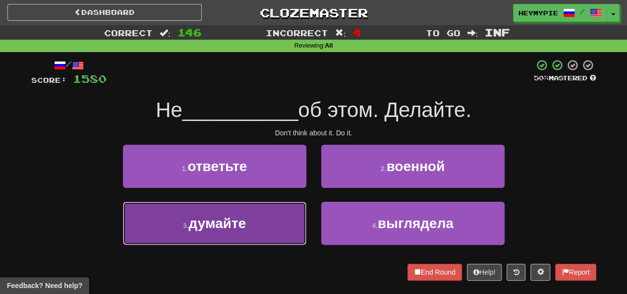
click at [267, 239] on button "3 . думайте" at bounding box center [214, 223] width 183 height 43
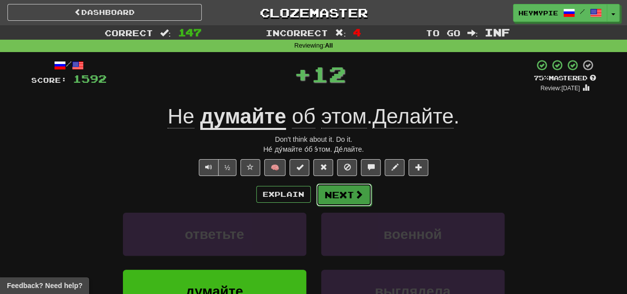
click at [314, 203] on button "Next" at bounding box center [344, 194] width 56 height 23
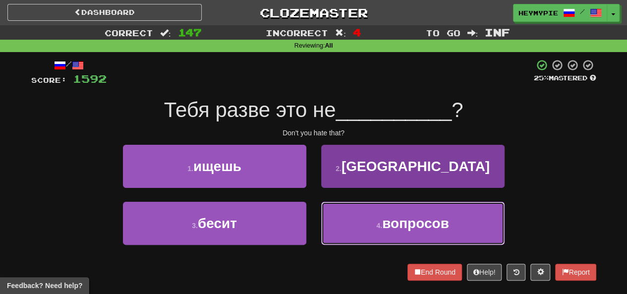
click at [314, 222] on button "4 . вопросов" at bounding box center [412, 223] width 183 height 43
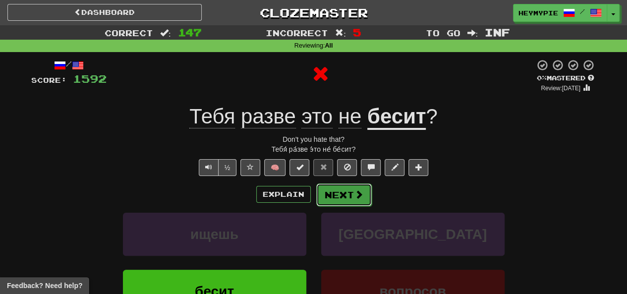
click at [314, 198] on button "Next" at bounding box center [344, 194] width 56 height 23
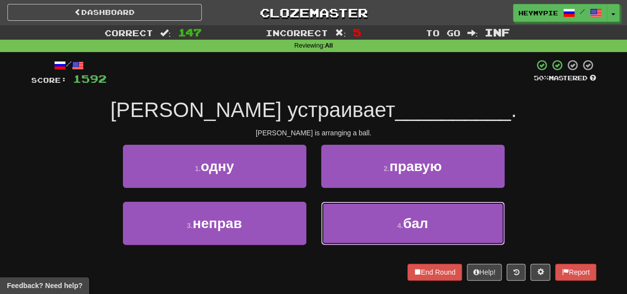
click at [314, 218] on button "4 . бал" at bounding box center [412, 223] width 183 height 43
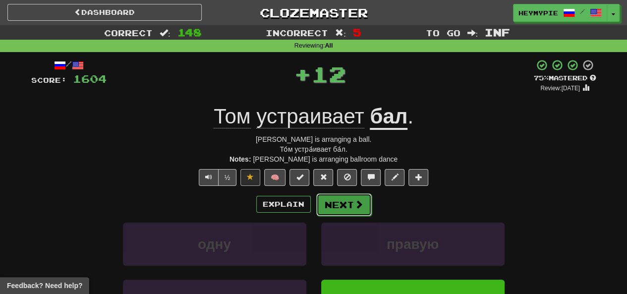
click at [314, 202] on span at bounding box center [358, 204] width 9 height 9
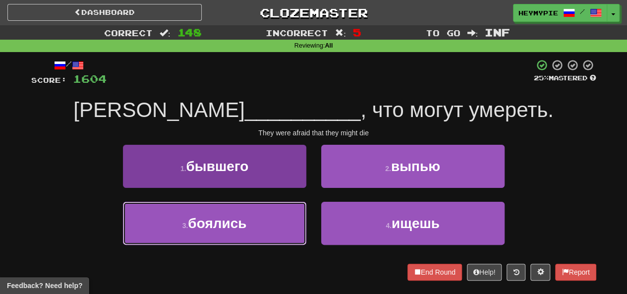
click at [267, 227] on button "3 . боялись" at bounding box center [214, 223] width 183 height 43
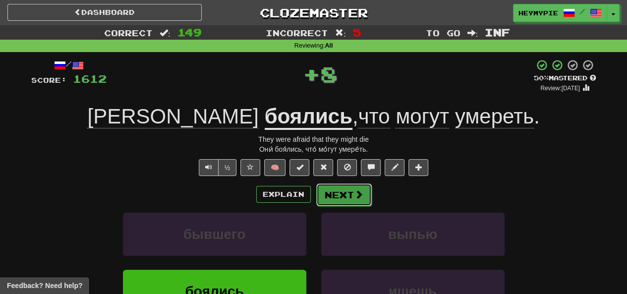
click at [314, 197] on button "Next" at bounding box center [344, 194] width 56 height 23
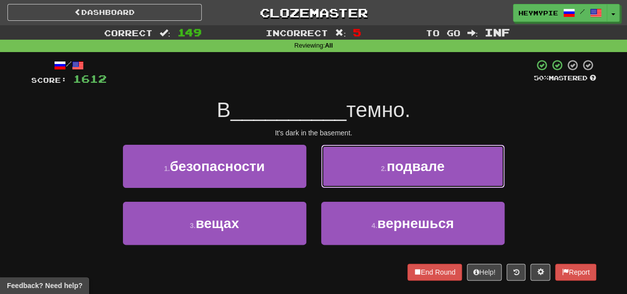
click at [314, 177] on button "2 . подвале" at bounding box center [412, 166] width 183 height 43
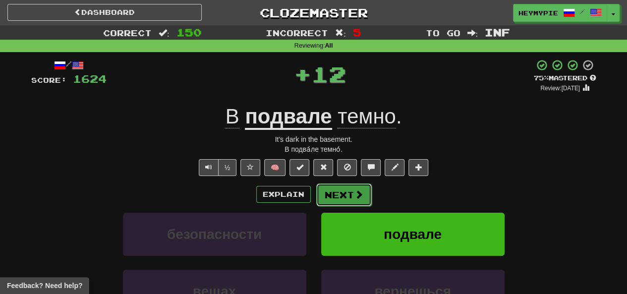
click at [314, 195] on span at bounding box center [358, 194] width 9 height 9
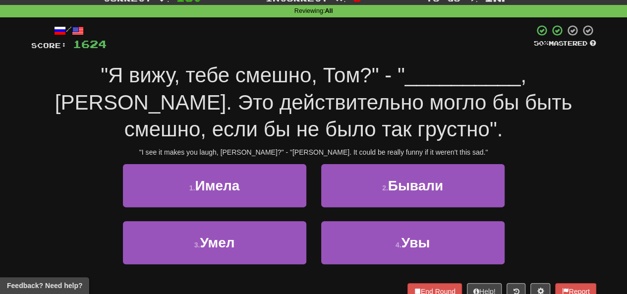
scroll to position [50, 0]
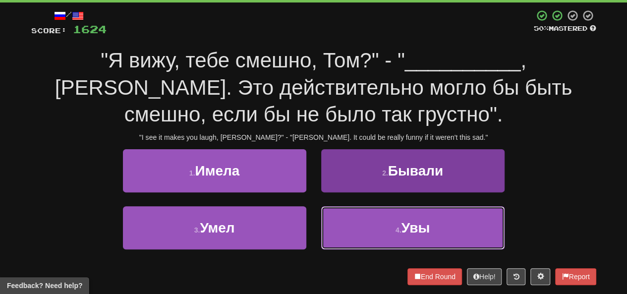
click at [314, 227] on button "4 . Увы" at bounding box center [412, 227] width 183 height 43
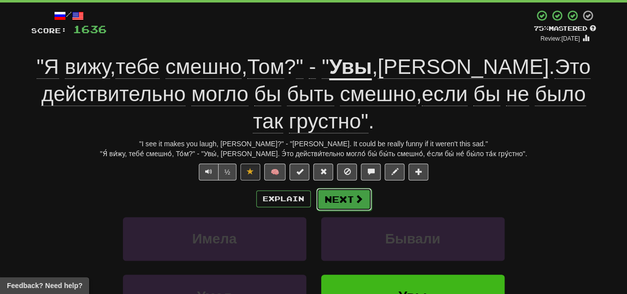
click at [314, 203] on span at bounding box center [358, 198] width 9 height 9
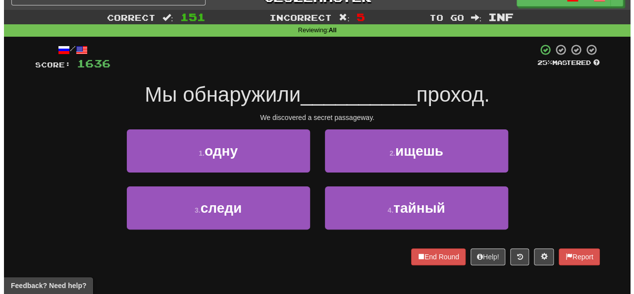
scroll to position [0, 0]
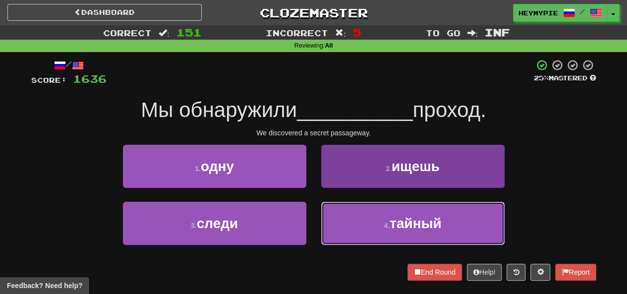
click at [314, 222] on button "4 . тайный" at bounding box center [412, 223] width 183 height 43
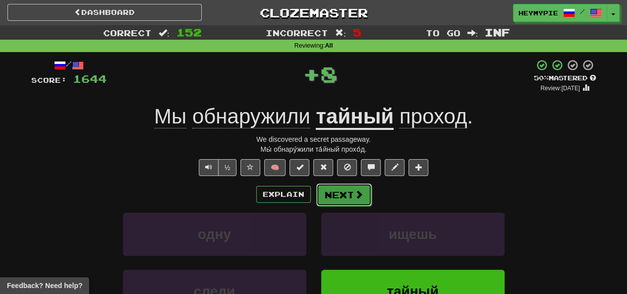
click at [314, 198] on button "Next" at bounding box center [344, 194] width 56 height 23
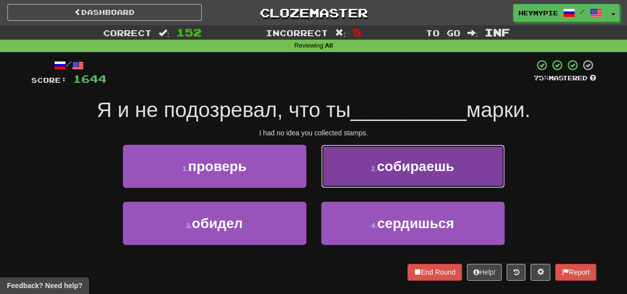
click at [314, 168] on button "2 . собираешь" at bounding box center [412, 166] width 183 height 43
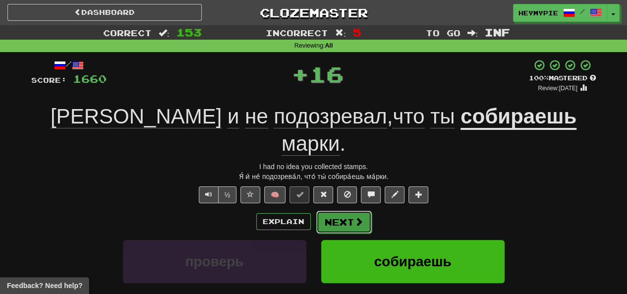
click at [314, 211] on button "Next" at bounding box center [344, 222] width 56 height 23
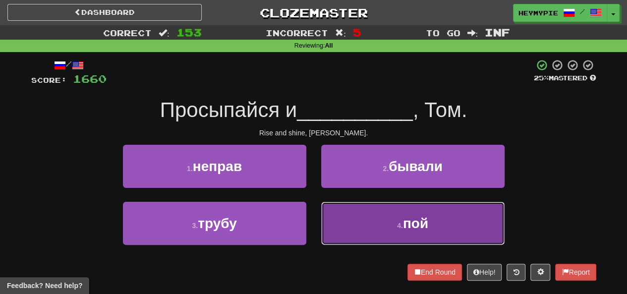
drag, startPoint x: 346, startPoint y: 224, endPoint x: 357, endPoint y: 207, distance: 20.3
click at [314, 225] on button "4 . пой" at bounding box center [412, 223] width 183 height 43
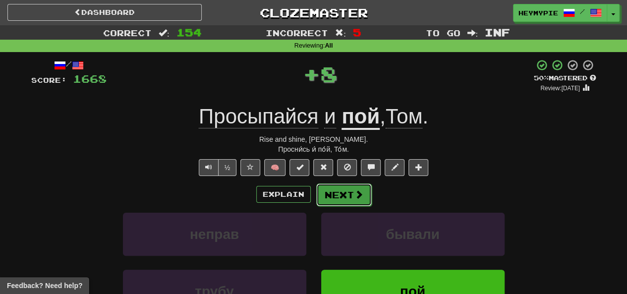
click at [314, 189] on button "Next" at bounding box center [344, 194] width 56 height 23
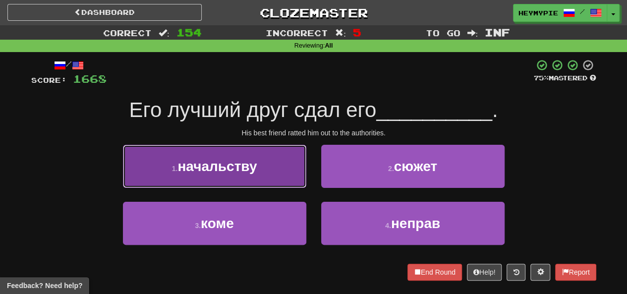
click at [272, 181] on button "1 . начальству" at bounding box center [214, 166] width 183 height 43
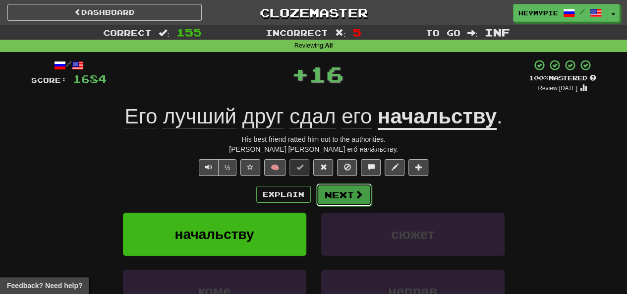
click at [314, 202] on button "Next" at bounding box center [344, 194] width 56 height 23
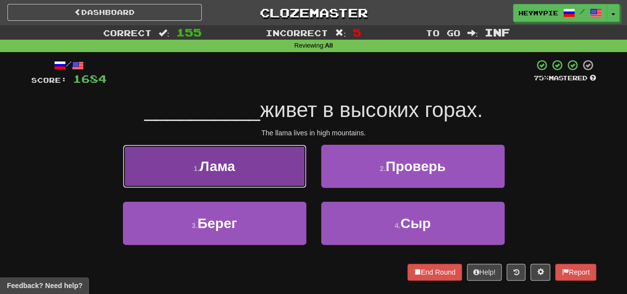
click at [234, 181] on button "1 . [GEOGRAPHIC_DATA]" at bounding box center [214, 166] width 183 height 43
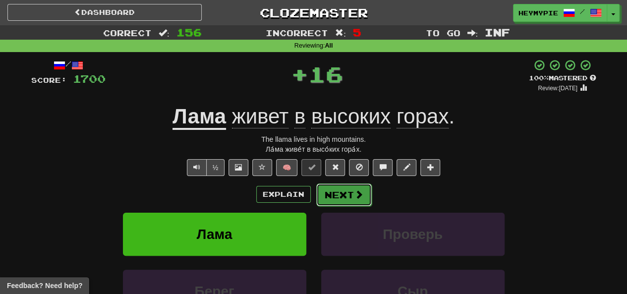
click at [314, 200] on button "Next" at bounding box center [344, 194] width 56 height 23
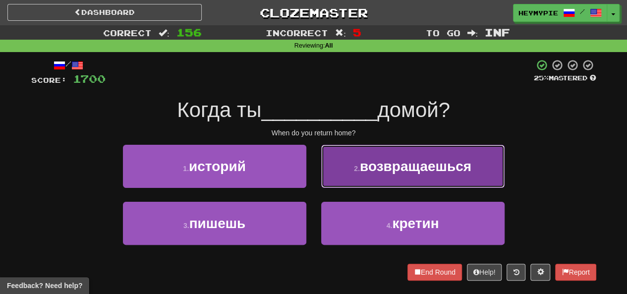
click at [314, 178] on button "2 . возвращаешься" at bounding box center [412, 166] width 183 height 43
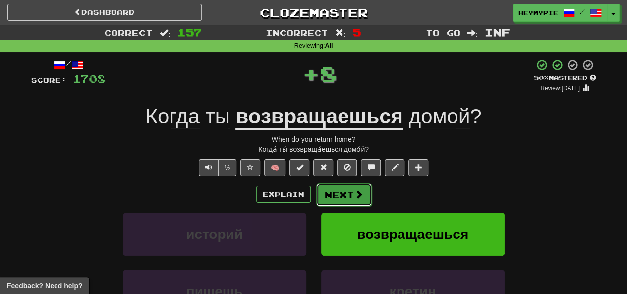
click at [314, 200] on button "Next" at bounding box center [344, 194] width 56 height 23
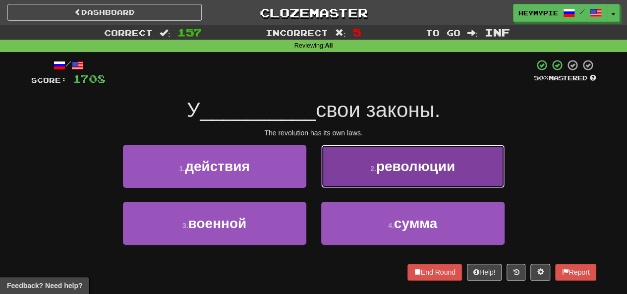
click at [314, 169] on button "2 . революции" at bounding box center [412, 166] width 183 height 43
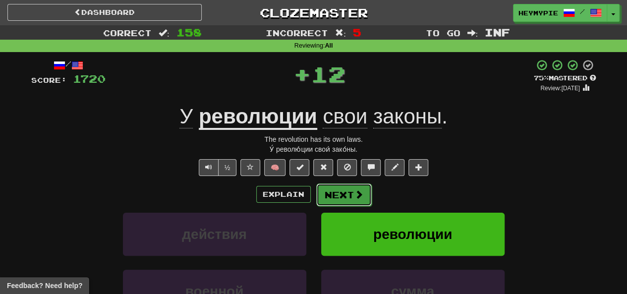
click at [314, 197] on button "Next" at bounding box center [344, 194] width 56 height 23
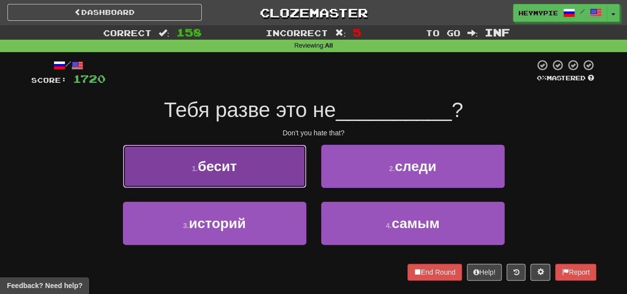
click at [259, 179] on button "1 . бесит" at bounding box center [214, 166] width 183 height 43
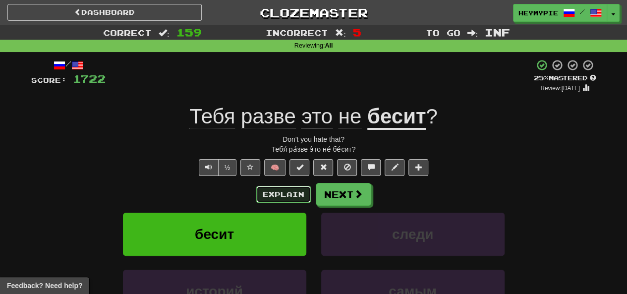
click at [288, 192] on button "Explain" at bounding box center [283, 194] width 55 height 17
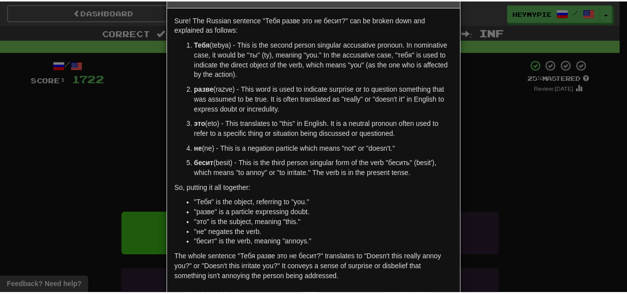
scroll to position [50, 0]
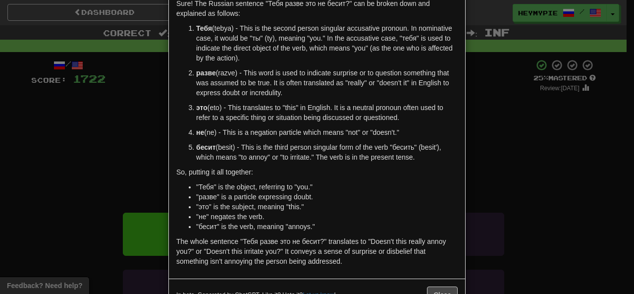
click at [314, 222] on div "× Explanation Sure! The Russian sentence "Тебя разве это не бесит?" can be brok…" at bounding box center [317, 147] width 634 height 294
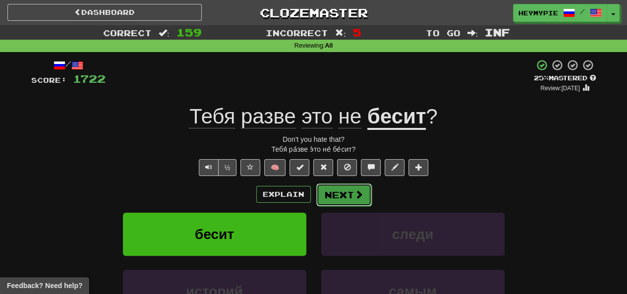
click at [314, 202] on button "Next" at bounding box center [344, 194] width 56 height 23
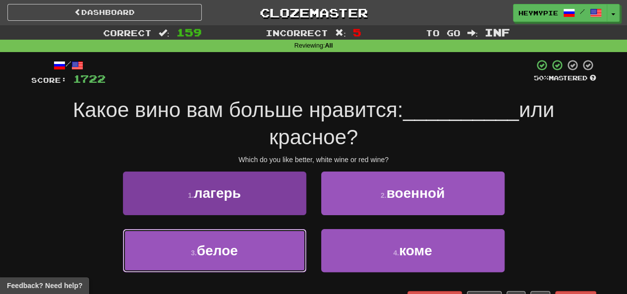
click at [255, 251] on button "3 . белое" at bounding box center [214, 250] width 183 height 43
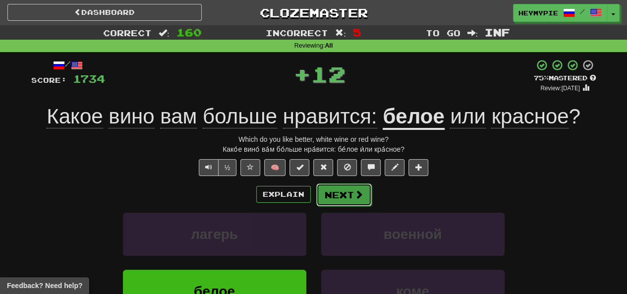
click at [314, 199] on button "Next" at bounding box center [344, 194] width 56 height 23
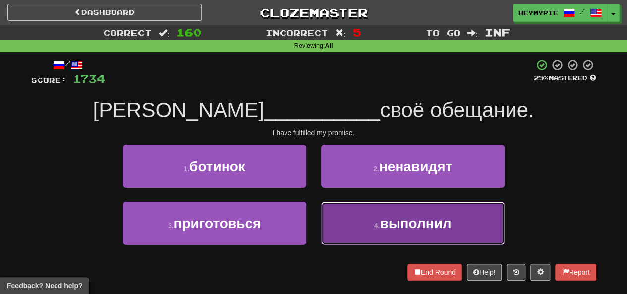
click at [314, 217] on button "4 . выполнил" at bounding box center [412, 223] width 183 height 43
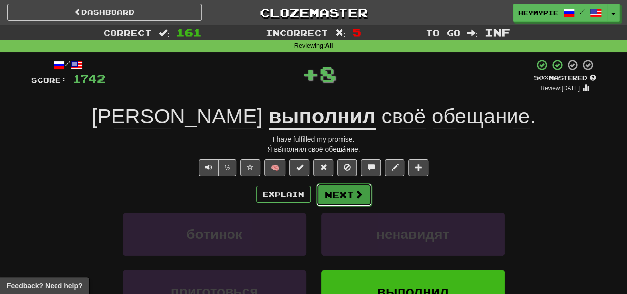
click at [314, 195] on button "Next" at bounding box center [344, 194] width 56 height 23
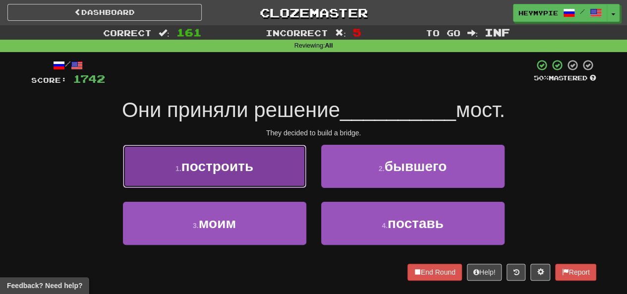
click at [268, 171] on button "1 . построить" at bounding box center [214, 166] width 183 height 43
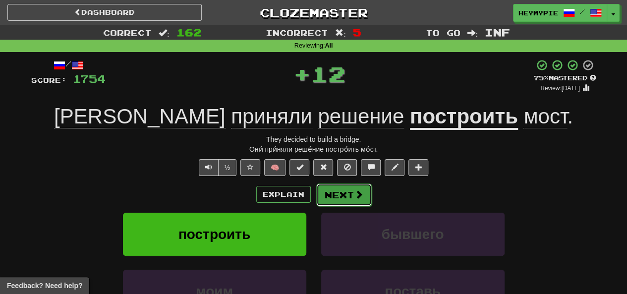
click at [314, 196] on button "Next" at bounding box center [344, 194] width 56 height 23
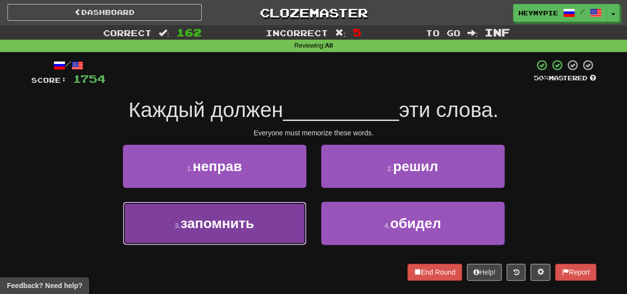
click at [285, 207] on button "3 . запомнить" at bounding box center [214, 223] width 183 height 43
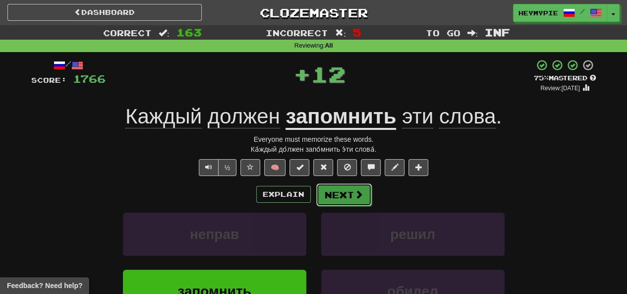
click at [314, 199] on button "Next" at bounding box center [344, 194] width 56 height 23
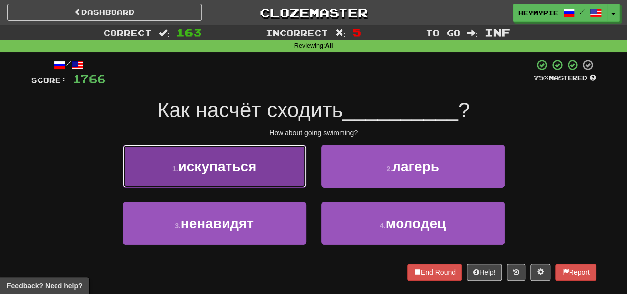
click at [269, 172] on button "1 . искупаться" at bounding box center [214, 166] width 183 height 43
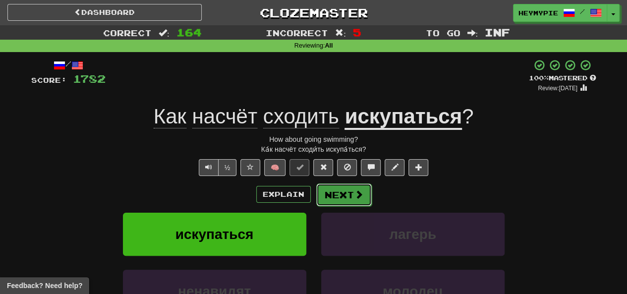
click at [314, 192] on button "Next" at bounding box center [344, 194] width 56 height 23
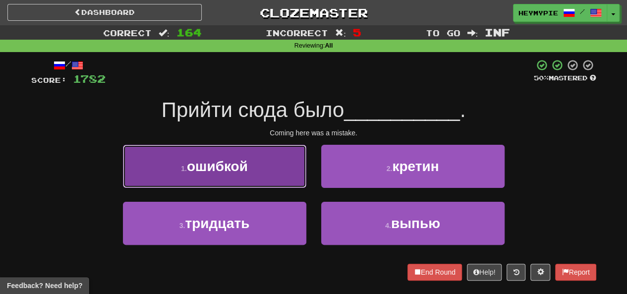
click at [266, 164] on button "1 . ошибкой" at bounding box center [214, 166] width 183 height 43
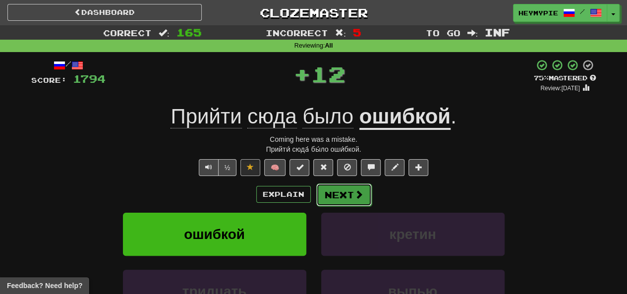
click at [314, 189] on button "Next" at bounding box center [344, 194] width 56 height 23
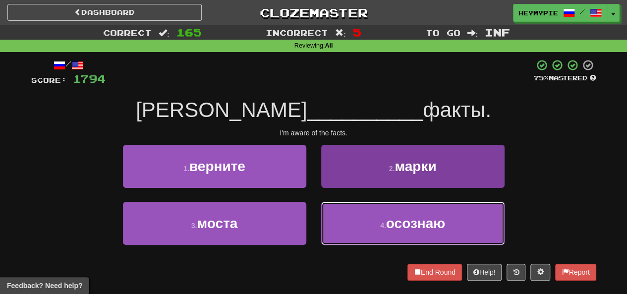
click at [314, 239] on button "4 . осознаю" at bounding box center [412, 223] width 183 height 43
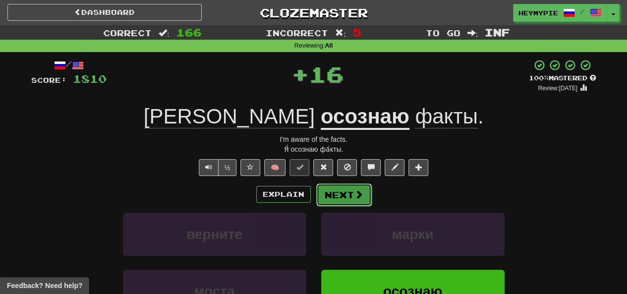
click at [314, 203] on button "Next" at bounding box center [344, 194] width 56 height 23
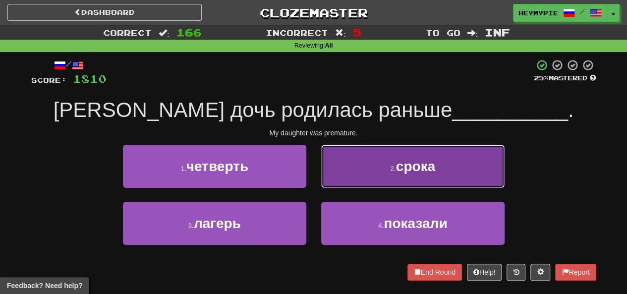
click at [314, 175] on button "2 . срока" at bounding box center [412, 166] width 183 height 43
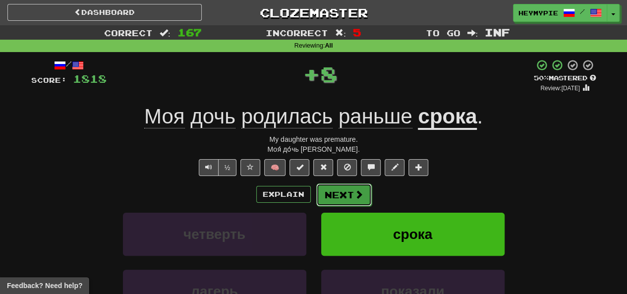
click at [314, 202] on button "Next" at bounding box center [344, 194] width 56 height 23
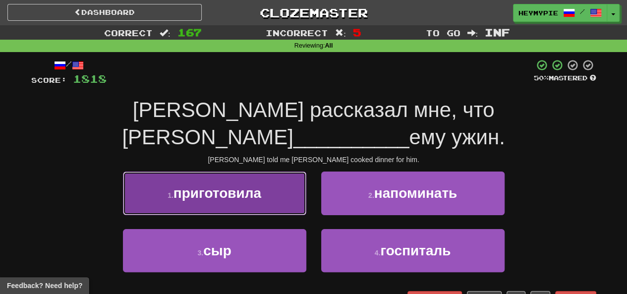
click at [228, 185] on span "приготовила" at bounding box center [217, 192] width 88 height 15
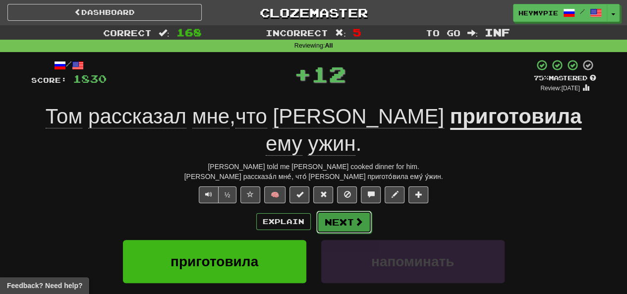
click at [314, 211] on button "Next" at bounding box center [344, 222] width 56 height 23
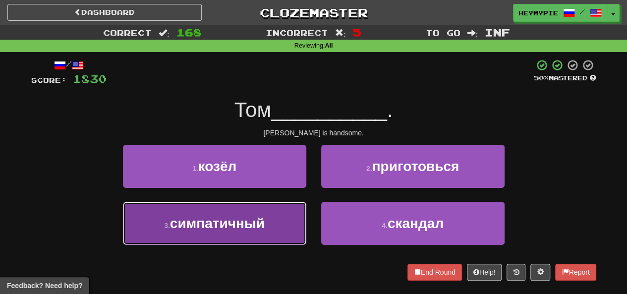
click at [270, 234] on button "3 . симпатичный" at bounding box center [214, 223] width 183 height 43
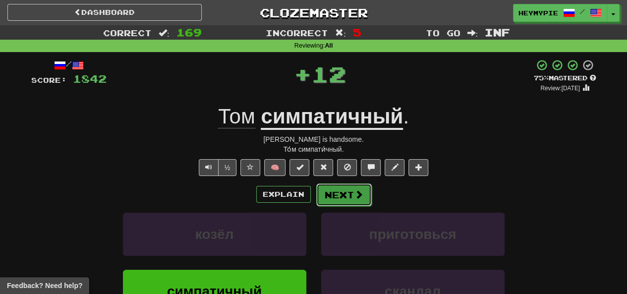
click at [314, 196] on button "Next" at bounding box center [344, 194] width 56 height 23
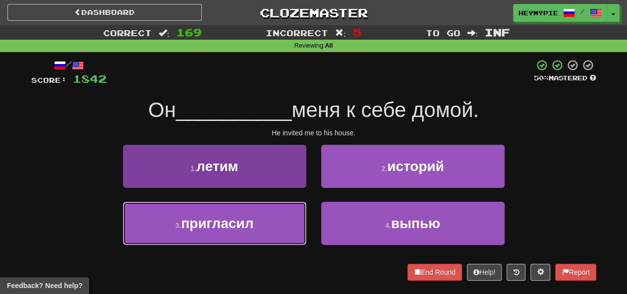
drag, startPoint x: 250, startPoint y: 231, endPoint x: 277, endPoint y: 218, distance: 30.1
click at [250, 232] on button "3 . пригласил" at bounding box center [214, 223] width 183 height 43
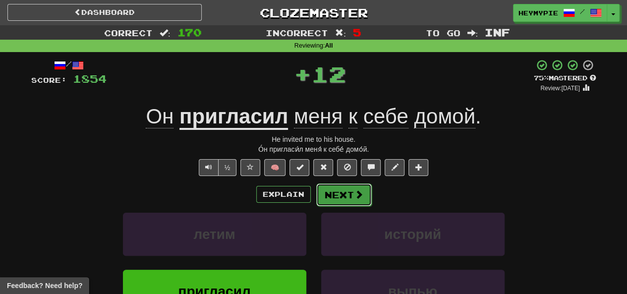
click at [314, 198] on button "Next" at bounding box center [344, 194] width 56 height 23
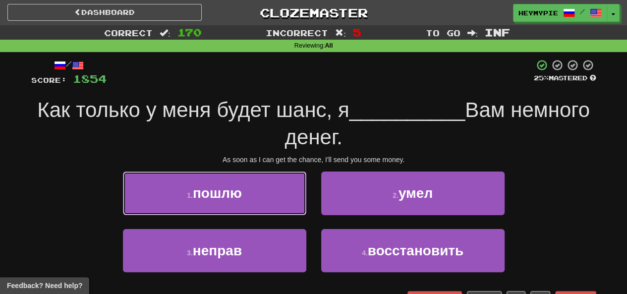
click at [286, 204] on button "1 . пошлю" at bounding box center [214, 192] width 183 height 43
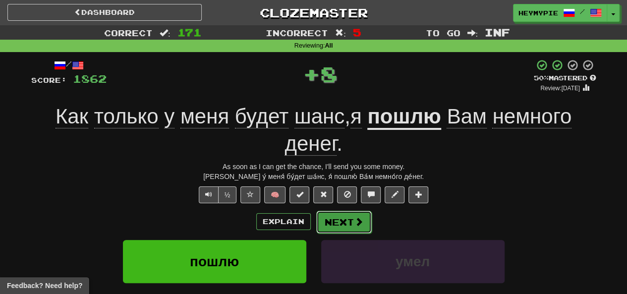
click at [314, 225] on button "Next" at bounding box center [344, 222] width 56 height 23
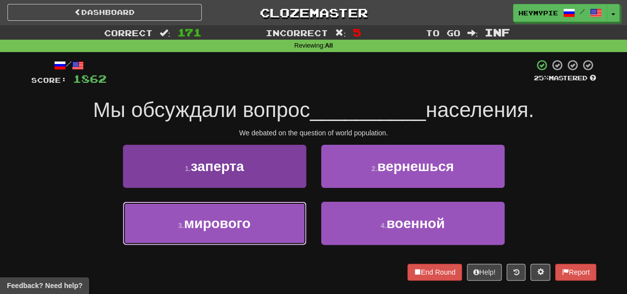
click at [285, 222] on button "3 . мирового" at bounding box center [214, 223] width 183 height 43
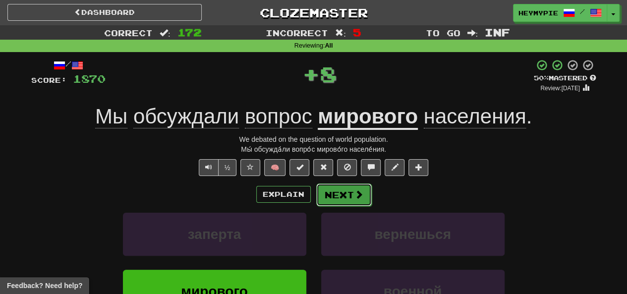
click at [314, 198] on button "Next" at bounding box center [344, 194] width 56 height 23
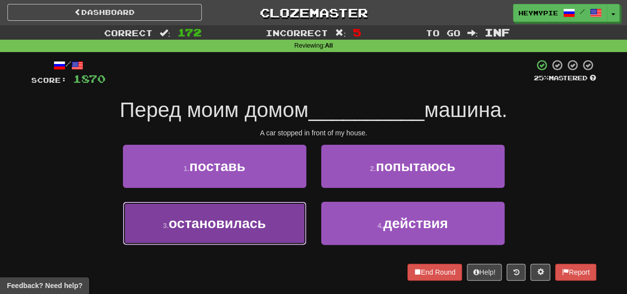
click at [232, 241] on button "3 . остановилась" at bounding box center [214, 223] width 183 height 43
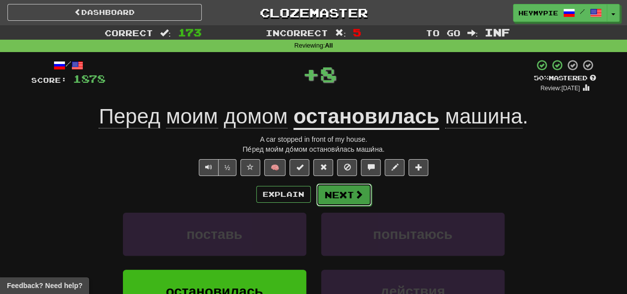
click at [314, 200] on button "Next" at bounding box center [344, 194] width 56 height 23
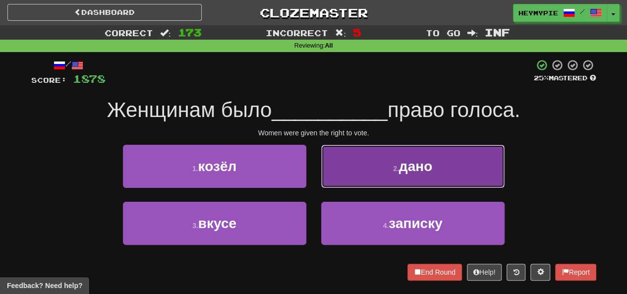
click at [314, 170] on button "2 . дано" at bounding box center [412, 166] width 183 height 43
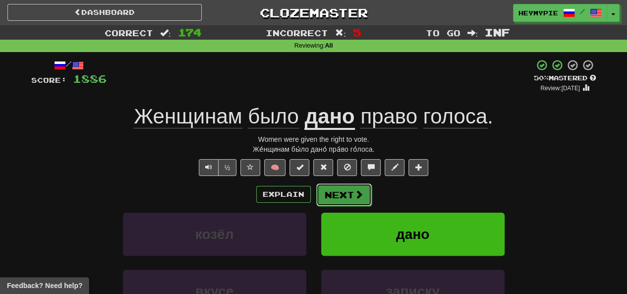
click at [314, 197] on button "Next" at bounding box center [344, 194] width 56 height 23
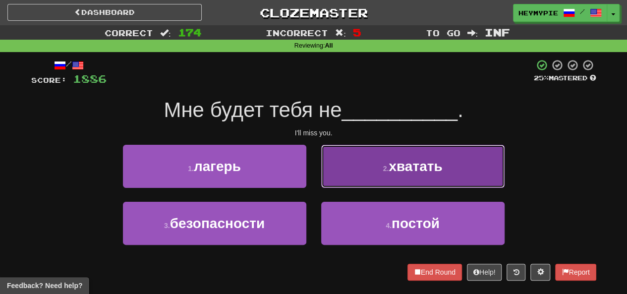
click at [314, 172] on button "2 . хватать" at bounding box center [412, 166] width 183 height 43
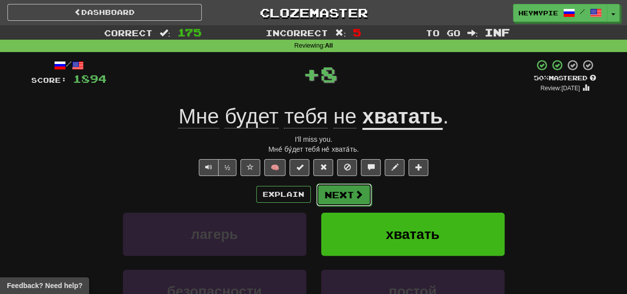
click at [314, 193] on button "Next" at bounding box center [344, 194] width 56 height 23
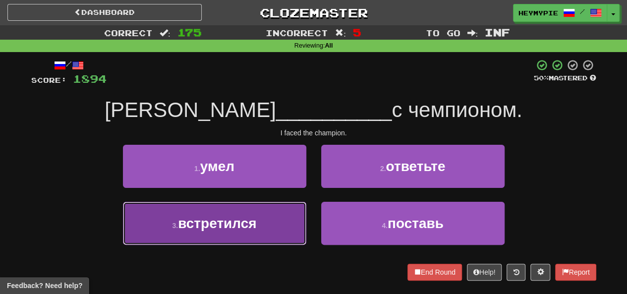
click at [265, 226] on button "3 . встретился" at bounding box center [214, 223] width 183 height 43
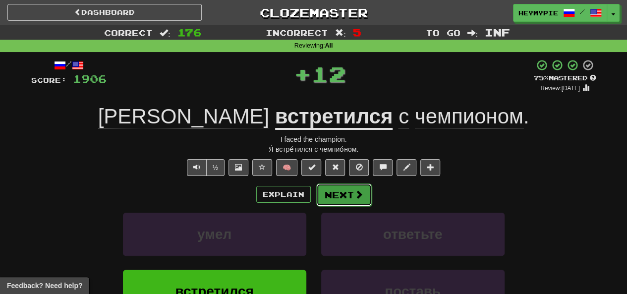
click at [314, 190] on span at bounding box center [358, 194] width 9 height 9
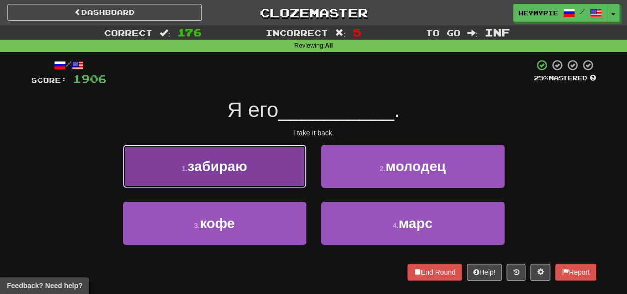
click at [263, 162] on button "1 . забираю" at bounding box center [214, 166] width 183 height 43
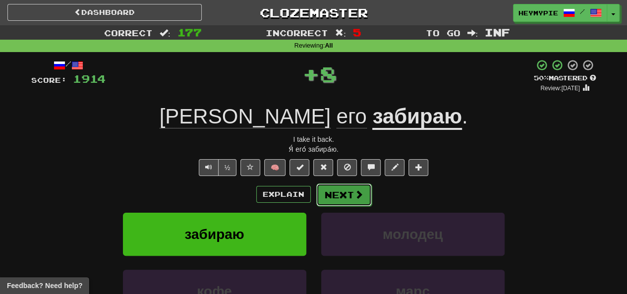
click at [314, 188] on button "Next" at bounding box center [344, 194] width 56 height 23
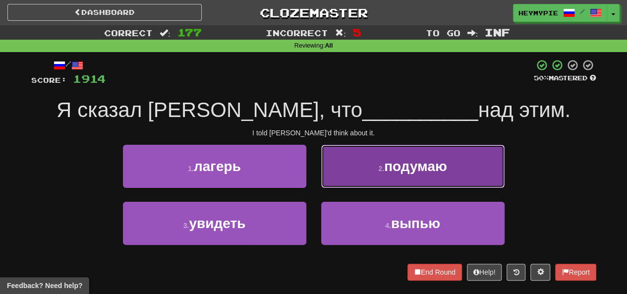
click at [314, 164] on button "2 . подумаю" at bounding box center [412, 166] width 183 height 43
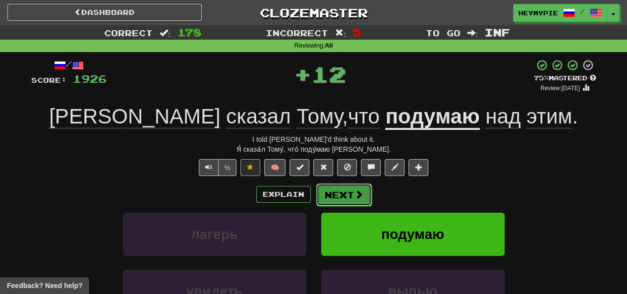
click at [314, 192] on button "Next" at bounding box center [344, 194] width 56 height 23
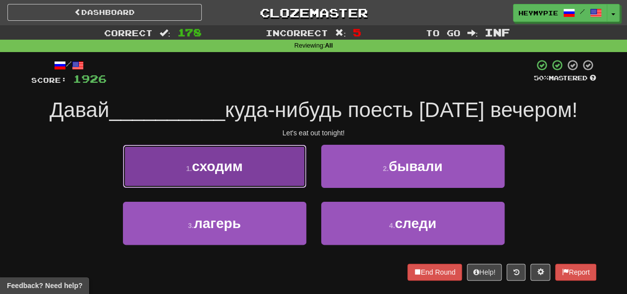
click at [270, 178] on button "1 . сходим" at bounding box center [214, 166] width 183 height 43
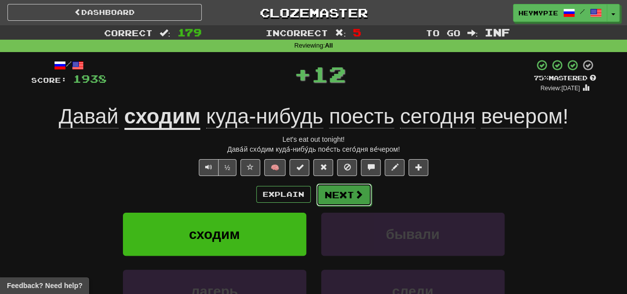
click at [314, 198] on button "Next" at bounding box center [344, 194] width 56 height 23
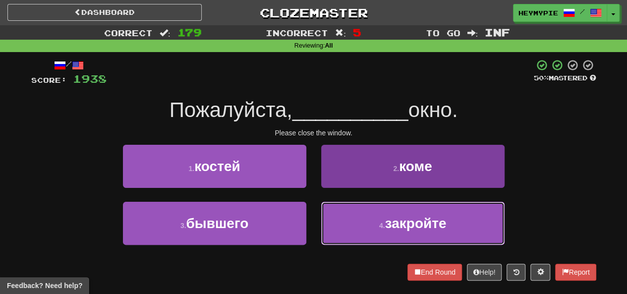
click at [314, 222] on button "4 . закройте" at bounding box center [412, 223] width 183 height 43
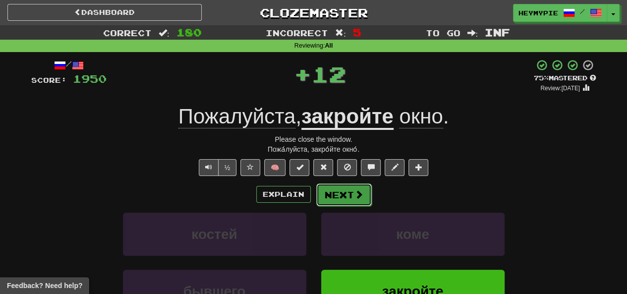
click at [314, 197] on button "Next" at bounding box center [344, 194] width 56 height 23
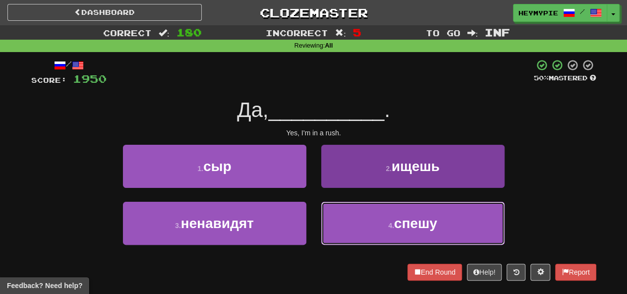
click at [314, 212] on button "4 . спешу" at bounding box center [412, 223] width 183 height 43
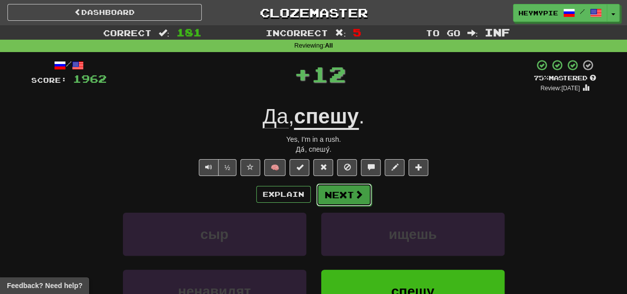
click at [314, 193] on button "Next" at bounding box center [344, 194] width 56 height 23
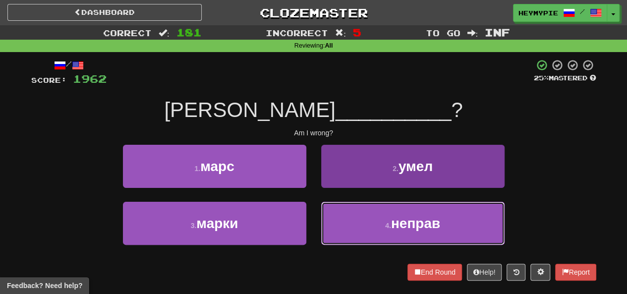
click at [314, 223] on button "4 . неправ" at bounding box center [412, 223] width 183 height 43
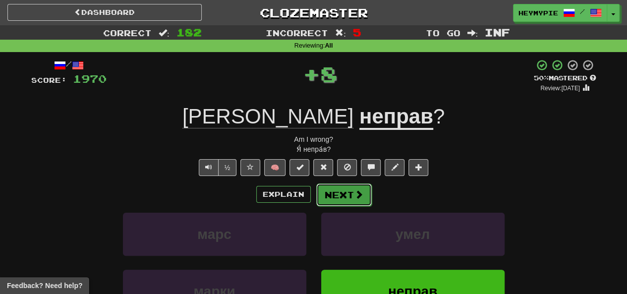
click at [314, 195] on button "Next" at bounding box center [344, 194] width 56 height 23
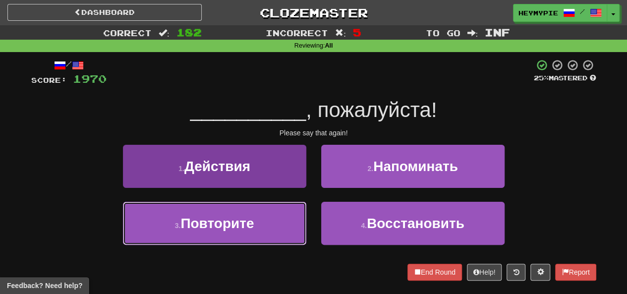
click at [266, 225] on button "3 . Повторите" at bounding box center [214, 223] width 183 height 43
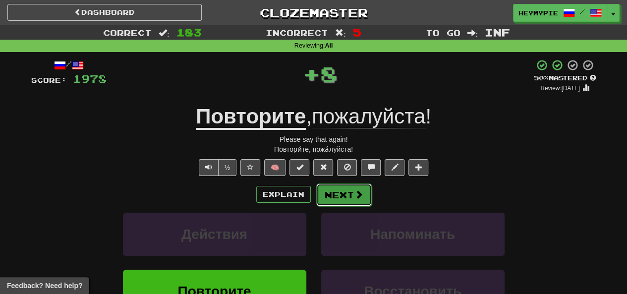
click at [314, 202] on button "Next" at bounding box center [344, 194] width 56 height 23
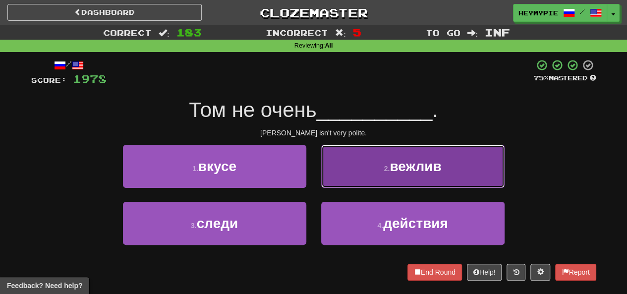
click at [314, 172] on button "2 . вежлив" at bounding box center [412, 166] width 183 height 43
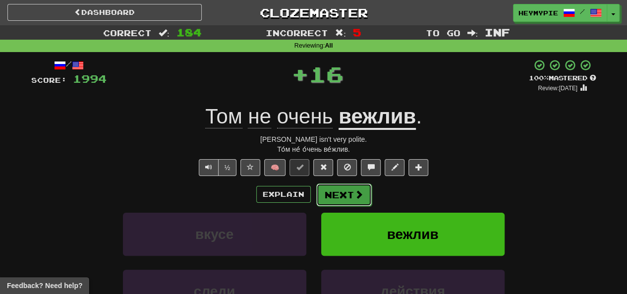
click at [314, 194] on button "Next" at bounding box center [344, 194] width 56 height 23
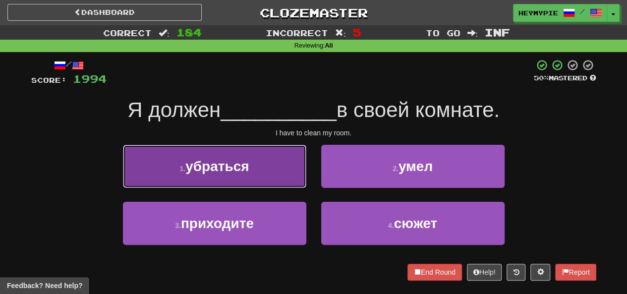
click at [244, 182] on button "1 . убраться" at bounding box center [214, 166] width 183 height 43
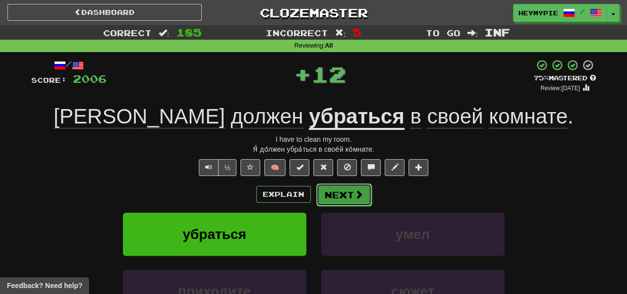
click at [314, 201] on button "Next" at bounding box center [344, 194] width 56 height 23
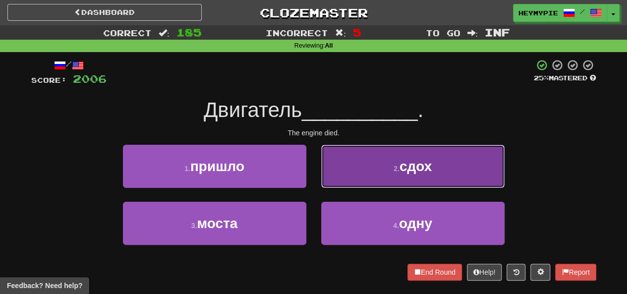
click at [314, 167] on button "2 . сдох" at bounding box center [412, 166] width 183 height 43
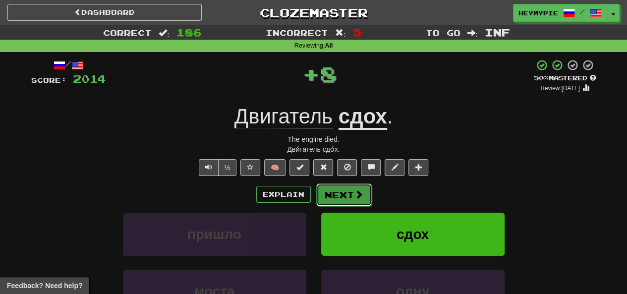
click at [314, 200] on button "Next" at bounding box center [344, 194] width 56 height 23
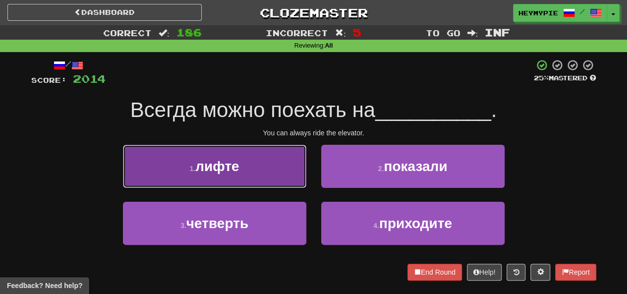
click at [222, 173] on span "лифте" at bounding box center [217, 166] width 44 height 15
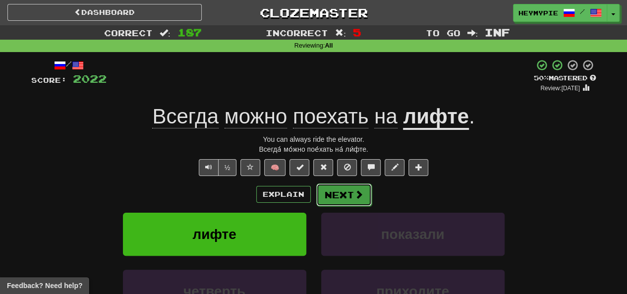
click at [314, 195] on span at bounding box center [358, 194] width 9 height 9
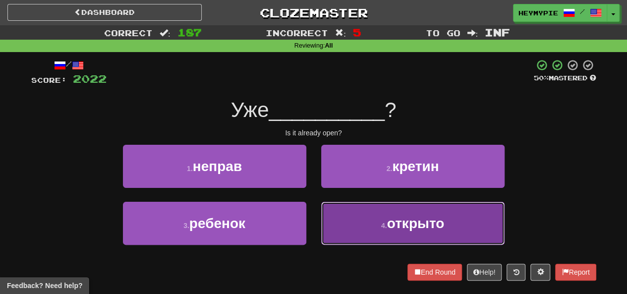
click at [314, 223] on button "4 . открыто" at bounding box center [412, 223] width 183 height 43
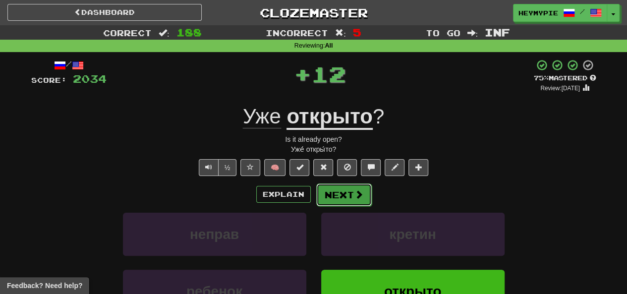
click at [314, 194] on button "Next" at bounding box center [344, 194] width 56 height 23
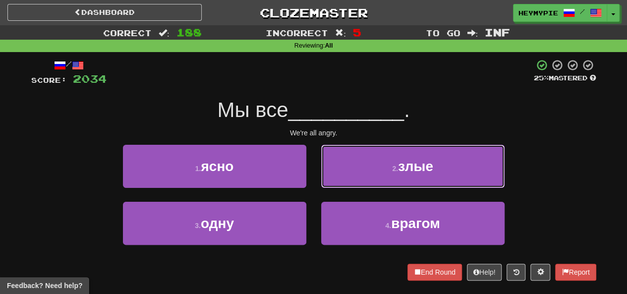
click at [314, 179] on button "2 . злые" at bounding box center [412, 166] width 183 height 43
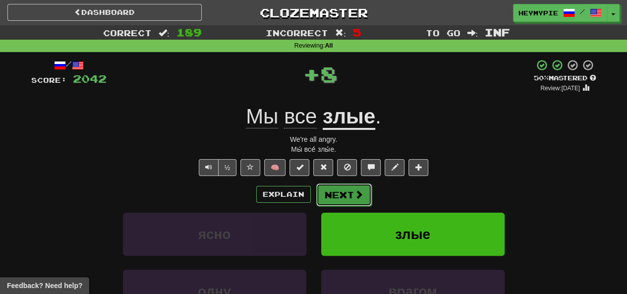
click at [314, 196] on button "Next" at bounding box center [344, 194] width 56 height 23
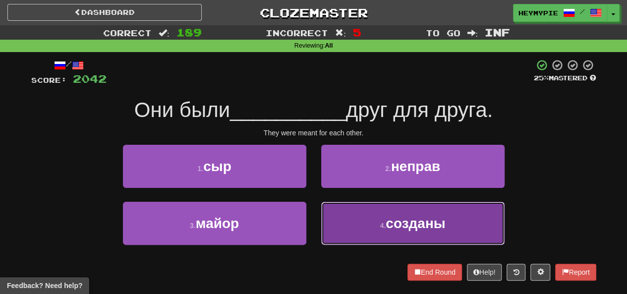
click at [314, 228] on button "4 . созданы" at bounding box center [412, 223] width 183 height 43
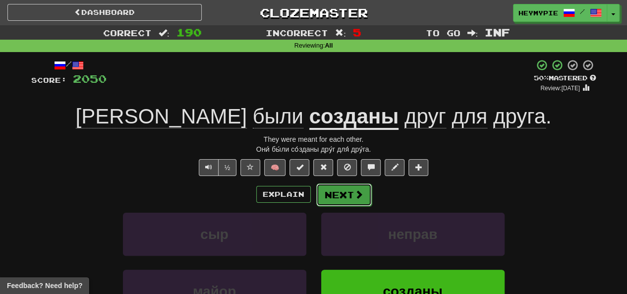
click at [314, 202] on button "Next" at bounding box center [344, 194] width 56 height 23
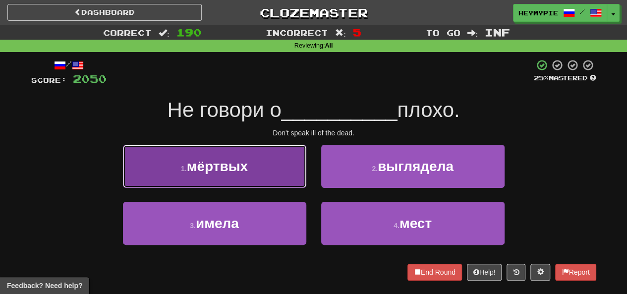
click at [249, 171] on button "1 . мёртвых" at bounding box center [214, 166] width 183 height 43
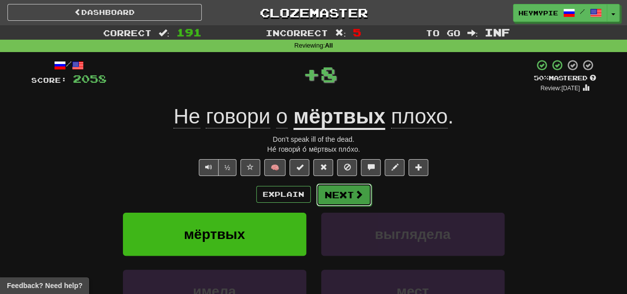
click at [314, 201] on button "Next" at bounding box center [344, 194] width 56 height 23
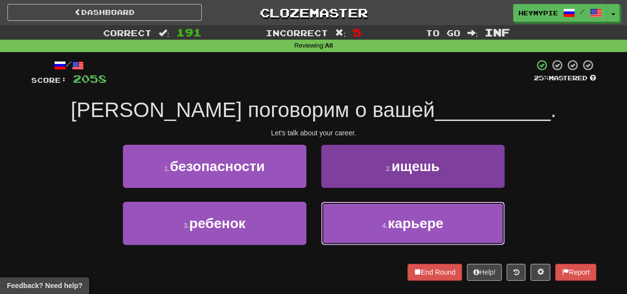
click at [314, 235] on button "4 . карьере" at bounding box center [412, 223] width 183 height 43
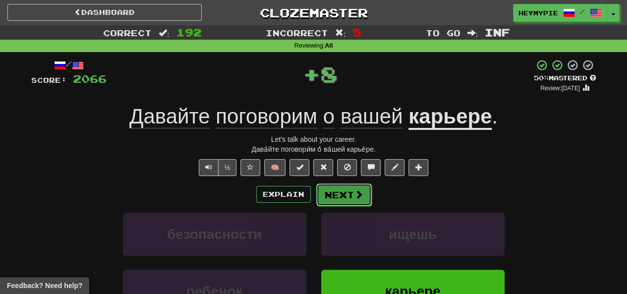
click at [314, 205] on button "Next" at bounding box center [344, 194] width 56 height 23
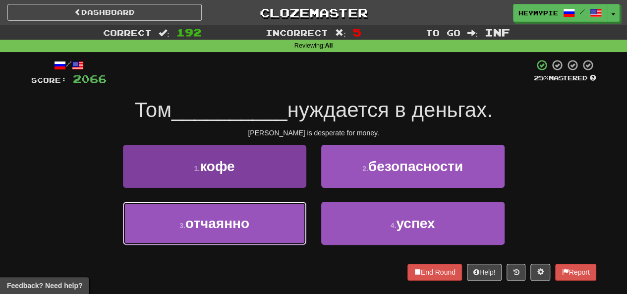
click at [258, 225] on button "3 . отчаянно" at bounding box center [214, 223] width 183 height 43
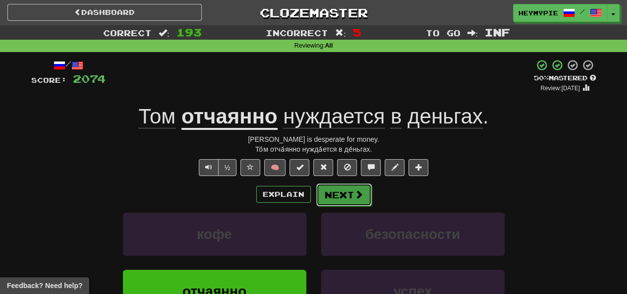
click at [314, 194] on button "Next" at bounding box center [344, 194] width 56 height 23
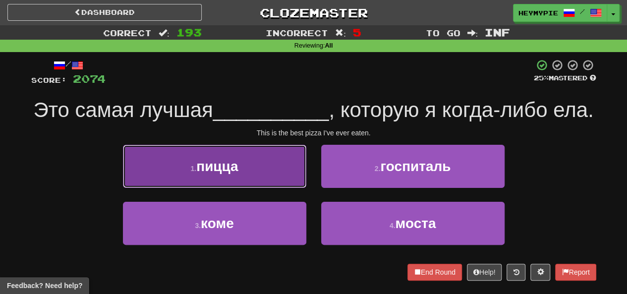
click at [258, 188] on button "1 . пицца" at bounding box center [214, 166] width 183 height 43
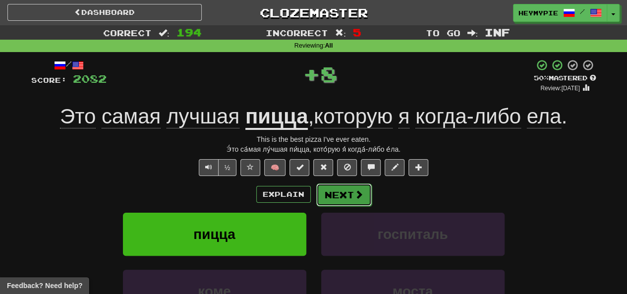
click at [314, 205] on button "Next" at bounding box center [344, 194] width 56 height 23
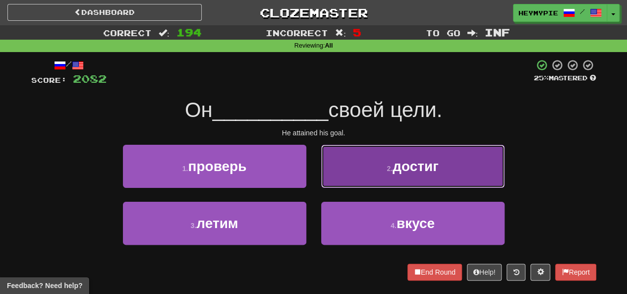
click at [314, 165] on button "2 . достиг" at bounding box center [412, 166] width 183 height 43
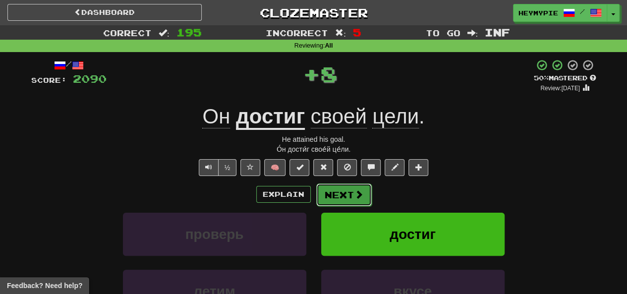
click at [314, 198] on button "Next" at bounding box center [344, 194] width 56 height 23
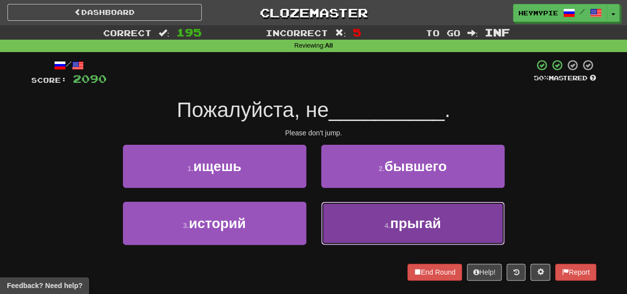
click at [314, 223] on button "4 . прыгай" at bounding box center [412, 223] width 183 height 43
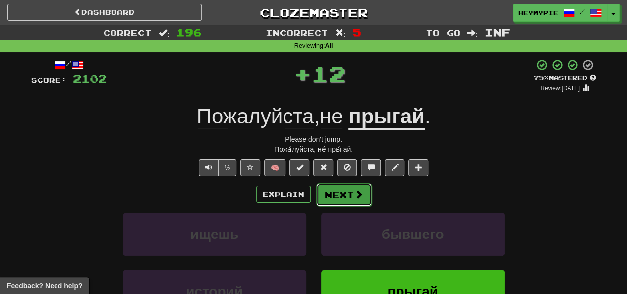
click at [314, 196] on button "Next" at bounding box center [344, 194] width 56 height 23
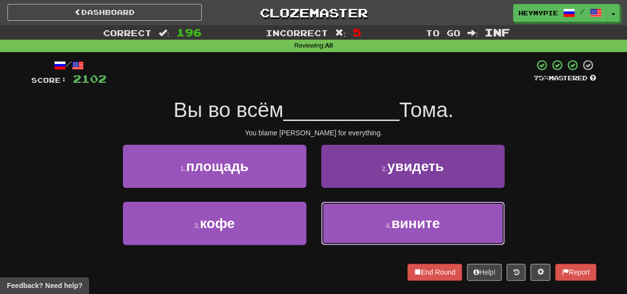
click at [314, 222] on button "4 . вините" at bounding box center [412, 223] width 183 height 43
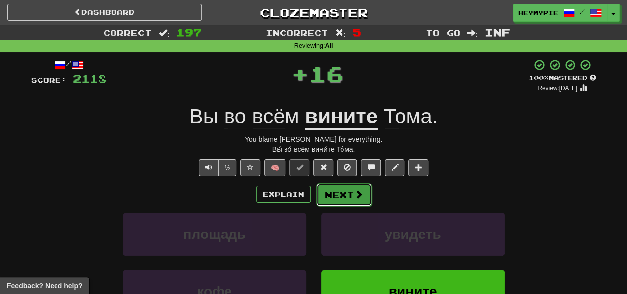
click at [314, 187] on button "Next" at bounding box center [344, 194] width 56 height 23
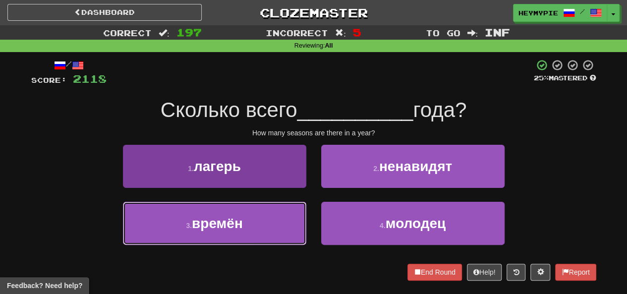
click at [259, 221] on button "3 . времён" at bounding box center [214, 223] width 183 height 43
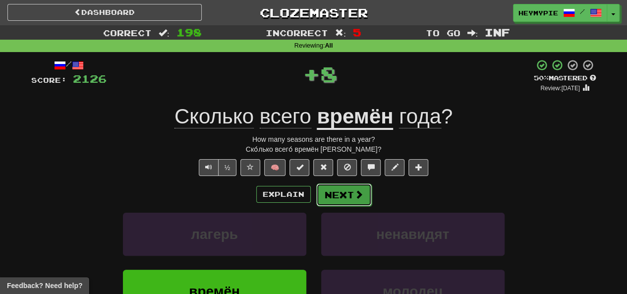
click at [314, 195] on button "Next" at bounding box center [344, 194] width 56 height 23
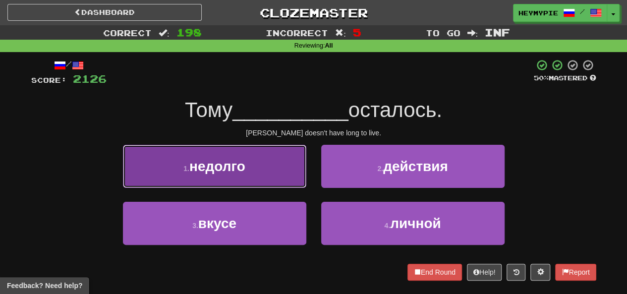
click at [270, 166] on button "1 . недолго" at bounding box center [214, 166] width 183 height 43
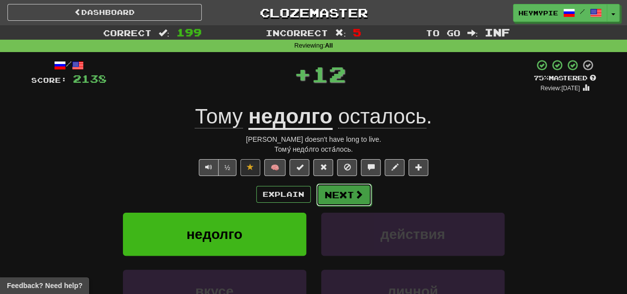
click at [314, 190] on button "Next" at bounding box center [344, 194] width 56 height 23
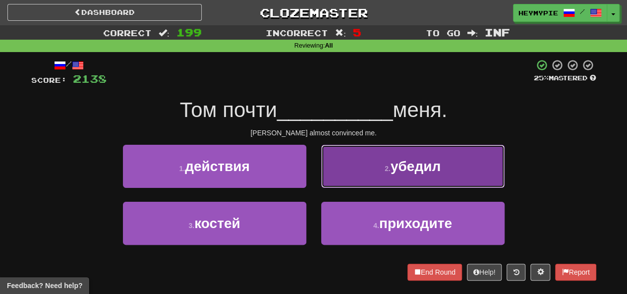
click at [314, 173] on button "2 . убедил" at bounding box center [412, 166] width 183 height 43
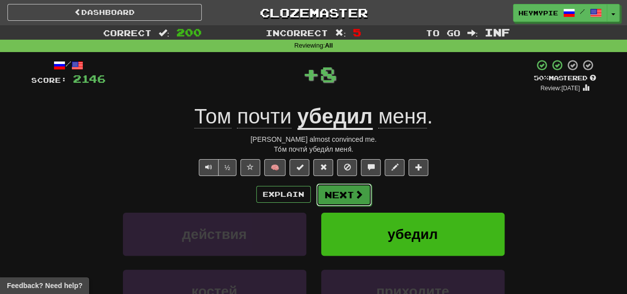
click at [314, 191] on button "Next" at bounding box center [344, 194] width 56 height 23
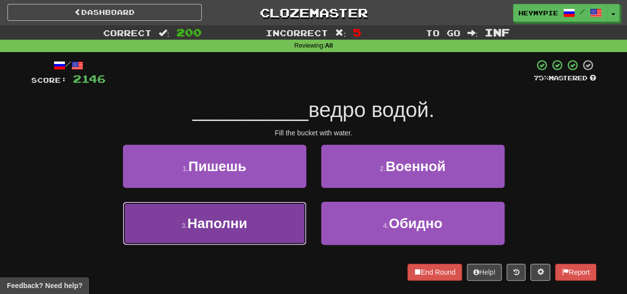
click at [248, 234] on button "3 . Наполни" at bounding box center [214, 223] width 183 height 43
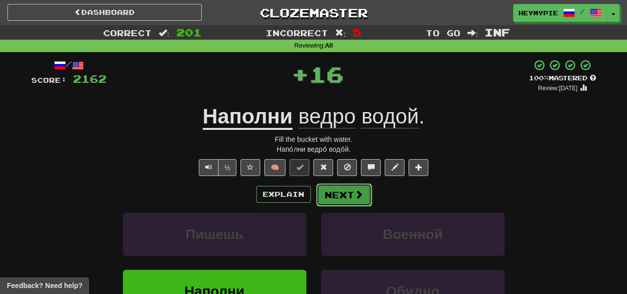
click at [314, 201] on button "Next" at bounding box center [344, 194] width 56 height 23
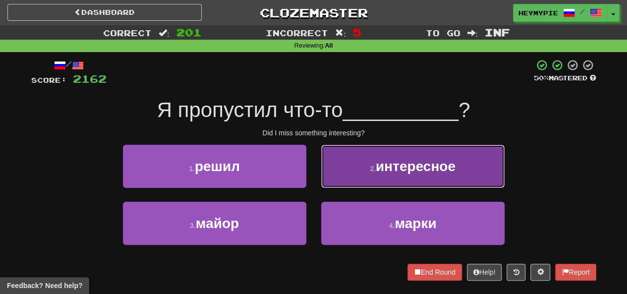
click at [314, 160] on span "интересное" at bounding box center [416, 166] width 80 height 15
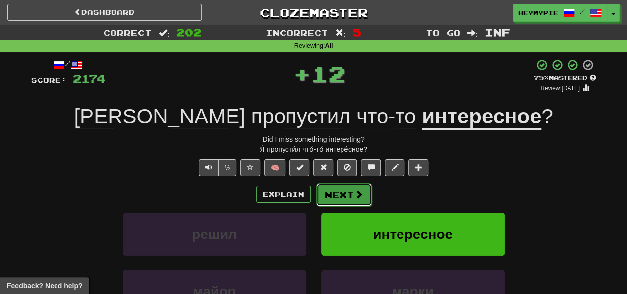
click at [314, 200] on button "Next" at bounding box center [344, 194] width 56 height 23
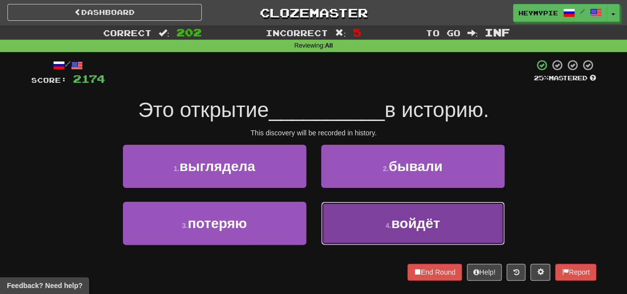
click at [314, 214] on button "4 . войдёт" at bounding box center [412, 223] width 183 height 43
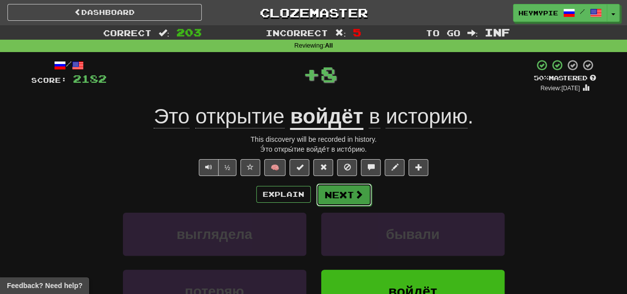
click at [314, 196] on button "Next" at bounding box center [344, 194] width 56 height 23
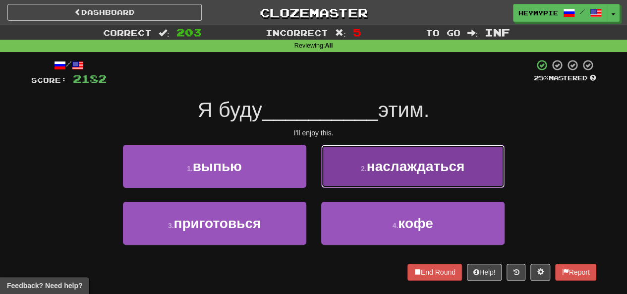
click at [314, 173] on button "2 . наслаждаться" at bounding box center [412, 166] width 183 height 43
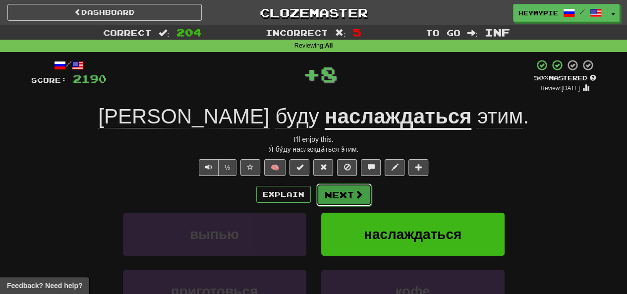
click at [314, 196] on button "Next" at bounding box center [344, 194] width 56 height 23
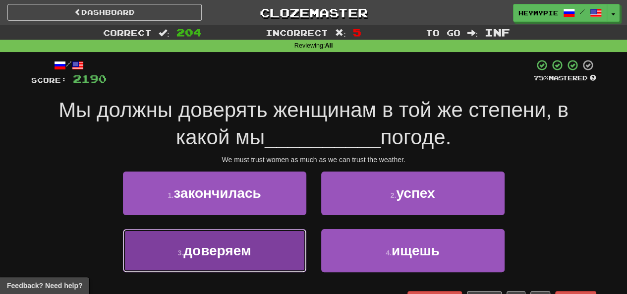
click at [244, 256] on span "доверяем" at bounding box center [216, 250] width 67 height 15
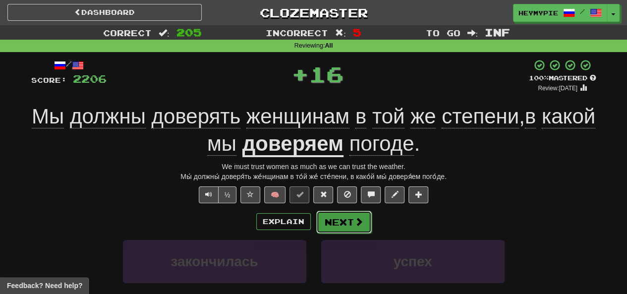
click at [314, 227] on button "Next" at bounding box center [344, 222] width 56 height 23
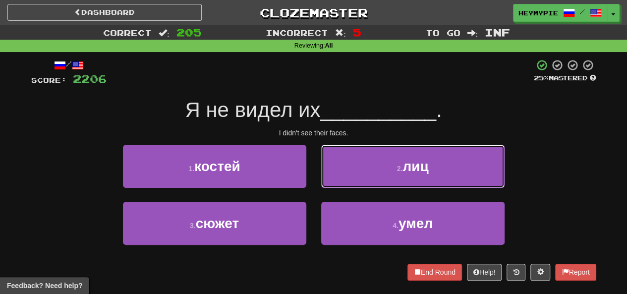
click at [314, 177] on button "2 . лиц" at bounding box center [412, 166] width 183 height 43
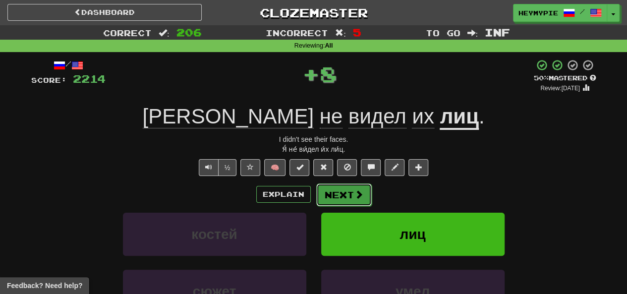
click at [314, 193] on button "Next" at bounding box center [344, 194] width 56 height 23
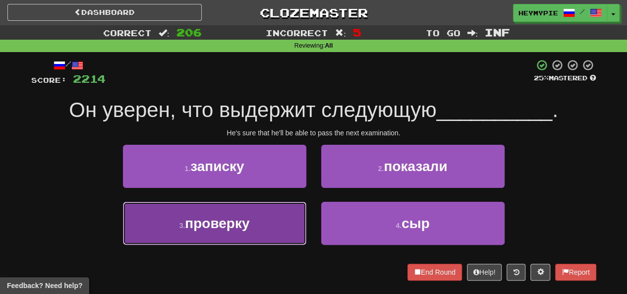
click at [248, 227] on span "проверку" at bounding box center [217, 223] width 64 height 15
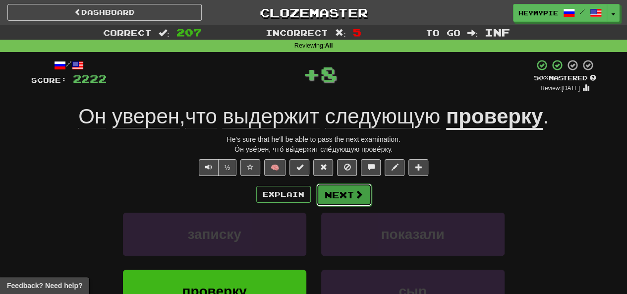
click at [314, 198] on button "Next" at bounding box center [344, 194] width 56 height 23
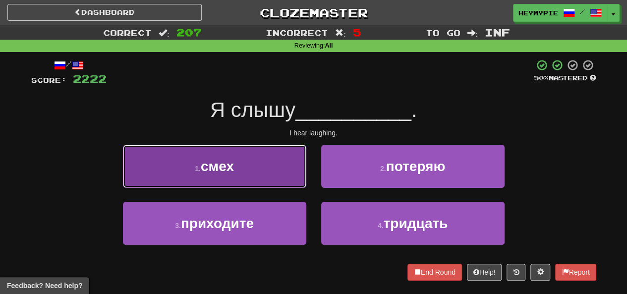
click at [262, 174] on button "1 . смех" at bounding box center [214, 166] width 183 height 43
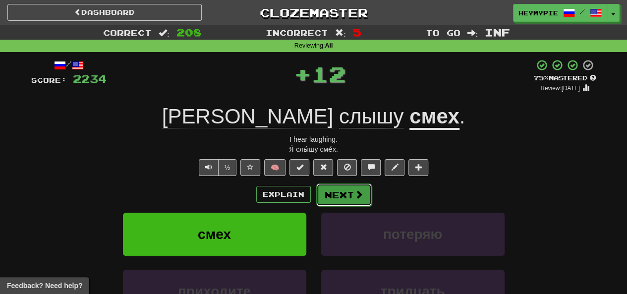
click at [314, 197] on button "Next" at bounding box center [344, 194] width 56 height 23
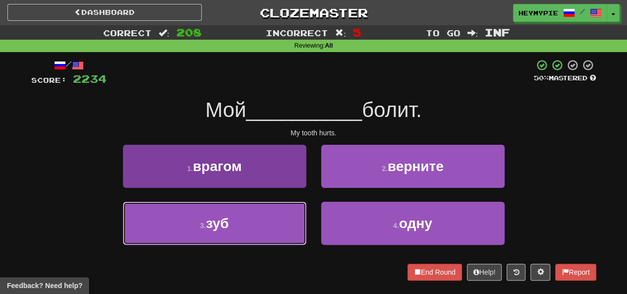
click at [292, 222] on button "3 . зуб" at bounding box center [214, 223] width 183 height 43
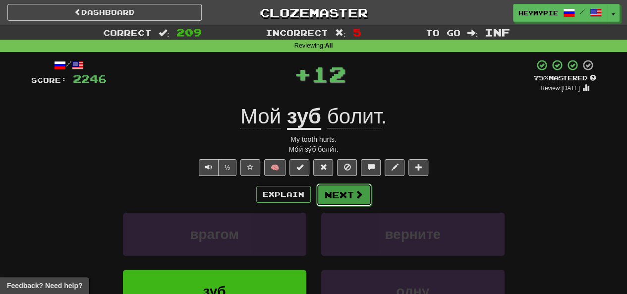
click at [314, 200] on button "Next" at bounding box center [344, 194] width 56 height 23
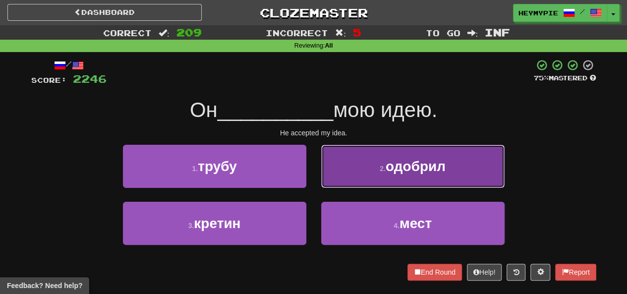
click at [314, 176] on button "2 . одобрил" at bounding box center [412, 166] width 183 height 43
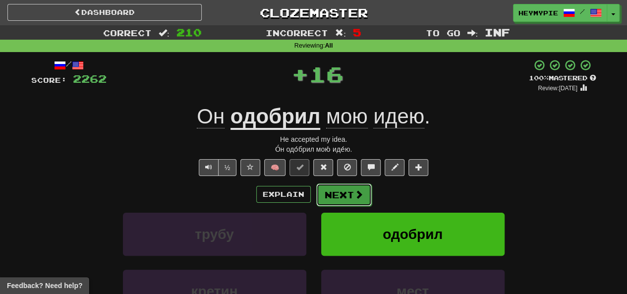
click at [314, 196] on button "Next" at bounding box center [344, 194] width 56 height 23
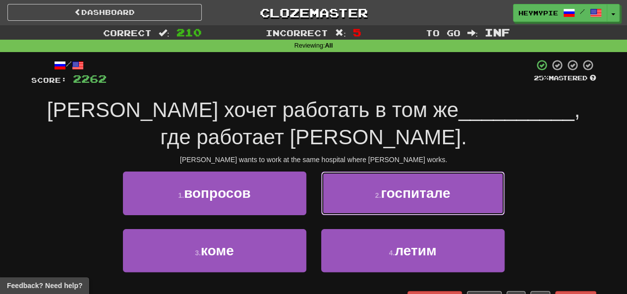
click at [314, 204] on button "2 . госпитале" at bounding box center [412, 192] width 183 height 43
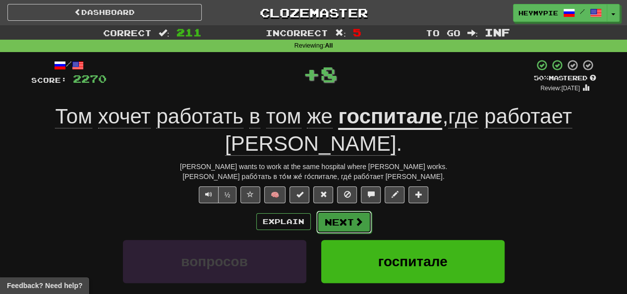
click at [314, 223] on button "Next" at bounding box center [344, 222] width 56 height 23
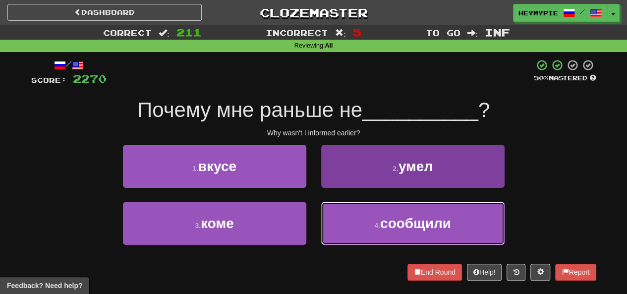
click at [314, 221] on button "4 . сообщили" at bounding box center [412, 223] width 183 height 43
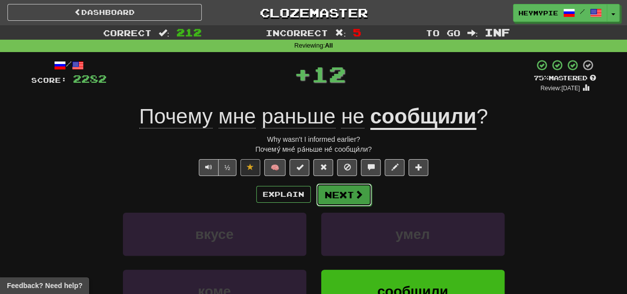
click at [314, 198] on button "Next" at bounding box center [344, 194] width 56 height 23
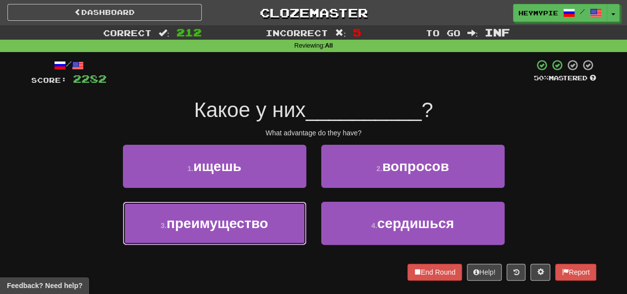
drag, startPoint x: 282, startPoint y: 220, endPoint x: 301, endPoint y: 209, distance: 22.4
click at [281, 221] on button "3 . преимущество" at bounding box center [214, 223] width 183 height 43
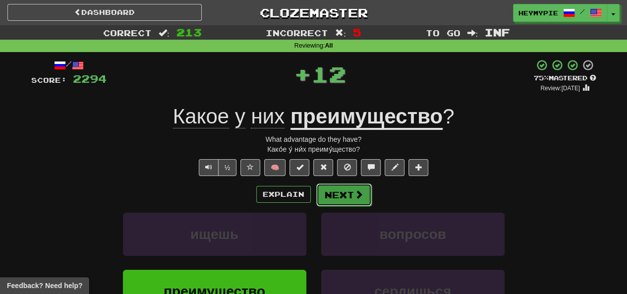
click at [314, 199] on button "Next" at bounding box center [344, 194] width 56 height 23
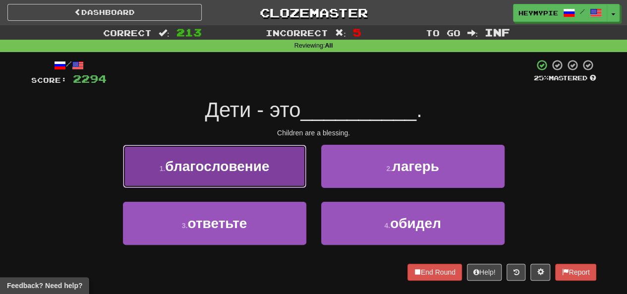
click at [246, 182] on button "1 . благословение" at bounding box center [214, 166] width 183 height 43
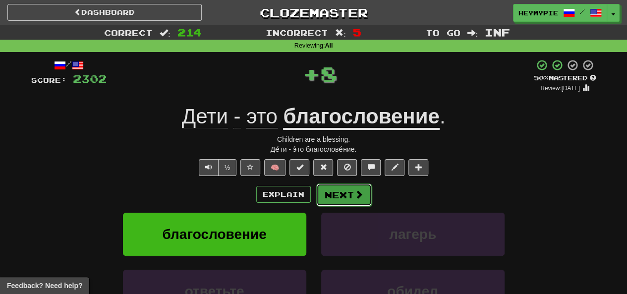
click at [314, 196] on button "Next" at bounding box center [344, 194] width 56 height 23
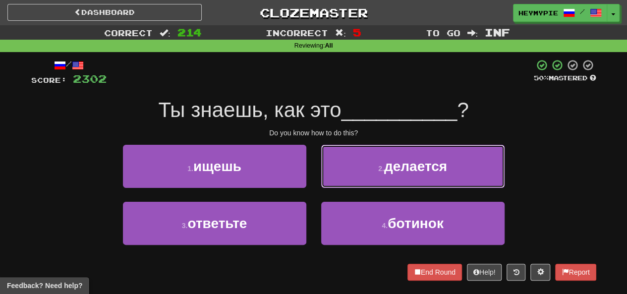
click at [314, 177] on button "2 . делается" at bounding box center [412, 166] width 183 height 43
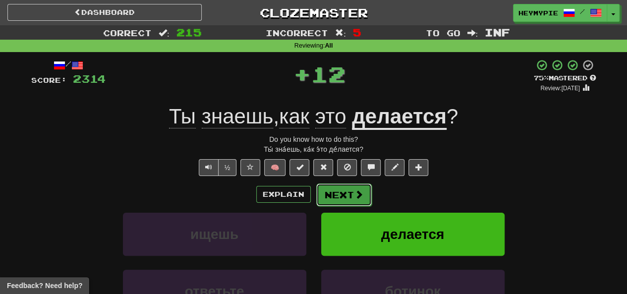
click at [314, 200] on button "Next" at bounding box center [344, 194] width 56 height 23
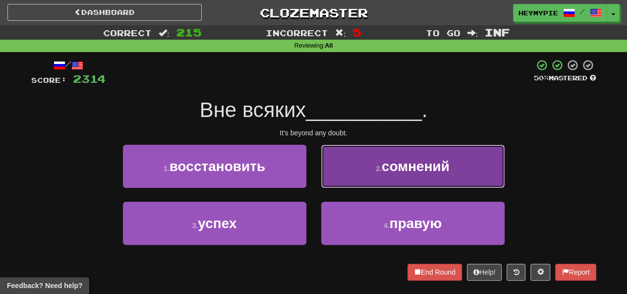
click at [314, 170] on span "сомнений" at bounding box center [416, 166] width 68 height 15
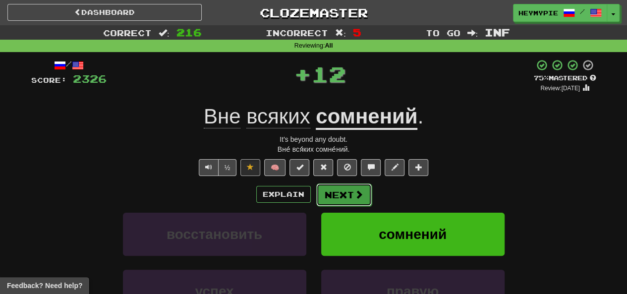
click at [314, 196] on button "Next" at bounding box center [344, 194] width 56 height 23
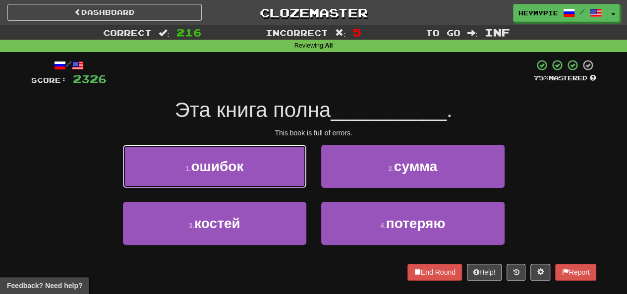
drag, startPoint x: 257, startPoint y: 177, endPoint x: 264, endPoint y: 181, distance: 8.2
click at [256, 177] on button "1 . ошибок" at bounding box center [214, 166] width 183 height 43
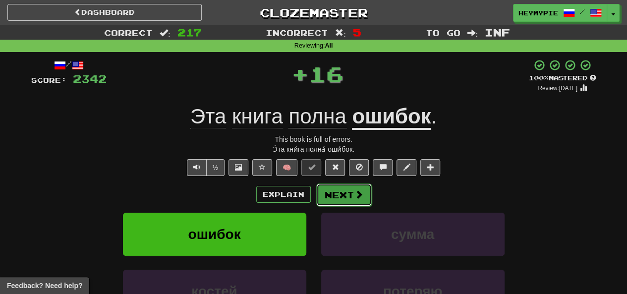
click at [314, 205] on button "Next" at bounding box center [344, 194] width 56 height 23
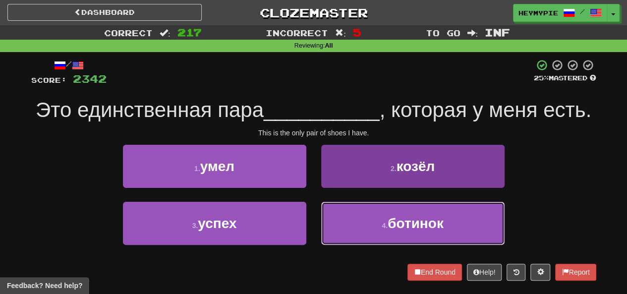
click at [314, 229] on span "ботинок" at bounding box center [416, 223] width 56 height 15
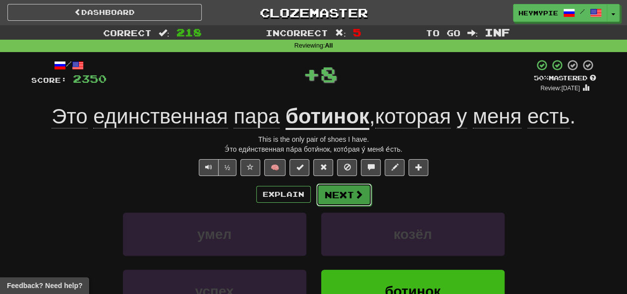
click at [314, 202] on button "Next" at bounding box center [344, 194] width 56 height 23
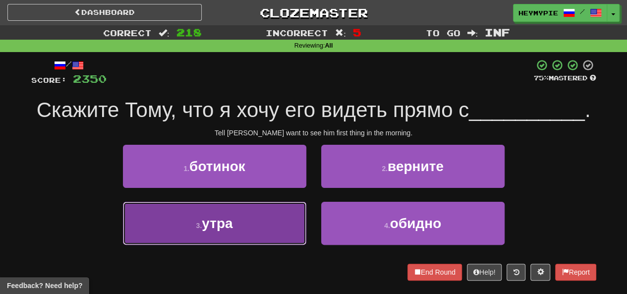
click at [272, 226] on button "3 . утра" at bounding box center [214, 223] width 183 height 43
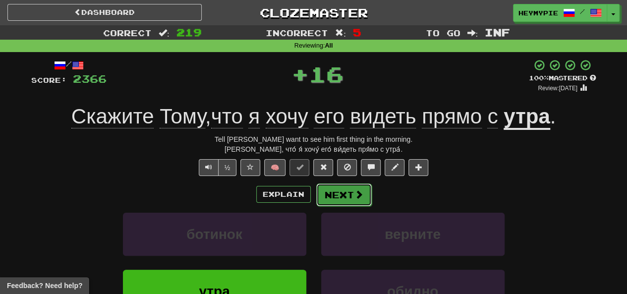
click at [314, 198] on button "Next" at bounding box center [344, 194] width 56 height 23
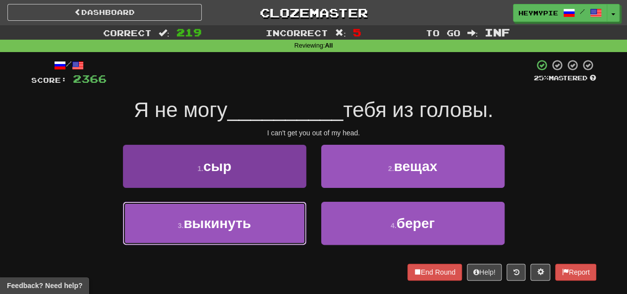
click at [246, 217] on span "выкинуть" at bounding box center [216, 223] width 67 height 15
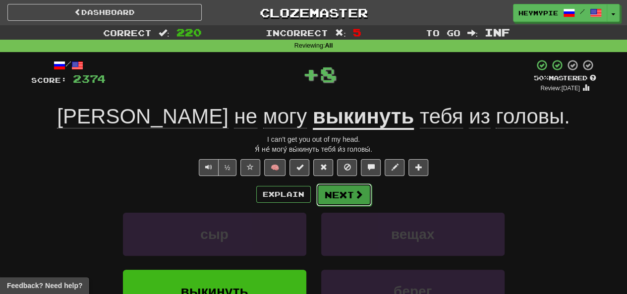
click at [314, 202] on button "Next" at bounding box center [344, 194] width 56 height 23
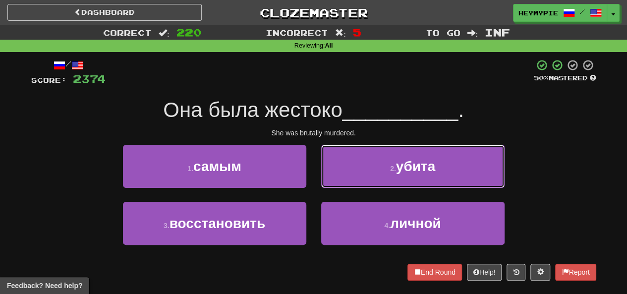
click at [314, 178] on button "2 . убита" at bounding box center [412, 166] width 183 height 43
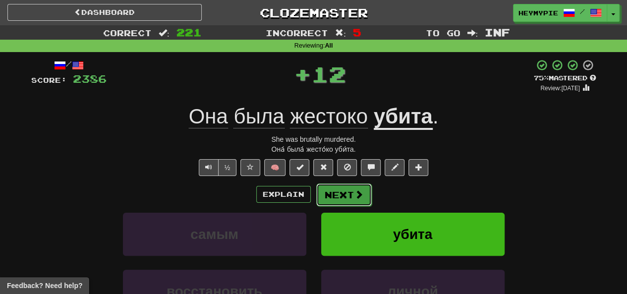
click at [314, 202] on button "Next" at bounding box center [344, 194] width 56 height 23
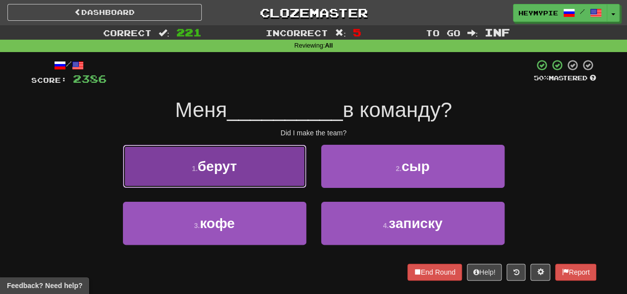
click at [265, 182] on button "1 . берут" at bounding box center [214, 166] width 183 height 43
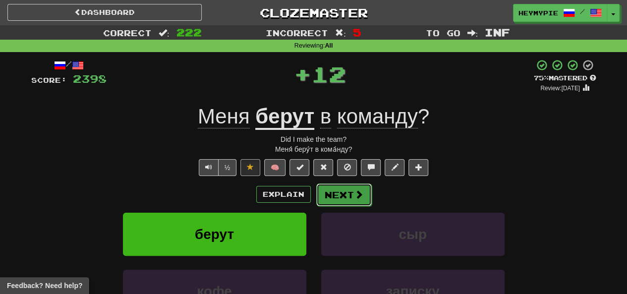
click at [314, 199] on button "Next" at bounding box center [344, 194] width 56 height 23
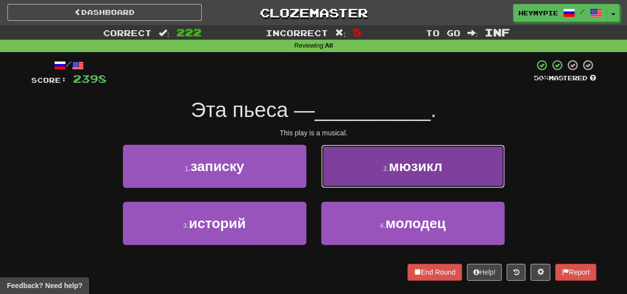
click at [314, 169] on button "2 . мюзикл" at bounding box center [412, 166] width 183 height 43
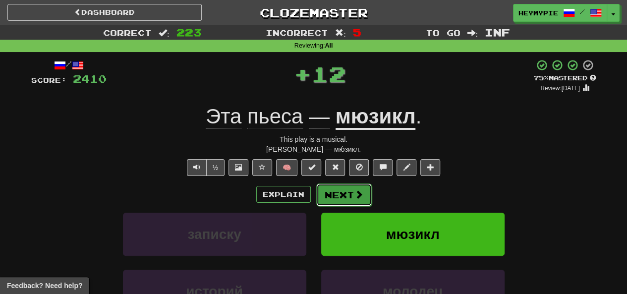
click at [314, 199] on button "Next" at bounding box center [344, 194] width 56 height 23
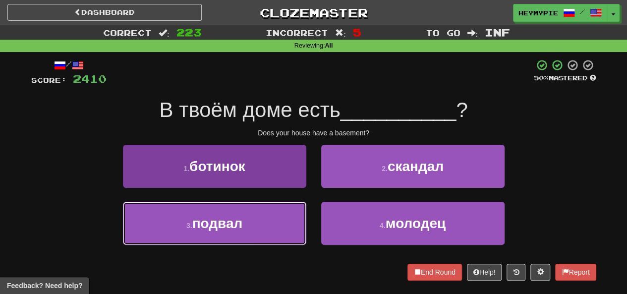
click at [275, 222] on button "3 . подвал" at bounding box center [214, 223] width 183 height 43
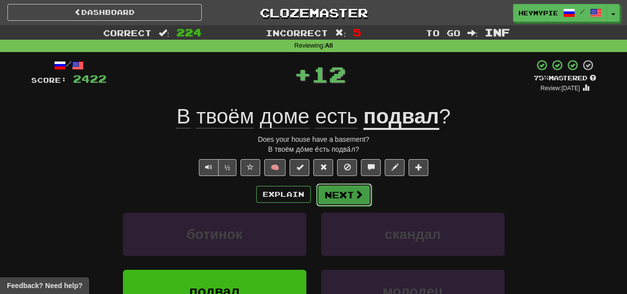
click at [314, 202] on button "Next" at bounding box center [344, 194] width 56 height 23
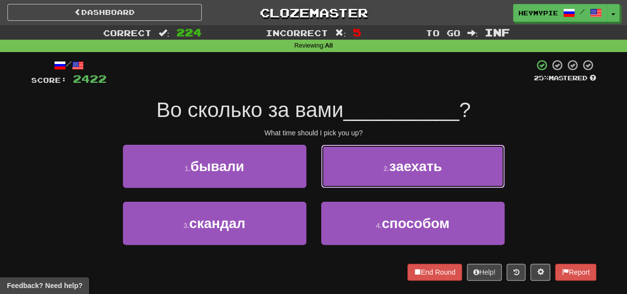
click at [314, 170] on button "2 . заехать" at bounding box center [412, 166] width 183 height 43
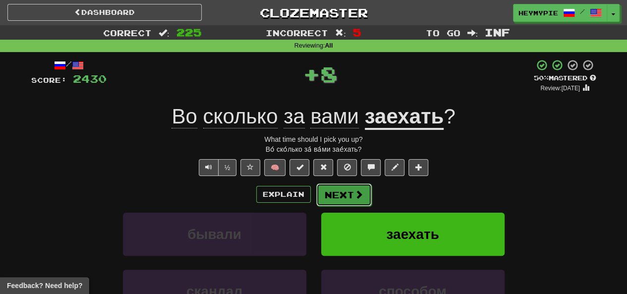
click at [314, 199] on button "Next" at bounding box center [344, 194] width 56 height 23
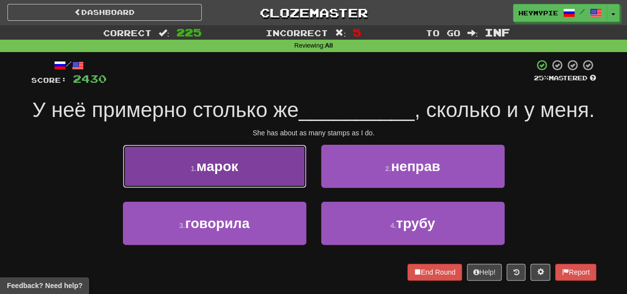
click at [224, 186] on button "1 . марок" at bounding box center [214, 166] width 183 height 43
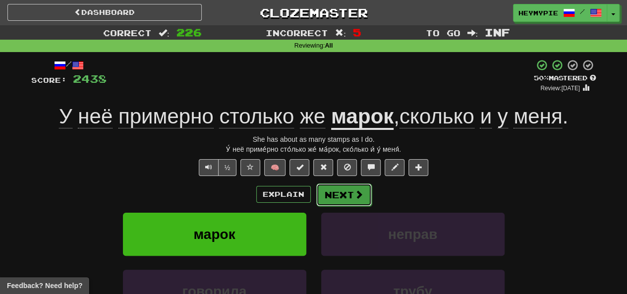
click at [314, 196] on button "Next" at bounding box center [344, 194] width 56 height 23
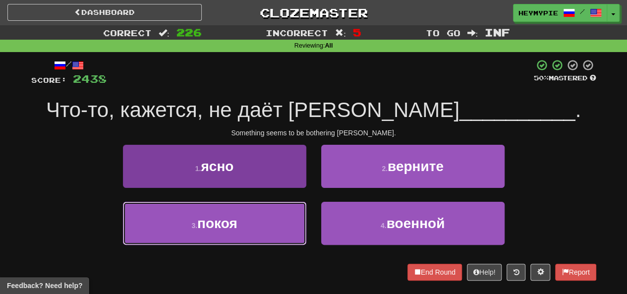
click at [287, 218] on button "3 . покоя" at bounding box center [214, 223] width 183 height 43
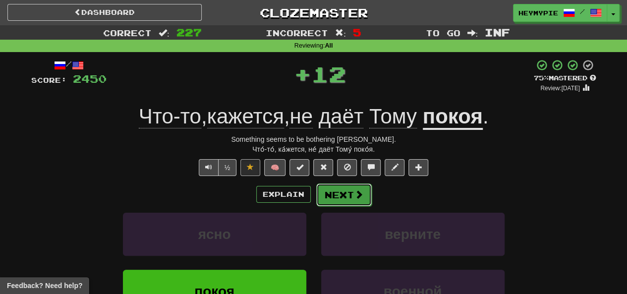
click at [314, 194] on button "Next" at bounding box center [344, 194] width 56 height 23
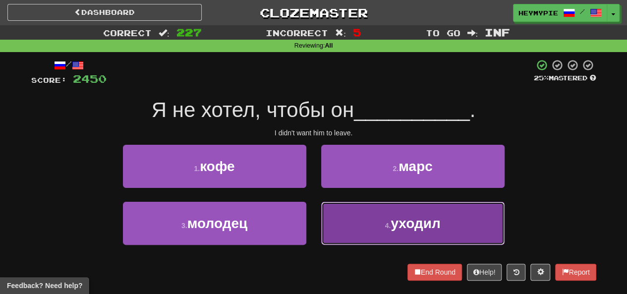
click at [314, 217] on button "4 . уходил" at bounding box center [412, 223] width 183 height 43
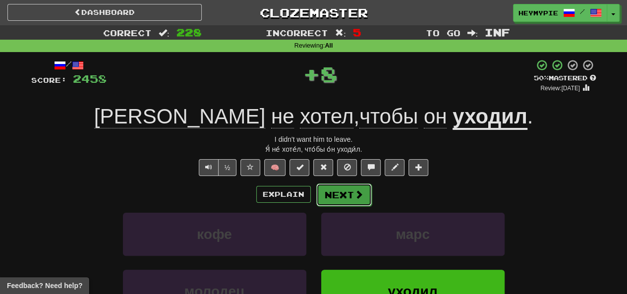
click at [314, 198] on button "Next" at bounding box center [344, 194] width 56 height 23
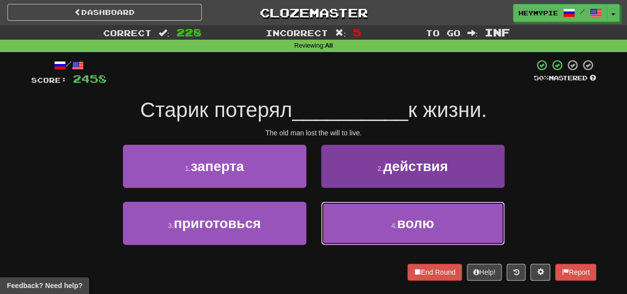
click at [314, 228] on button "4 . волю" at bounding box center [412, 223] width 183 height 43
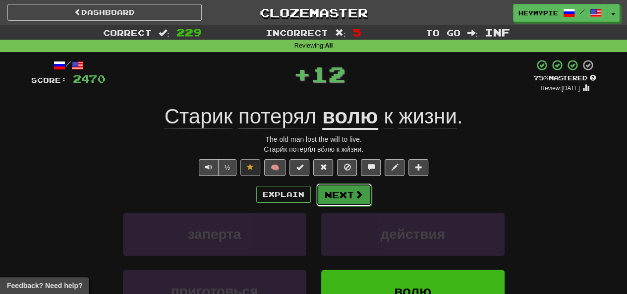
click at [314, 202] on button "Next" at bounding box center [344, 194] width 56 height 23
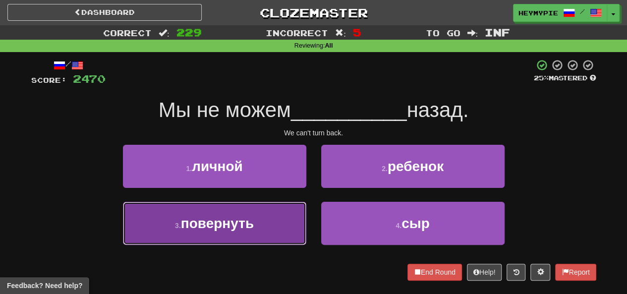
click at [273, 233] on button "3 . повернуть" at bounding box center [214, 223] width 183 height 43
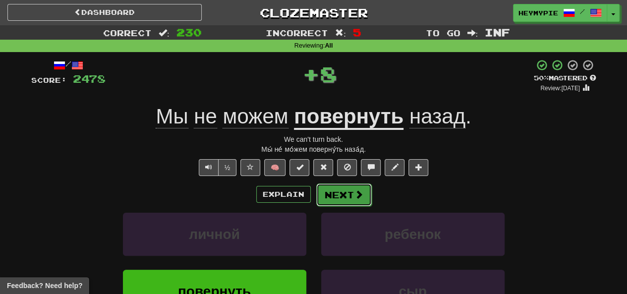
click at [314, 205] on button "Next" at bounding box center [344, 194] width 56 height 23
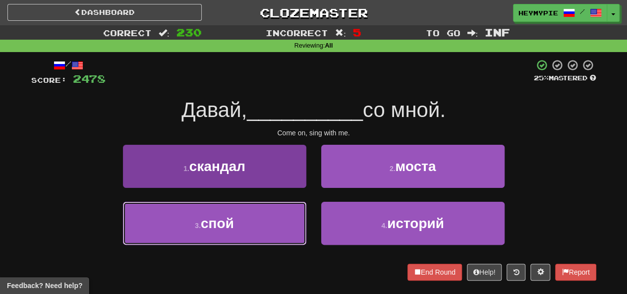
click at [250, 222] on button "3 . спой" at bounding box center [214, 223] width 183 height 43
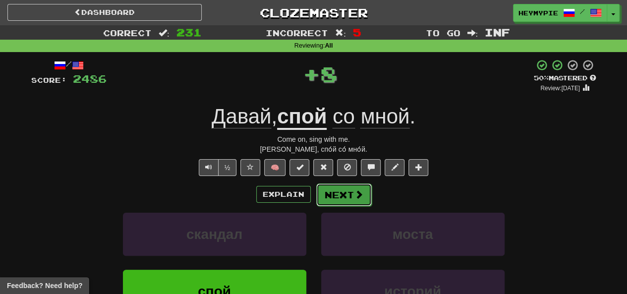
click at [314, 202] on button "Next" at bounding box center [344, 194] width 56 height 23
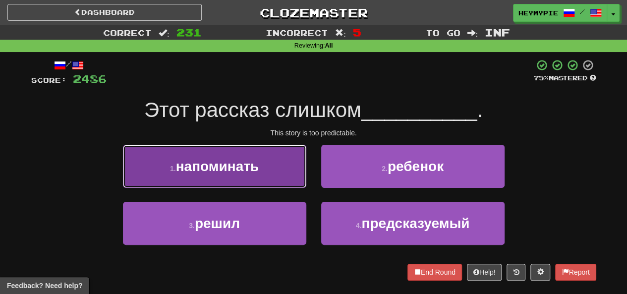
click at [257, 176] on button "1 . напоминать" at bounding box center [214, 166] width 183 height 43
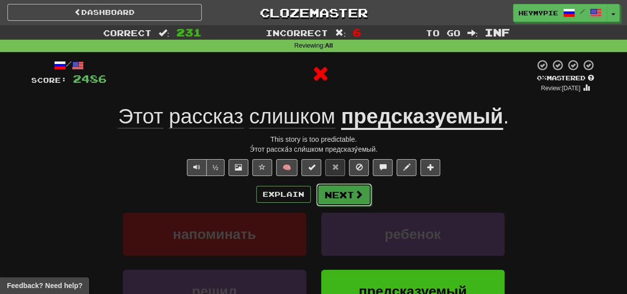
click at [314, 198] on button "Next" at bounding box center [344, 194] width 56 height 23
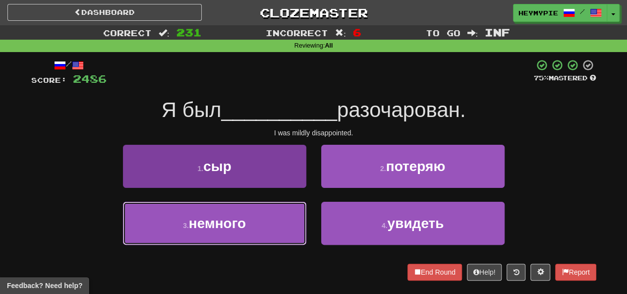
click at [252, 220] on button "3 . немного" at bounding box center [214, 223] width 183 height 43
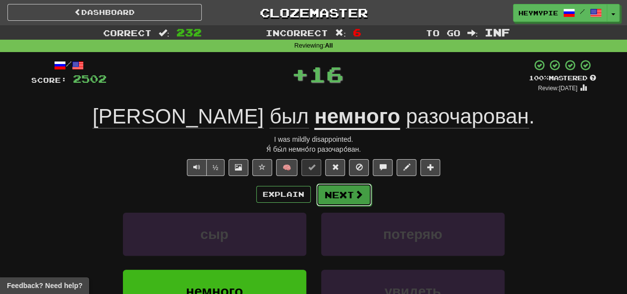
click at [314, 200] on button "Next" at bounding box center [344, 194] width 56 height 23
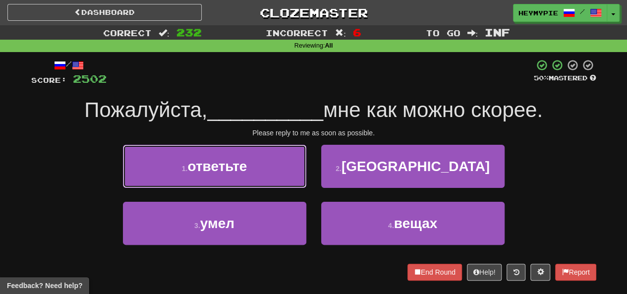
click at [260, 178] on button "1 . ответьте" at bounding box center [214, 166] width 183 height 43
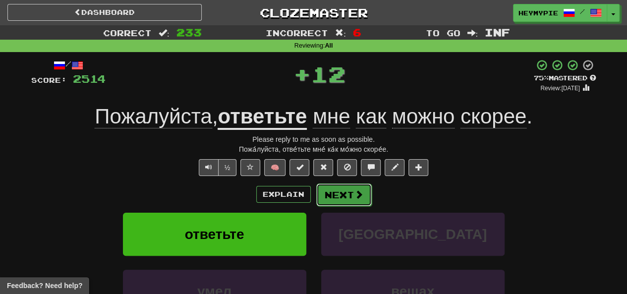
click at [314, 195] on button "Next" at bounding box center [344, 194] width 56 height 23
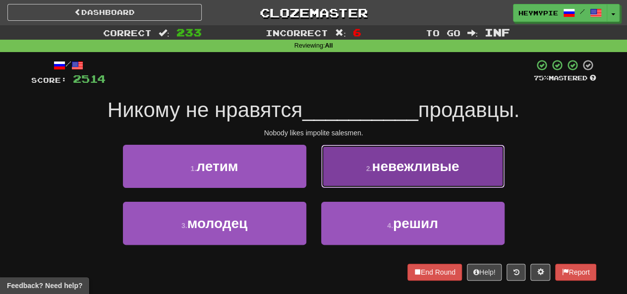
click at [314, 183] on button "2 . невежливые" at bounding box center [412, 166] width 183 height 43
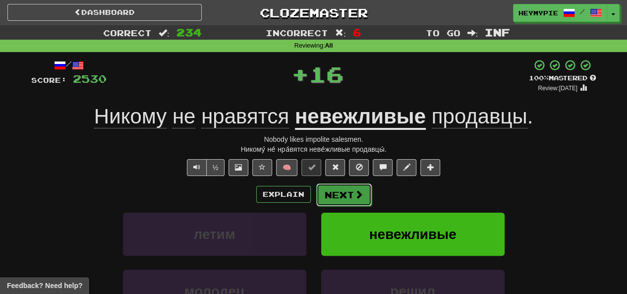
click at [314, 198] on button "Next" at bounding box center [344, 194] width 56 height 23
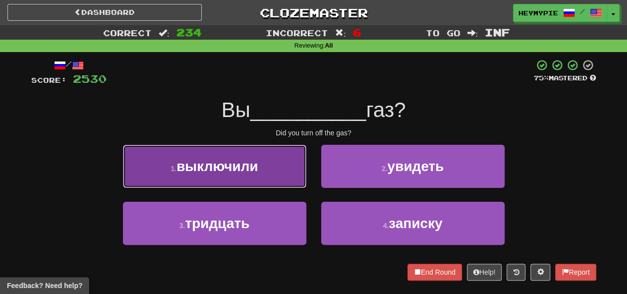
click at [276, 180] on button "1 . выключили" at bounding box center [214, 166] width 183 height 43
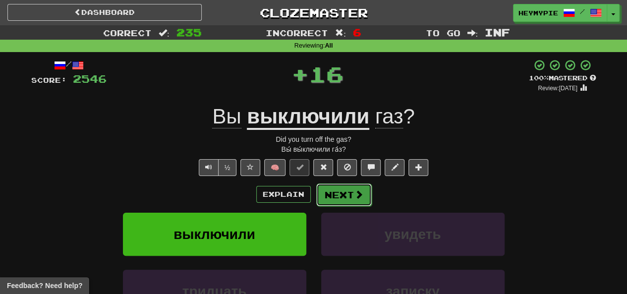
click at [314, 198] on button "Next" at bounding box center [344, 194] width 56 height 23
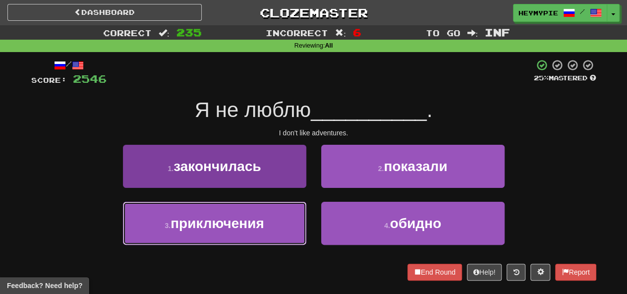
click at [261, 224] on span "приключения" at bounding box center [217, 223] width 94 height 15
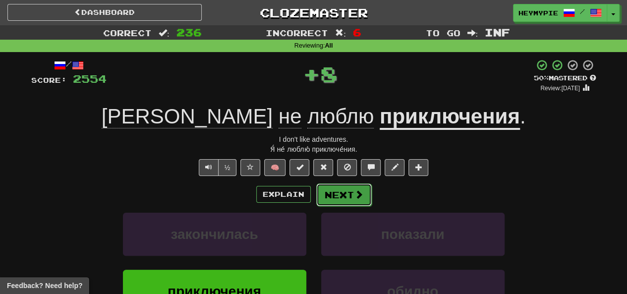
click at [314, 191] on button "Next" at bounding box center [344, 194] width 56 height 23
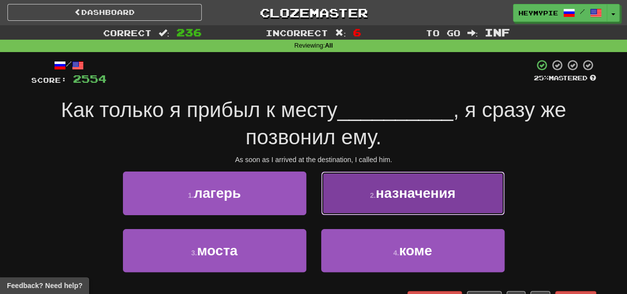
click at [314, 198] on button "2 . назначения" at bounding box center [412, 192] width 183 height 43
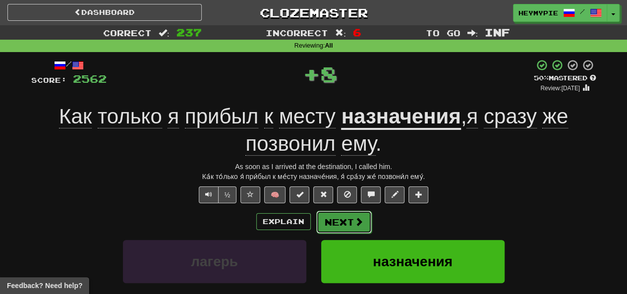
click at [314, 216] on button "Next" at bounding box center [344, 222] width 56 height 23
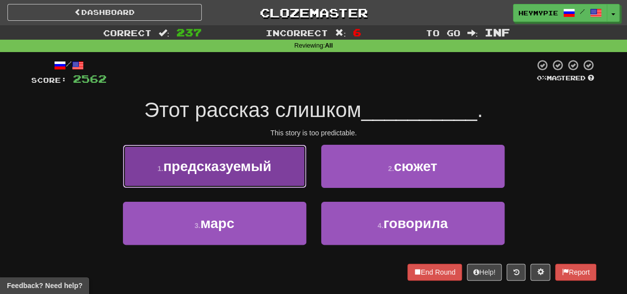
click at [236, 166] on span "предсказуемый" at bounding box center [217, 166] width 108 height 15
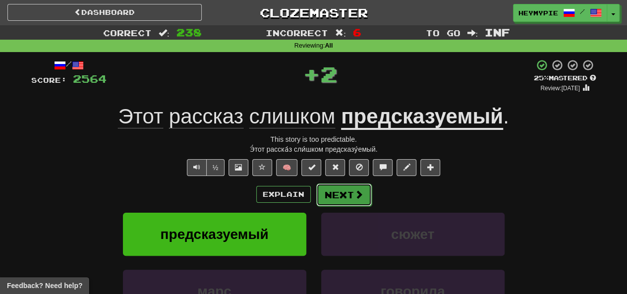
click at [314, 197] on button "Next" at bounding box center [344, 194] width 56 height 23
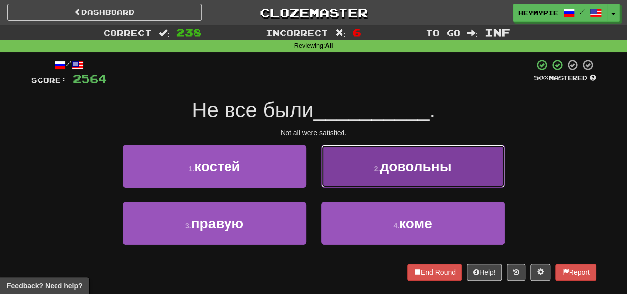
click at [314, 166] on button "2 . довольны" at bounding box center [412, 166] width 183 height 43
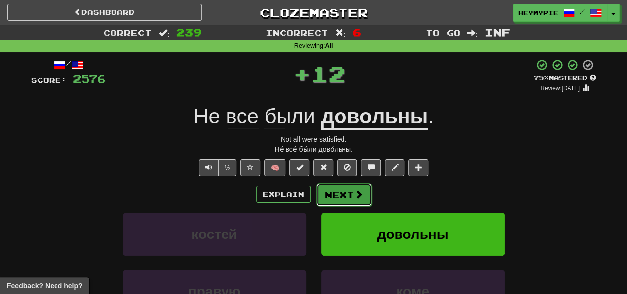
click at [314, 195] on button "Next" at bounding box center [344, 194] width 56 height 23
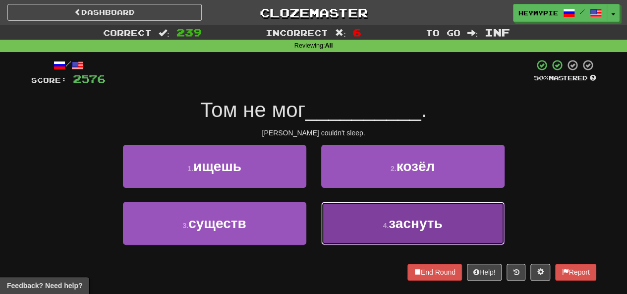
click at [314, 213] on button "4 . заснуть" at bounding box center [412, 223] width 183 height 43
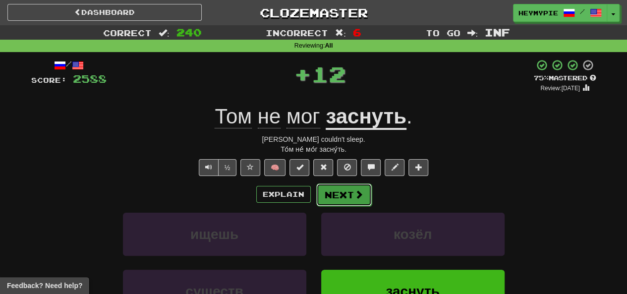
click at [314, 196] on button "Next" at bounding box center [344, 194] width 56 height 23
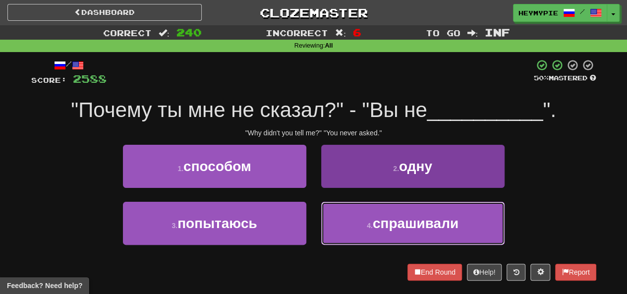
click at [314, 224] on small "4 ." at bounding box center [370, 226] width 6 height 8
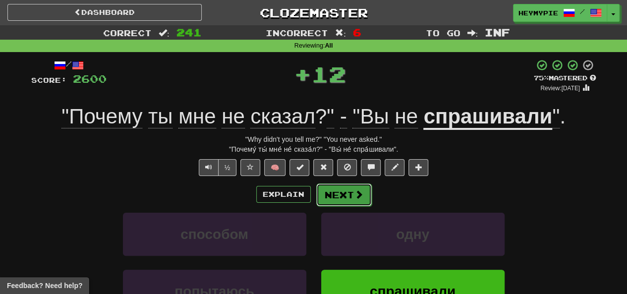
click at [314, 196] on button "Next" at bounding box center [344, 194] width 56 height 23
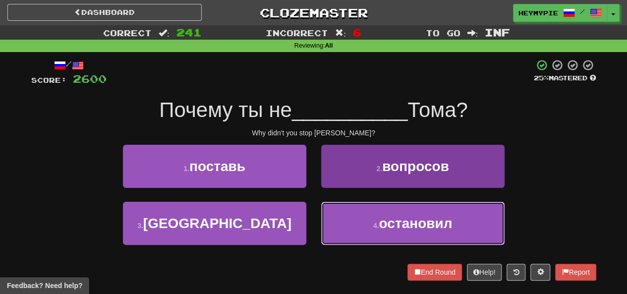
click at [314, 222] on button "4 . остановил" at bounding box center [412, 223] width 183 height 43
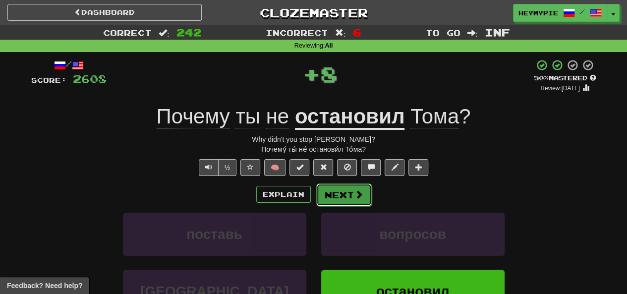
click at [314, 202] on button "Next" at bounding box center [344, 194] width 56 height 23
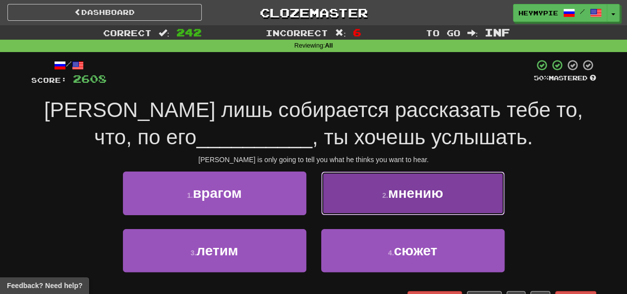
click at [314, 202] on button "2 . мнению" at bounding box center [412, 192] width 183 height 43
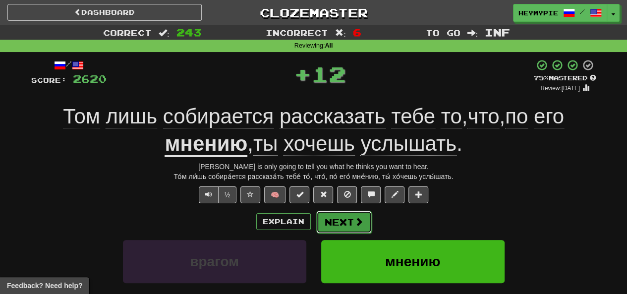
click at [314, 219] on button "Next" at bounding box center [344, 222] width 56 height 23
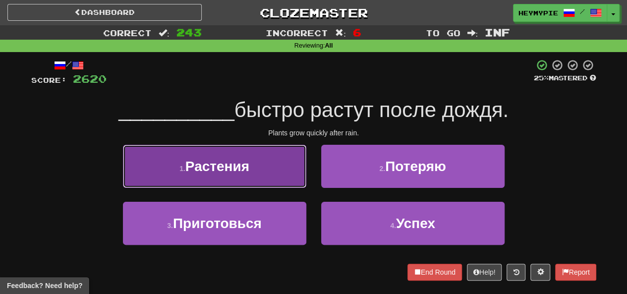
click at [284, 185] on button "1 . Растения" at bounding box center [214, 166] width 183 height 43
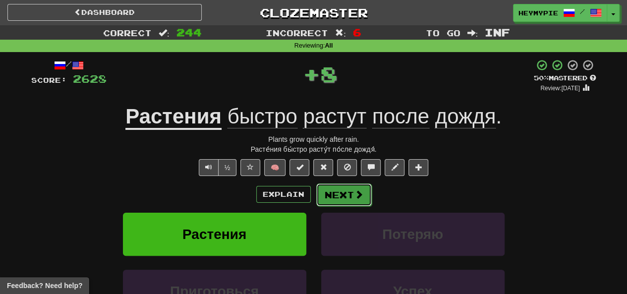
click at [314, 197] on button "Next" at bounding box center [344, 194] width 56 height 23
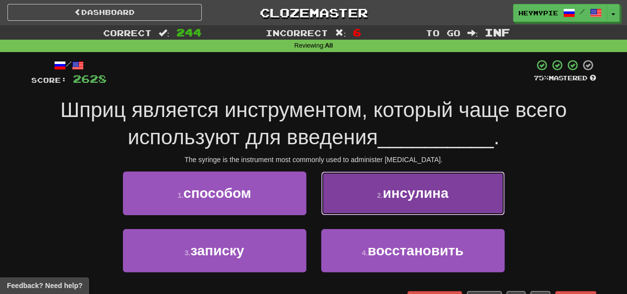
click at [314, 193] on button "2 . инсулина" at bounding box center [412, 192] width 183 height 43
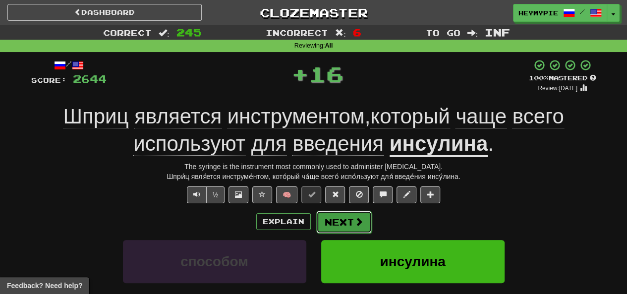
click at [314, 213] on button "Next" at bounding box center [344, 222] width 56 height 23
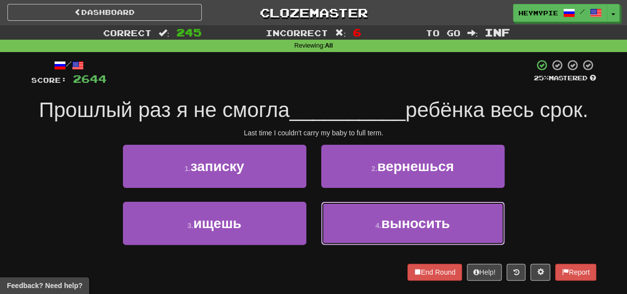
drag, startPoint x: 350, startPoint y: 212, endPoint x: 352, endPoint y: 206, distance: 6.3
click at [314, 213] on button "4 . выносить" at bounding box center [412, 223] width 183 height 43
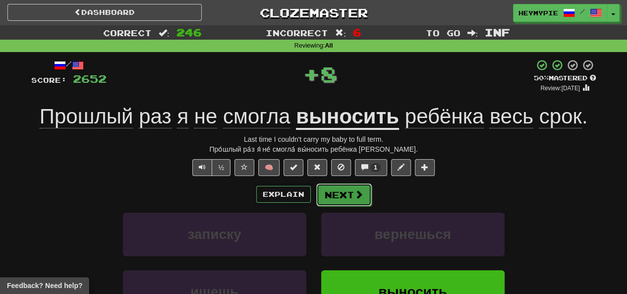
click at [314, 195] on button "Next" at bounding box center [344, 194] width 56 height 23
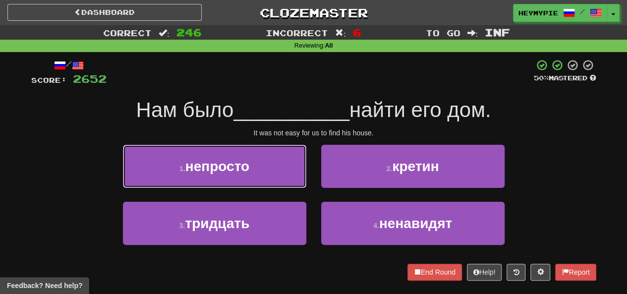
click at [281, 155] on button "1 . непросто" at bounding box center [214, 166] width 183 height 43
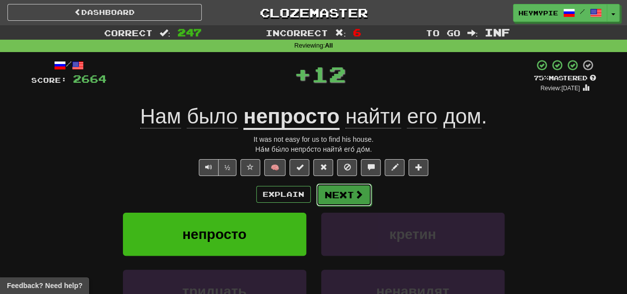
click at [314, 193] on button "Next" at bounding box center [344, 194] width 56 height 23
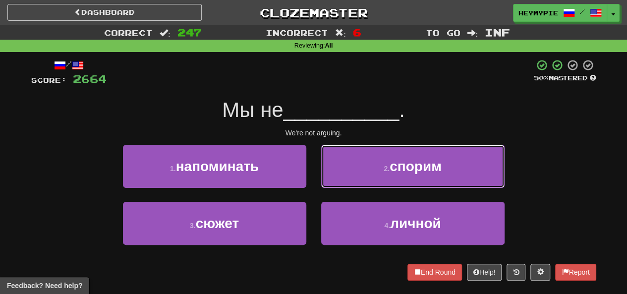
click at [314, 177] on button "2 . спорим" at bounding box center [412, 166] width 183 height 43
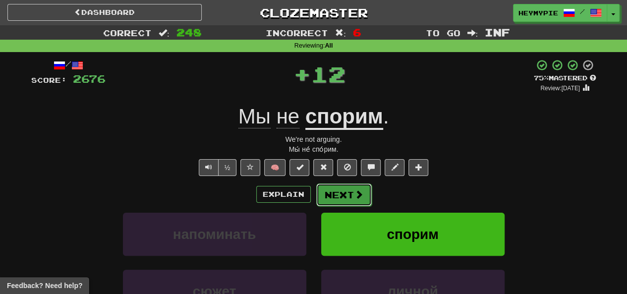
click at [314, 195] on button "Next" at bounding box center [344, 194] width 56 height 23
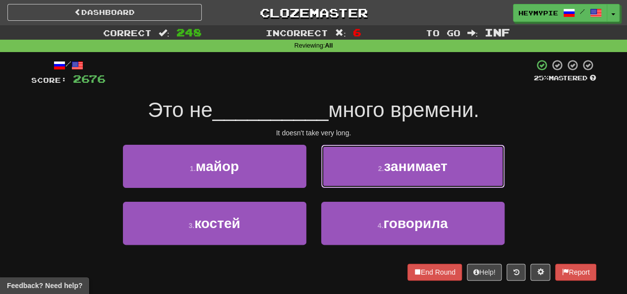
click at [314, 179] on button "2 . занимает" at bounding box center [412, 166] width 183 height 43
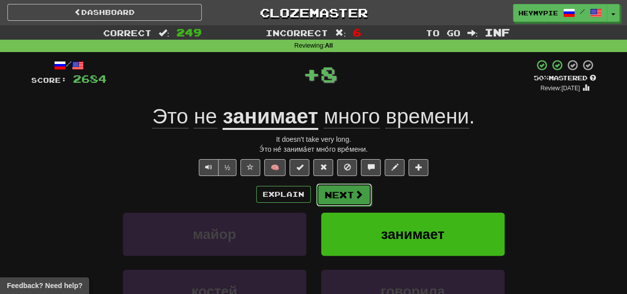
click at [314, 192] on button "Next" at bounding box center [344, 194] width 56 height 23
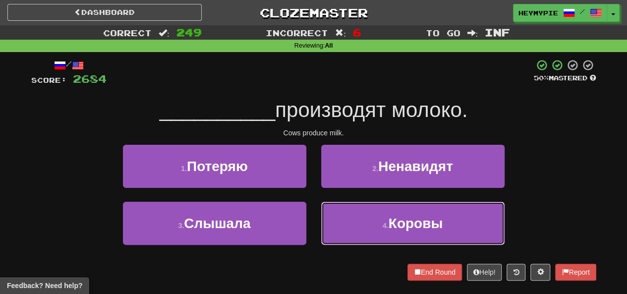
click at [314, 208] on button "4 . Коровы" at bounding box center [412, 223] width 183 height 43
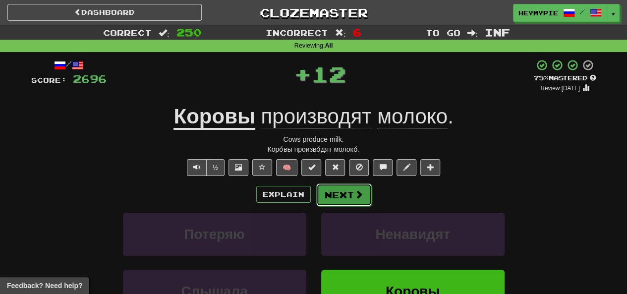
click at [314, 195] on button "Next" at bounding box center [344, 194] width 56 height 23
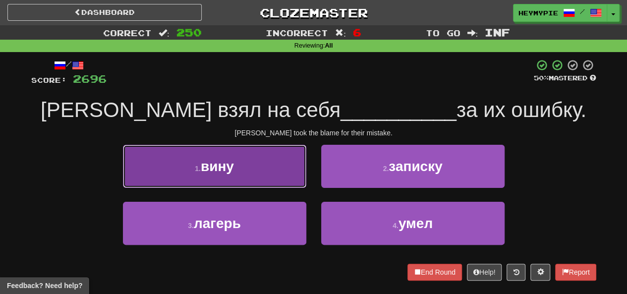
click at [271, 177] on button "1 . вину" at bounding box center [214, 166] width 183 height 43
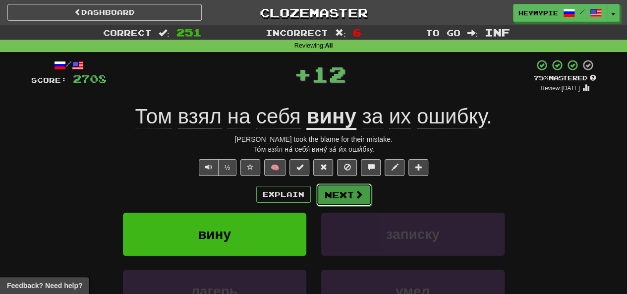
click at [314, 194] on button "Next" at bounding box center [344, 194] width 56 height 23
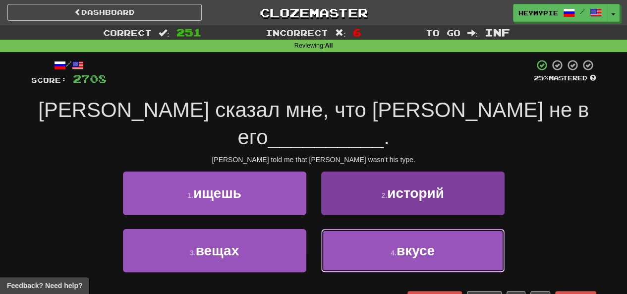
drag, startPoint x: 370, startPoint y: 232, endPoint x: 366, endPoint y: 227, distance: 5.7
click at [314, 233] on button "4 . вкусе" at bounding box center [412, 250] width 183 height 43
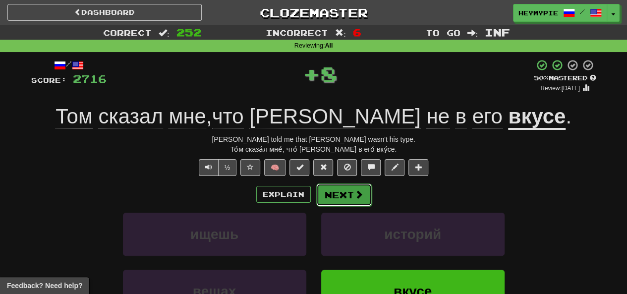
click at [314, 202] on button "Next" at bounding box center [344, 194] width 56 height 23
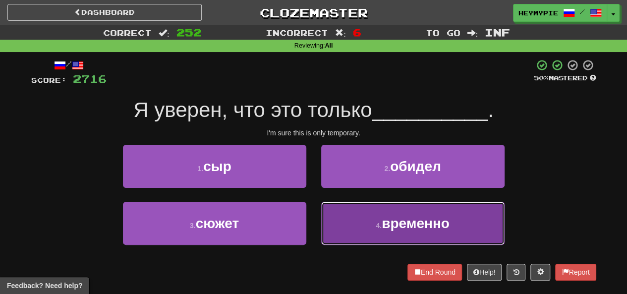
click at [314, 227] on span "временно" at bounding box center [416, 223] width 68 height 15
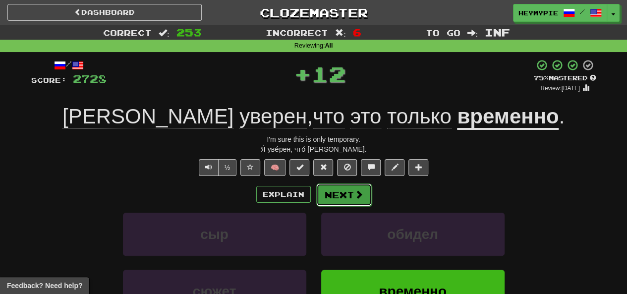
click at [314, 191] on button "Next" at bounding box center [344, 194] width 56 height 23
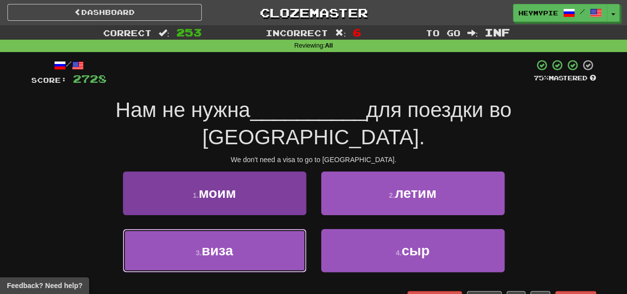
click at [241, 229] on button "3 . виза" at bounding box center [214, 250] width 183 height 43
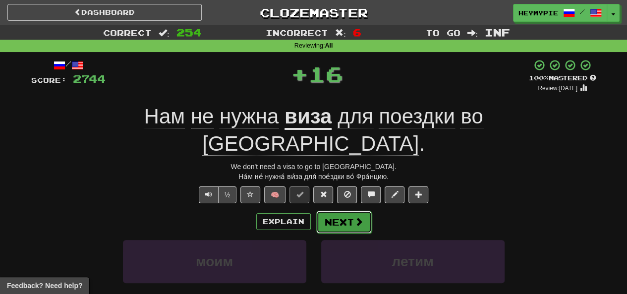
click at [314, 211] on button "Next" at bounding box center [344, 222] width 56 height 23
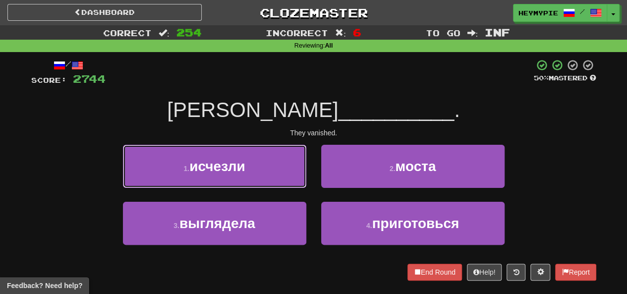
click at [239, 156] on button "1 . исчезли" at bounding box center [214, 166] width 183 height 43
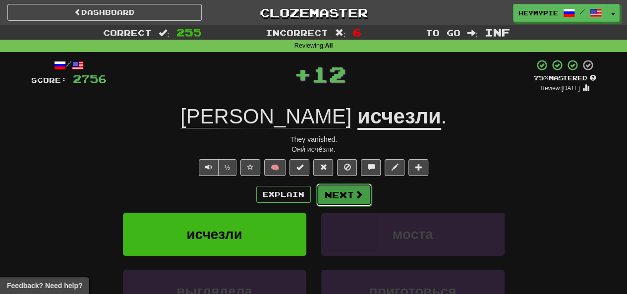
click at [314, 191] on button "Next" at bounding box center [344, 194] width 56 height 23
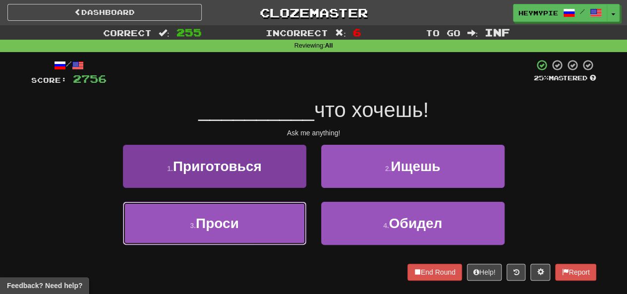
click at [246, 223] on button "3 . Проси" at bounding box center [214, 223] width 183 height 43
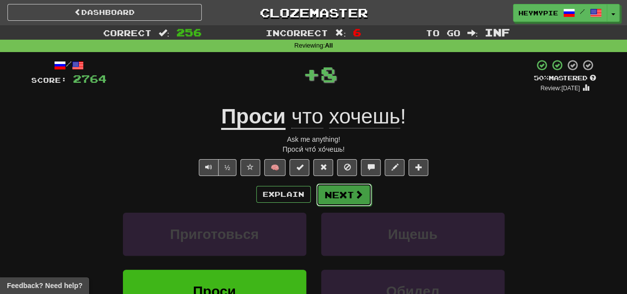
click at [314, 193] on button "Next" at bounding box center [344, 194] width 56 height 23
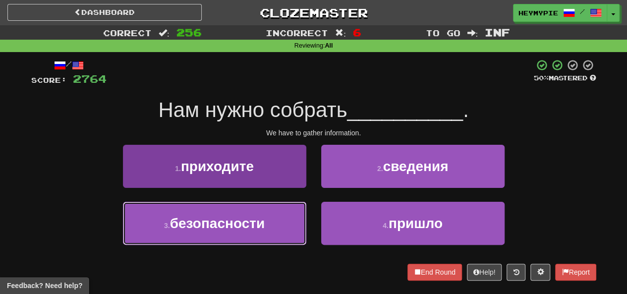
click at [214, 214] on button "3 . безопасности" at bounding box center [214, 223] width 183 height 43
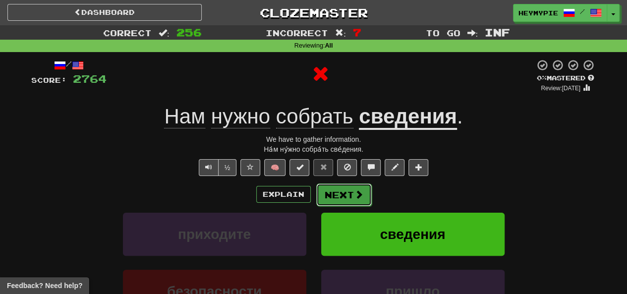
click at [314, 193] on button "Next" at bounding box center [344, 194] width 56 height 23
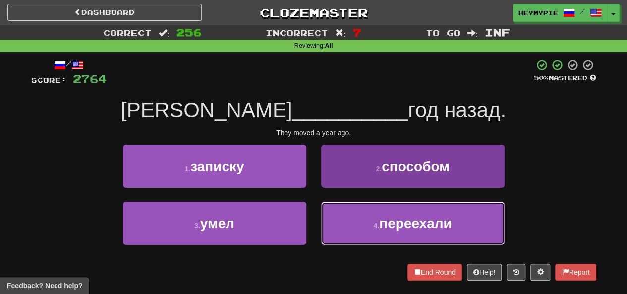
click at [314, 215] on button "4 . переехали" at bounding box center [412, 223] width 183 height 43
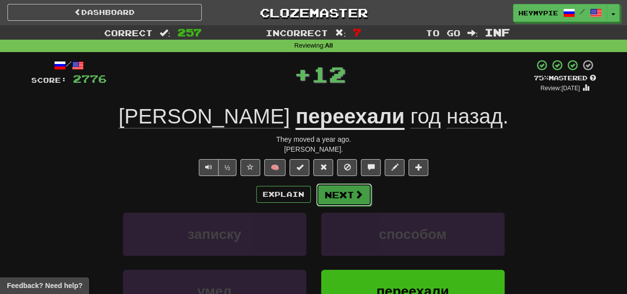
click at [314, 188] on button "Next" at bounding box center [344, 194] width 56 height 23
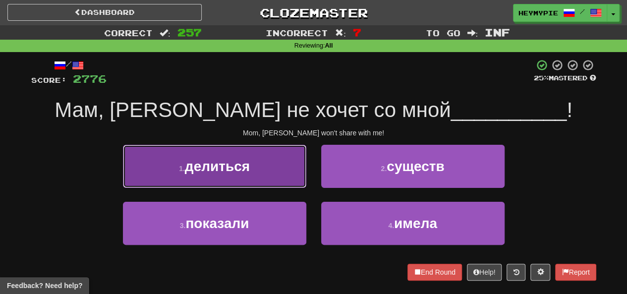
click at [284, 182] on button "1 . делиться" at bounding box center [214, 166] width 183 height 43
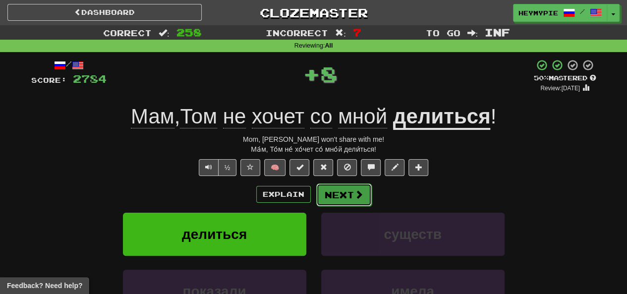
click at [314, 193] on button "Next" at bounding box center [344, 194] width 56 height 23
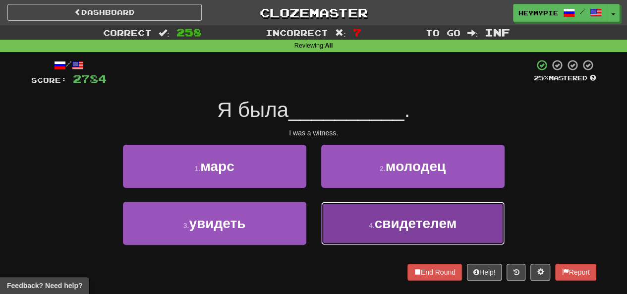
click at [314, 233] on button "4 . свидетелем" at bounding box center [412, 223] width 183 height 43
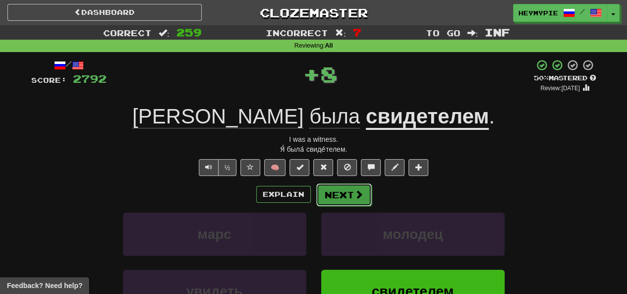
click at [314, 186] on button "Next" at bounding box center [344, 194] width 56 height 23
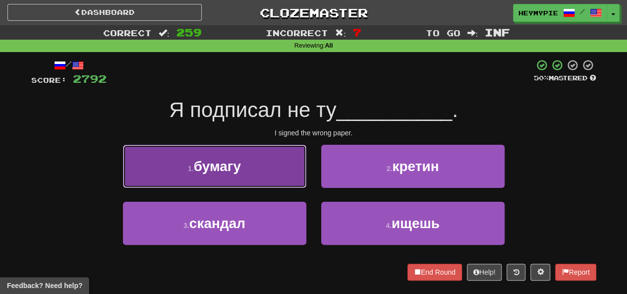
click at [216, 168] on span "бумагу" at bounding box center [217, 166] width 47 height 15
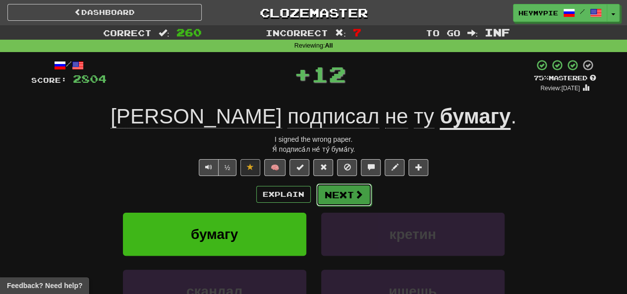
click at [314, 195] on button "Next" at bounding box center [344, 194] width 56 height 23
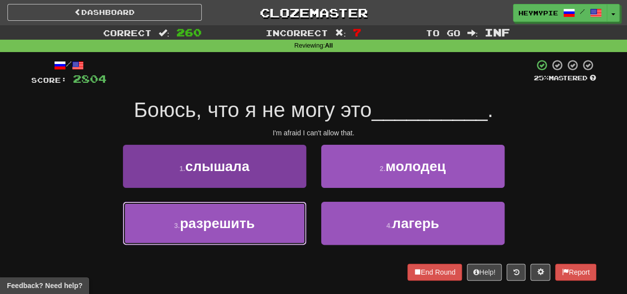
drag, startPoint x: 230, startPoint y: 215, endPoint x: 237, endPoint y: 214, distance: 7.0
click at [230, 215] on button "3 . разрешить" at bounding box center [214, 223] width 183 height 43
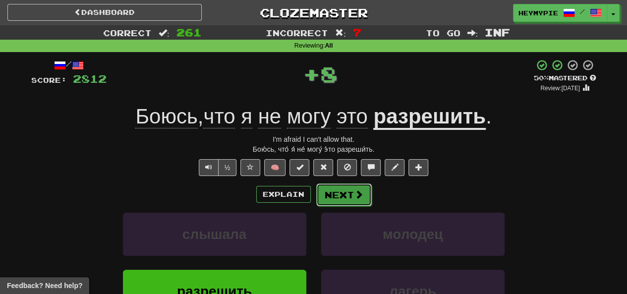
click at [314, 196] on button "Next" at bounding box center [344, 194] width 56 height 23
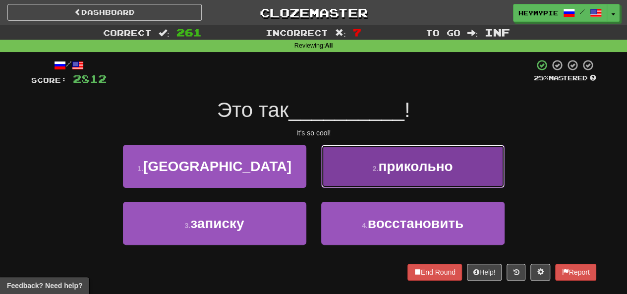
click at [314, 164] on button "2 . прикольно" at bounding box center [412, 166] width 183 height 43
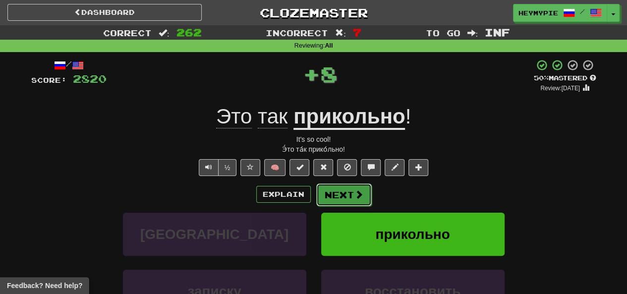
click at [314, 191] on button "Next" at bounding box center [344, 194] width 56 height 23
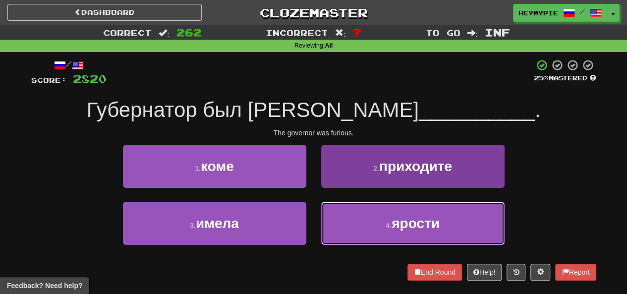
click at [314, 220] on button "4 . ярости" at bounding box center [412, 223] width 183 height 43
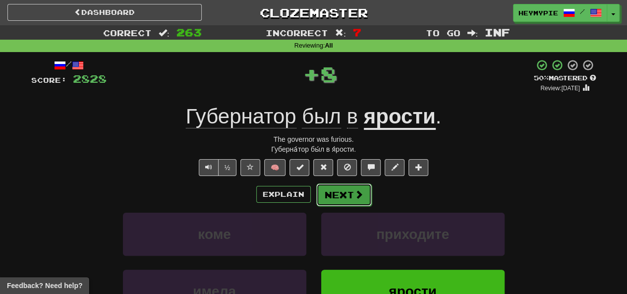
click at [314, 194] on button "Next" at bounding box center [344, 194] width 56 height 23
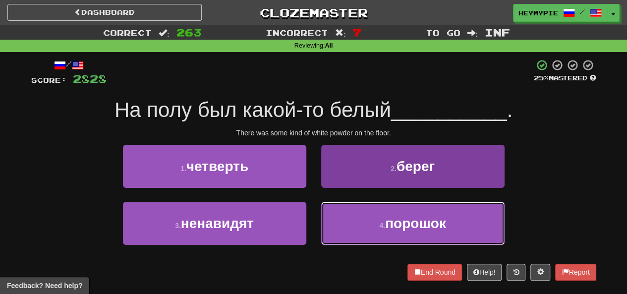
click at [314, 231] on button "4 . порошок" at bounding box center [412, 223] width 183 height 43
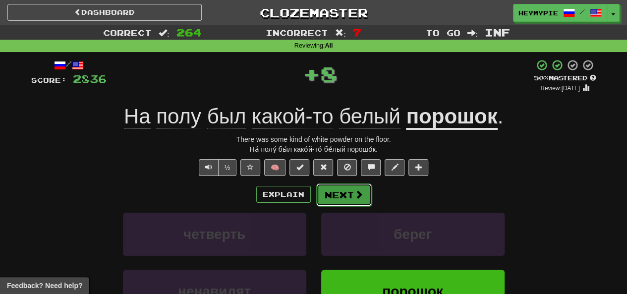
click at [314, 201] on button "Next" at bounding box center [344, 194] width 56 height 23
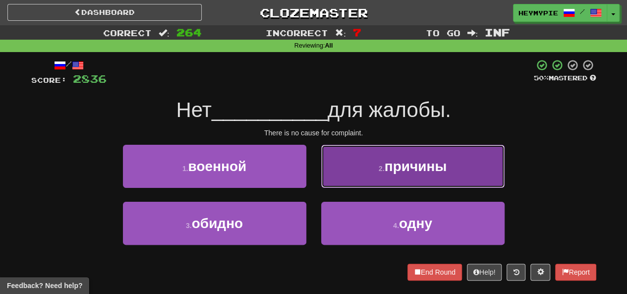
click at [314, 170] on button "2 . причины" at bounding box center [412, 166] width 183 height 43
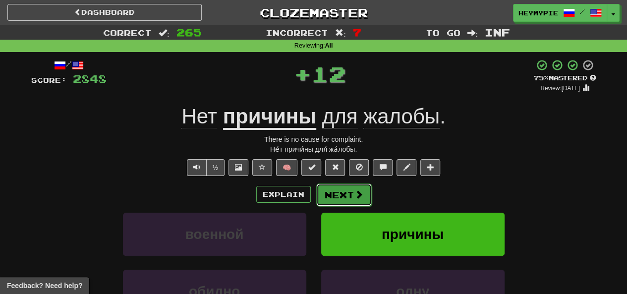
click at [314, 197] on button "Next" at bounding box center [344, 194] width 56 height 23
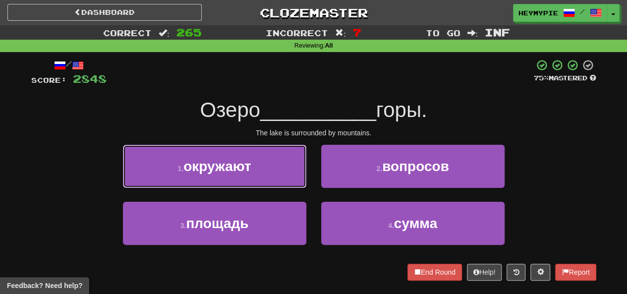
drag, startPoint x: 257, startPoint y: 172, endPoint x: 262, endPoint y: 171, distance: 5.5
click at [256, 172] on button "1 . окружают" at bounding box center [214, 166] width 183 height 43
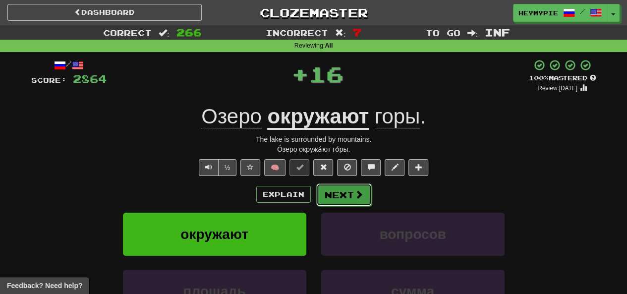
click at [314, 197] on button "Next" at bounding box center [344, 194] width 56 height 23
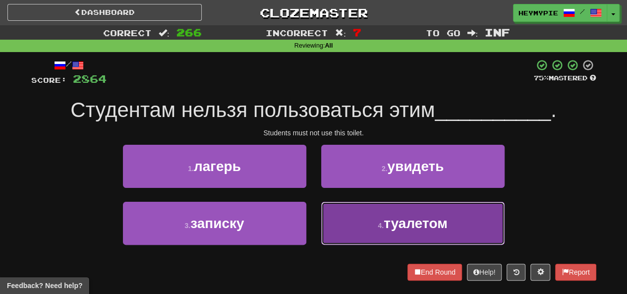
click at [314, 212] on button "4 . туалетом" at bounding box center [412, 223] width 183 height 43
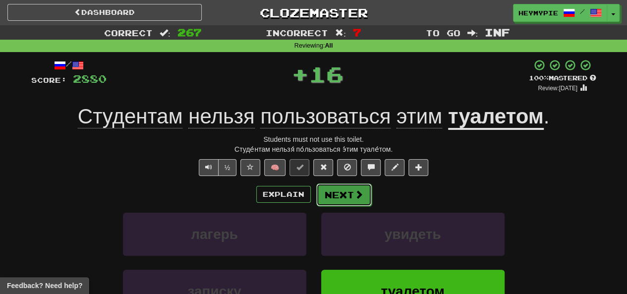
click at [314, 194] on button "Next" at bounding box center [344, 194] width 56 height 23
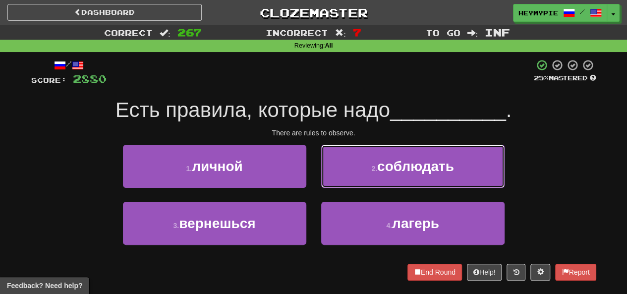
click at [314, 154] on button "2 . соблюдать" at bounding box center [412, 166] width 183 height 43
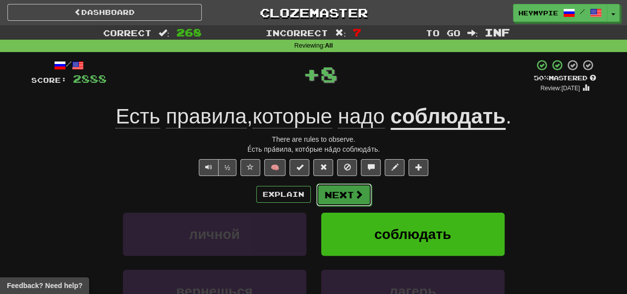
click at [314, 185] on button "Next" at bounding box center [344, 194] width 56 height 23
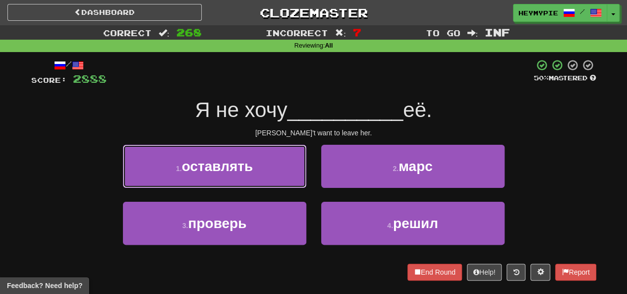
click at [235, 163] on span "оставлять" at bounding box center [217, 166] width 71 height 15
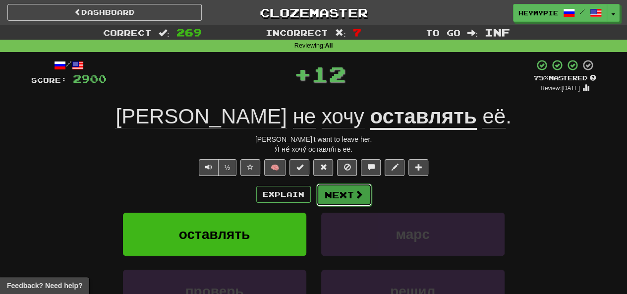
click at [314, 197] on button "Next" at bounding box center [344, 194] width 56 height 23
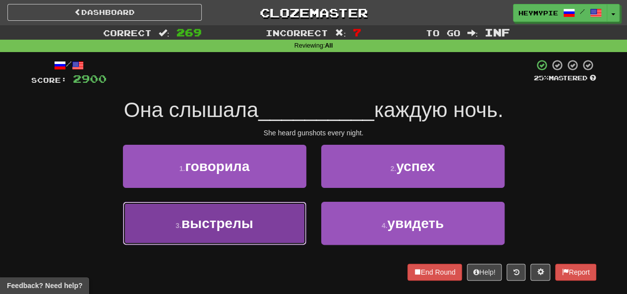
click at [255, 221] on button "3 . выстрелы" at bounding box center [214, 223] width 183 height 43
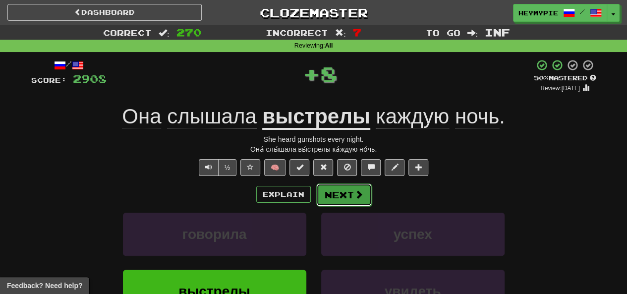
click at [314, 196] on button "Next" at bounding box center [344, 194] width 56 height 23
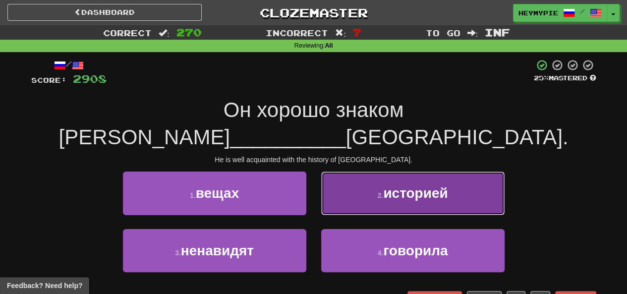
click at [314, 172] on button "2 . историей" at bounding box center [412, 192] width 183 height 43
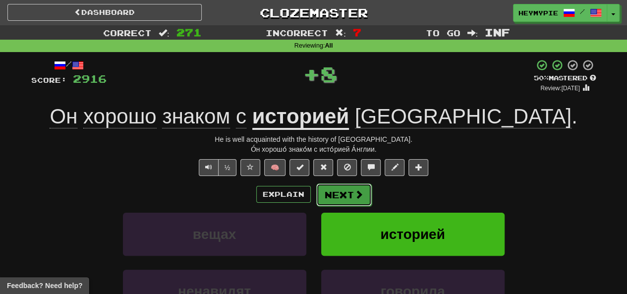
click at [314, 202] on button "Next" at bounding box center [344, 194] width 56 height 23
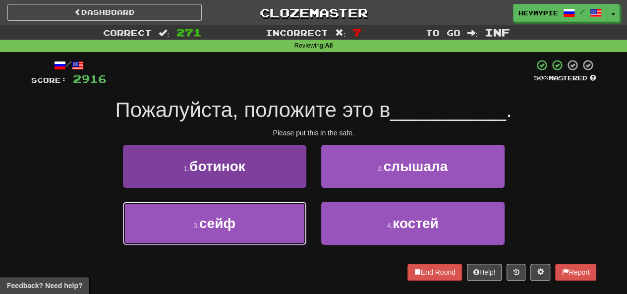
click at [251, 228] on button "3 . сейф" at bounding box center [214, 223] width 183 height 43
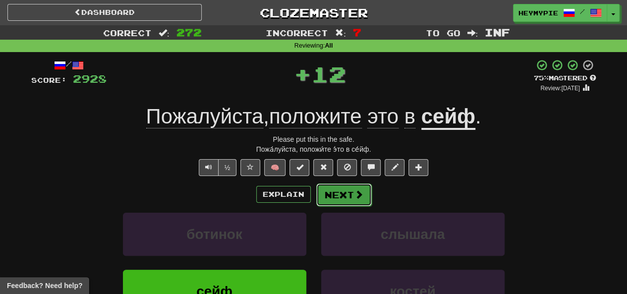
click at [314, 198] on button "Next" at bounding box center [344, 194] width 56 height 23
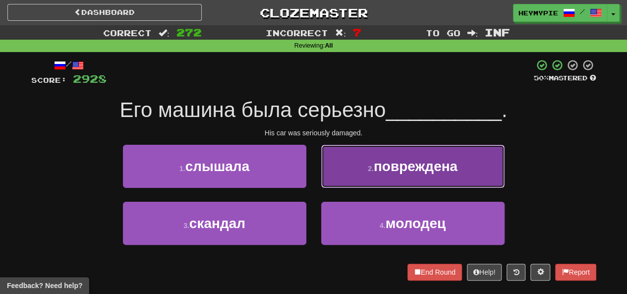
click at [314, 163] on button "2 . повреждена" at bounding box center [412, 166] width 183 height 43
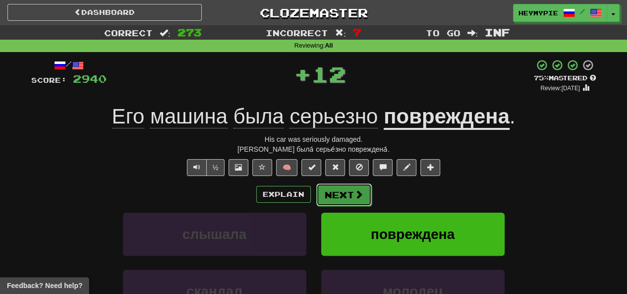
click at [314, 198] on button "Next" at bounding box center [344, 194] width 56 height 23
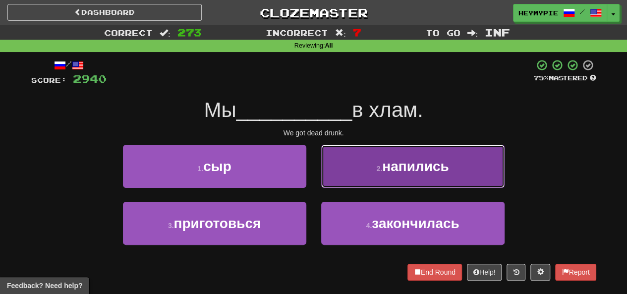
click at [314, 171] on button "2 . напились" at bounding box center [412, 166] width 183 height 43
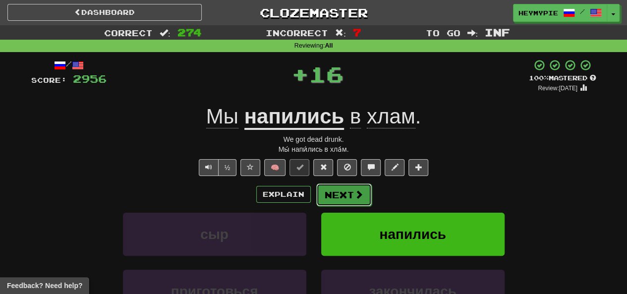
click at [314, 197] on button "Next" at bounding box center [344, 194] width 56 height 23
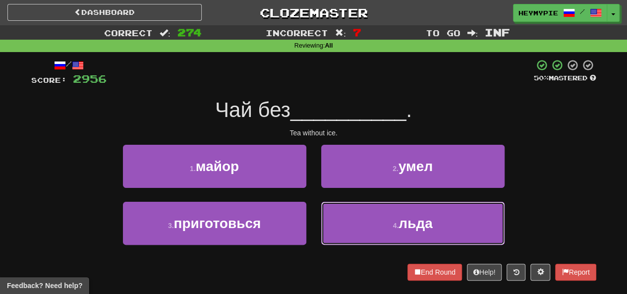
click at [314, 214] on button "4 . льда" at bounding box center [412, 223] width 183 height 43
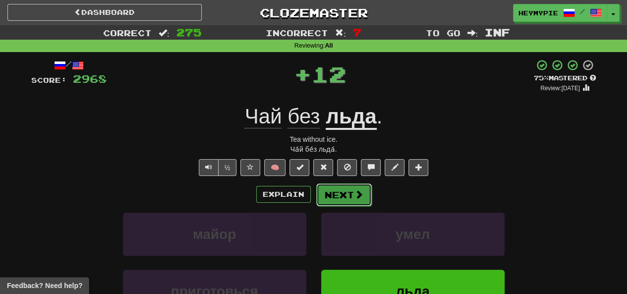
click at [314, 193] on button "Next" at bounding box center [344, 194] width 56 height 23
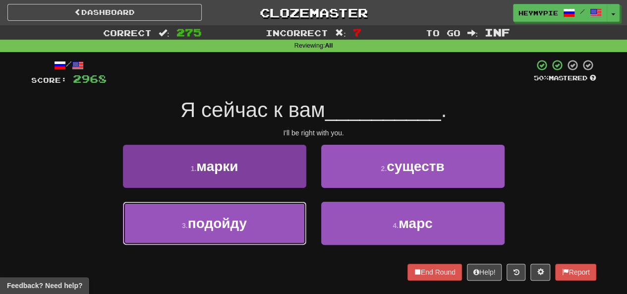
click at [253, 216] on button "3 . подойду" at bounding box center [214, 223] width 183 height 43
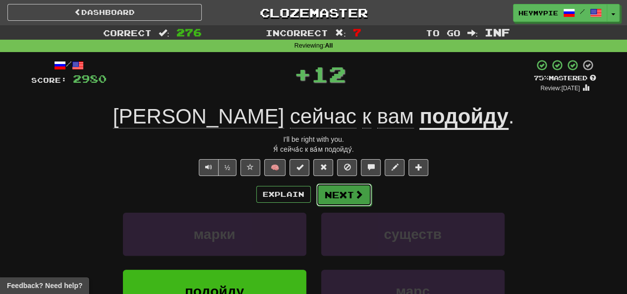
click at [314, 195] on button "Next" at bounding box center [344, 194] width 56 height 23
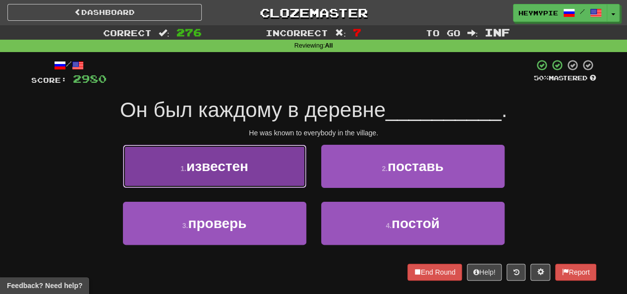
click at [258, 161] on button "1 . известен" at bounding box center [214, 166] width 183 height 43
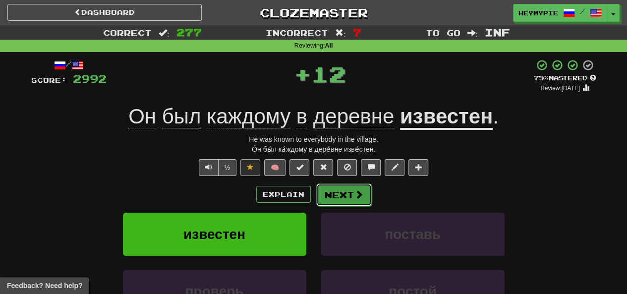
click at [314, 199] on button "Next" at bounding box center [344, 194] width 56 height 23
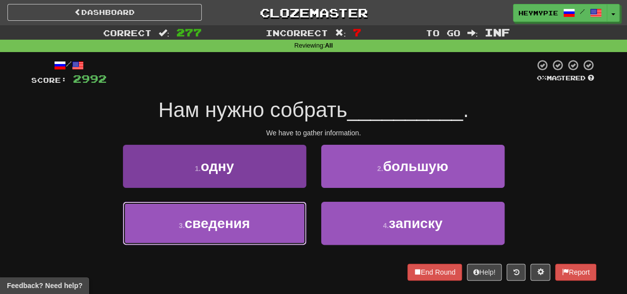
drag, startPoint x: 267, startPoint y: 221, endPoint x: 273, endPoint y: 217, distance: 7.4
click at [266, 223] on button "3 . сведения" at bounding box center [214, 223] width 183 height 43
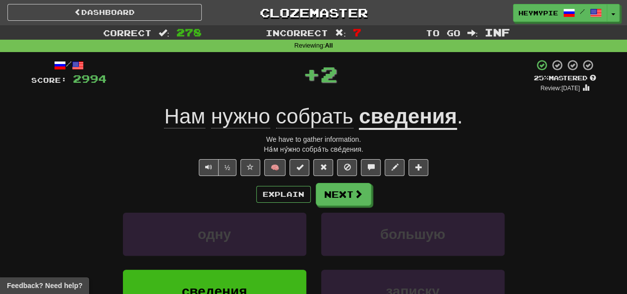
click at [314, 123] on u "сведения" at bounding box center [408, 117] width 98 height 25
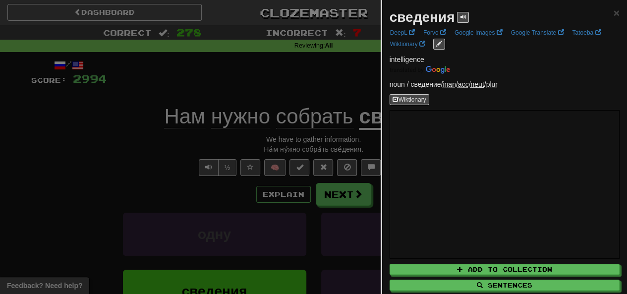
click at [270, 91] on div at bounding box center [313, 147] width 627 height 294
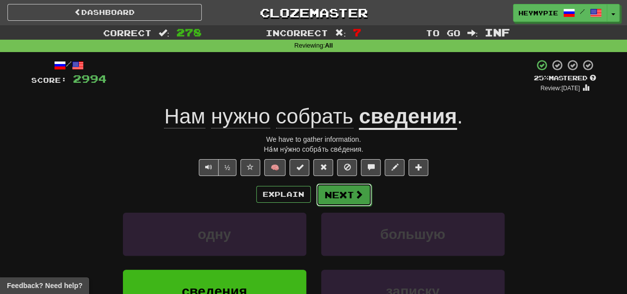
click at [314, 191] on button "Next" at bounding box center [344, 194] width 56 height 23
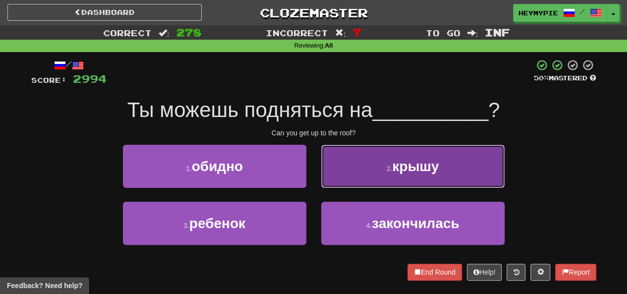
click at [314, 166] on button "2 . крышу" at bounding box center [412, 166] width 183 height 43
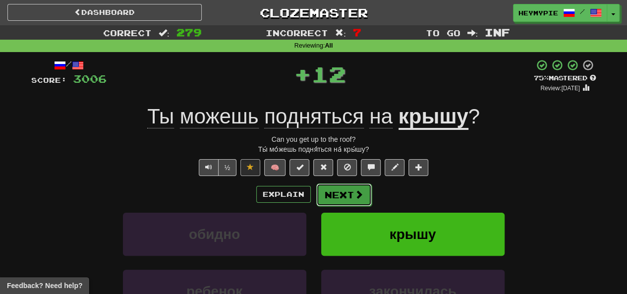
click at [314, 195] on button "Next" at bounding box center [344, 194] width 56 height 23
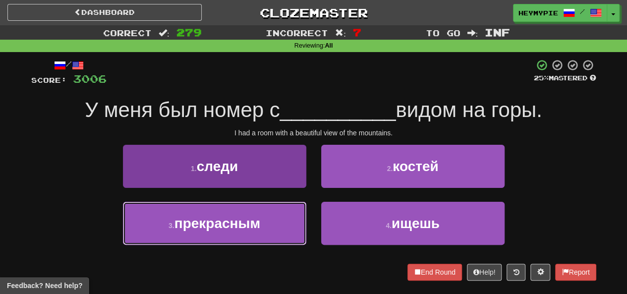
click at [230, 228] on span "прекрасным" at bounding box center [217, 223] width 86 height 15
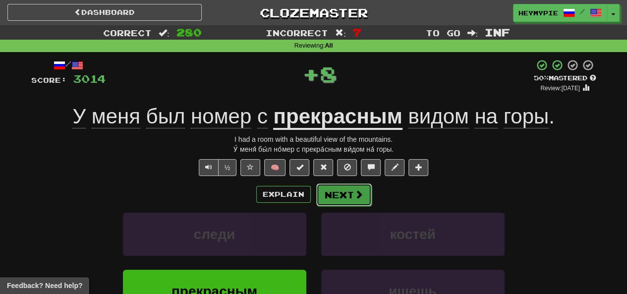
click at [314, 198] on button "Next" at bounding box center [344, 194] width 56 height 23
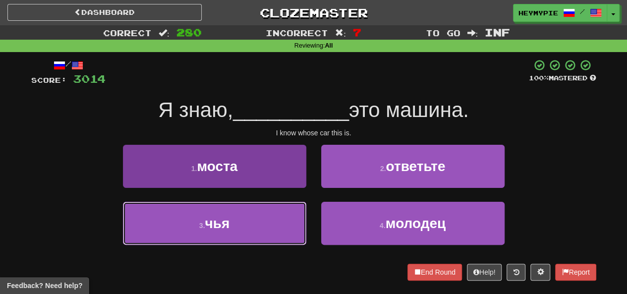
drag, startPoint x: 255, startPoint y: 225, endPoint x: 261, endPoint y: 226, distance: 5.5
click at [255, 225] on button "3 . чья" at bounding box center [214, 223] width 183 height 43
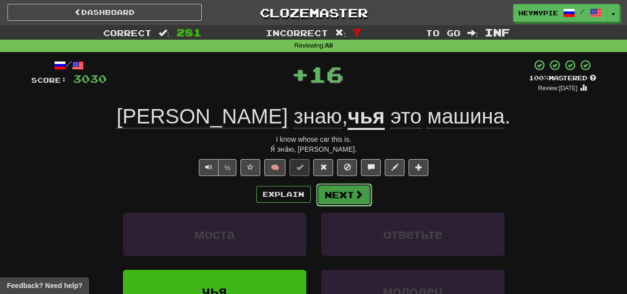
click at [314, 190] on span at bounding box center [358, 194] width 9 height 9
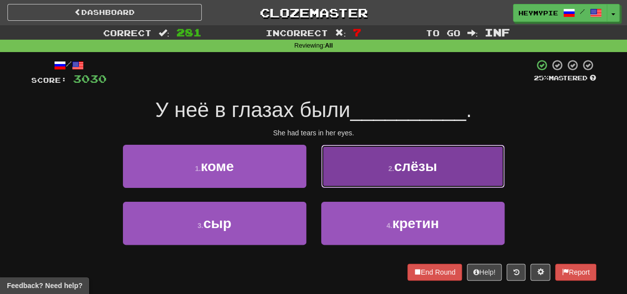
click at [314, 185] on button "2 . слёзы" at bounding box center [412, 166] width 183 height 43
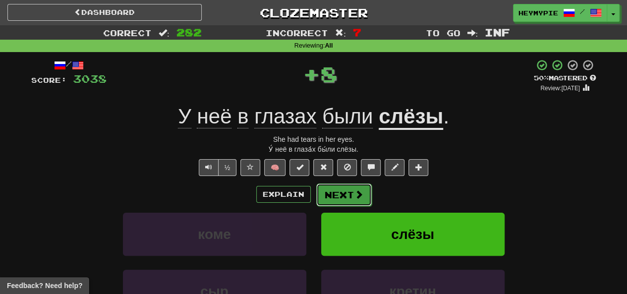
click at [314, 194] on button "Next" at bounding box center [344, 194] width 56 height 23
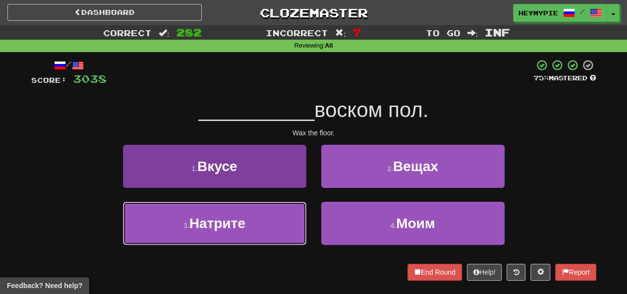
click at [292, 215] on button "3 . Натрите" at bounding box center [214, 223] width 183 height 43
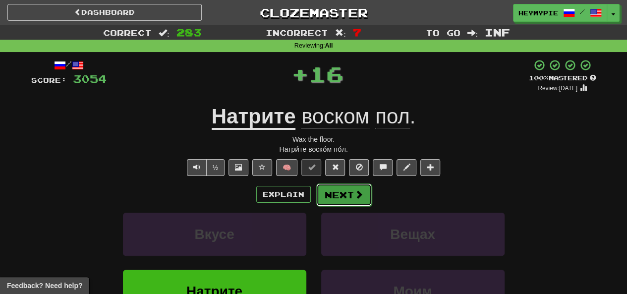
click at [314, 189] on button "Next" at bounding box center [344, 194] width 56 height 23
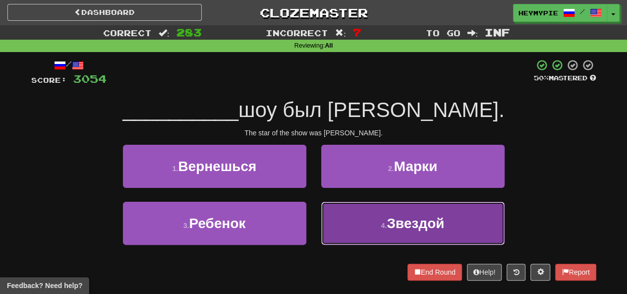
click at [314, 223] on button "4 . Звездой" at bounding box center [412, 223] width 183 height 43
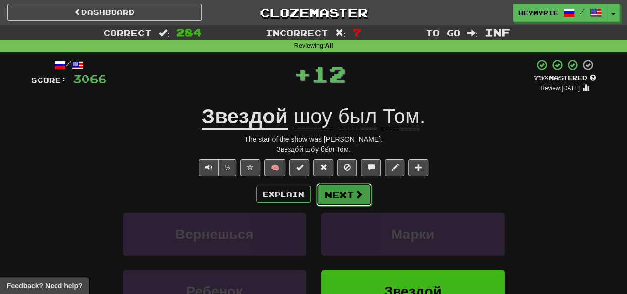
click at [314, 203] on button "Next" at bounding box center [344, 194] width 56 height 23
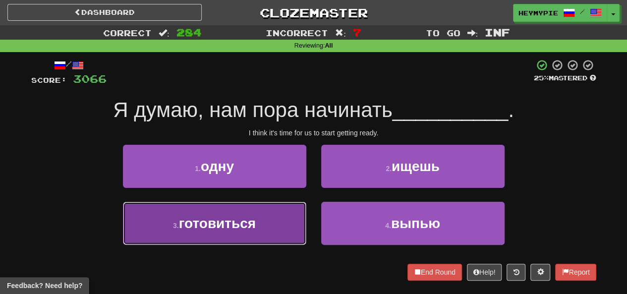
click at [254, 224] on span "готовиться" at bounding box center [217, 223] width 77 height 15
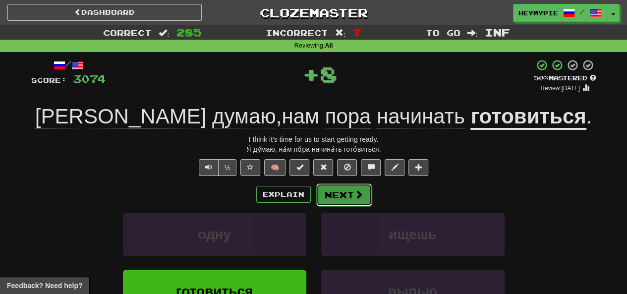
click at [314, 203] on button "Next" at bounding box center [344, 194] width 56 height 23
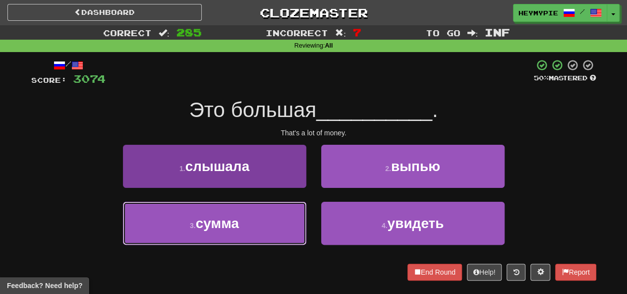
click at [270, 228] on button "3 . сумма" at bounding box center [214, 223] width 183 height 43
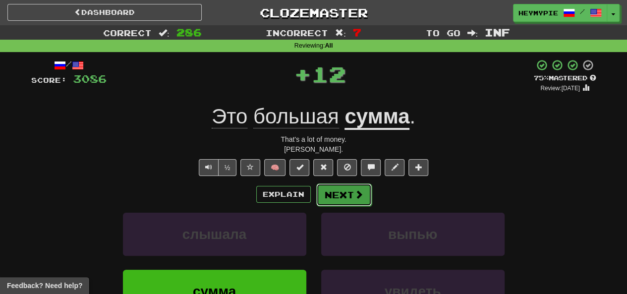
click at [314, 197] on button "Next" at bounding box center [344, 194] width 56 height 23
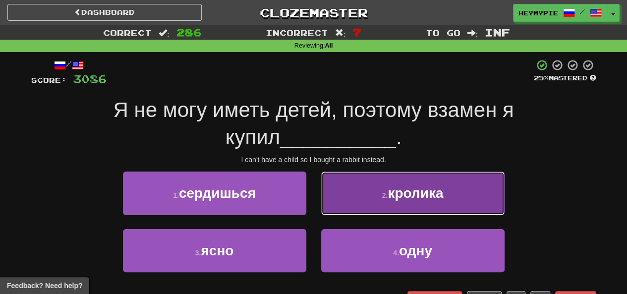
click at [314, 184] on button "2 . кролика" at bounding box center [412, 192] width 183 height 43
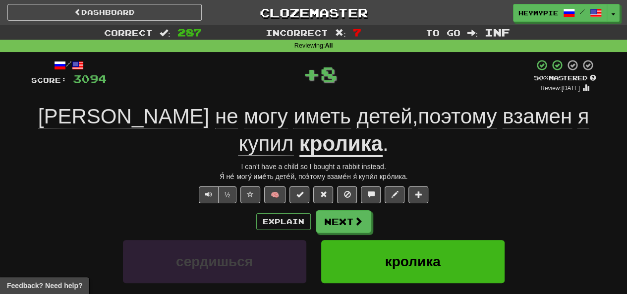
click at [314, 119] on span "взамен" at bounding box center [537, 117] width 69 height 24
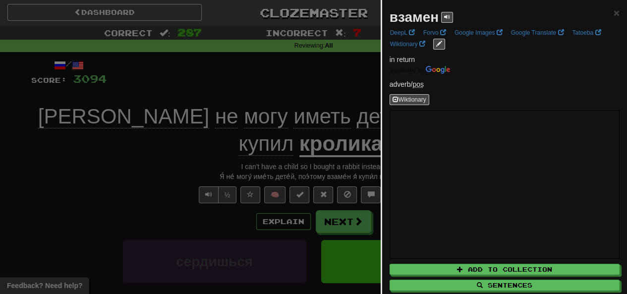
click at [306, 87] on div at bounding box center [313, 147] width 627 height 294
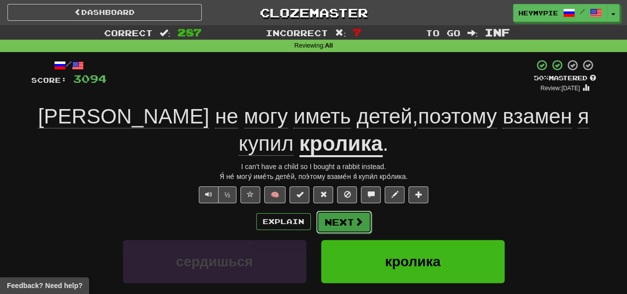
click at [314, 217] on span at bounding box center [358, 221] width 9 height 9
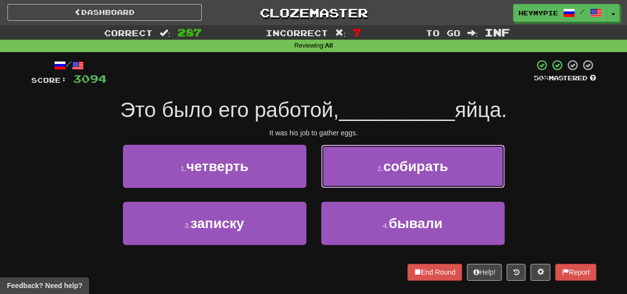
click at [314, 174] on button "2 . собирать" at bounding box center [412, 166] width 183 height 43
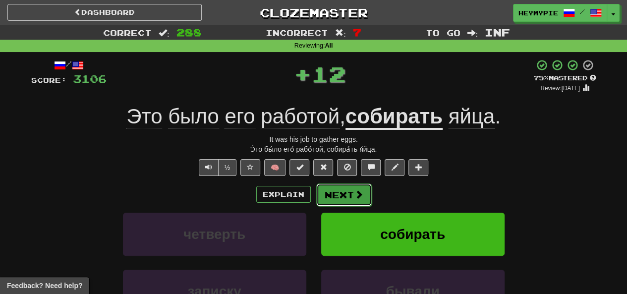
click at [314, 200] on button "Next" at bounding box center [344, 194] width 56 height 23
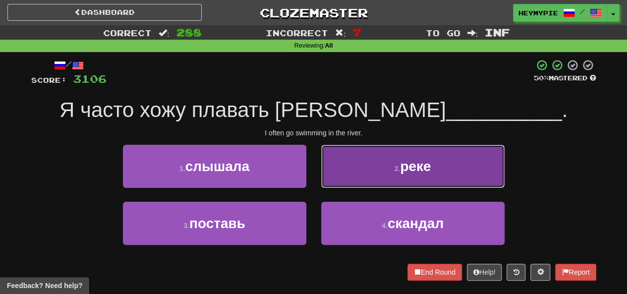
click at [314, 171] on button "2 . реке" at bounding box center [412, 166] width 183 height 43
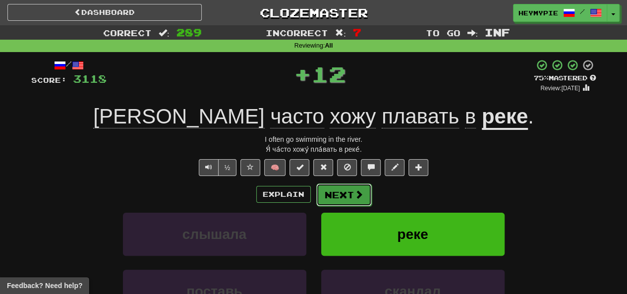
click at [314, 198] on button "Next" at bounding box center [344, 194] width 56 height 23
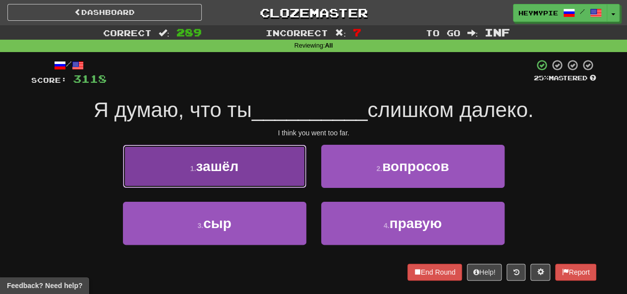
click at [277, 165] on button "1 . зашёл" at bounding box center [214, 166] width 183 height 43
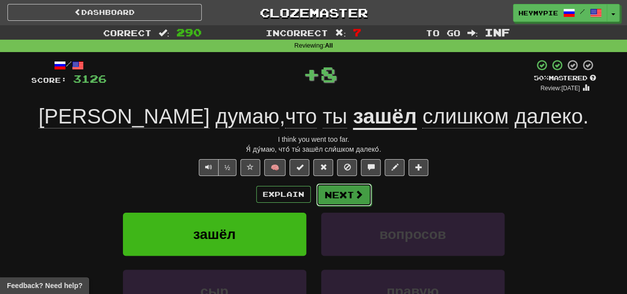
click at [314, 193] on button "Next" at bounding box center [344, 194] width 56 height 23
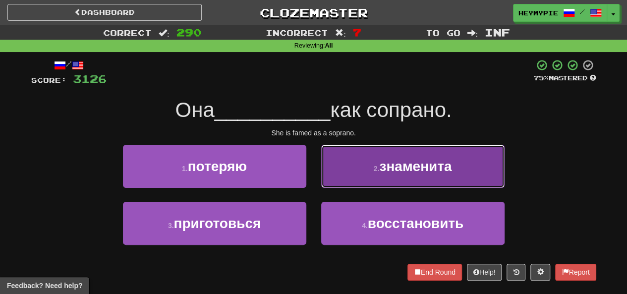
drag, startPoint x: 337, startPoint y: 164, endPoint x: 339, endPoint y: 170, distance: 6.3
click at [314, 170] on button "2 . знаменита" at bounding box center [412, 166] width 183 height 43
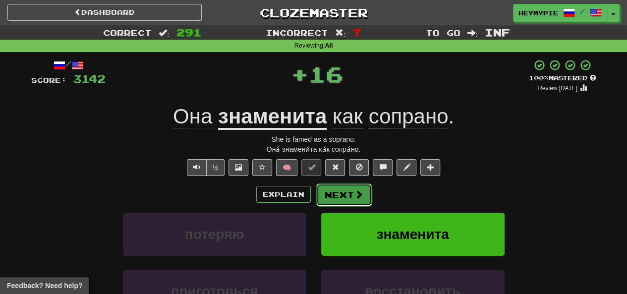
click at [314, 193] on button "Next" at bounding box center [344, 194] width 56 height 23
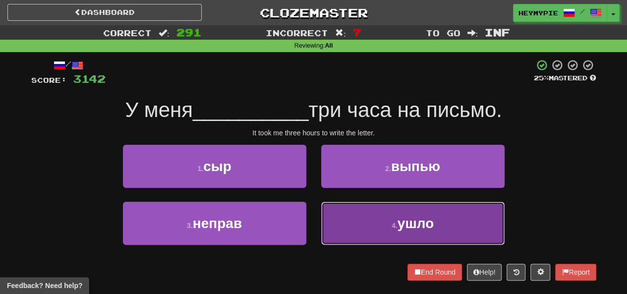
click at [314, 213] on button "4 . ушло" at bounding box center [412, 223] width 183 height 43
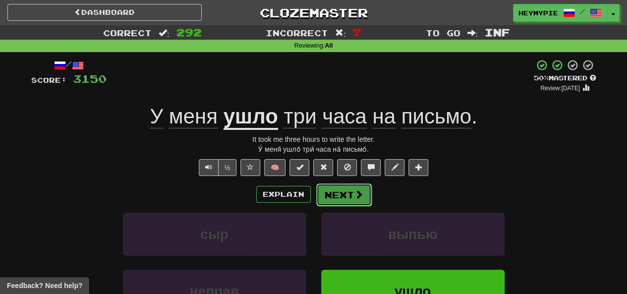
click at [314, 198] on button "Next" at bounding box center [344, 194] width 56 height 23
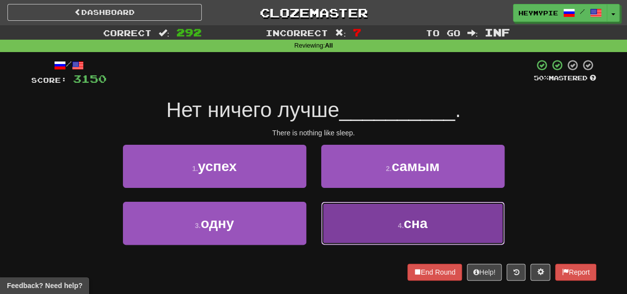
click at [314, 222] on button "4 . сна" at bounding box center [412, 223] width 183 height 43
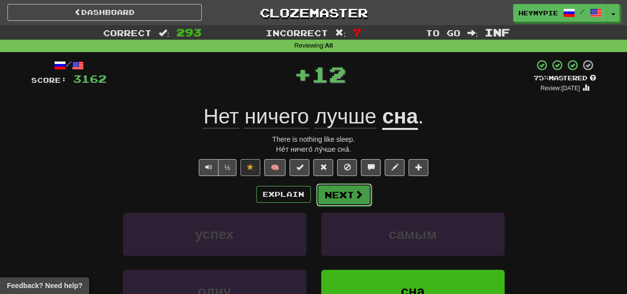
click at [314, 199] on button "Next" at bounding box center [344, 194] width 56 height 23
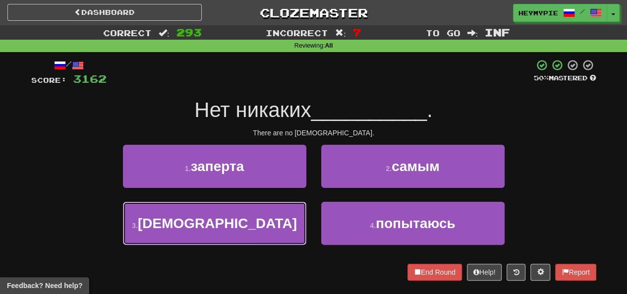
drag, startPoint x: 249, startPoint y: 218, endPoint x: 284, endPoint y: 209, distance: 36.8
click at [249, 219] on button "3 . [DEMOGRAPHIC_DATA]" at bounding box center [214, 223] width 183 height 43
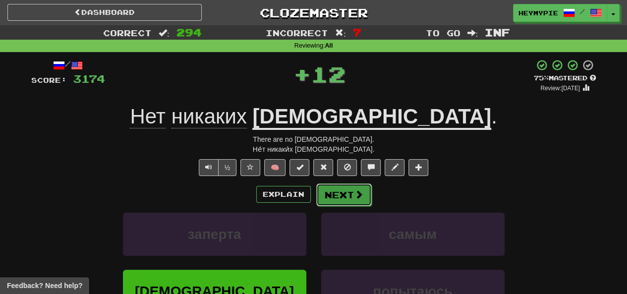
click at [314, 197] on button "Next" at bounding box center [344, 194] width 56 height 23
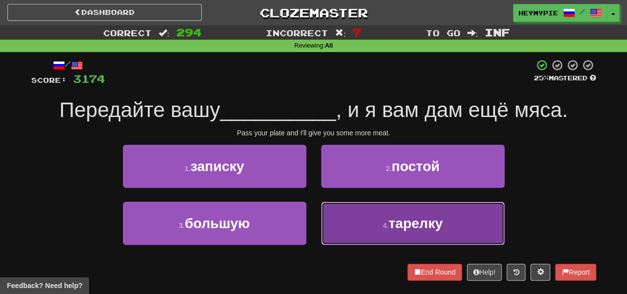
click at [314, 218] on button "4 . тарелку" at bounding box center [412, 223] width 183 height 43
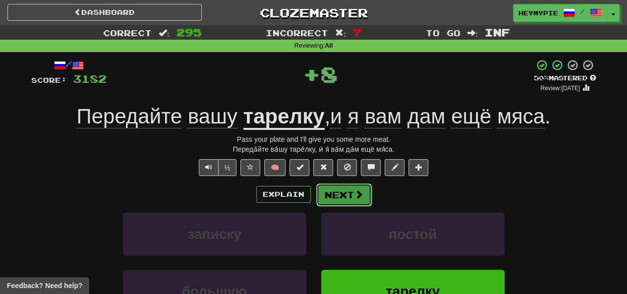
click at [314, 200] on button "Next" at bounding box center [344, 194] width 56 height 23
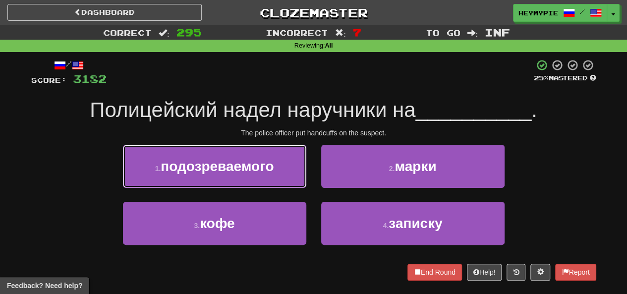
click at [261, 176] on button "1 . подозреваемого" at bounding box center [214, 166] width 183 height 43
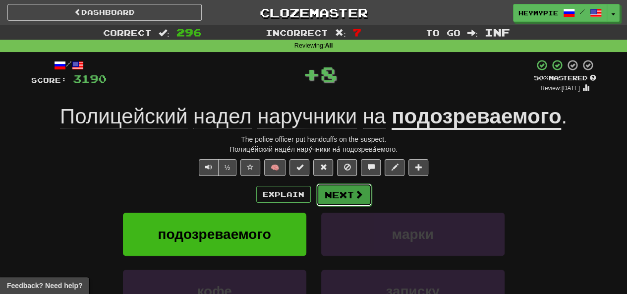
click at [314, 193] on button "Next" at bounding box center [344, 194] width 56 height 23
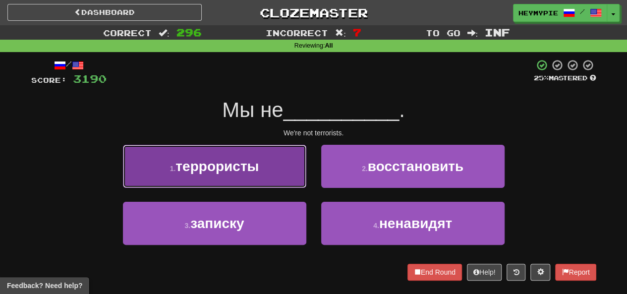
click at [265, 168] on button "1 . террористы" at bounding box center [214, 166] width 183 height 43
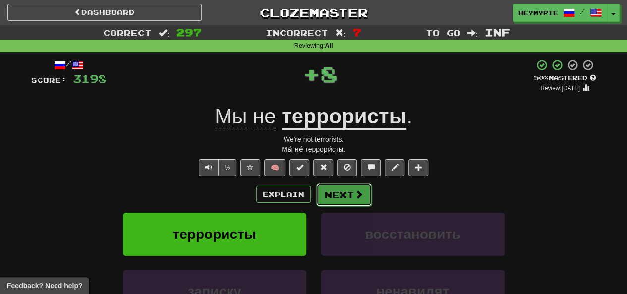
click at [314, 187] on button "Next" at bounding box center [344, 194] width 56 height 23
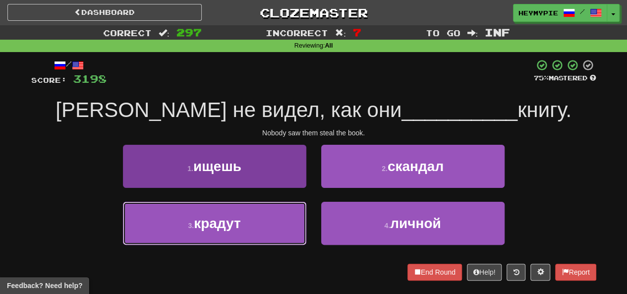
click at [257, 216] on button "3 . крадут" at bounding box center [214, 223] width 183 height 43
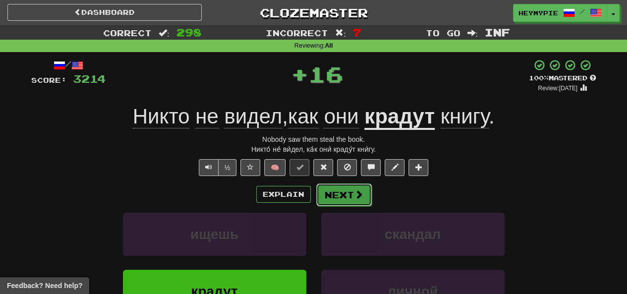
click at [314, 195] on button "Next" at bounding box center [344, 194] width 56 height 23
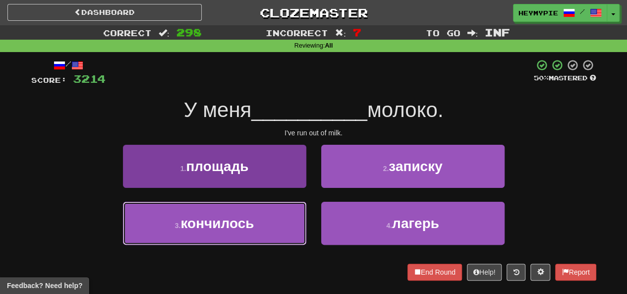
click at [266, 222] on button "3 . кончилось" at bounding box center [214, 223] width 183 height 43
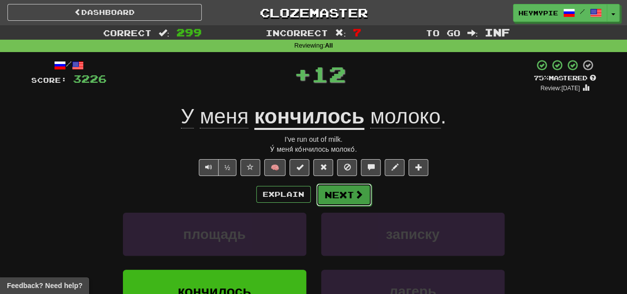
click at [314, 195] on button "Next" at bounding box center [344, 194] width 56 height 23
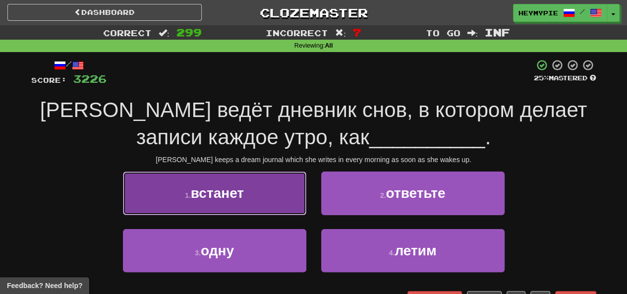
click at [250, 201] on button "1 . встанет" at bounding box center [214, 192] width 183 height 43
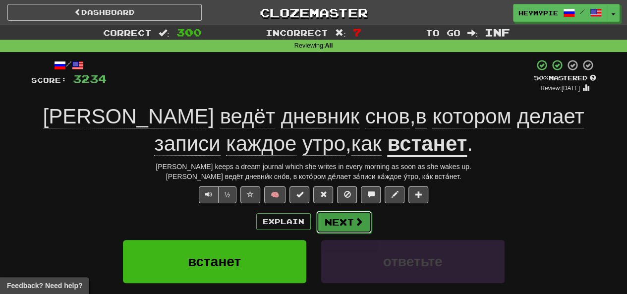
click at [314, 223] on button "Next" at bounding box center [344, 222] width 56 height 23
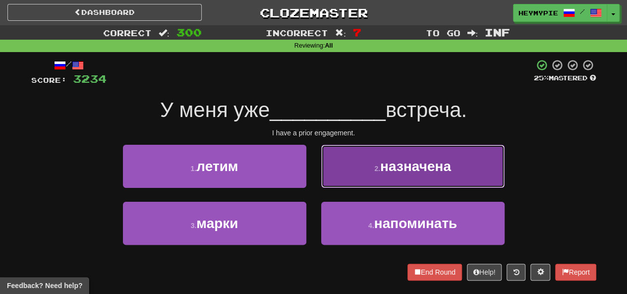
click at [314, 182] on button "2 . назначена" at bounding box center [412, 166] width 183 height 43
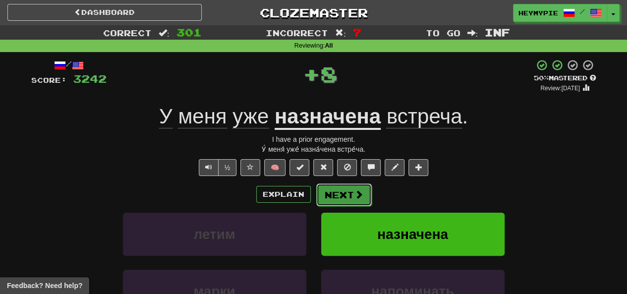
click at [314, 197] on button "Next" at bounding box center [344, 194] width 56 height 23
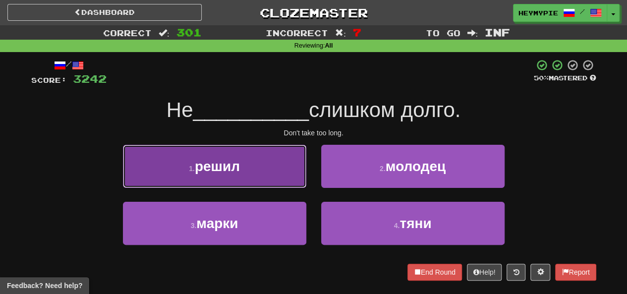
click at [260, 177] on button "1 . решил" at bounding box center [214, 166] width 183 height 43
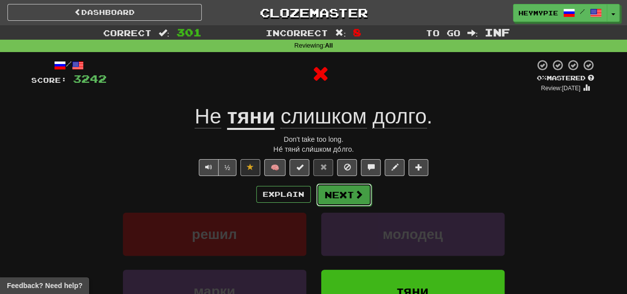
click at [314, 191] on button "Next" at bounding box center [344, 194] width 56 height 23
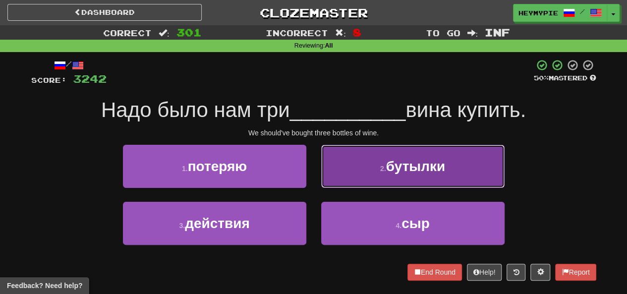
click at [314, 179] on button "2 . бутылки" at bounding box center [412, 166] width 183 height 43
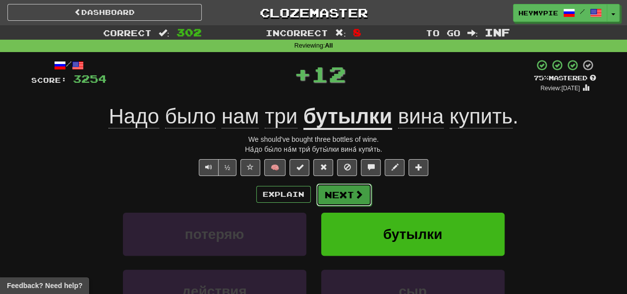
click at [314, 202] on button "Next" at bounding box center [344, 194] width 56 height 23
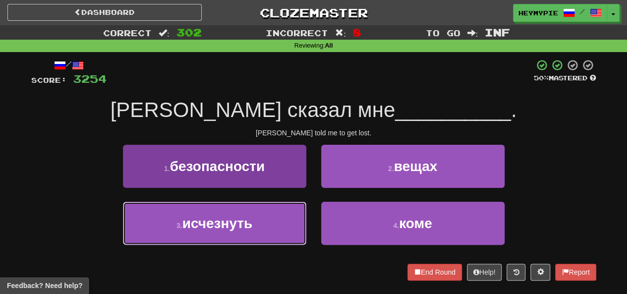
click at [249, 219] on span "исчезнуть" at bounding box center [217, 223] width 70 height 15
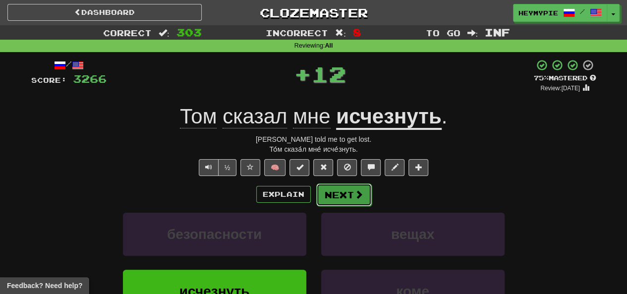
click at [314, 198] on button "Next" at bounding box center [344, 194] width 56 height 23
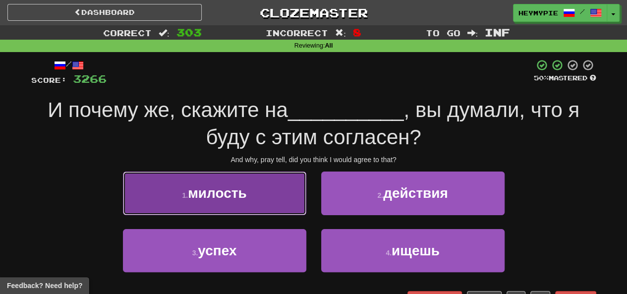
click at [247, 194] on span "милость" at bounding box center [217, 192] width 59 height 15
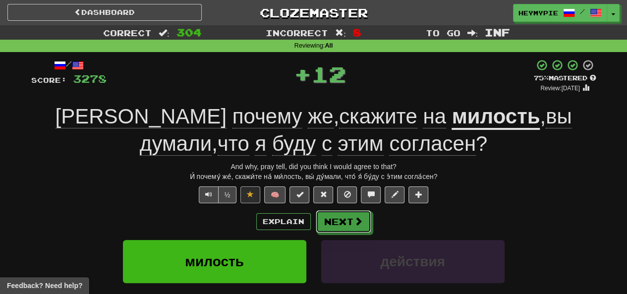
drag, startPoint x: 336, startPoint y: 221, endPoint x: 328, endPoint y: 136, distance: 85.2
click at [314, 221] on button "Next" at bounding box center [344, 221] width 56 height 23
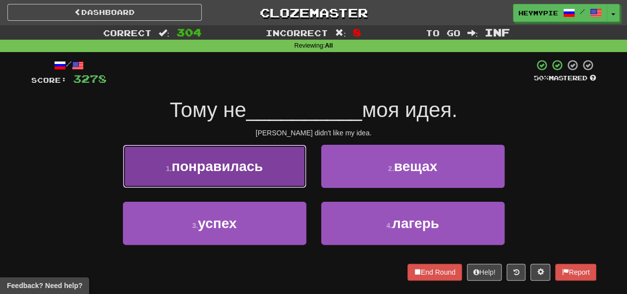
click at [251, 177] on button "1 . понравилась" at bounding box center [214, 166] width 183 height 43
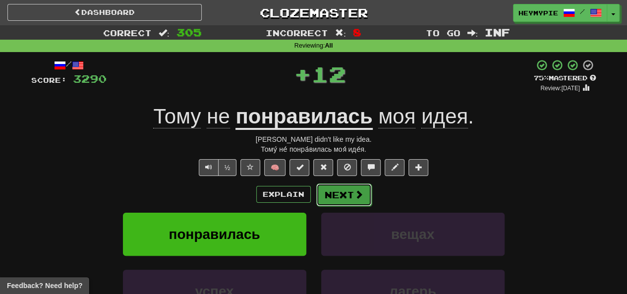
click at [314, 190] on button "Next" at bounding box center [344, 194] width 56 height 23
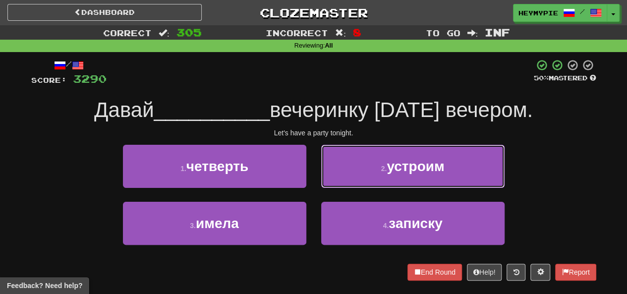
click at [314, 157] on button "2 . устроим" at bounding box center [412, 166] width 183 height 43
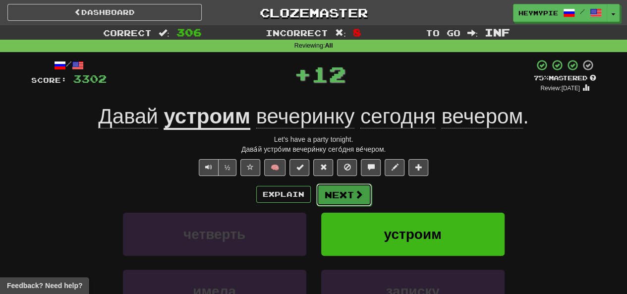
click at [314, 189] on button "Next" at bounding box center [344, 194] width 56 height 23
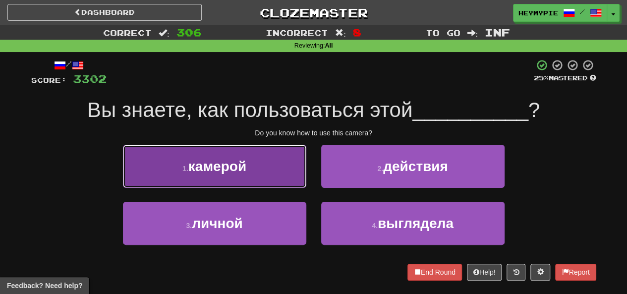
click at [279, 177] on button "1 . камерой" at bounding box center [214, 166] width 183 height 43
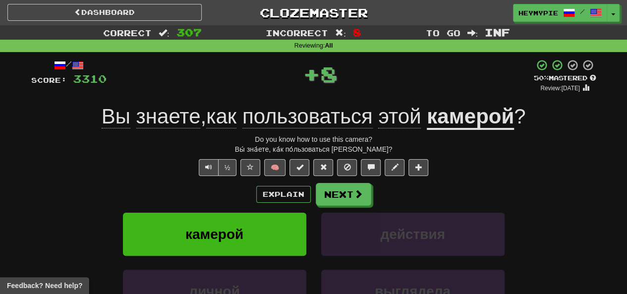
click at [314, 206] on div "Explain Next камерой действия личной выглядела Learn more: камерой действия лич…" at bounding box center [313, 262] width 565 height 159
click at [314, 198] on button "Next" at bounding box center [344, 194] width 56 height 23
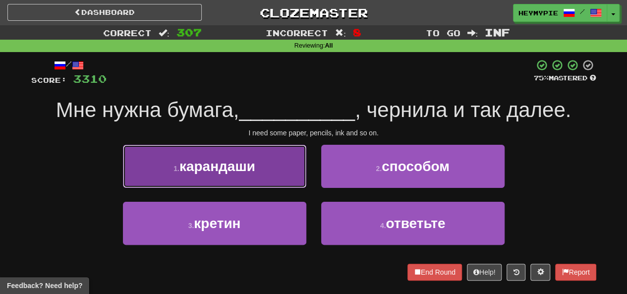
click at [259, 171] on button "1 . карандаши" at bounding box center [214, 166] width 183 height 43
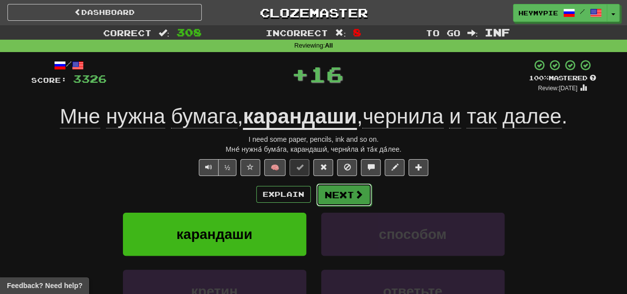
click at [314, 201] on button "Next" at bounding box center [344, 194] width 56 height 23
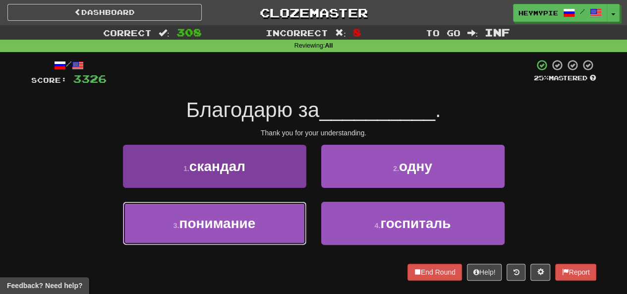
drag, startPoint x: 224, startPoint y: 220, endPoint x: 237, endPoint y: 224, distance: 14.0
click at [225, 222] on span "понимание" at bounding box center [217, 223] width 76 height 15
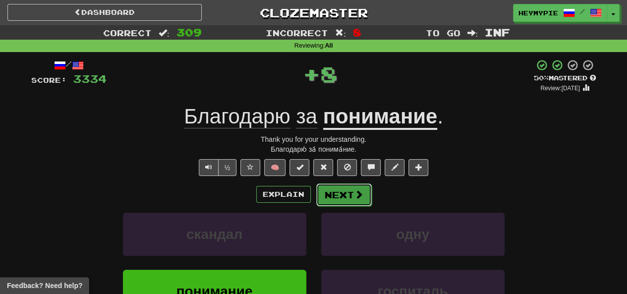
click at [314, 198] on button "Next" at bounding box center [344, 194] width 56 height 23
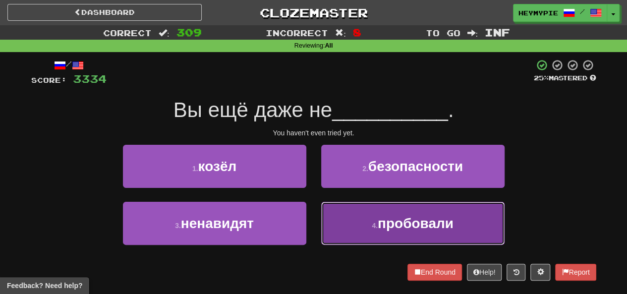
click at [314, 215] on button "4 . пробовали" at bounding box center [412, 223] width 183 height 43
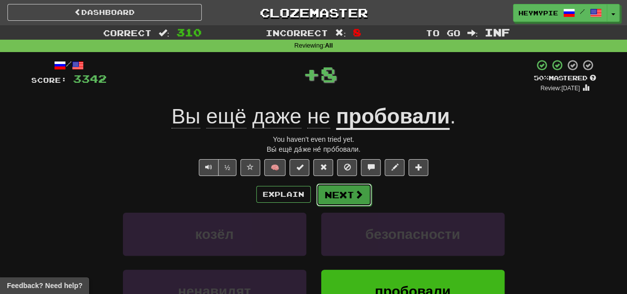
click at [314, 196] on button "Next" at bounding box center [344, 194] width 56 height 23
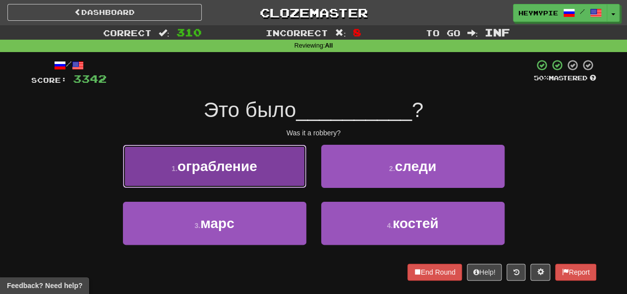
click at [248, 171] on span "ограбление" at bounding box center [217, 166] width 80 height 15
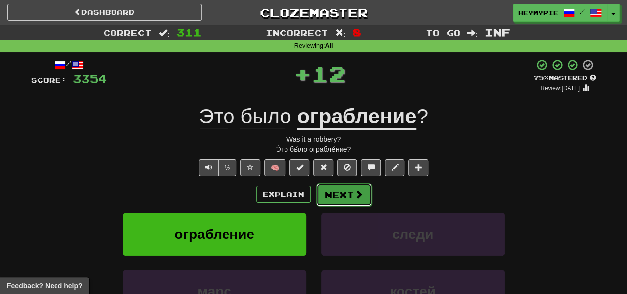
click at [314, 195] on button "Next" at bounding box center [344, 194] width 56 height 23
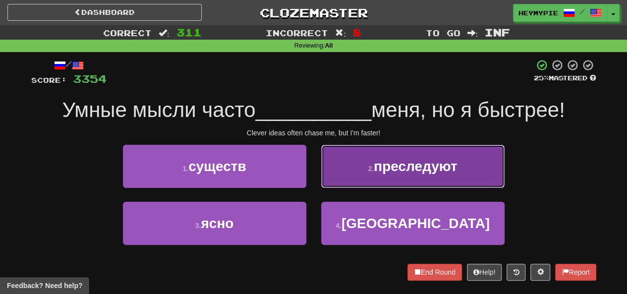
click at [314, 170] on button "2 . преследуют" at bounding box center [412, 166] width 183 height 43
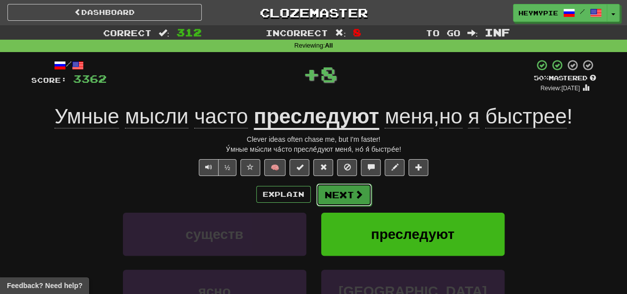
click at [314, 192] on button "Next" at bounding box center [344, 194] width 56 height 23
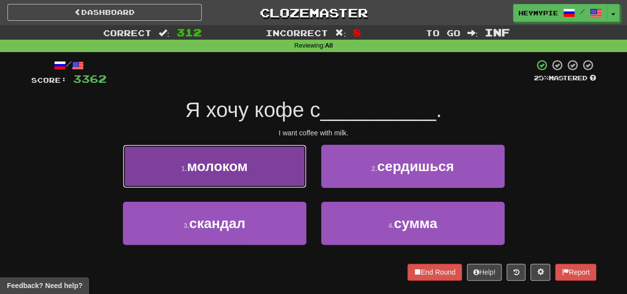
click at [228, 173] on span "молоком" at bounding box center [217, 166] width 60 height 15
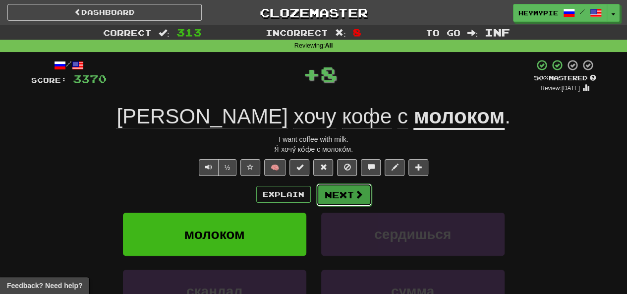
click at [314, 197] on button "Next" at bounding box center [344, 194] width 56 height 23
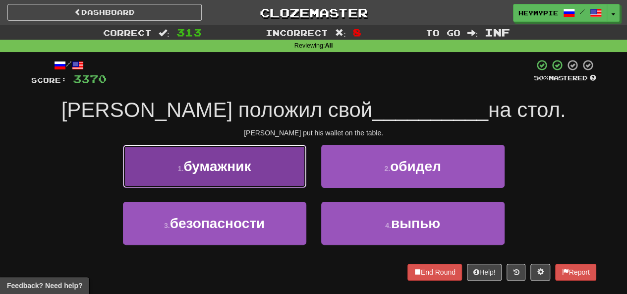
click at [268, 173] on button "1 . бумажник" at bounding box center [214, 166] width 183 height 43
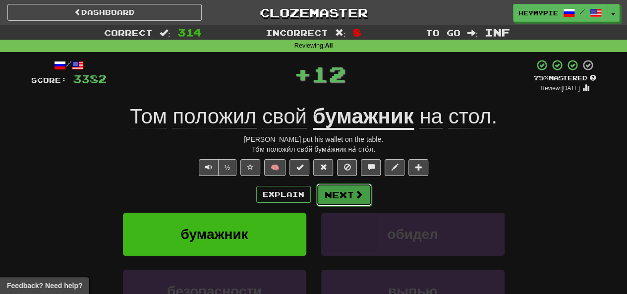
click at [314, 200] on button "Next" at bounding box center [344, 194] width 56 height 23
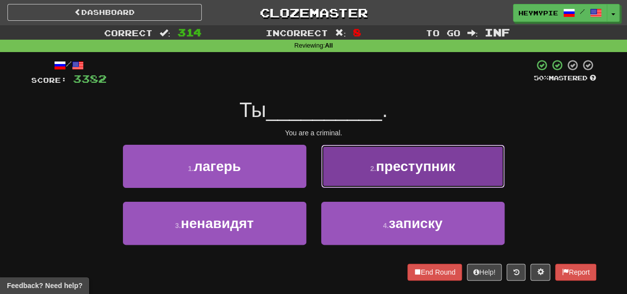
click at [314, 177] on button "2 . преступник" at bounding box center [412, 166] width 183 height 43
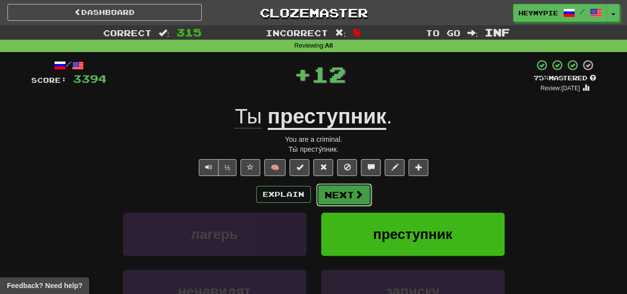
click at [314, 192] on button "Next" at bounding box center [344, 194] width 56 height 23
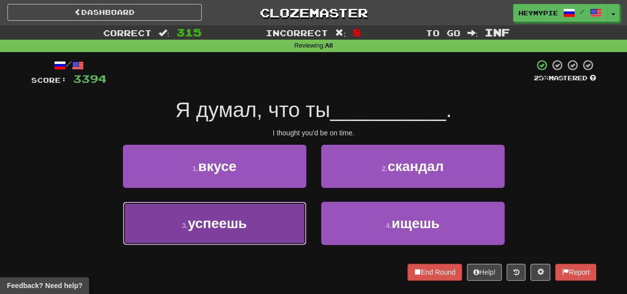
click at [280, 226] on button "3 . успеешь" at bounding box center [214, 223] width 183 height 43
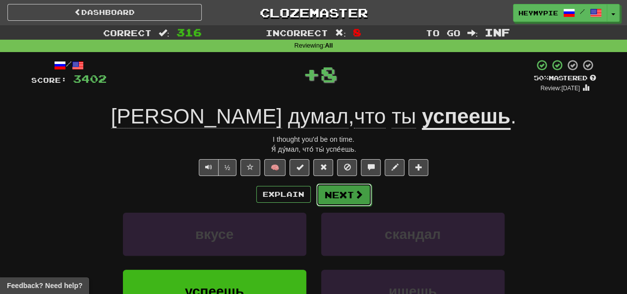
click at [314, 199] on button "Next" at bounding box center [344, 194] width 56 height 23
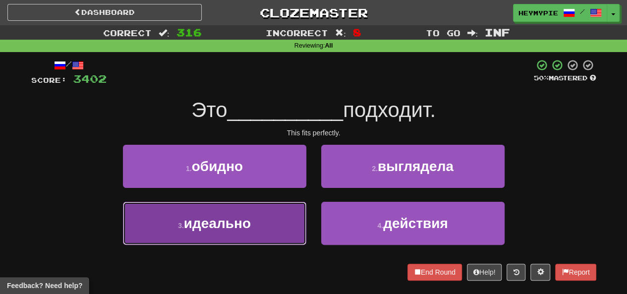
click at [268, 220] on button "3 . идеально" at bounding box center [214, 223] width 183 height 43
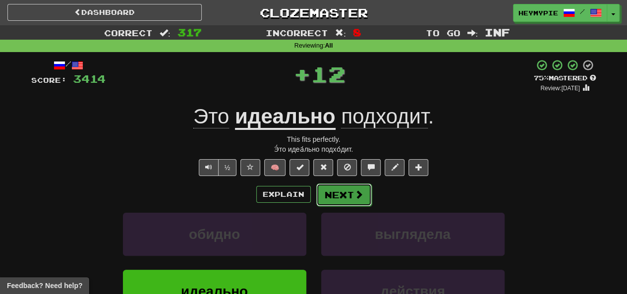
click at [314, 192] on button "Next" at bounding box center [344, 194] width 56 height 23
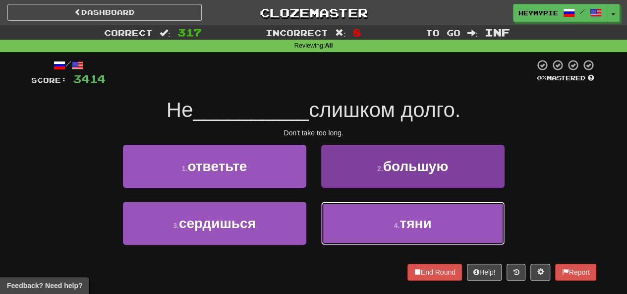
click at [314, 226] on button "4 . тяни" at bounding box center [412, 223] width 183 height 43
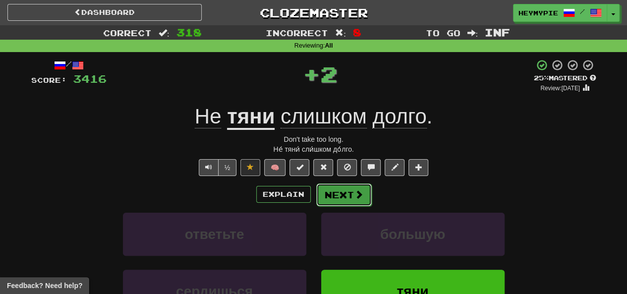
click at [314, 197] on button "Next" at bounding box center [344, 194] width 56 height 23
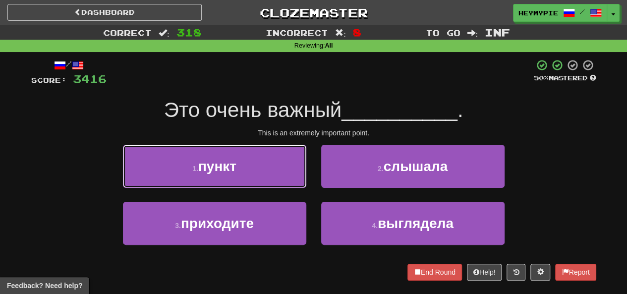
click at [295, 176] on button "1 . пункт" at bounding box center [214, 166] width 183 height 43
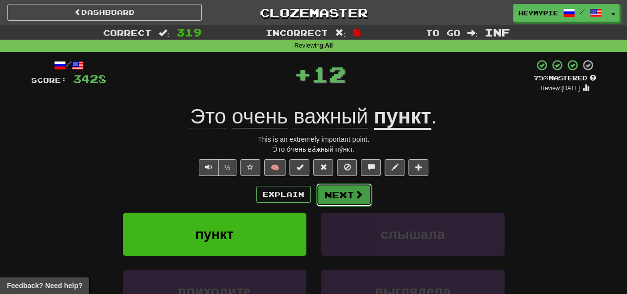
click at [314, 193] on button "Next" at bounding box center [344, 194] width 56 height 23
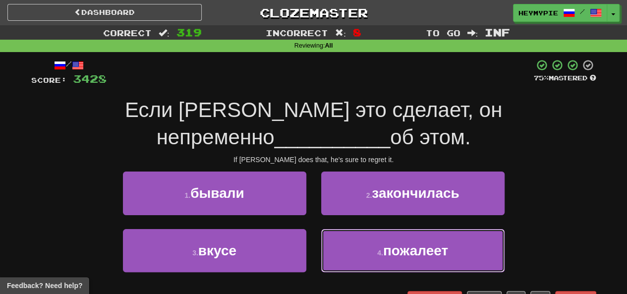
click at [314, 258] on button "4 . пожалеет" at bounding box center [412, 250] width 183 height 43
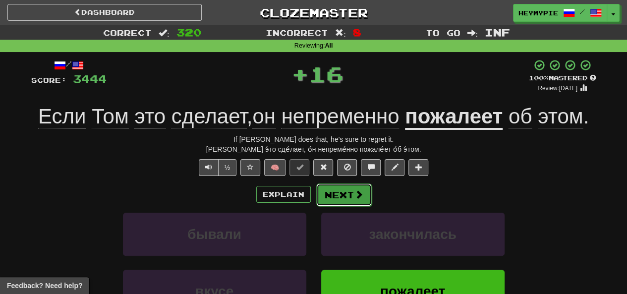
click at [314, 201] on button "Next" at bounding box center [344, 194] width 56 height 23
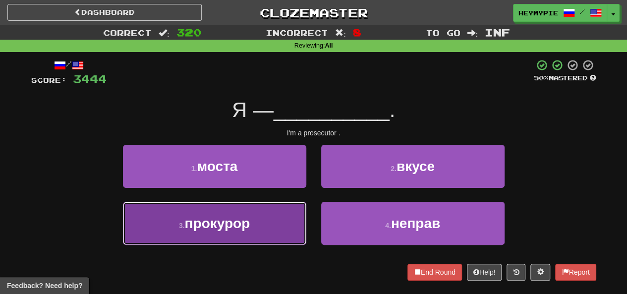
click at [268, 230] on button "3 . прокурор" at bounding box center [214, 223] width 183 height 43
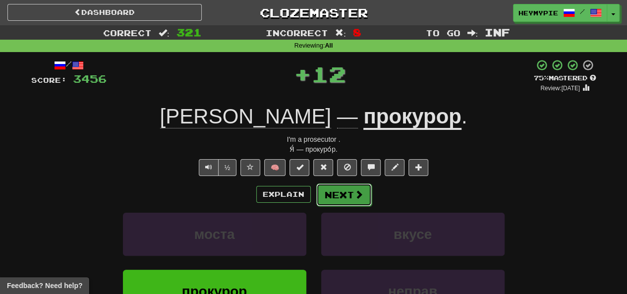
click at [314, 203] on button "Next" at bounding box center [344, 194] width 56 height 23
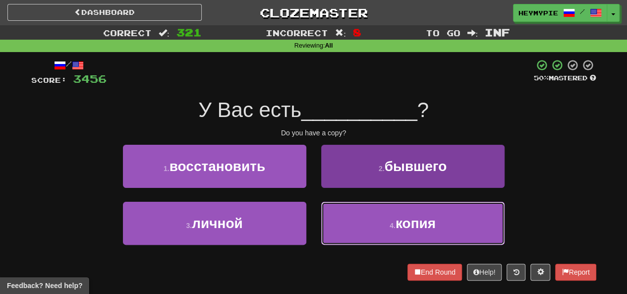
click at [314, 220] on button "4 . копия" at bounding box center [412, 223] width 183 height 43
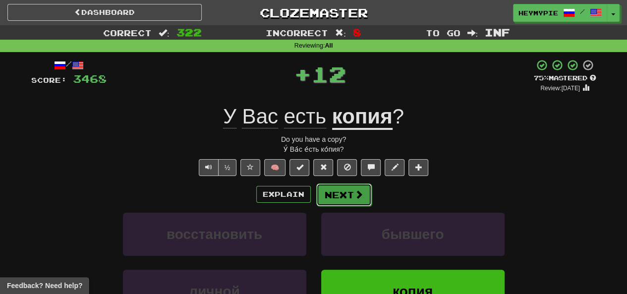
click at [314, 194] on button "Next" at bounding box center [344, 194] width 56 height 23
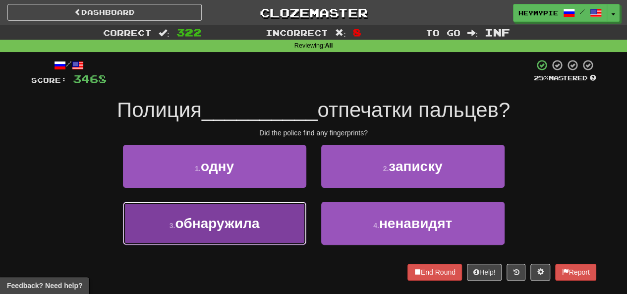
click at [272, 226] on button "3 . обнаружила" at bounding box center [214, 223] width 183 height 43
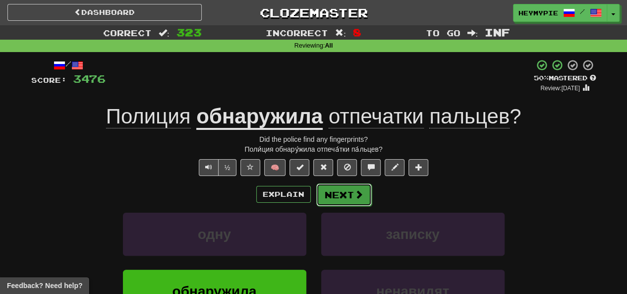
click at [314, 202] on button "Next" at bounding box center [344, 194] width 56 height 23
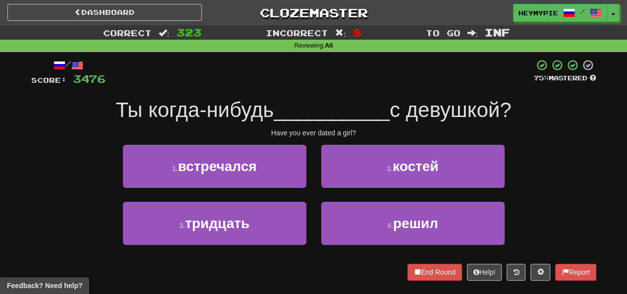
click at [269, 190] on div "1 . встречался" at bounding box center [214, 173] width 198 height 57
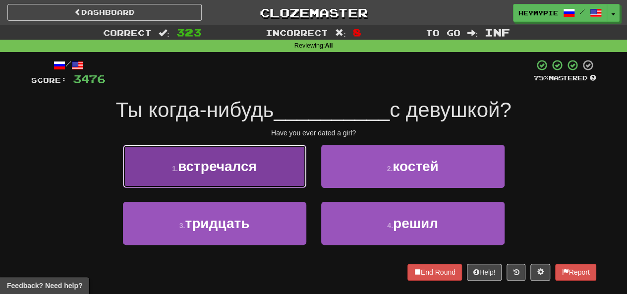
click at [272, 179] on button "1 . встречался" at bounding box center [214, 166] width 183 height 43
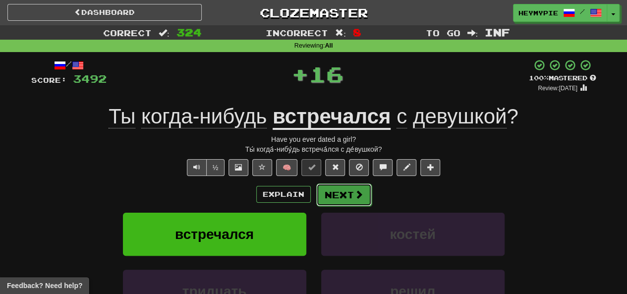
click at [314, 197] on button "Next" at bounding box center [344, 194] width 56 height 23
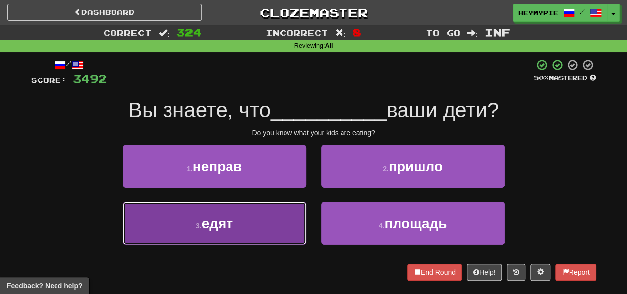
click at [250, 222] on button "3 . едят" at bounding box center [214, 223] width 183 height 43
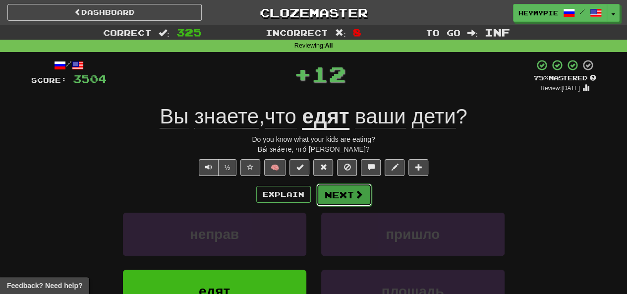
click at [314, 200] on button "Next" at bounding box center [344, 194] width 56 height 23
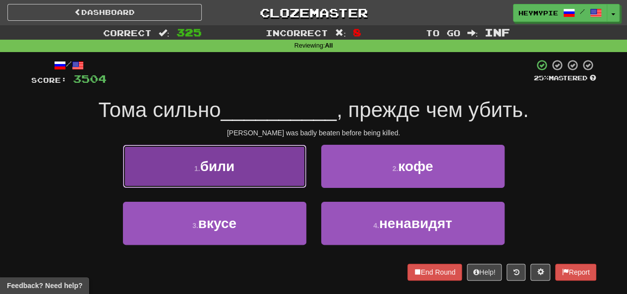
click at [266, 167] on button "1 . били" at bounding box center [214, 166] width 183 height 43
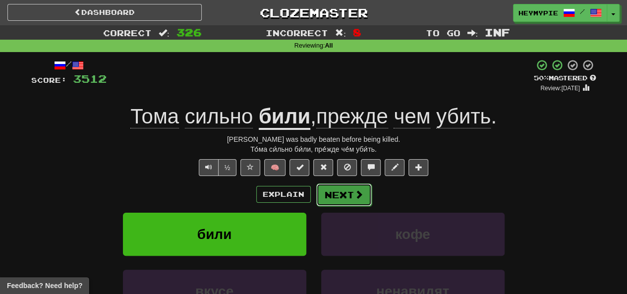
click at [314, 197] on button "Next" at bounding box center [344, 194] width 56 height 23
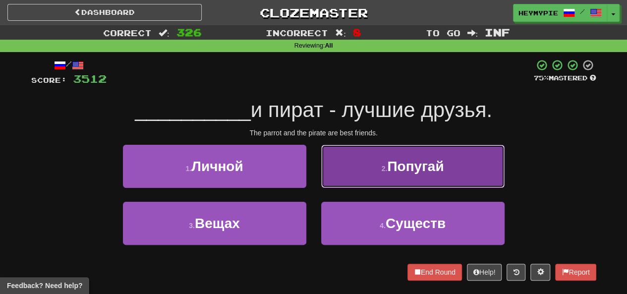
click at [314, 170] on button "2 . [GEOGRAPHIC_DATA]" at bounding box center [412, 166] width 183 height 43
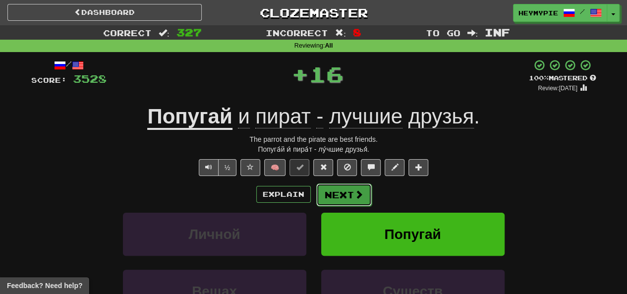
click at [314, 189] on button "Next" at bounding box center [344, 194] width 56 height 23
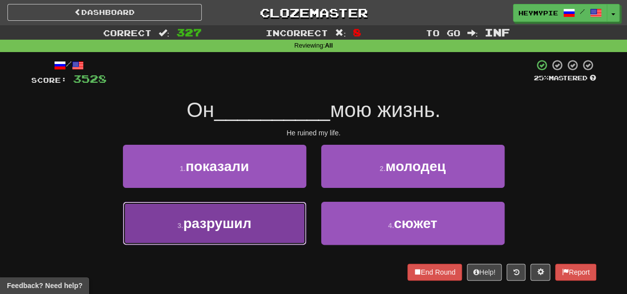
drag, startPoint x: 272, startPoint y: 232, endPoint x: 276, endPoint y: 227, distance: 7.0
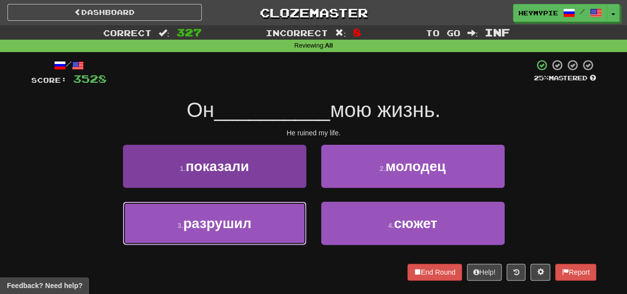
click at [271, 232] on button "3 . разрушил" at bounding box center [214, 223] width 183 height 43
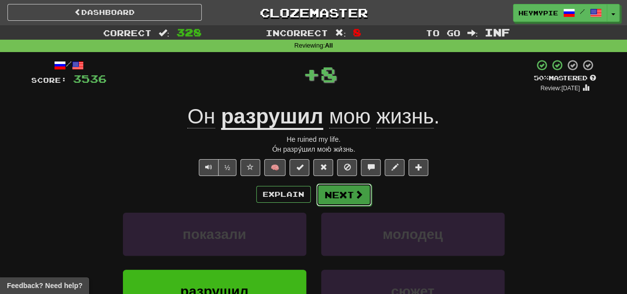
click at [314, 194] on button "Next" at bounding box center [344, 194] width 56 height 23
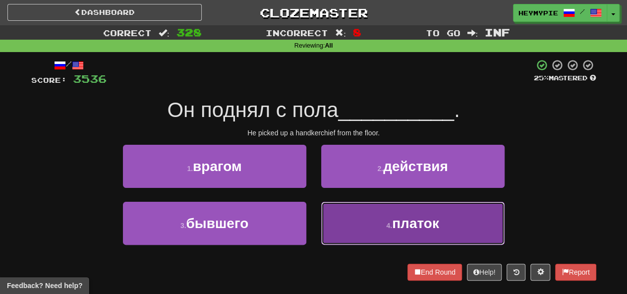
click at [314, 226] on button "4 . платок" at bounding box center [412, 223] width 183 height 43
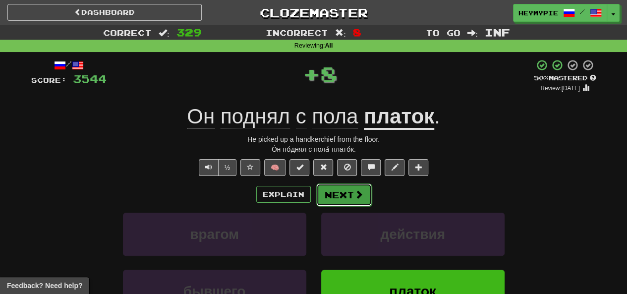
click at [314, 200] on button "Next" at bounding box center [344, 194] width 56 height 23
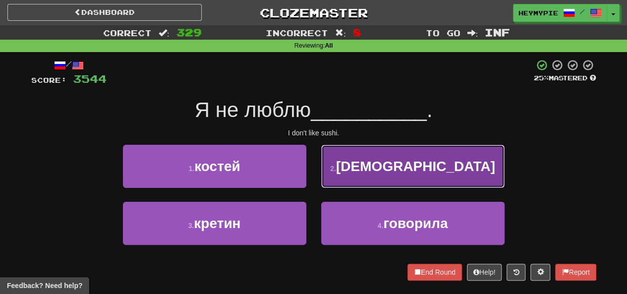
click at [314, 169] on button "2 . суши" at bounding box center [412, 166] width 183 height 43
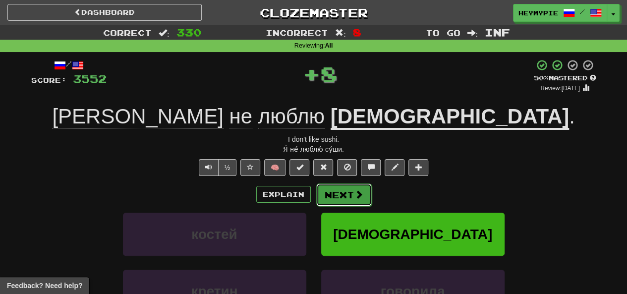
click at [314, 196] on button "Next" at bounding box center [344, 194] width 56 height 23
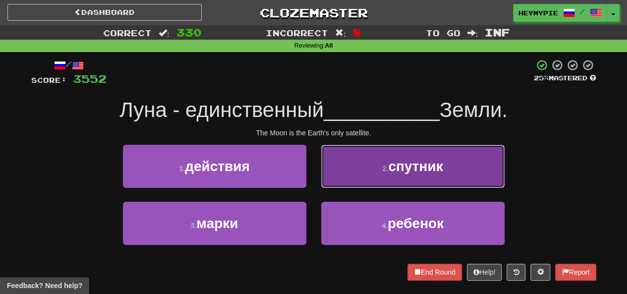
click at [314, 169] on button "2 . спутник" at bounding box center [412, 166] width 183 height 43
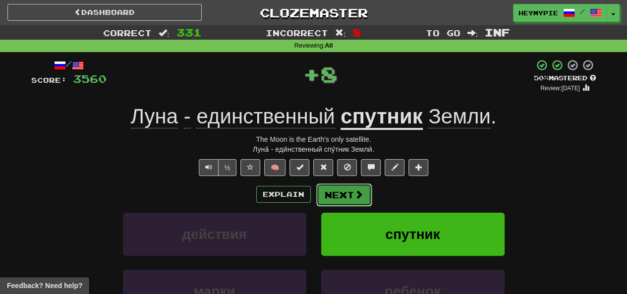
click at [314, 195] on button "Next" at bounding box center [344, 194] width 56 height 23
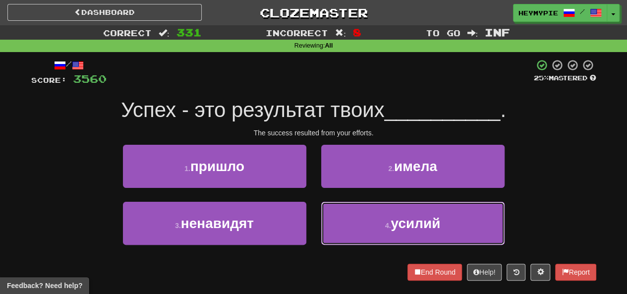
drag, startPoint x: 367, startPoint y: 217, endPoint x: 360, endPoint y: 208, distance: 11.4
click at [314, 218] on button "4 . усилий" at bounding box center [412, 223] width 183 height 43
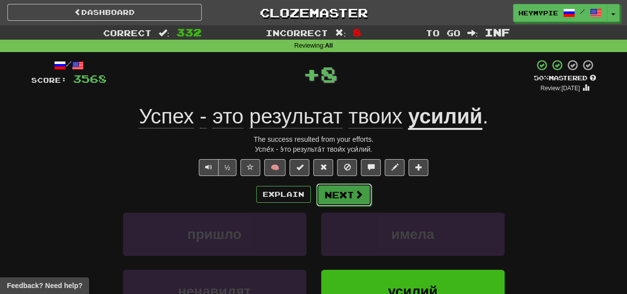
click at [314, 193] on button "Next" at bounding box center [344, 194] width 56 height 23
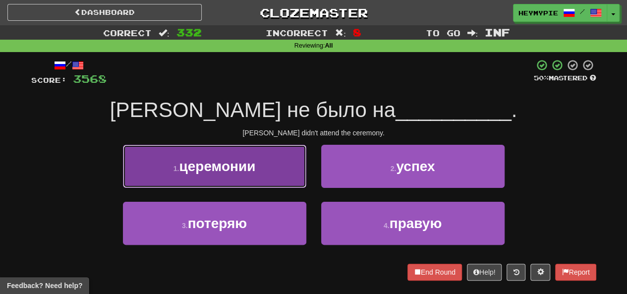
click at [233, 158] on button "1 . церемонии" at bounding box center [214, 166] width 183 height 43
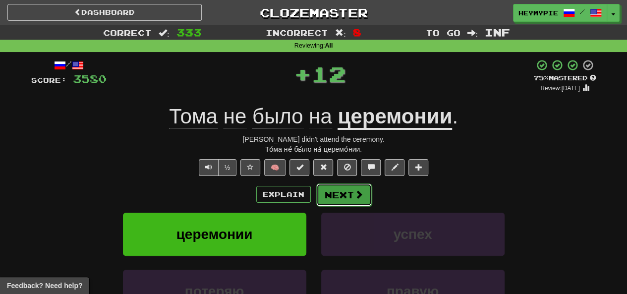
click at [314, 196] on button "Next" at bounding box center [344, 194] width 56 height 23
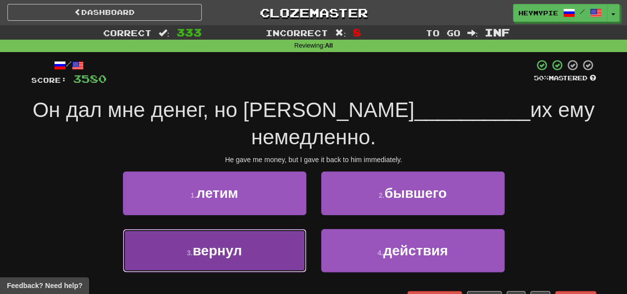
click at [246, 229] on button "3 . вернул" at bounding box center [214, 250] width 183 height 43
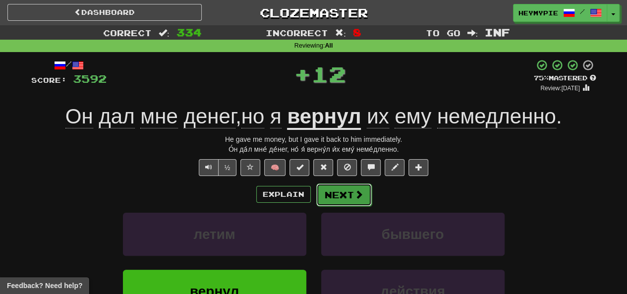
click at [314, 200] on button "Next" at bounding box center [344, 194] width 56 height 23
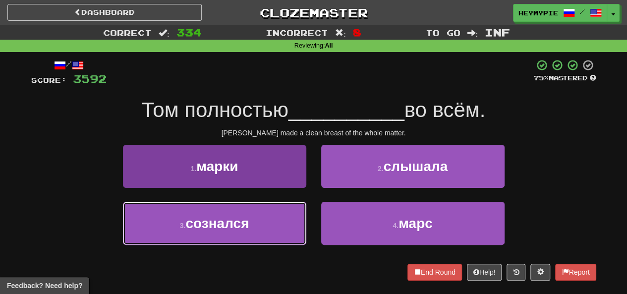
click at [258, 228] on button "3 . сознался" at bounding box center [214, 223] width 183 height 43
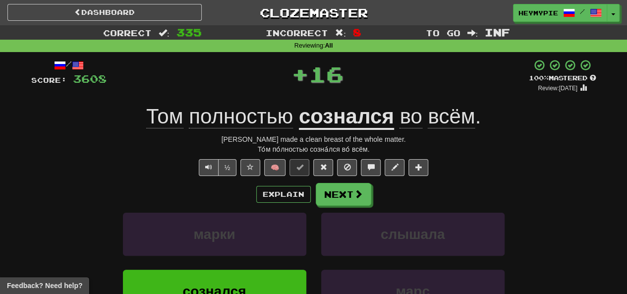
drag, startPoint x: 486, startPoint y: 115, endPoint x: 19, endPoint y: 145, distance: 467.8
click at [0, 143] on div "Correct : 335 Incorrect : 8 To go : Inf Reviewing : All / Score: 3608 + 16 100 …" at bounding box center [313, 209] width 627 height 368
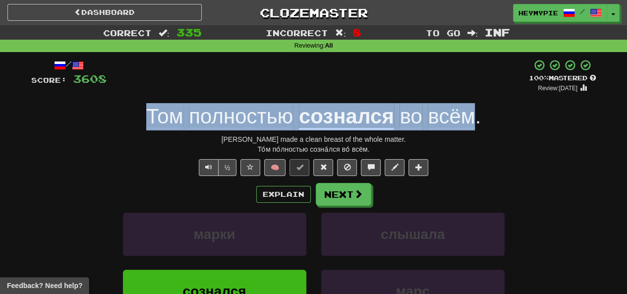
drag, startPoint x: 475, startPoint y: 114, endPoint x: 42, endPoint y: 127, distance: 433.4
click at [42, 127] on div "[PERSON_NAME] полностью сознался во всём ." at bounding box center [313, 116] width 565 height 27
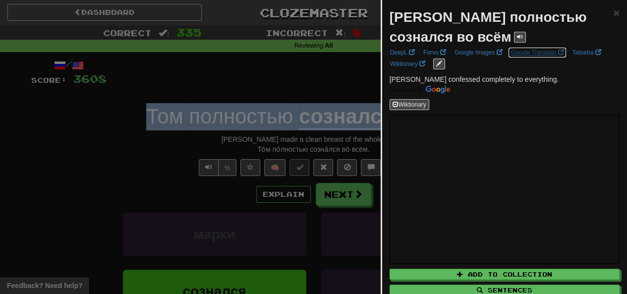
click at [314, 54] on link "Google Translate" at bounding box center [537, 52] width 59 height 11
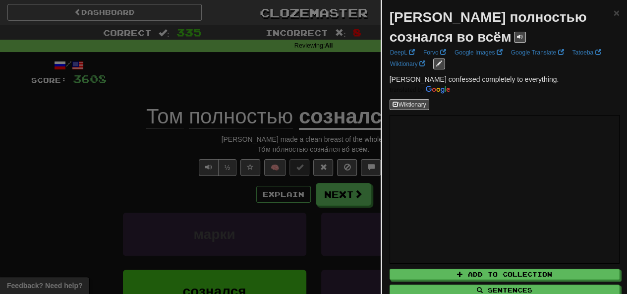
drag, startPoint x: 313, startPoint y: 72, endPoint x: 315, endPoint y: 77, distance: 5.3
click at [314, 73] on div at bounding box center [313, 147] width 627 height 294
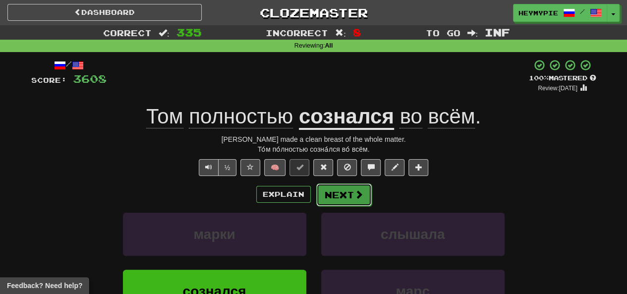
click at [314, 202] on button "Next" at bounding box center [344, 194] width 56 height 23
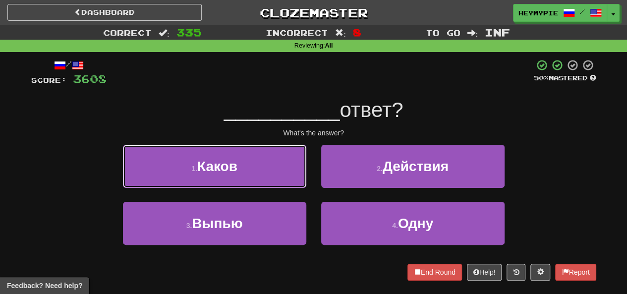
click at [244, 154] on button "1 . Каков" at bounding box center [214, 166] width 183 height 43
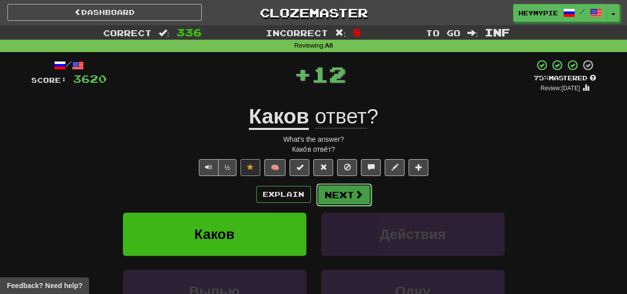
click at [314, 193] on button "Next" at bounding box center [344, 194] width 56 height 23
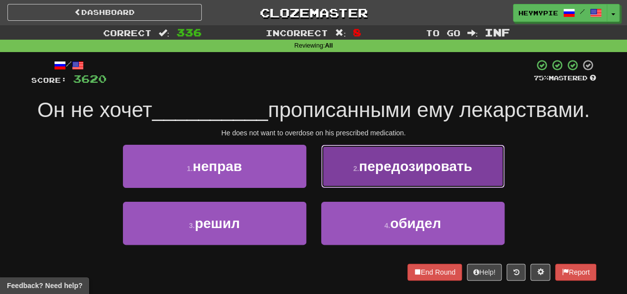
click at [314, 177] on button "2 . передозировать" at bounding box center [412, 166] width 183 height 43
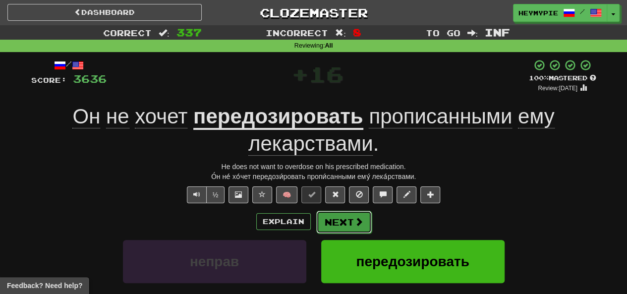
click at [314, 217] on button "Next" at bounding box center [344, 222] width 56 height 23
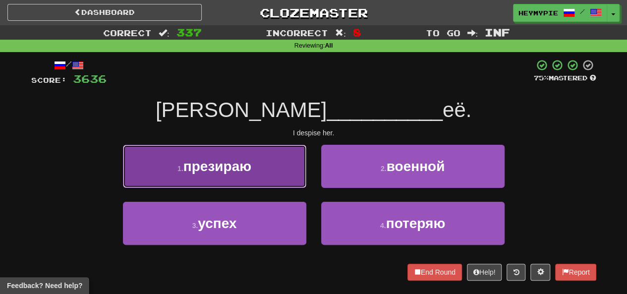
click at [240, 163] on button "1 . презираю" at bounding box center [214, 166] width 183 height 43
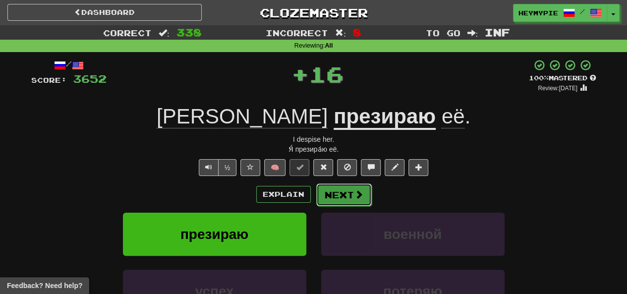
click at [314, 195] on button "Next" at bounding box center [344, 194] width 56 height 23
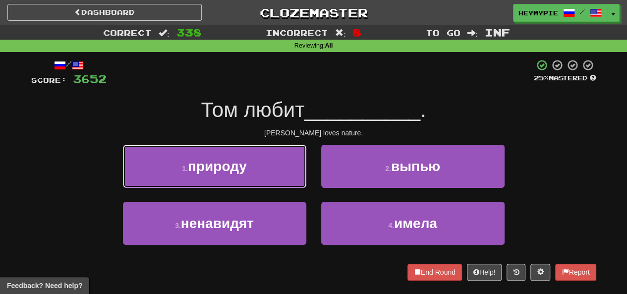
click at [260, 176] on button "1 . природу" at bounding box center [214, 166] width 183 height 43
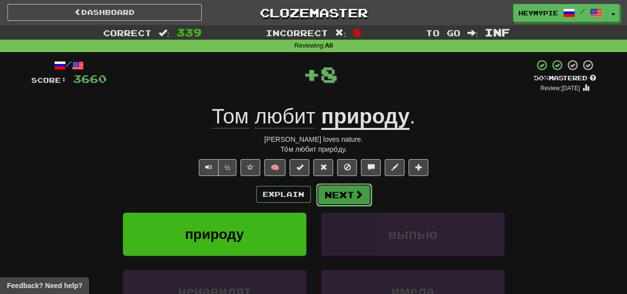
click at [314, 185] on button "Next" at bounding box center [344, 194] width 56 height 23
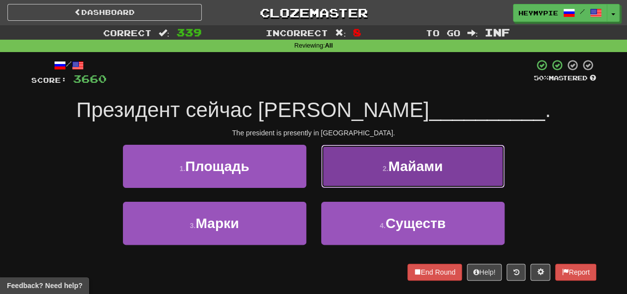
click at [314, 163] on button "2 . Майами" at bounding box center [412, 166] width 183 height 43
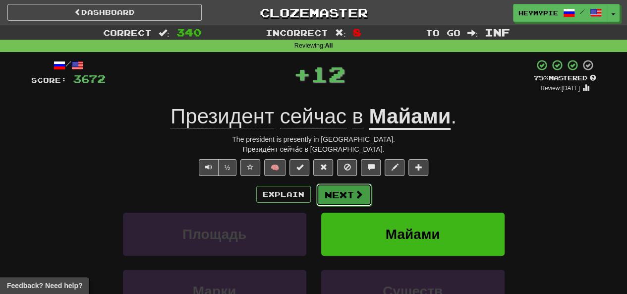
click at [314, 194] on button "Next" at bounding box center [344, 194] width 56 height 23
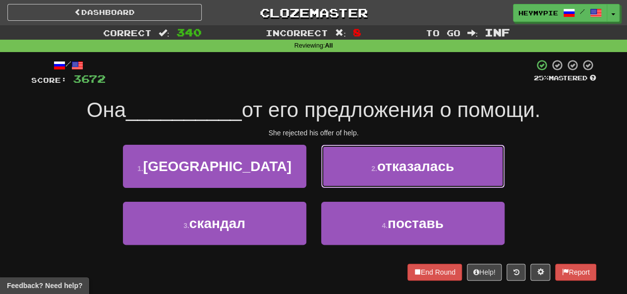
click at [314, 181] on button "2 . отказалась" at bounding box center [412, 166] width 183 height 43
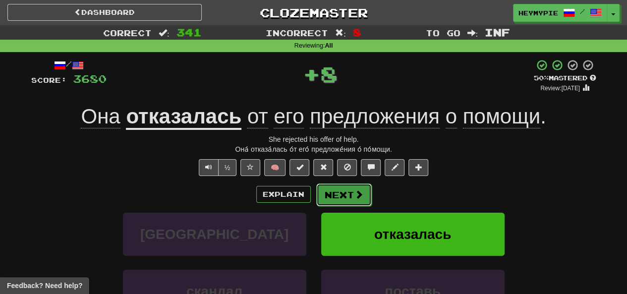
click at [314, 196] on button "Next" at bounding box center [344, 194] width 56 height 23
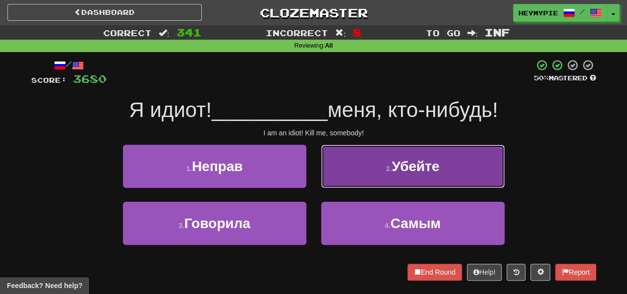
click at [314, 179] on button "2 . [GEOGRAPHIC_DATA]" at bounding box center [412, 166] width 183 height 43
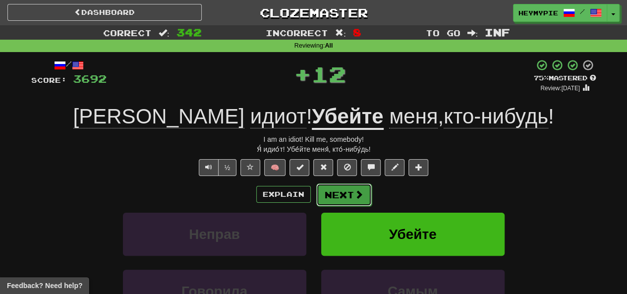
click at [314, 197] on button "Next" at bounding box center [344, 194] width 56 height 23
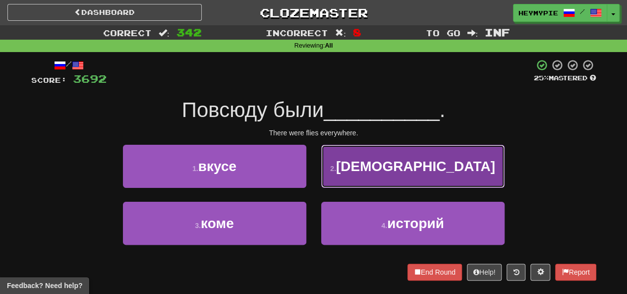
click at [314, 175] on button "2 . мухи" at bounding box center [412, 166] width 183 height 43
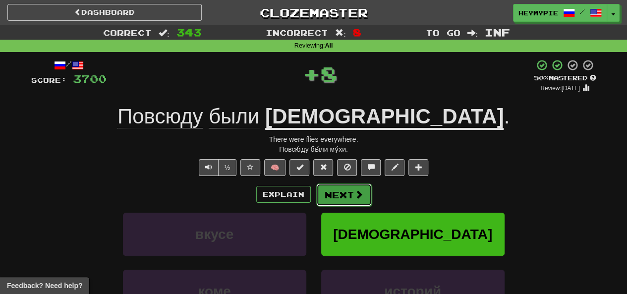
click at [314, 196] on button "Next" at bounding box center [344, 194] width 56 height 23
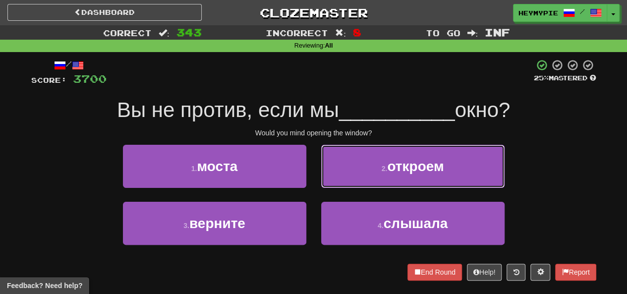
click at [314, 175] on button "2 . откроем" at bounding box center [412, 166] width 183 height 43
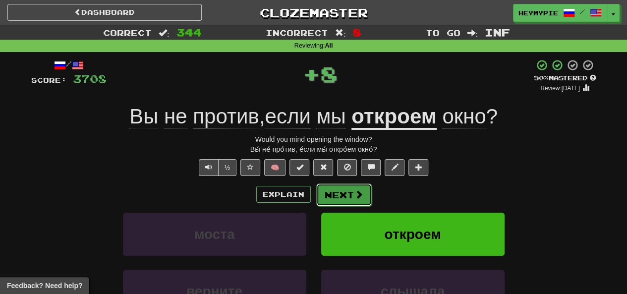
click at [314, 197] on button "Next" at bounding box center [344, 194] width 56 height 23
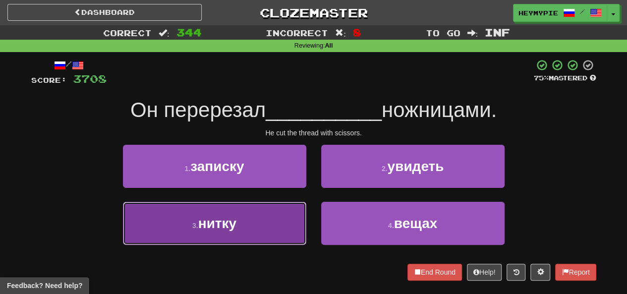
click at [236, 228] on span "нитку" at bounding box center [217, 223] width 38 height 15
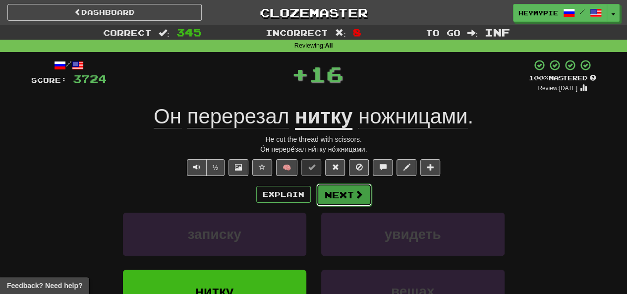
click at [314, 194] on button "Next" at bounding box center [344, 194] width 56 height 23
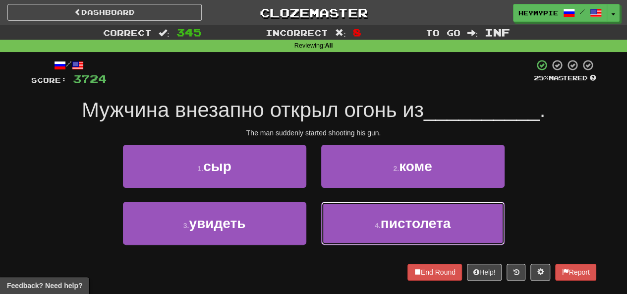
click at [314, 210] on button "4 . пистолета" at bounding box center [412, 223] width 183 height 43
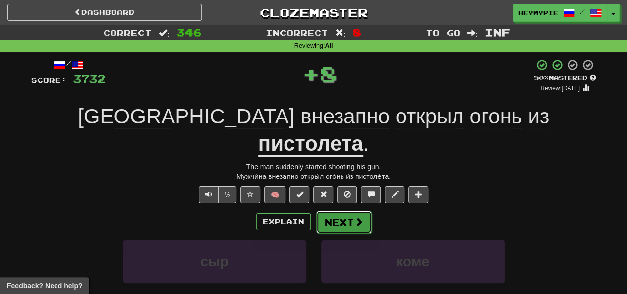
click at [314, 211] on button "Next" at bounding box center [344, 222] width 56 height 23
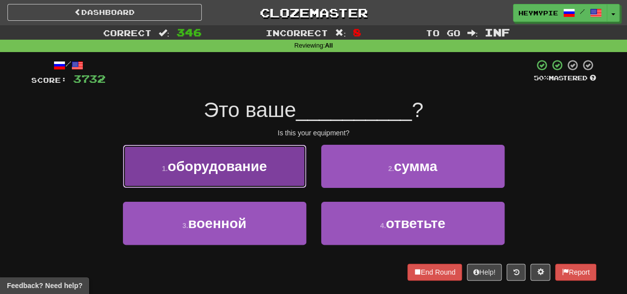
click at [256, 176] on button "1 . оборудование" at bounding box center [214, 166] width 183 height 43
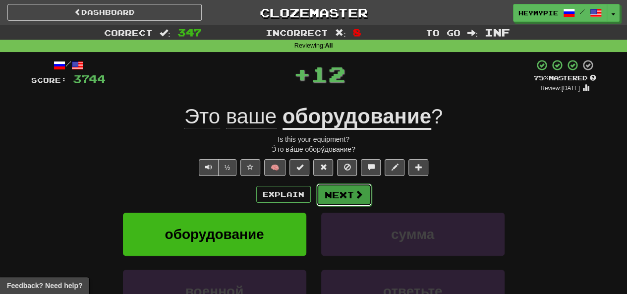
click at [314, 193] on button "Next" at bounding box center [344, 194] width 56 height 23
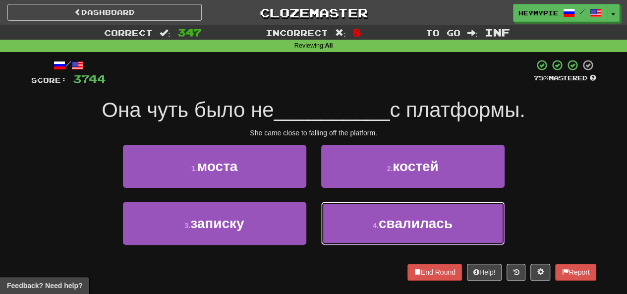
click at [314, 211] on button "4 . свалилась" at bounding box center [412, 223] width 183 height 43
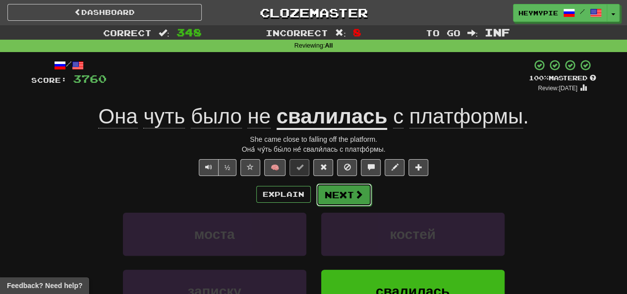
click at [314, 196] on button "Next" at bounding box center [344, 194] width 56 height 23
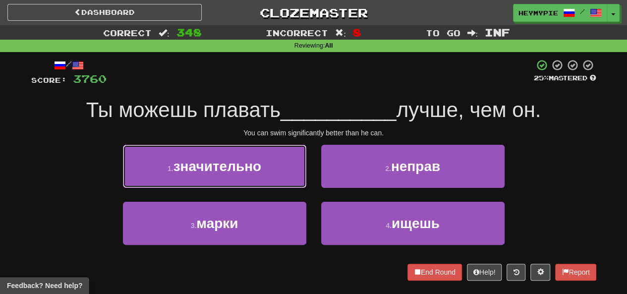
click at [238, 162] on span "значительно" at bounding box center [217, 166] width 88 height 15
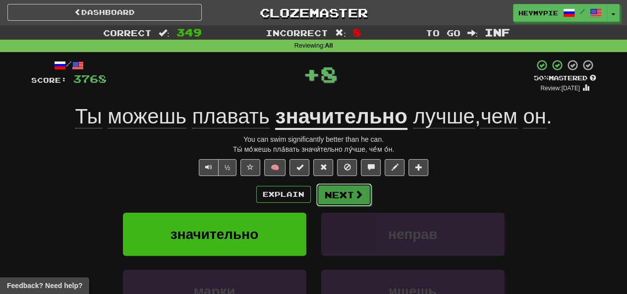
click at [314, 199] on button "Next" at bounding box center [344, 194] width 56 height 23
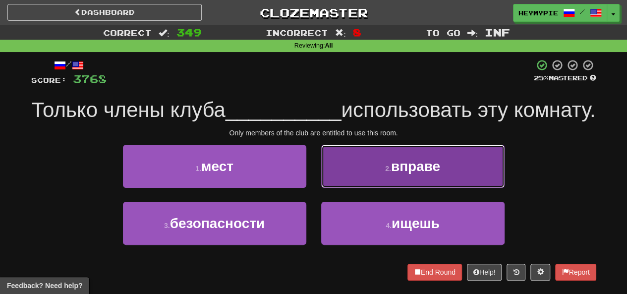
click at [314, 188] on button "2 . вправе" at bounding box center [412, 166] width 183 height 43
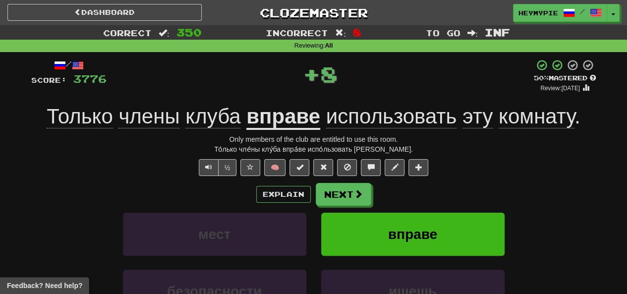
click at [314, 206] on div "Explain Next мест вправе безопасности ищешь Learn more: мест вправе безопасност…" at bounding box center [313, 262] width 565 height 159
click at [314, 198] on button "Next" at bounding box center [344, 194] width 56 height 23
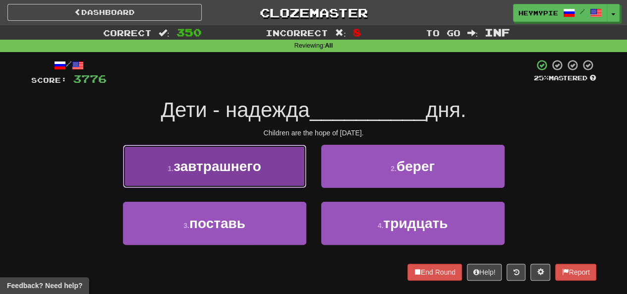
click at [269, 170] on button "1 . завтрашнего" at bounding box center [214, 166] width 183 height 43
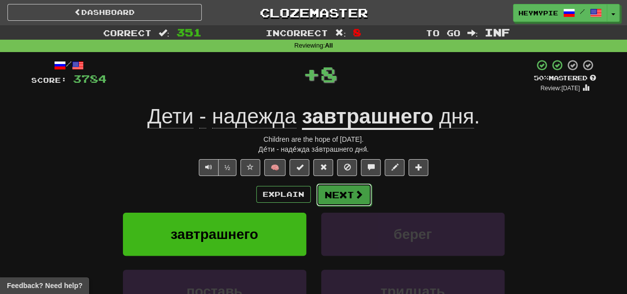
click at [314, 190] on button "Next" at bounding box center [344, 194] width 56 height 23
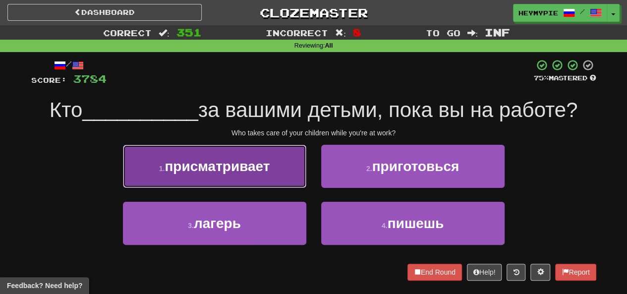
click at [269, 182] on button "1 . присматривает" at bounding box center [214, 166] width 183 height 43
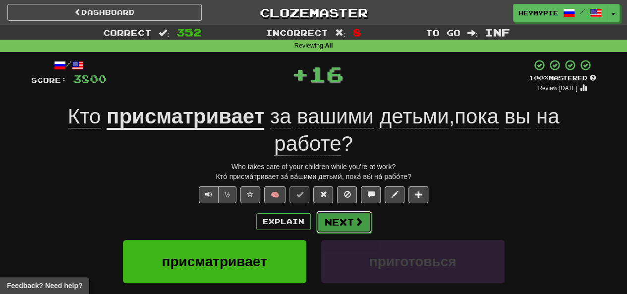
click at [314, 219] on button "Next" at bounding box center [344, 222] width 56 height 23
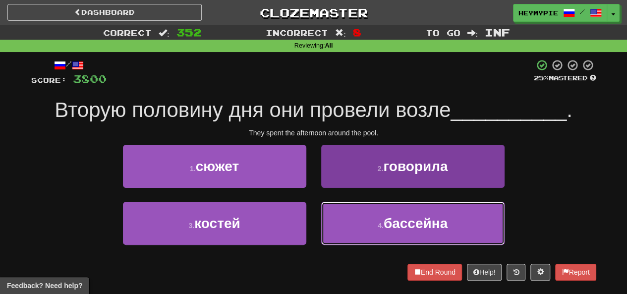
click at [314, 226] on button "4 . бассейна" at bounding box center [412, 223] width 183 height 43
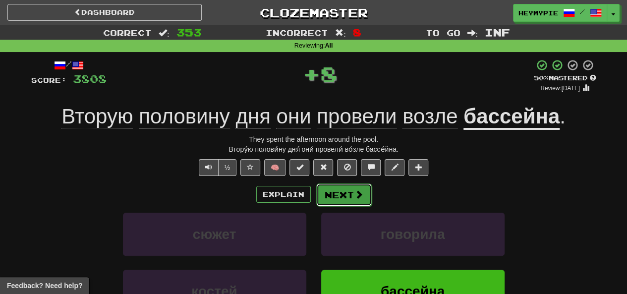
click at [314, 196] on button "Next" at bounding box center [344, 194] width 56 height 23
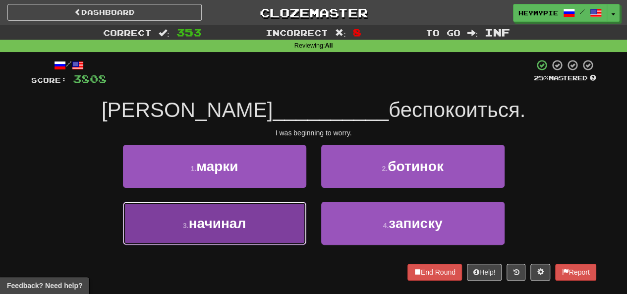
click at [260, 214] on button "3 . начинал" at bounding box center [214, 223] width 183 height 43
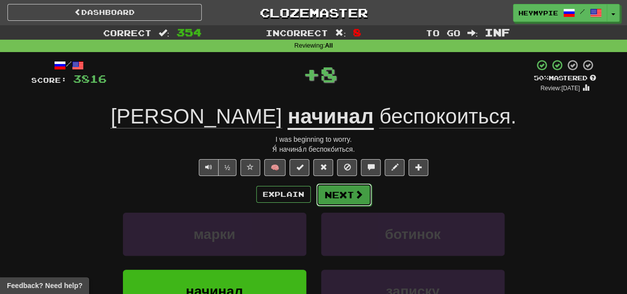
click at [314, 193] on button "Next" at bounding box center [344, 194] width 56 height 23
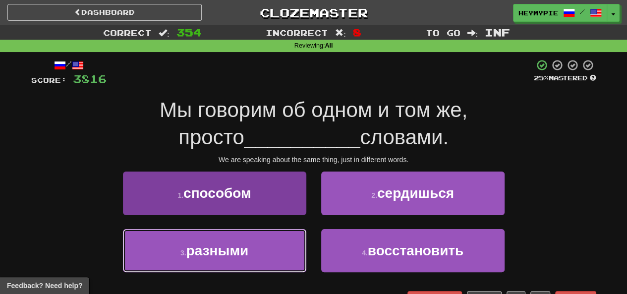
click at [262, 241] on button "3 . разными" at bounding box center [214, 250] width 183 height 43
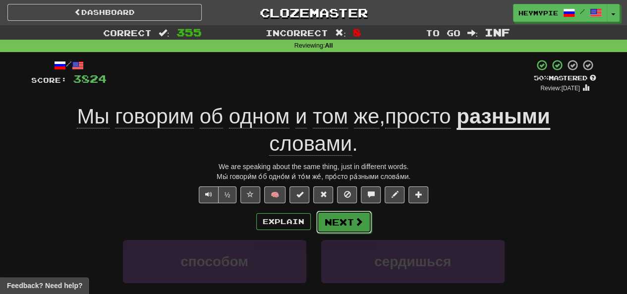
click at [314, 220] on span at bounding box center [358, 221] width 9 height 9
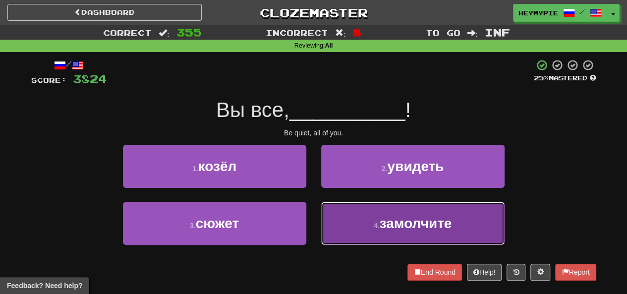
click at [314, 215] on button "4 . замолчите" at bounding box center [412, 223] width 183 height 43
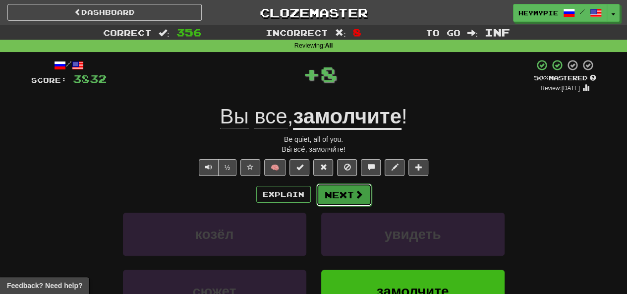
click at [314, 199] on button "Next" at bounding box center [344, 194] width 56 height 23
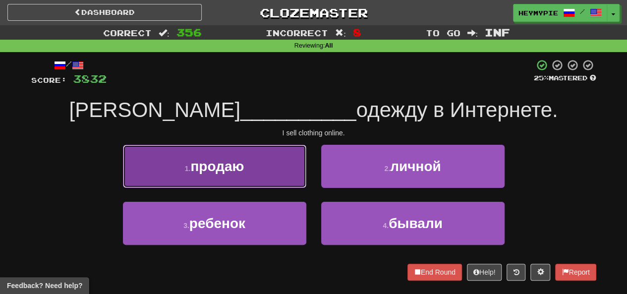
click at [229, 163] on span "продаю" at bounding box center [217, 166] width 54 height 15
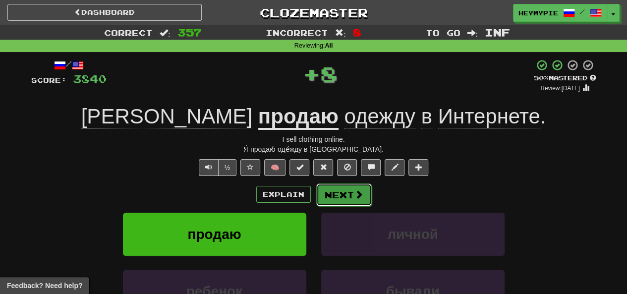
click at [314, 189] on button "Next" at bounding box center [344, 194] width 56 height 23
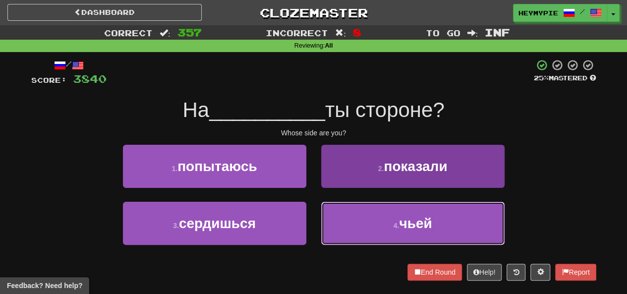
click at [314, 222] on button "4 . чьей" at bounding box center [412, 223] width 183 height 43
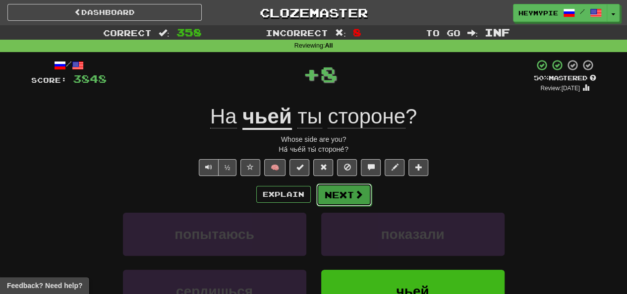
click at [314, 195] on button "Next" at bounding box center [344, 194] width 56 height 23
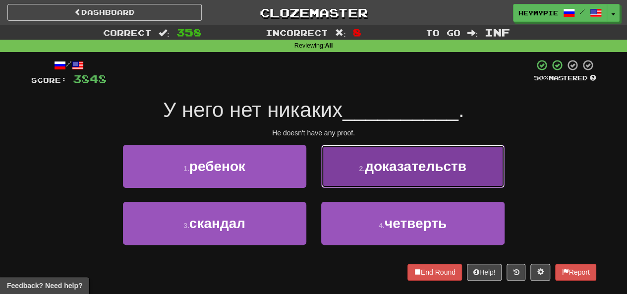
click at [314, 174] on button "2 . доказательств" at bounding box center [412, 166] width 183 height 43
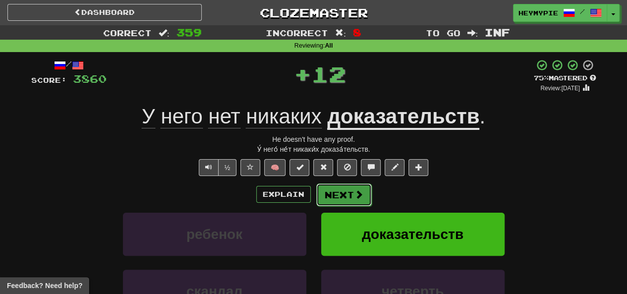
click at [314, 195] on button "Next" at bounding box center [344, 194] width 56 height 23
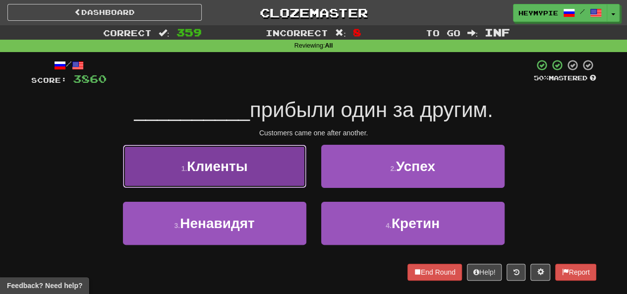
click at [241, 166] on span "Клиенты" at bounding box center [217, 166] width 60 height 15
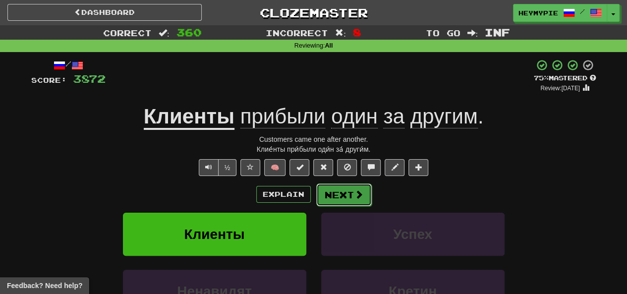
click at [314, 199] on button "Next" at bounding box center [344, 194] width 56 height 23
